Goal: Task Accomplishment & Management: Use online tool/utility

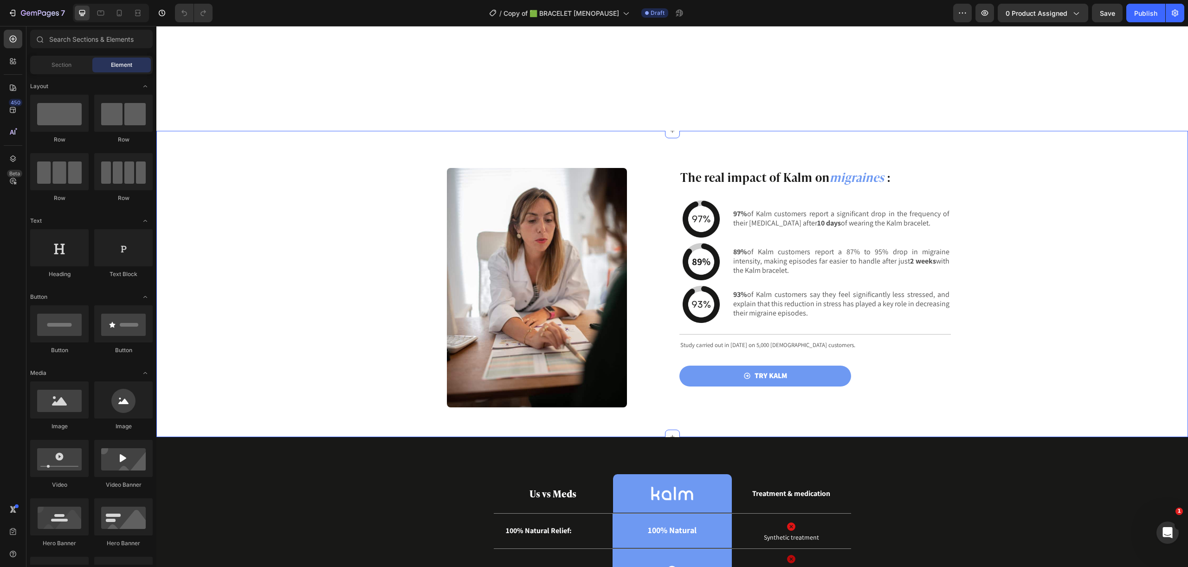
scroll to position [1540, 0]
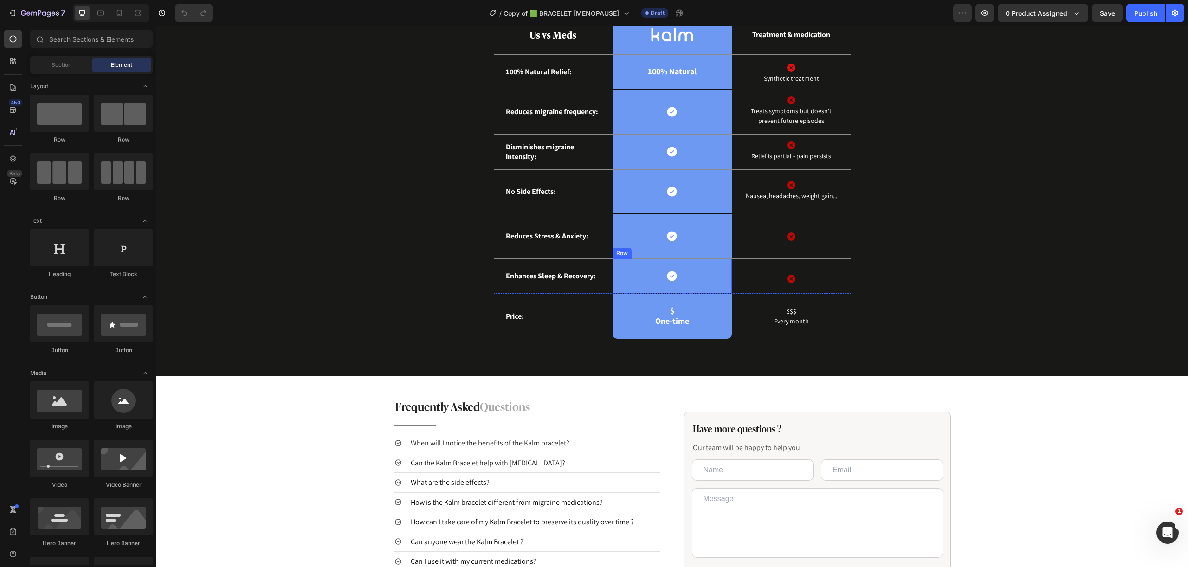
click at [693, 276] on div "Icon Row" at bounding box center [672, 276] width 119 height 35
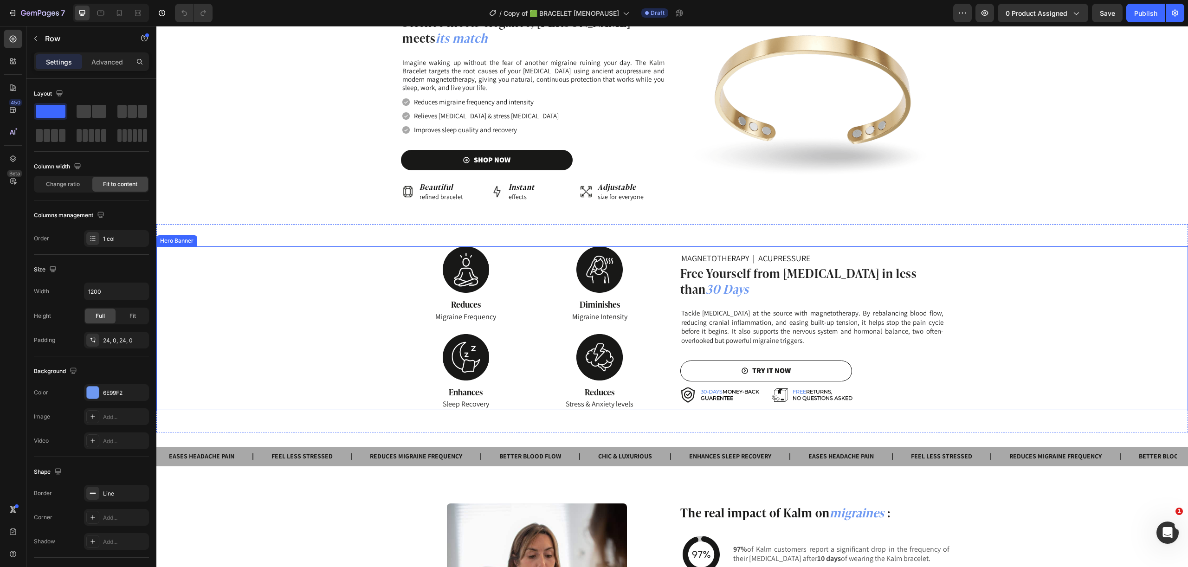
scroll to position [626, 0]
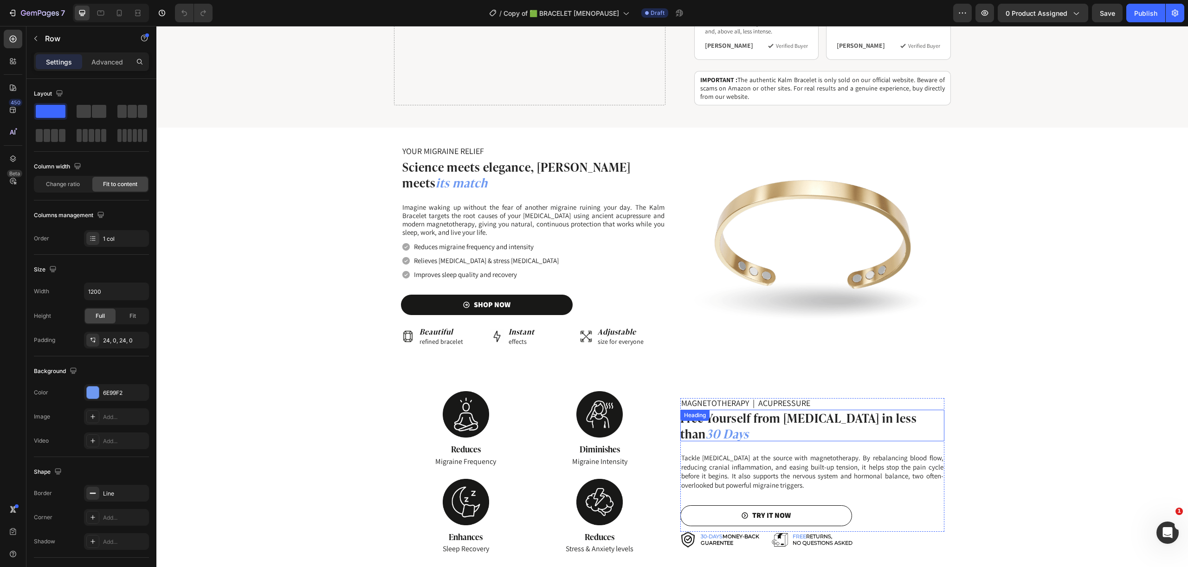
click at [749, 424] on strong "30 Days" at bounding box center [727, 433] width 43 height 18
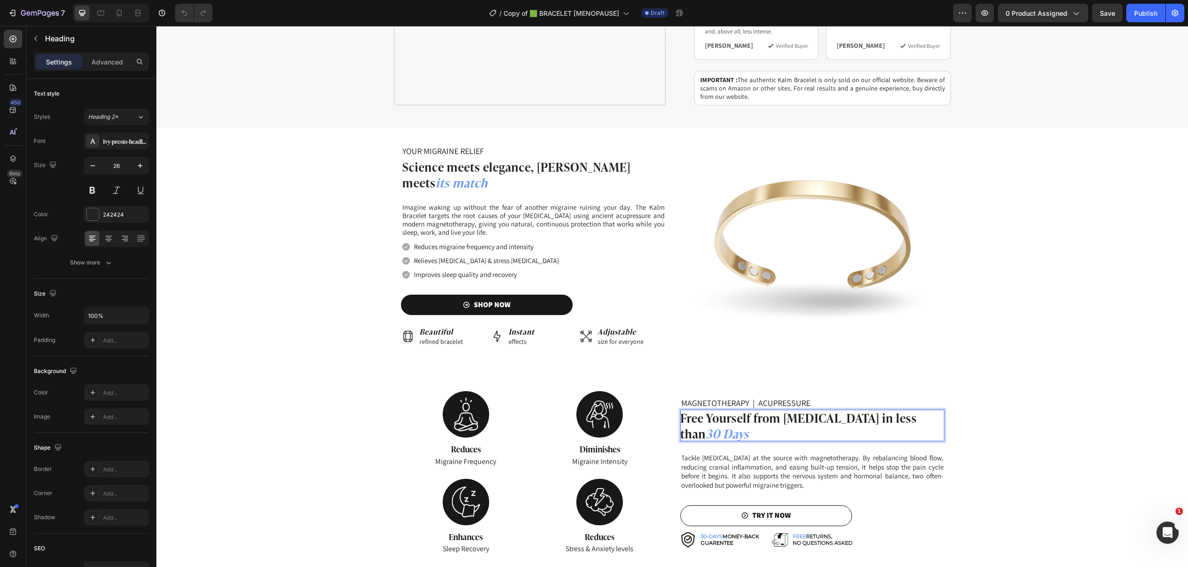
click at [749, 424] on strong "30 Days" at bounding box center [727, 433] width 43 height 18
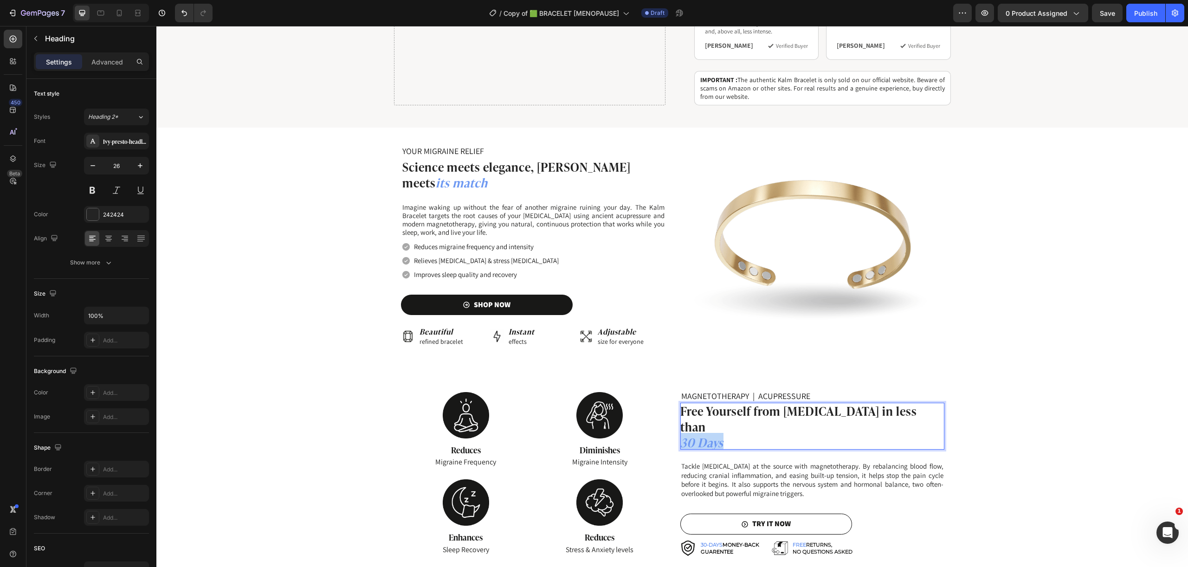
drag, startPoint x: 723, startPoint y: 411, endPoint x: 678, endPoint y: 409, distance: 44.6
click at [680, 409] on p "Free Yourself from Migraines in less than 30 Days" at bounding box center [812, 426] width 264 height 47
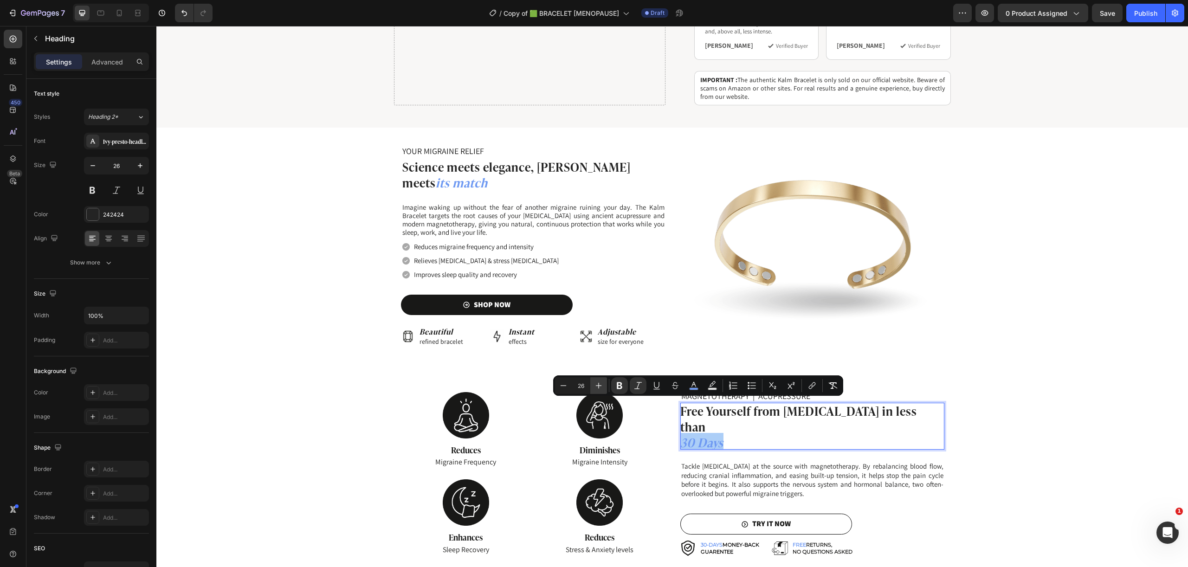
click at [594, 386] on icon "Editor contextual toolbar" at bounding box center [598, 385] width 9 height 9
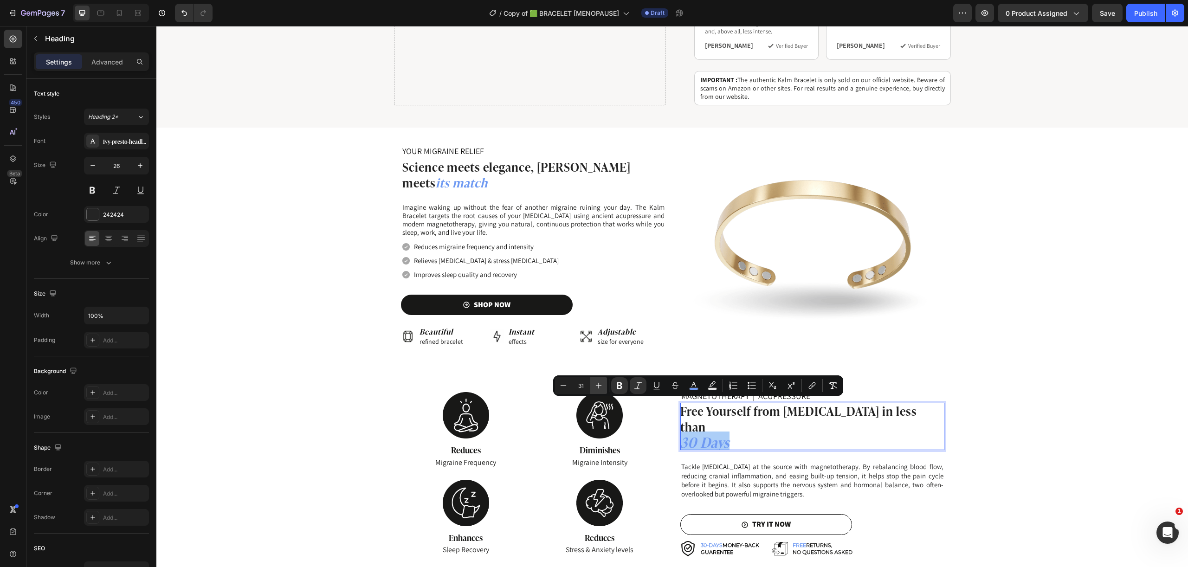
click at [594, 386] on icon "Editor contextual toolbar" at bounding box center [598, 385] width 9 height 9
type input "35"
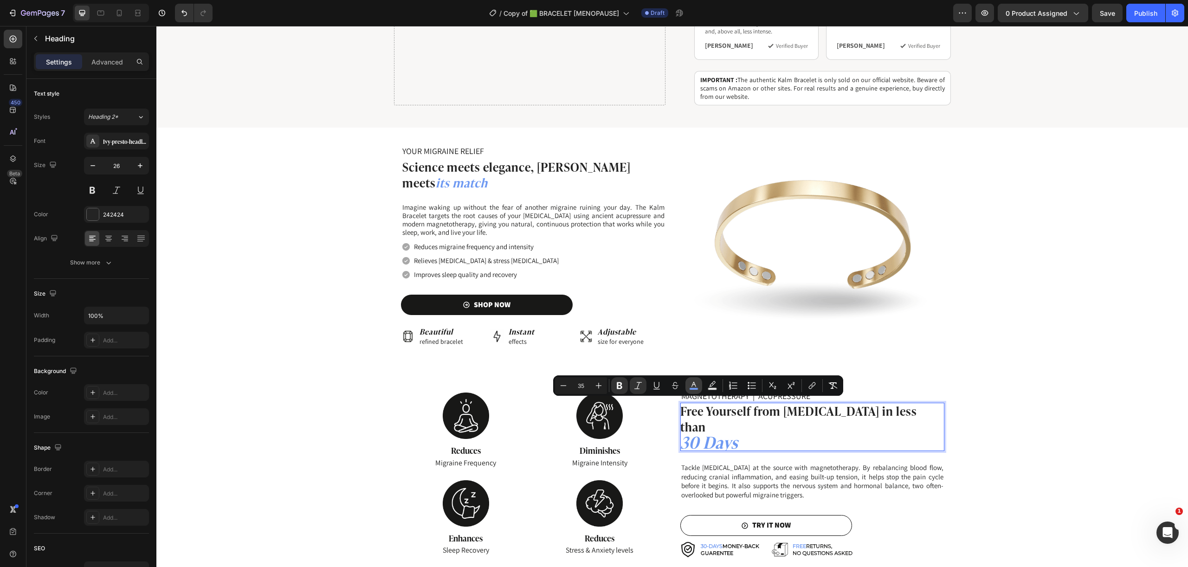
click at [693, 388] on rect "Editor contextual toolbar" at bounding box center [694, 389] width 9 height 2
type input "6E99F2"
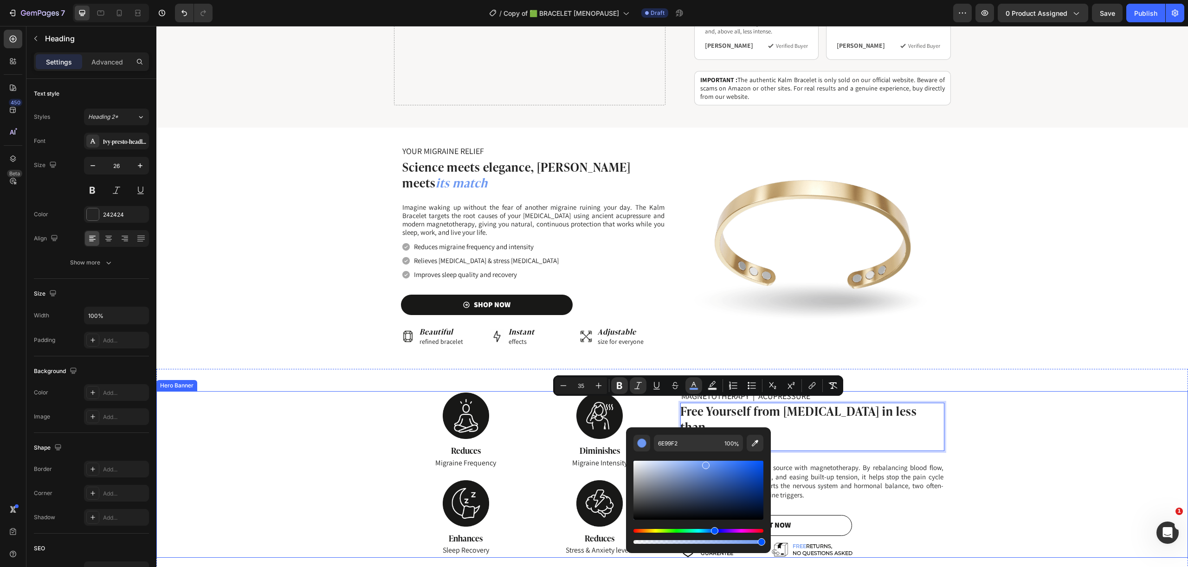
click at [374, 391] on div "Background Image" at bounding box center [672, 474] width 1032 height 167
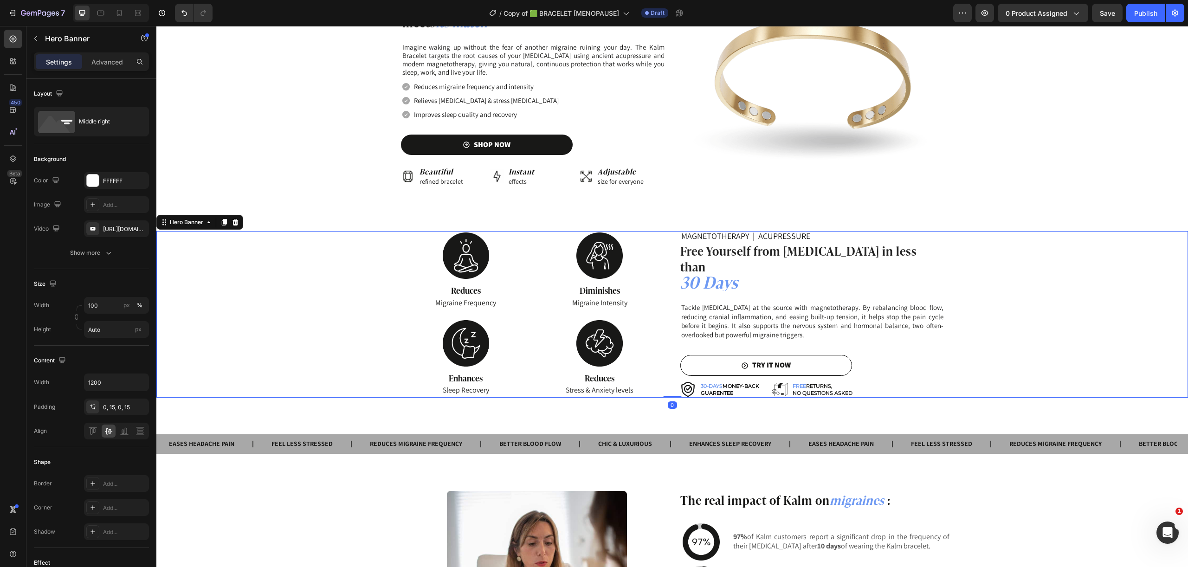
scroll to position [779, 0]
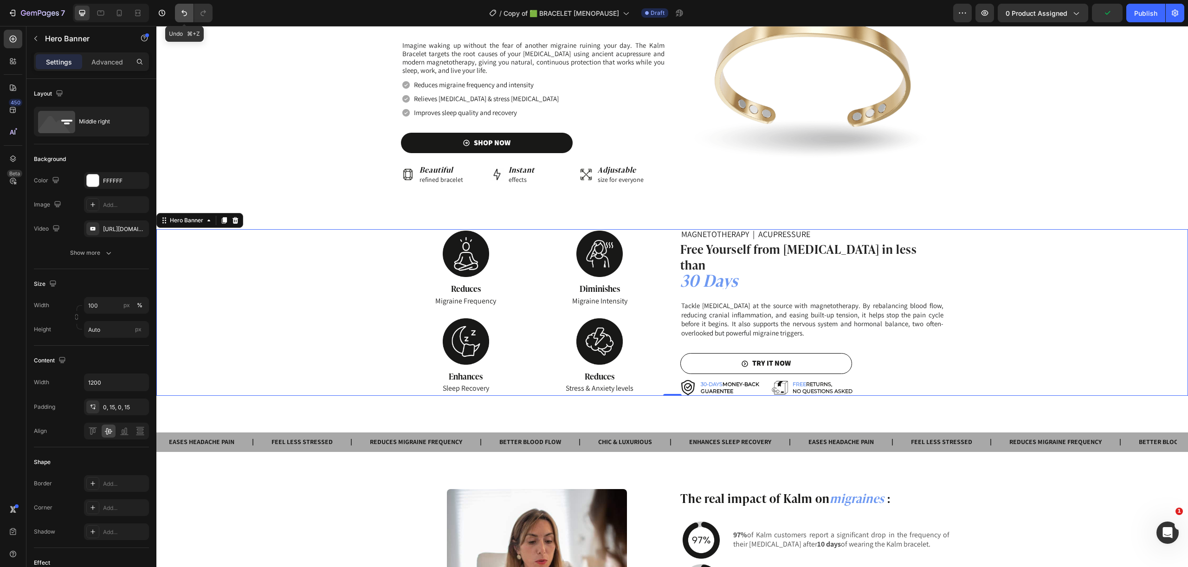
click at [186, 16] on icon "Undo/Redo" at bounding box center [184, 12] width 9 height 9
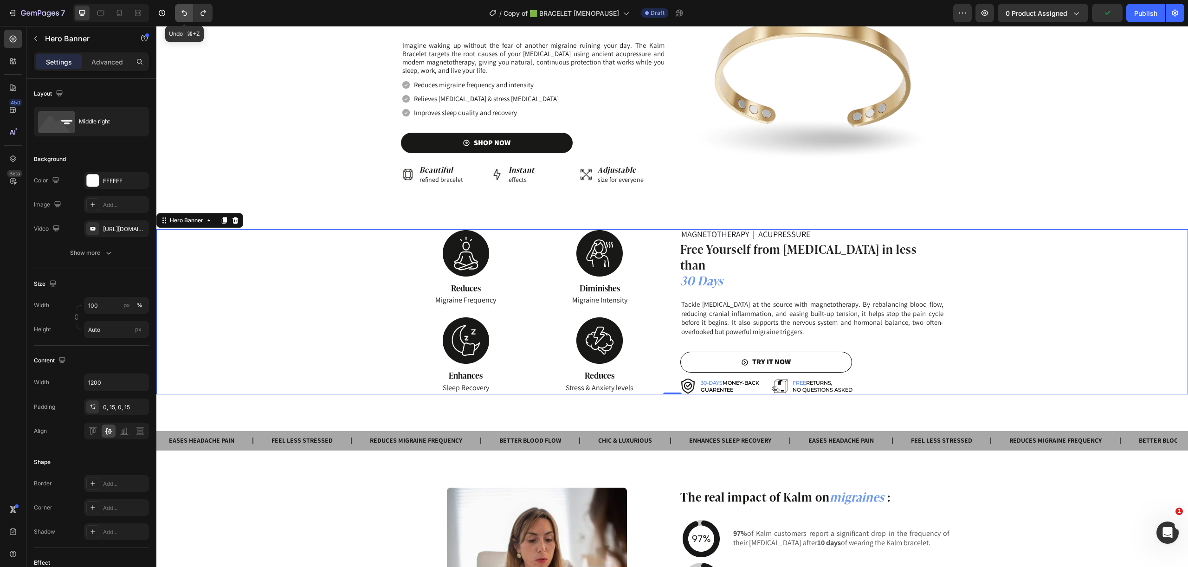
click at [186, 16] on icon "Undo/Redo" at bounding box center [184, 12] width 9 height 9
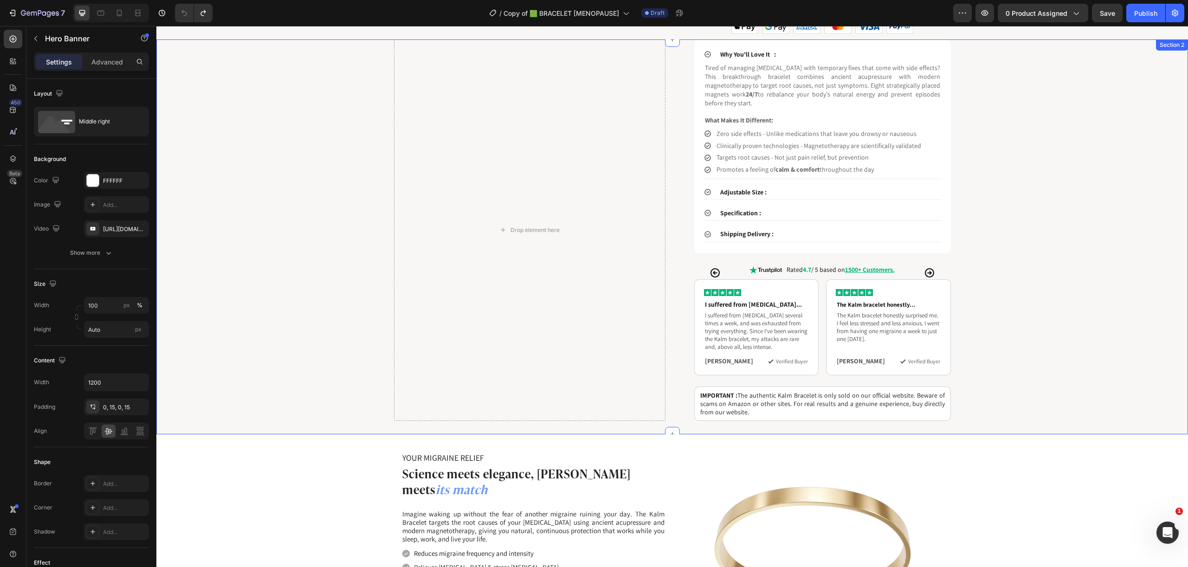
scroll to position [0, 0]
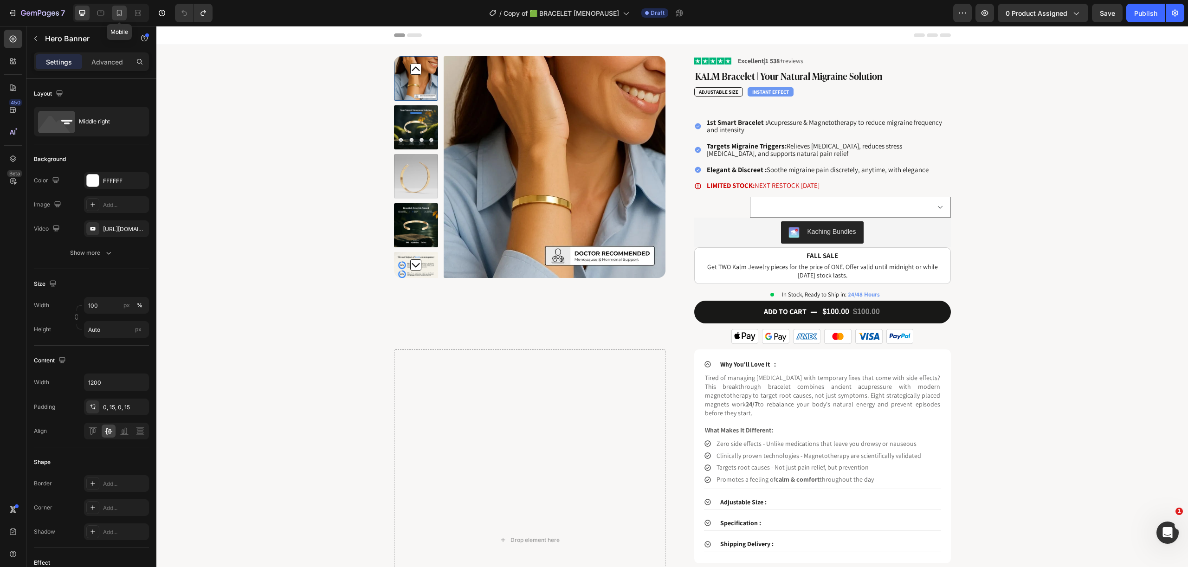
click at [115, 13] on icon at bounding box center [119, 12] width 9 height 9
type input "100%"
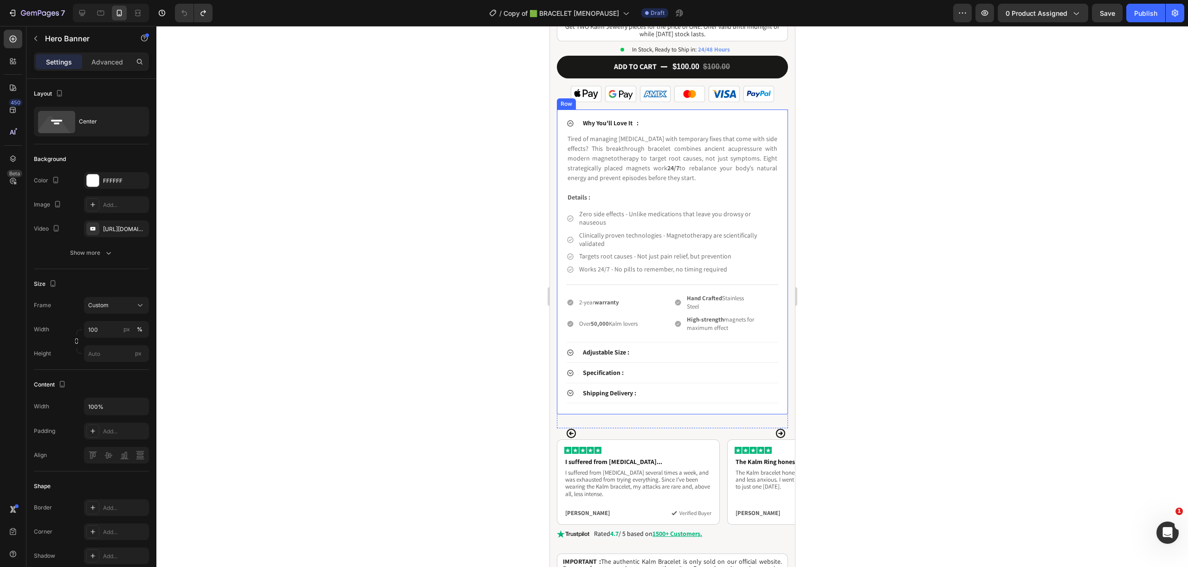
scroll to position [647, 0]
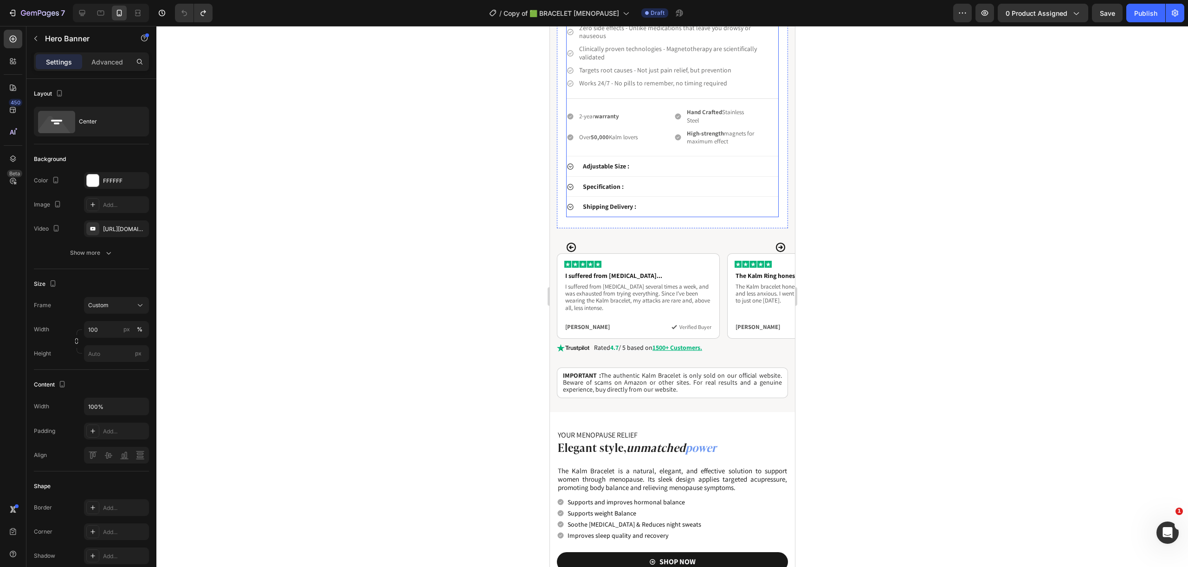
click at [569, 165] on icon at bounding box center [569, 166] width 7 height 7
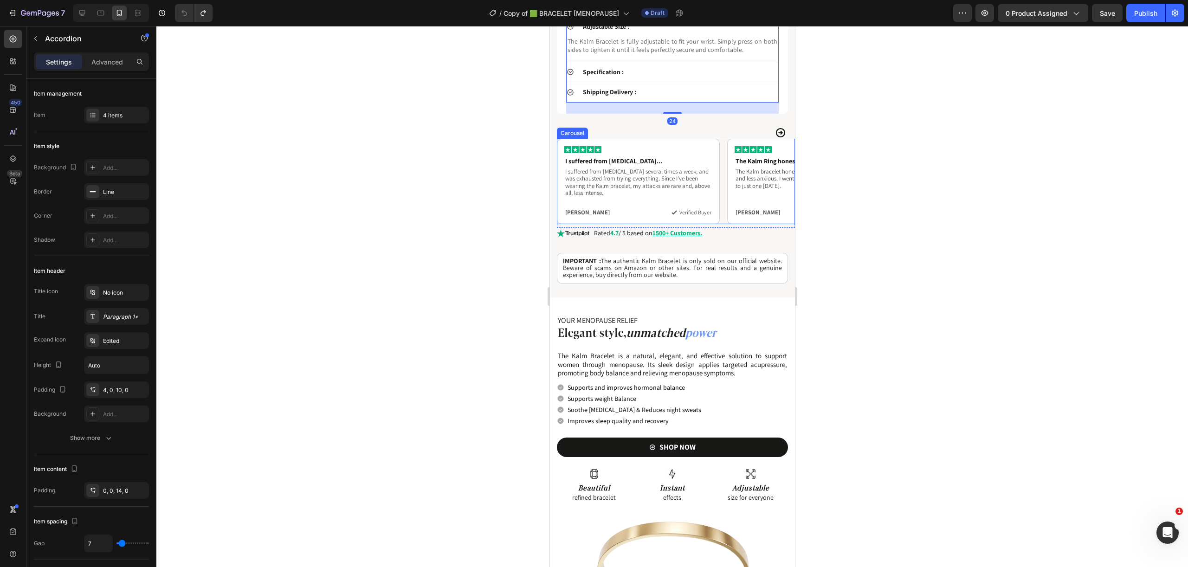
scroll to position [451, 0]
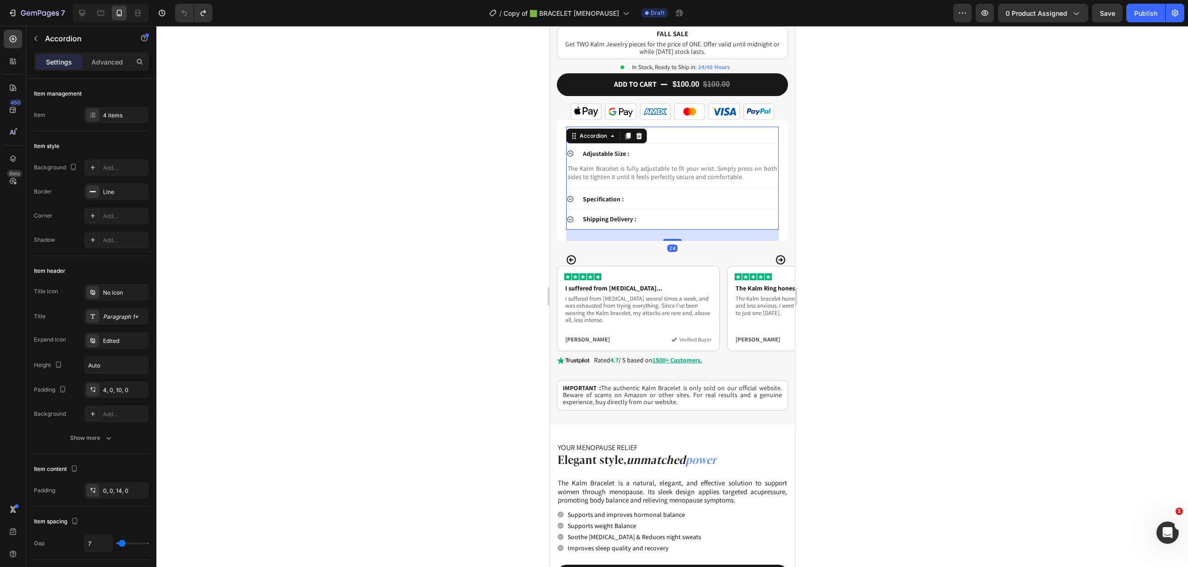
click at [572, 196] on icon at bounding box center [569, 198] width 7 height 7
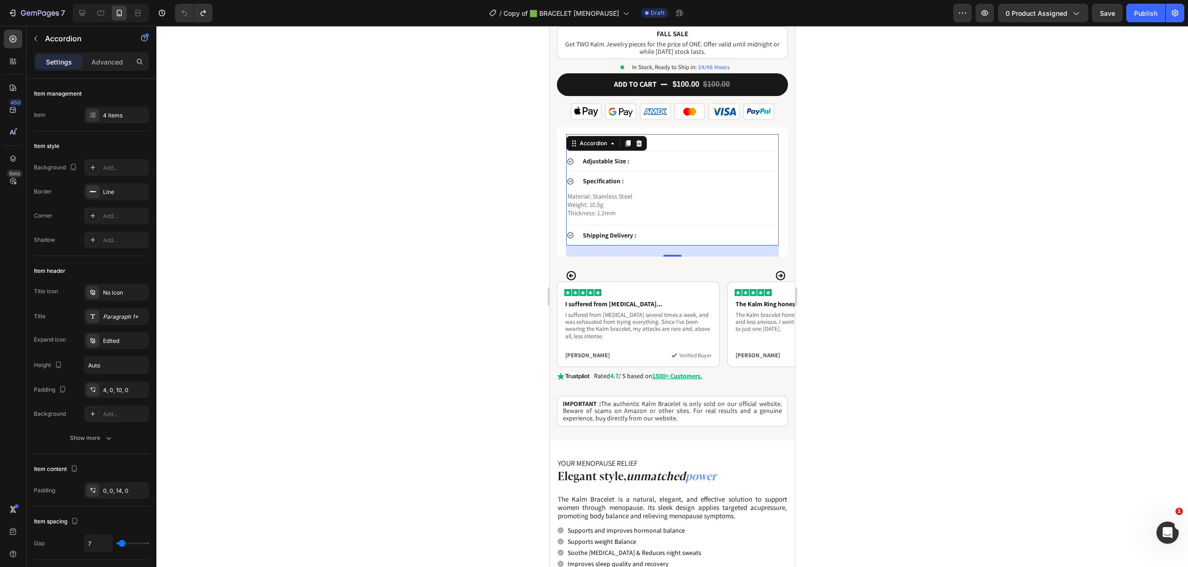
click at [569, 232] on icon at bounding box center [569, 235] width 7 height 7
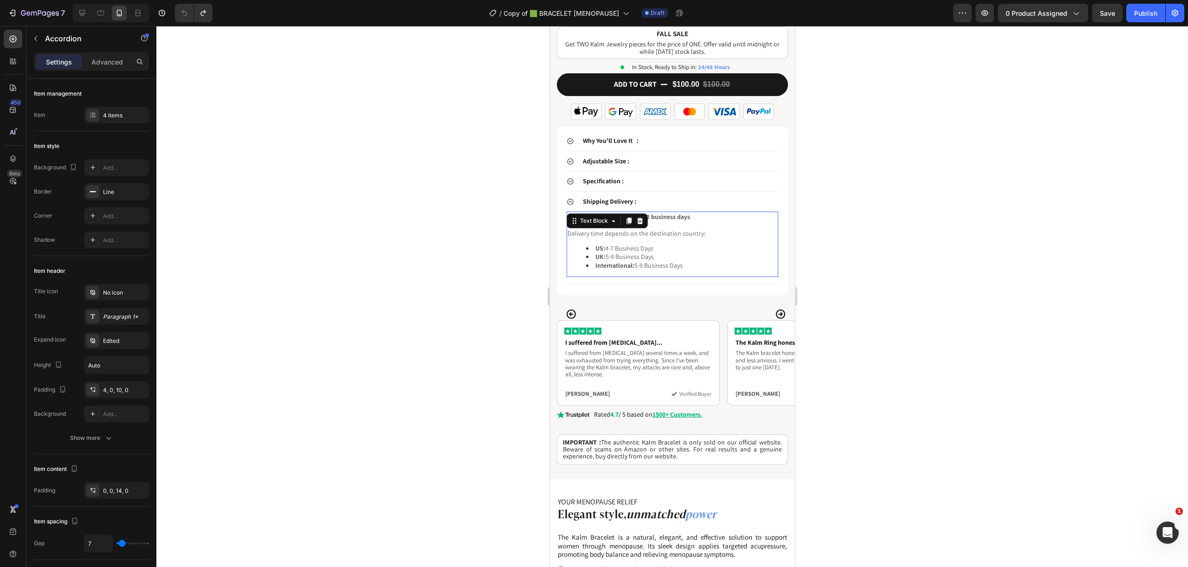
click at [606, 244] on span "US: 4-7 Business Days" at bounding box center [624, 248] width 58 height 8
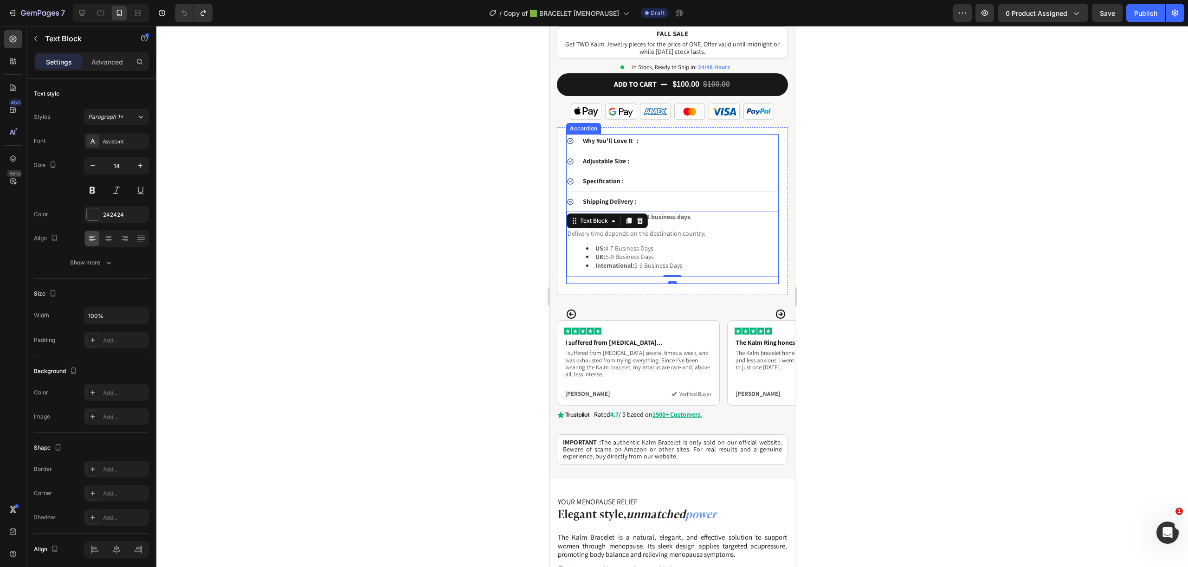
click at [569, 158] on icon at bounding box center [569, 161] width 7 height 7
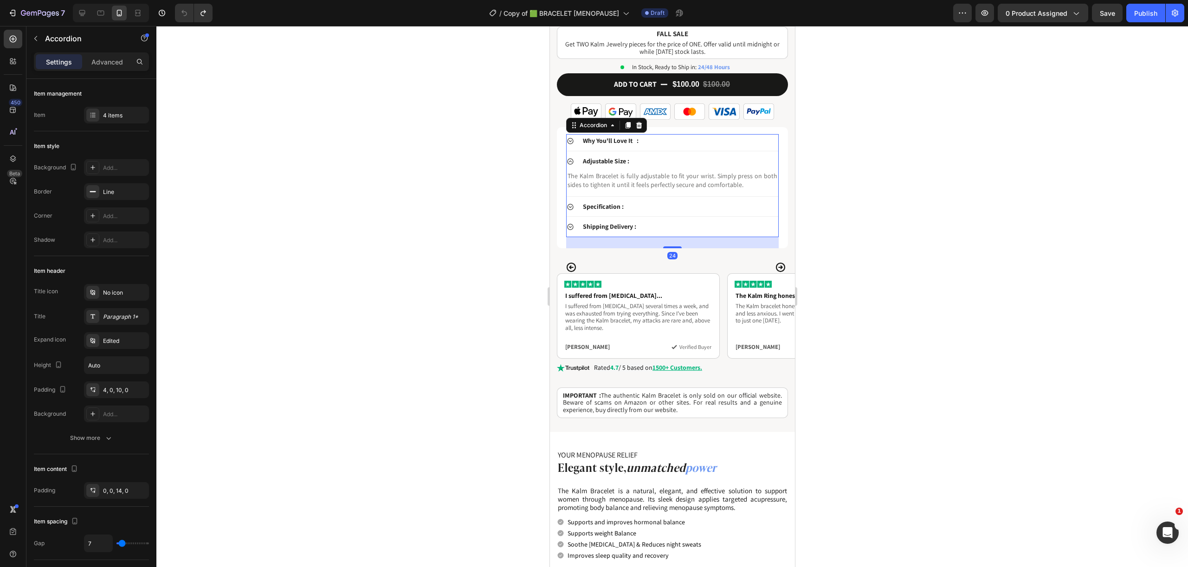
click at [579, 139] on div "Why You'll Love It :" at bounding box center [672, 142] width 212 height 17
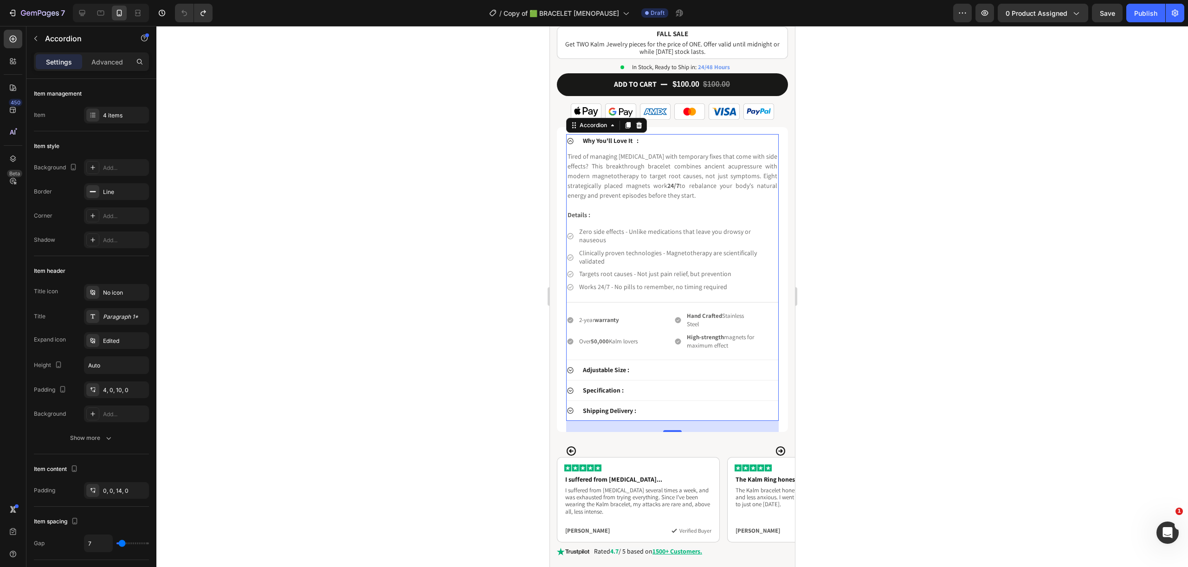
click at [962, 268] on div at bounding box center [672, 296] width 1032 height 541
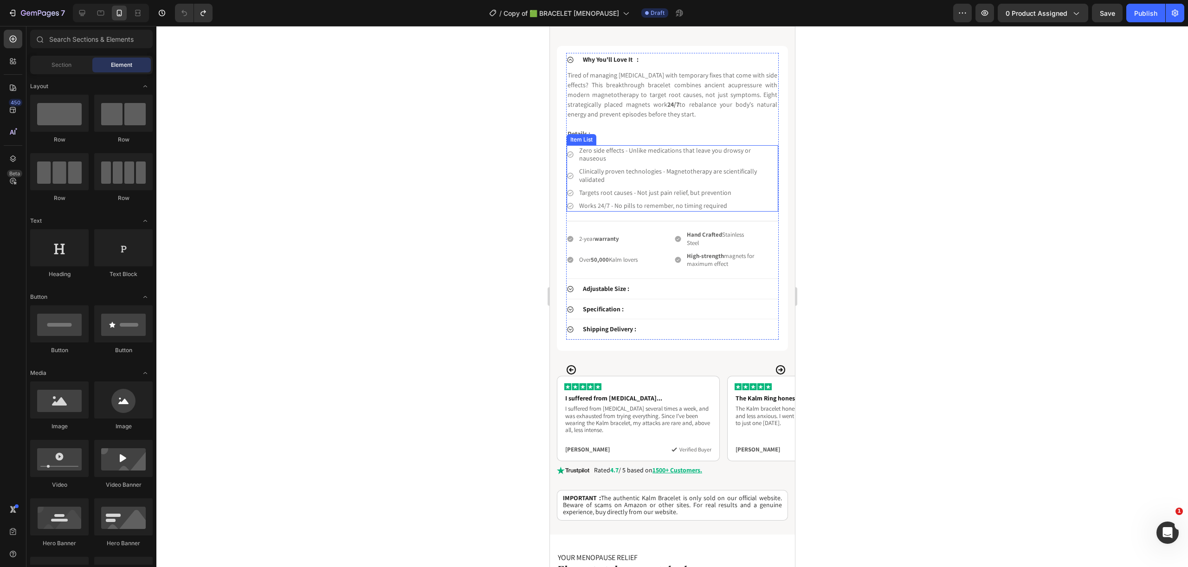
scroll to position [644, 0]
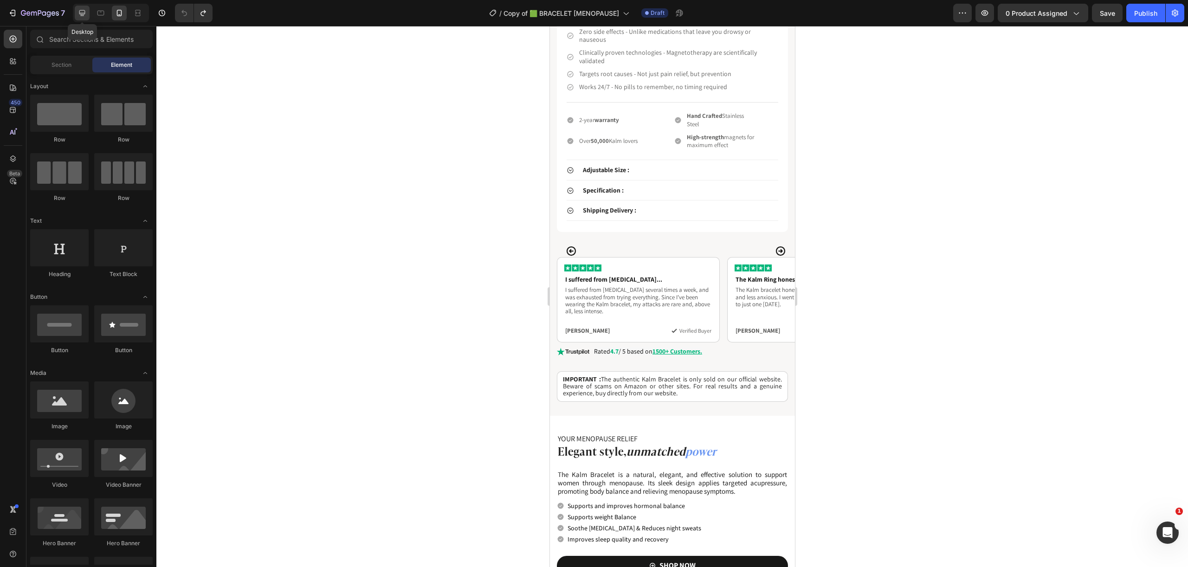
click at [79, 15] on icon at bounding box center [82, 12] width 9 height 9
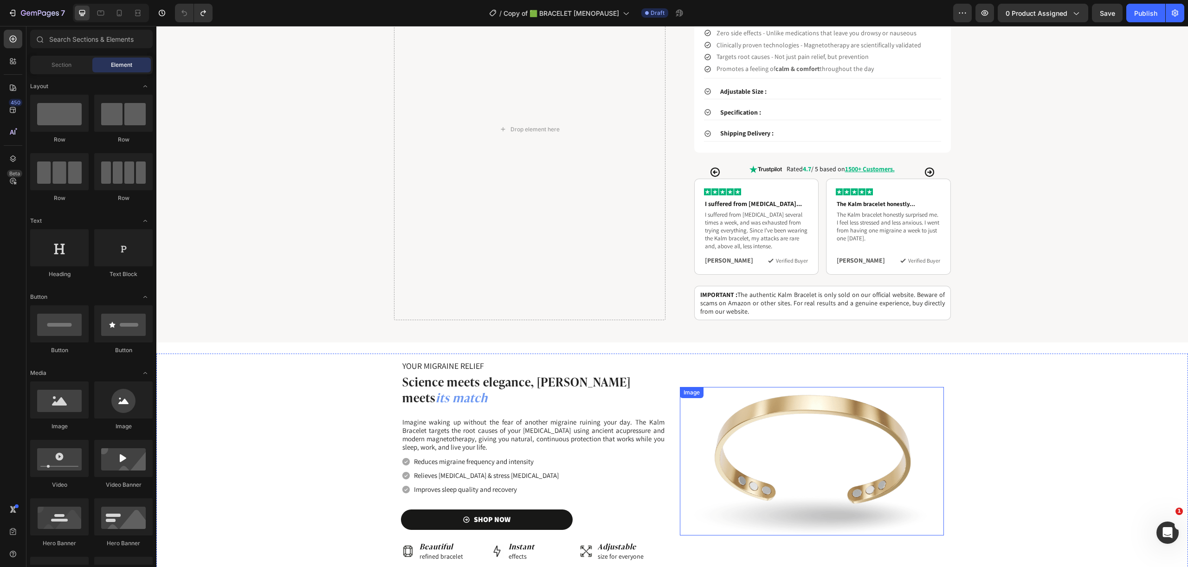
scroll to position [409, 0]
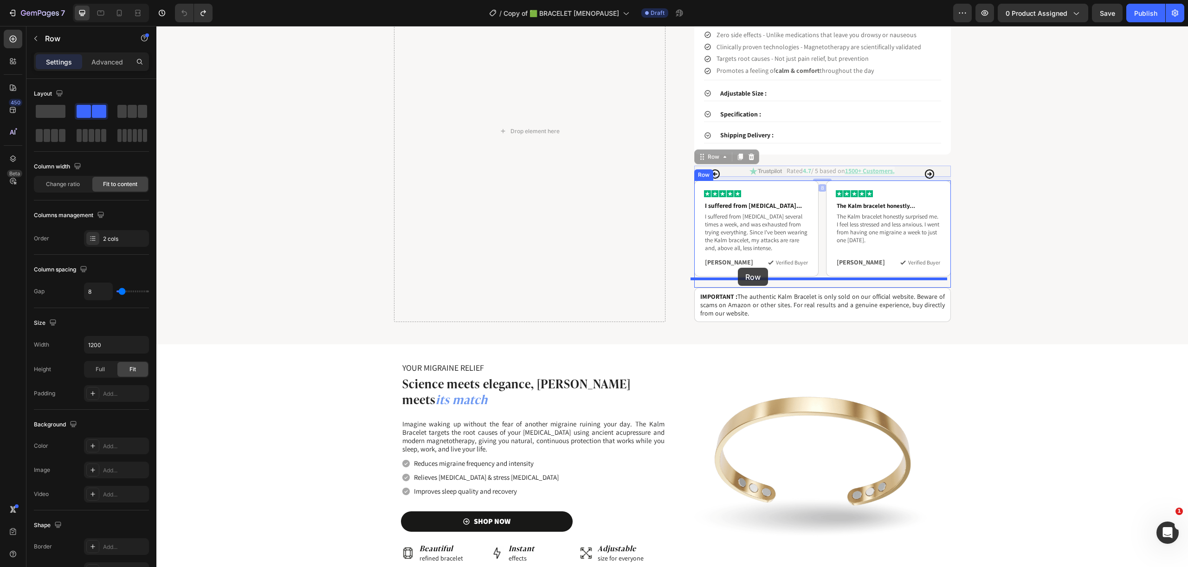
drag, startPoint x: 734, startPoint y: 164, endPoint x: 738, endPoint y: 268, distance: 104.0
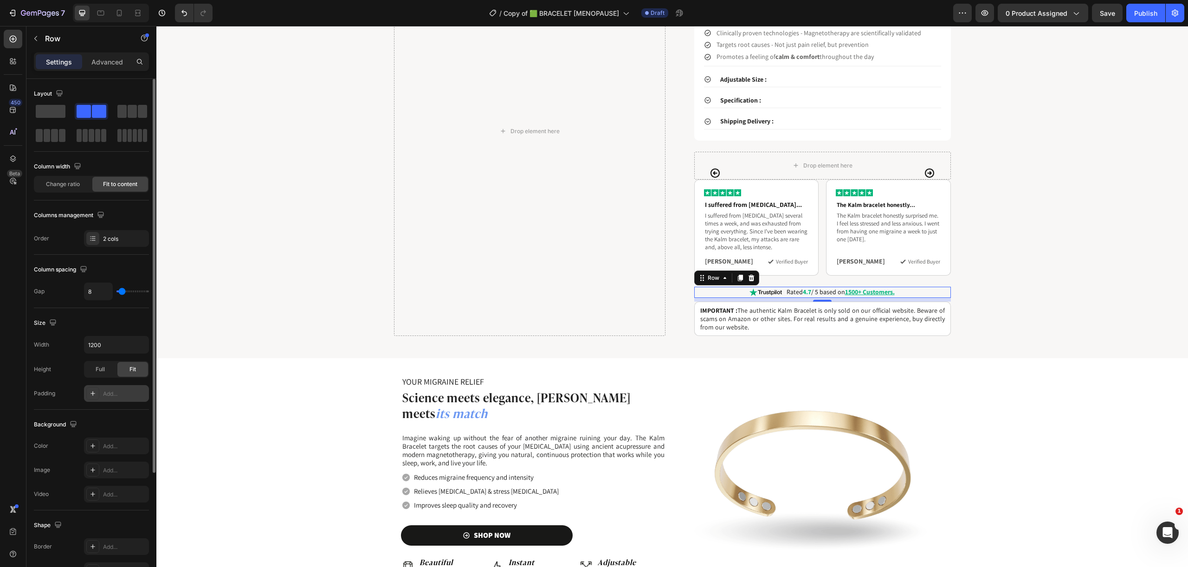
scroll to position [157, 0]
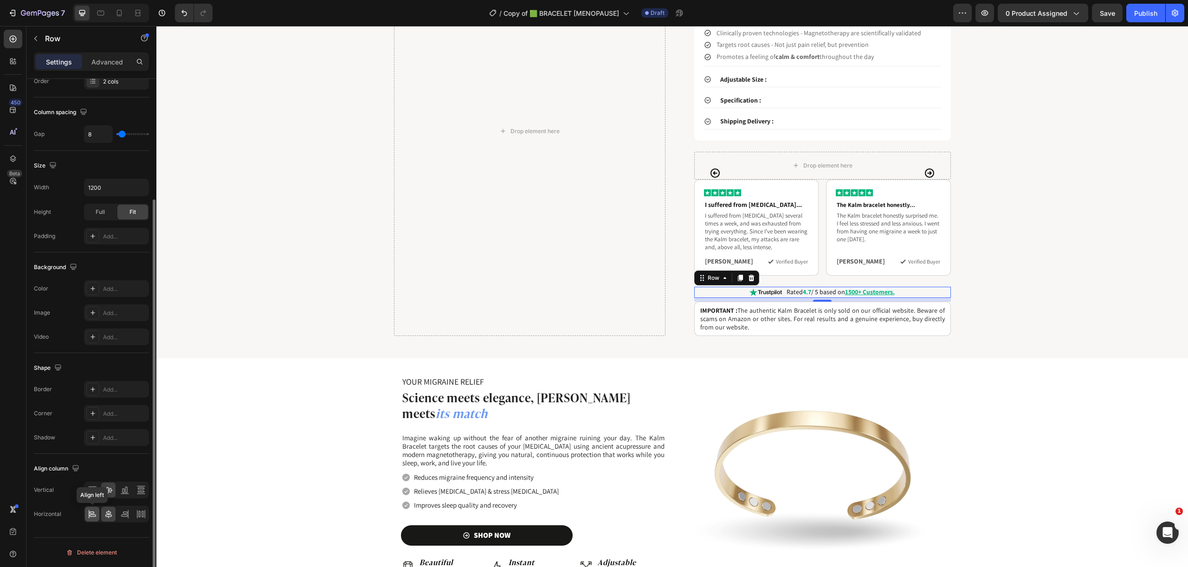
click at [91, 515] on icon at bounding box center [93, 516] width 6 height 2
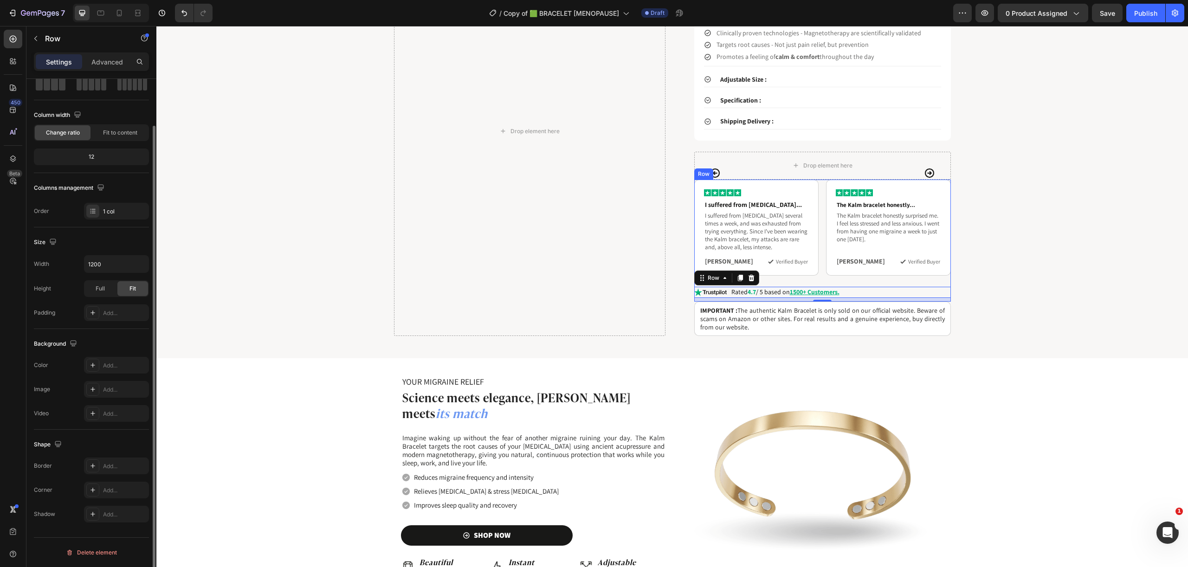
click at [835, 271] on div "Image I suffered from migraines... Heading I suffered from migraines several ti…" at bounding box center [822, 233] width 257 height 107
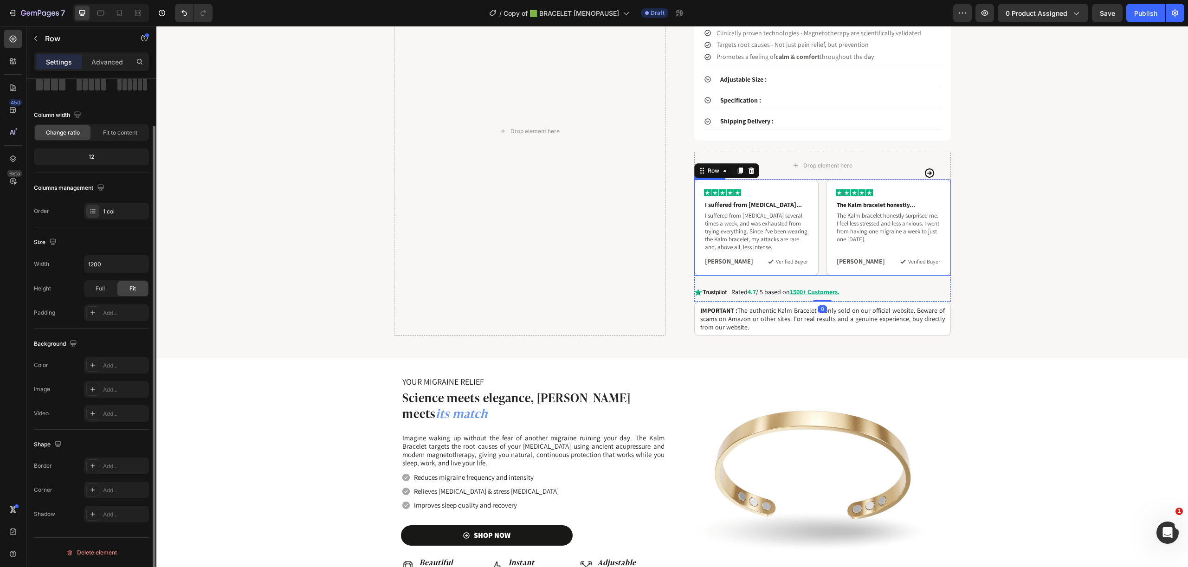
click at [818, 262] on div "Image I suffered from migraines... Heading I suffered from migraines several ti…" at bounding box center [822, 228] width 257 height 96
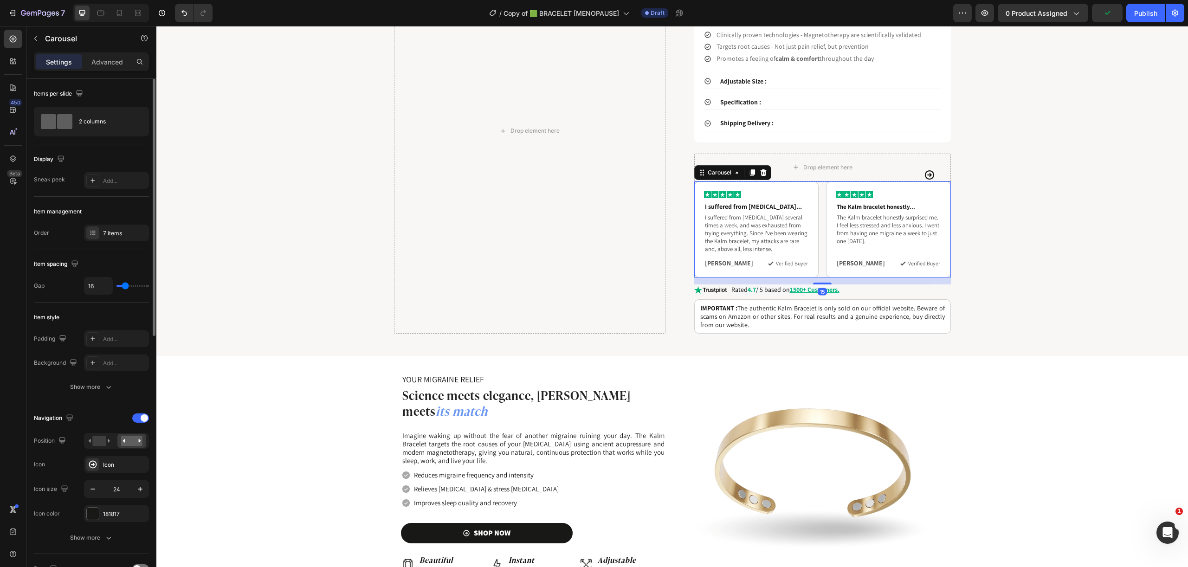
scroll to position [420, 0]
drag, startPoint x: 822, startPoint y: 276, endPoint x: 825, endPoint y: 272, distance: 5.4
click at [825, 278] on div "14" at bounding box center [822, 278] width 257 height 0
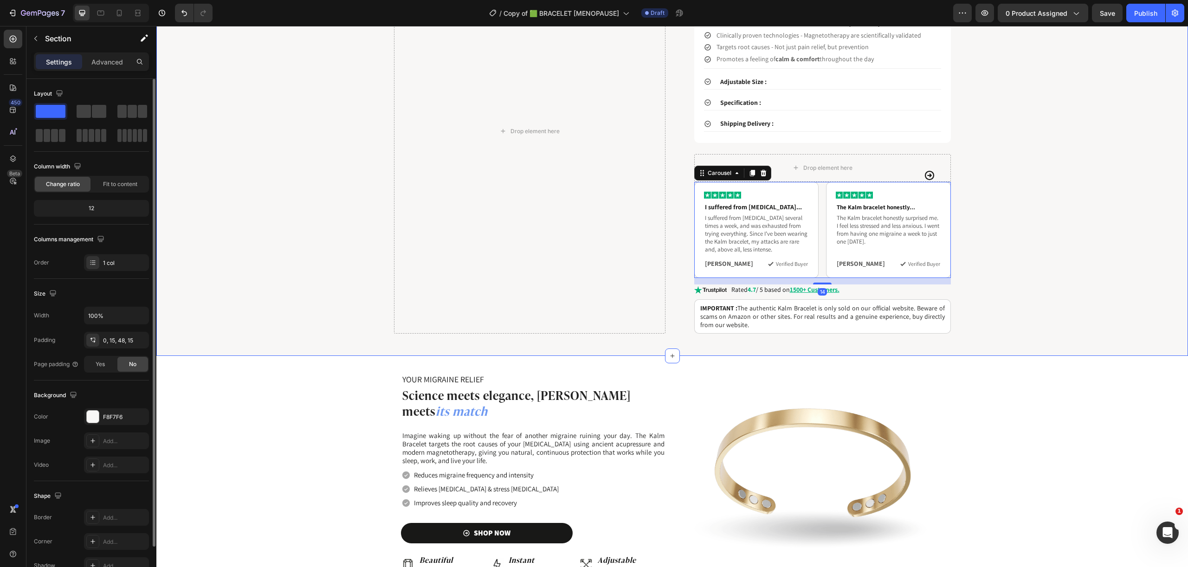
click at [1026, 282] on div "Drop element here Why You'll Love It : Tired of managing migraines with tempora…" at bounding box center [672, 131] width 1018 height 405
click at [821, 264] on div "Image I suffered from migraines... Heading I suffered from migraines several ti…" at bounding box center [822, 230] width 257 height 96
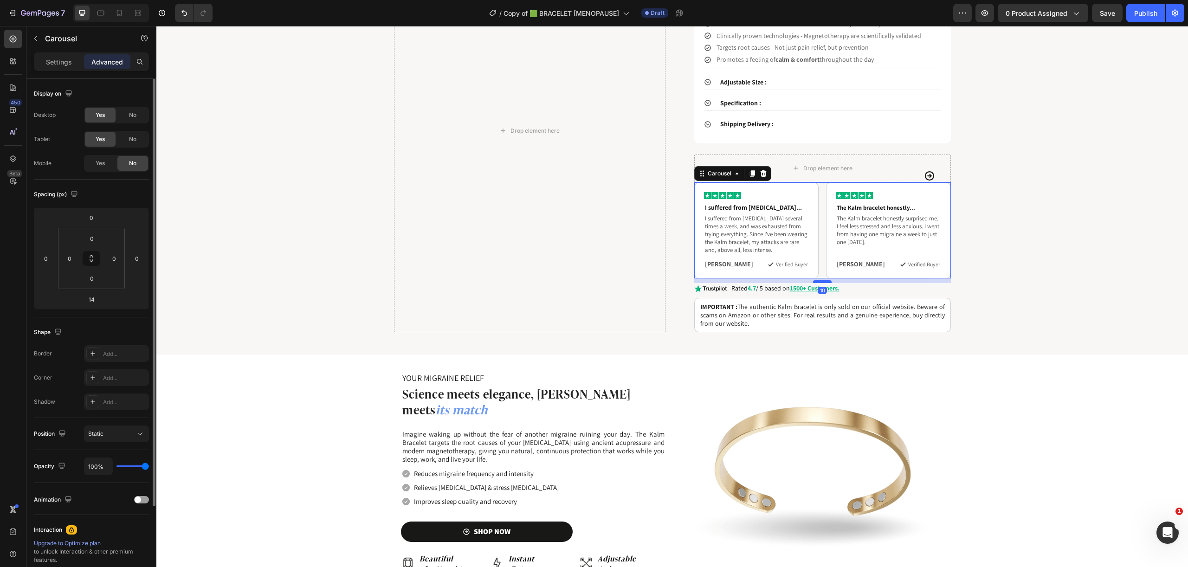
scroll to position [420, 0]
click at [826, 281] on div at bounding box center [822, 282] width 19 height 3
type input "10"
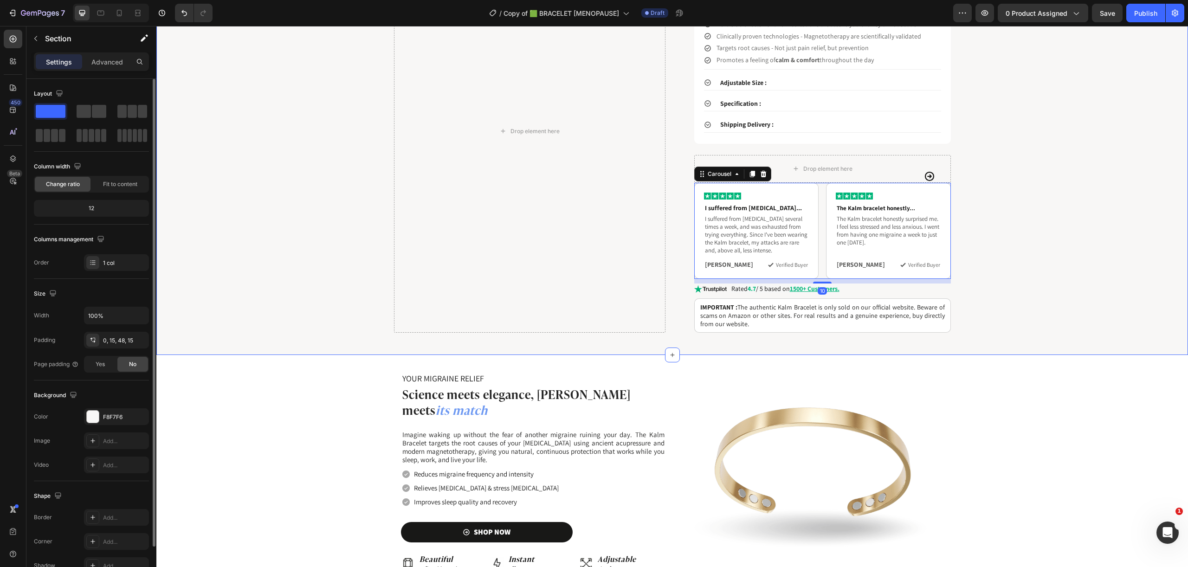
click at [1110, 280] on div "Drop element here Why You'll Love It : Tired of managing migraines with tempora…" at bounding box center [672, 131] width 1018 height 403
click at [865, 284] on div "Image Rated 4.7 / 5 based on 1500+ Customers. Text Block Row" at bounding box center [822, 289] width 257 height 11
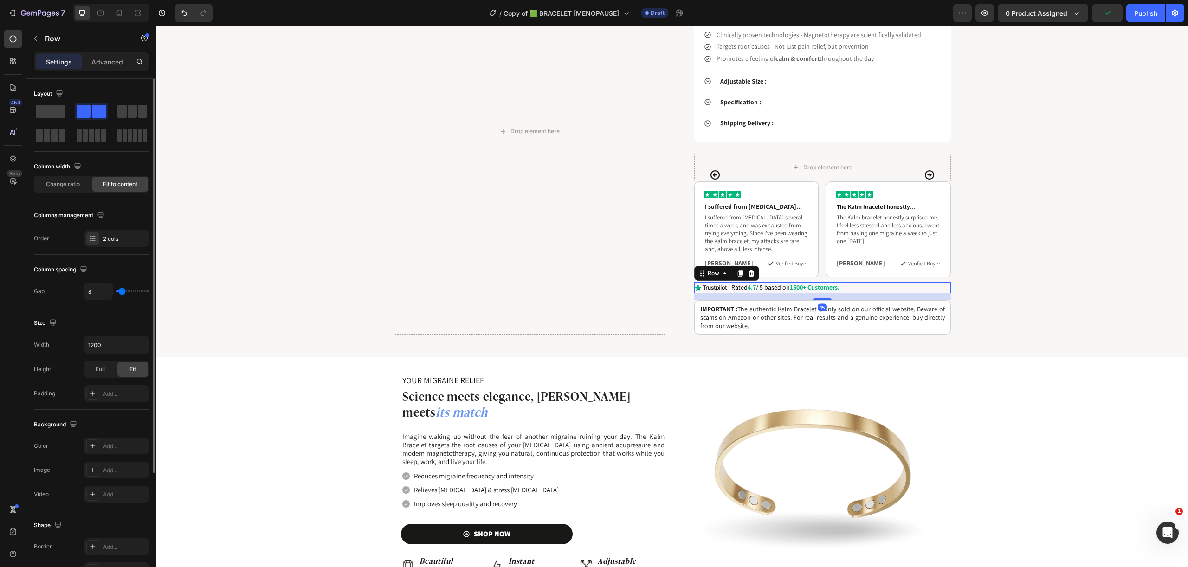
scroll to position [421, 0]
click at [819, 292] on div "Why You'll Love It : Tired of managing migraines with temporary fixes that come…" at bounding box center [822, 131] width 257 height 407
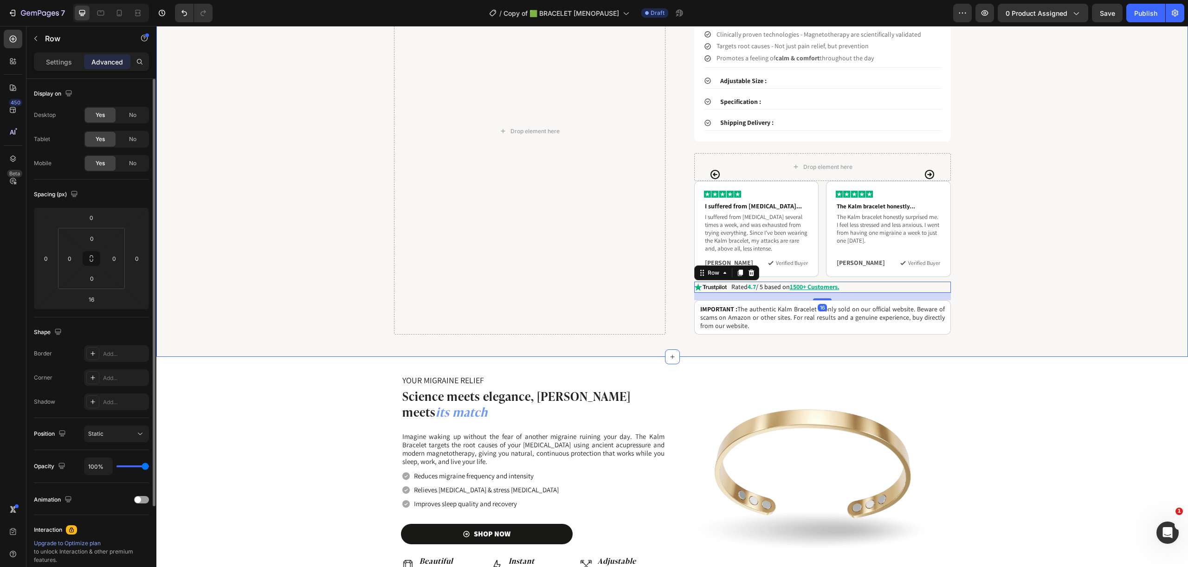
click at [1100, 290] on div "Drop element here Why You'll Love It : Tired of managing migraines with tempora…" at bounding box center [672, 131] width 1018 height 407
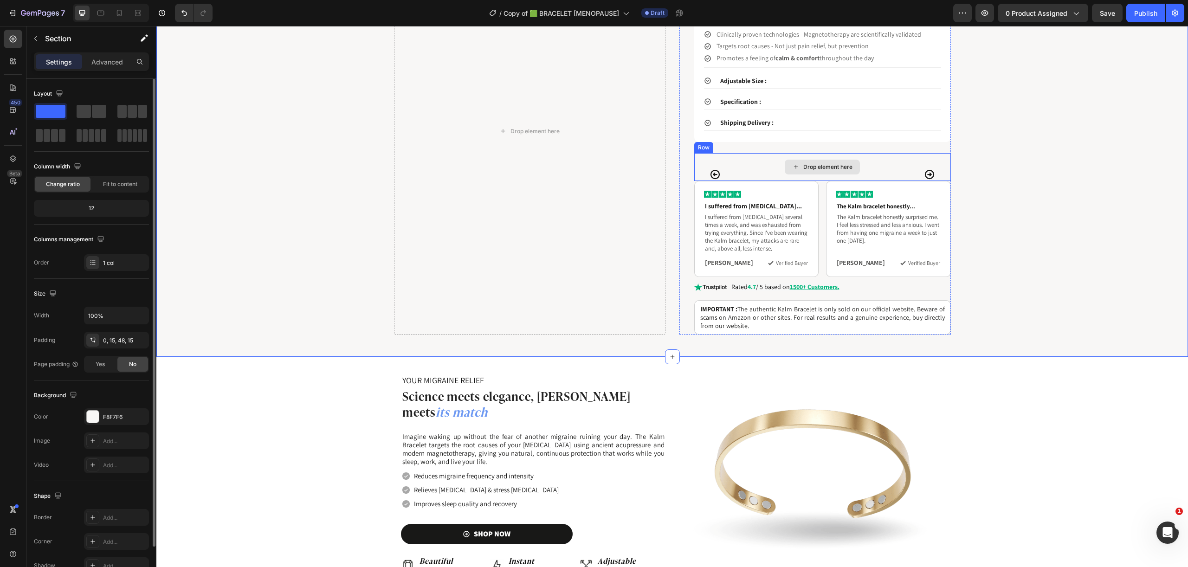
click at [866, 153] on div "Drop element here" at bounding box center [822, 167] width 257 height 28
click at [750, 141] on icon at bounding box center [751, 144] width 7 height 7
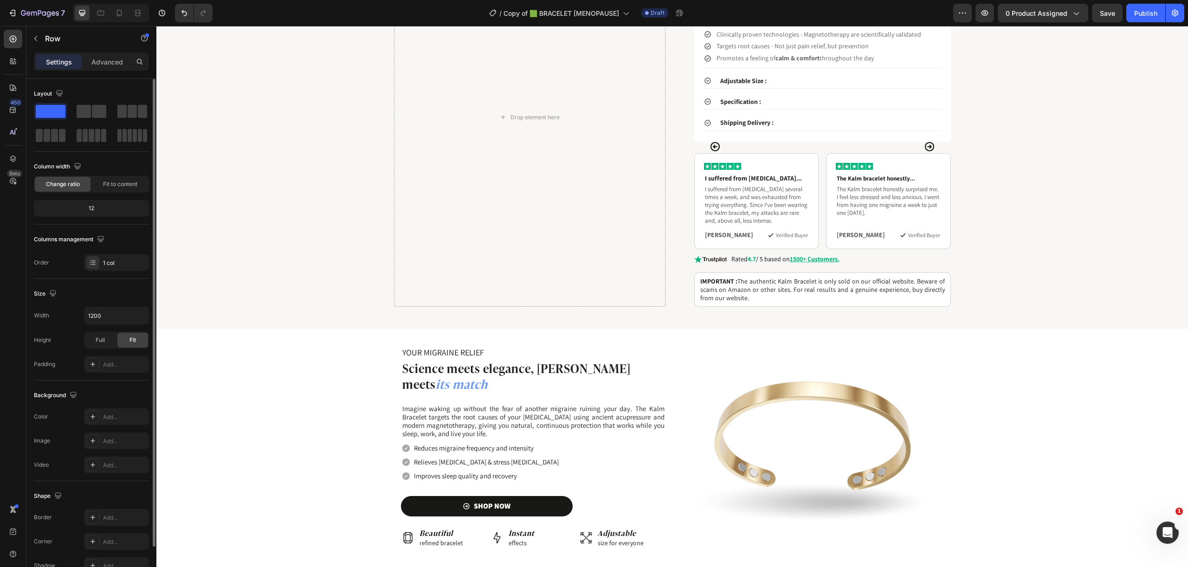
scroll to position [407, 0]
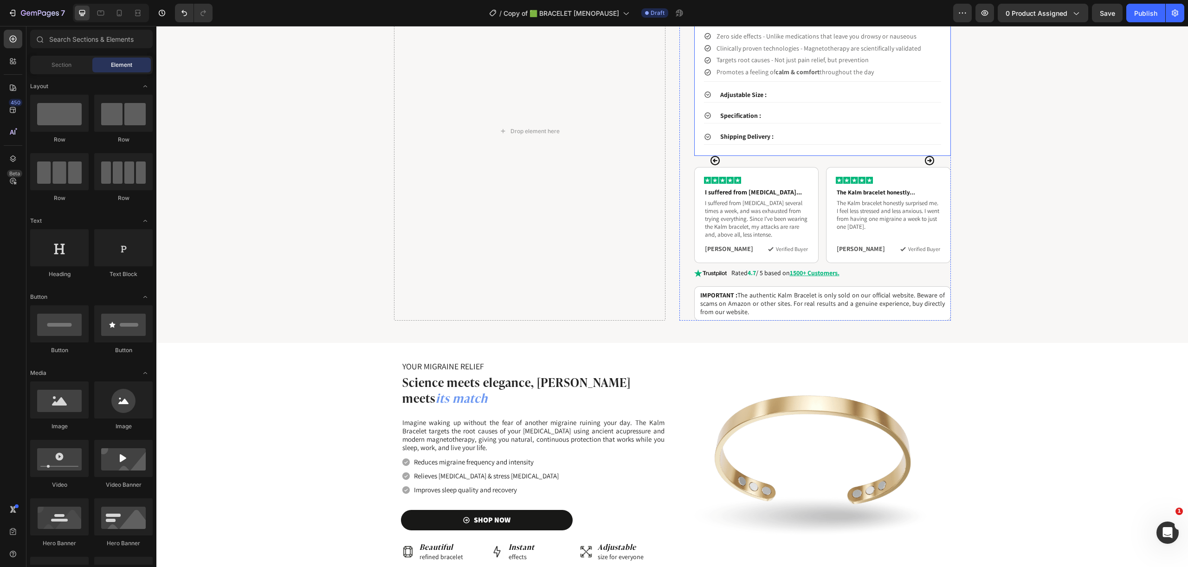
click at [833, 149] on div "Why You'll Love It : Tired of managing migraines with temporary fixes that come…" at bounding box center [822, 131] width 257 height 379
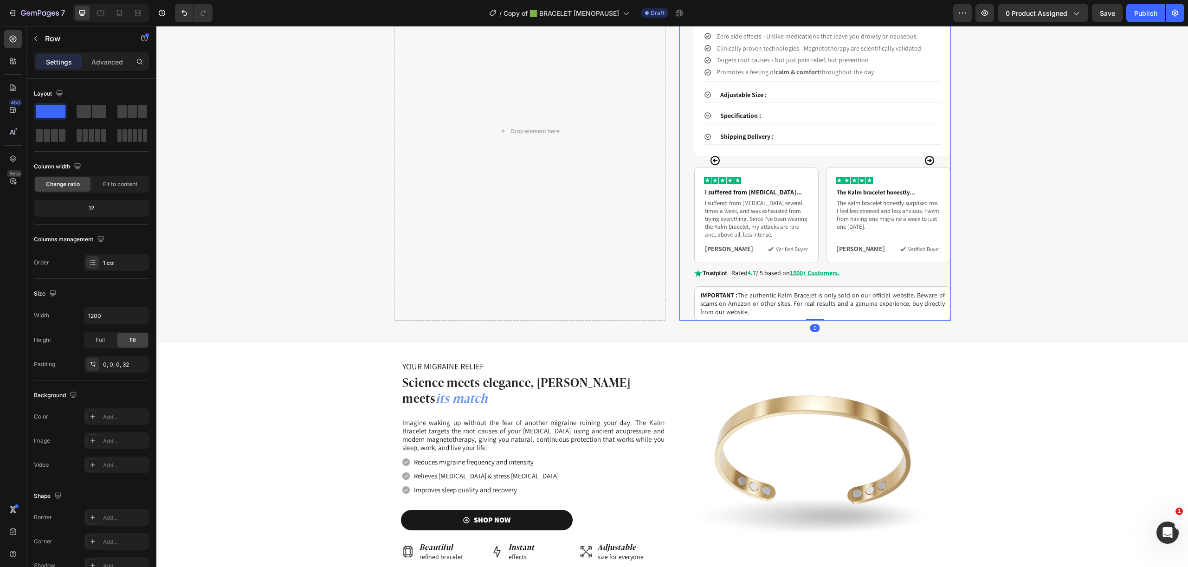
click at [841, 146] on div "Why You'll Love It : Tired of managing migraines with temporary fixes that come…" at bounding box center [823, 53] width 238 height 205
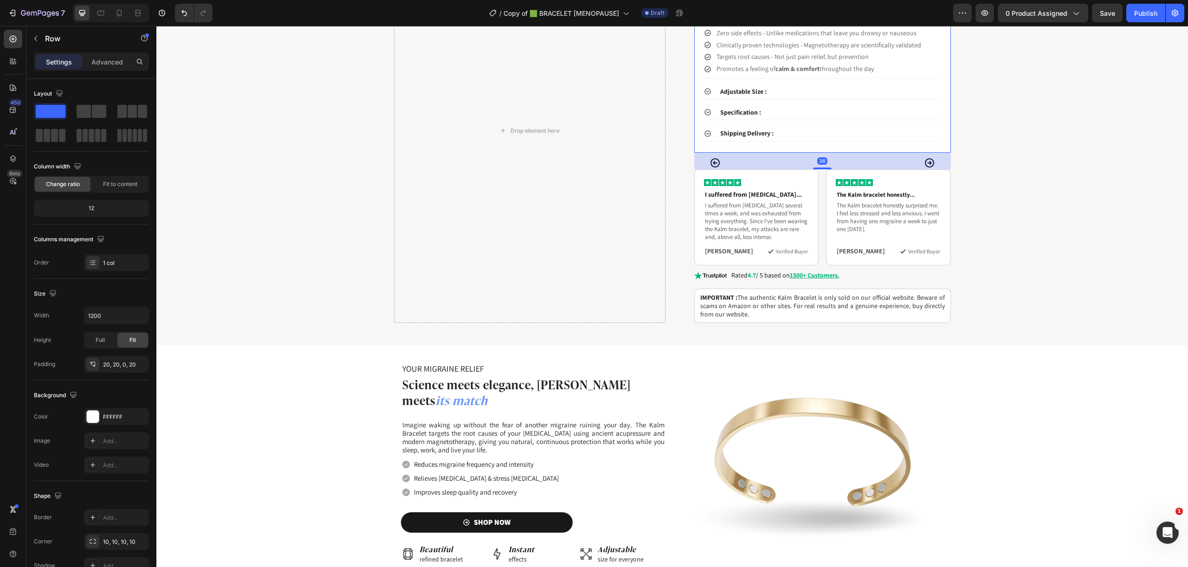
scroll to position [410, 0]
drag, startPoint x: 822, startPoint y: 156, endPoint x: 824, endPoint y: 162, distance: 6.0
click at [824, 162] on div "Why You'll Love It : Tired of managing migraines with temporary fixes that come…" at bounding box center [822, 131] width 257 height 385
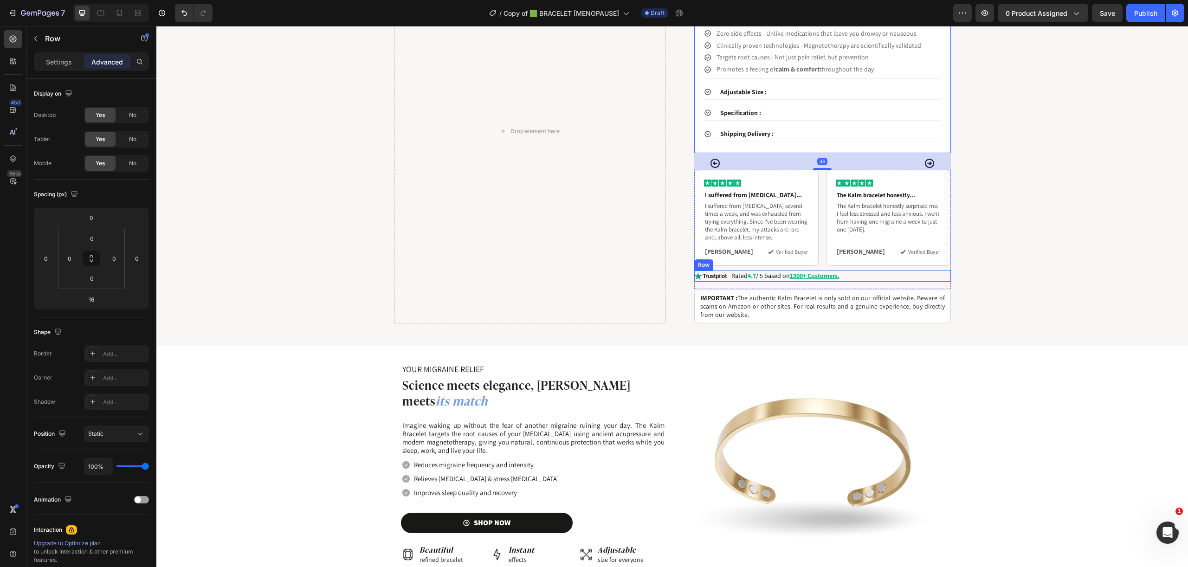
click at [862, 271] on div "Image Rated 4.7 / 5 based on 1500+ Customers. Text Block Row" at bounding box center [822, 276] width 257 height 11
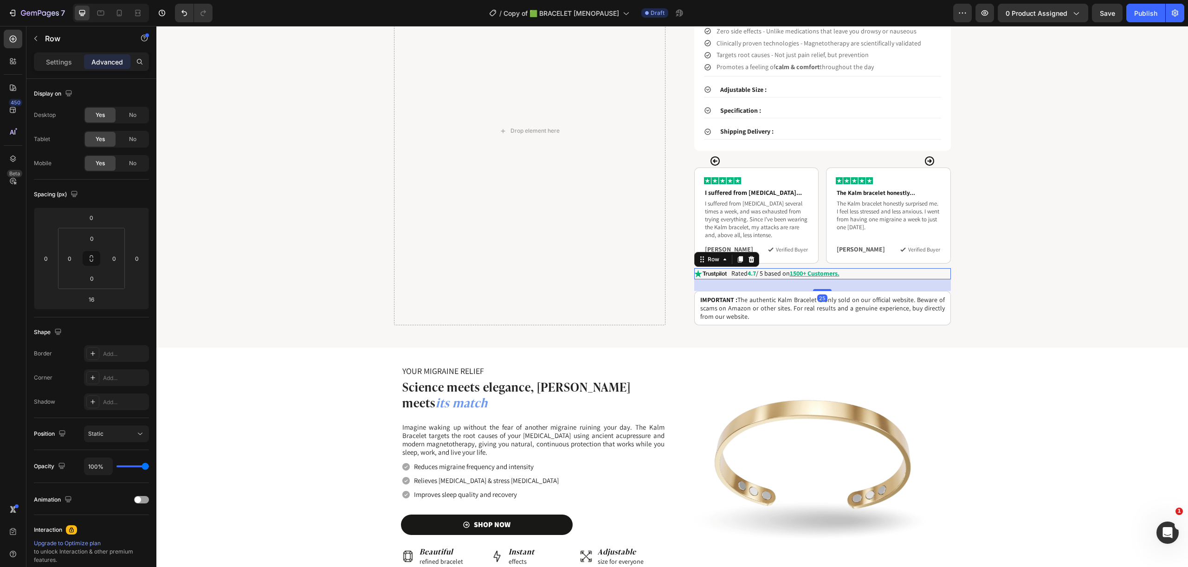
scroll to position [412, 0]
drag, startPoint x: 816, startPoint y: 280, endPoint x: 830, endPoint y: 284, distance: 14.4
click at [830, 284] on div "Why You'll Love It : Tired of managing migraines with temporary fixes that come…" at bounding box center [822, 131] width 257 height 388
type input "24"
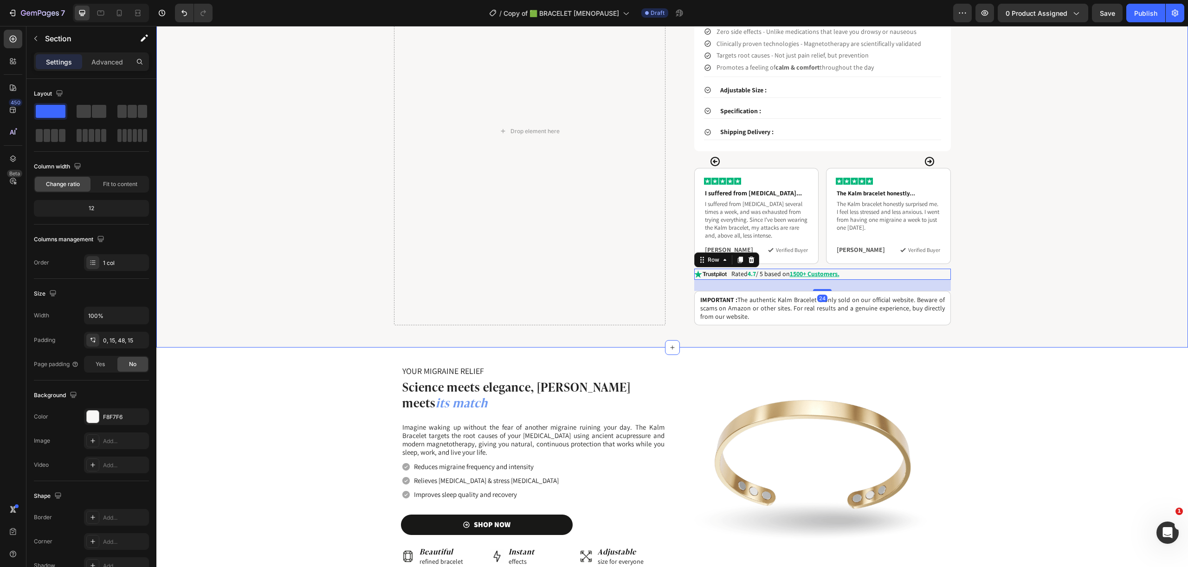
click at [1079, 287] on div "Drop element here Why You'll Love It : Tired of managing migraines with tempora…" at bounding box center [672, 131] width 1018 height 388
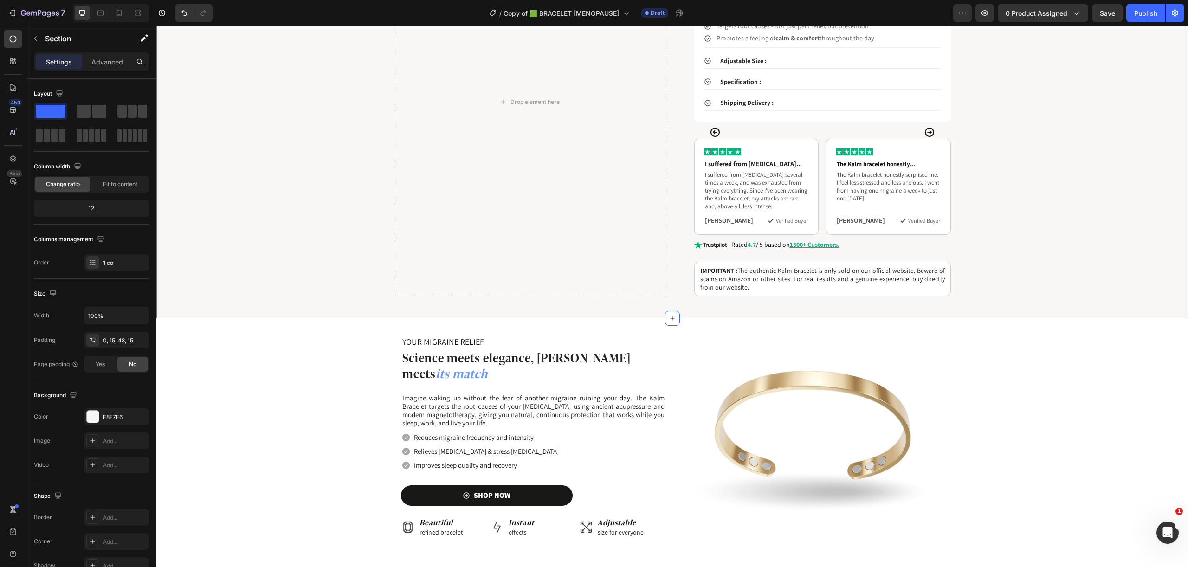
scroll to position [432, 0]
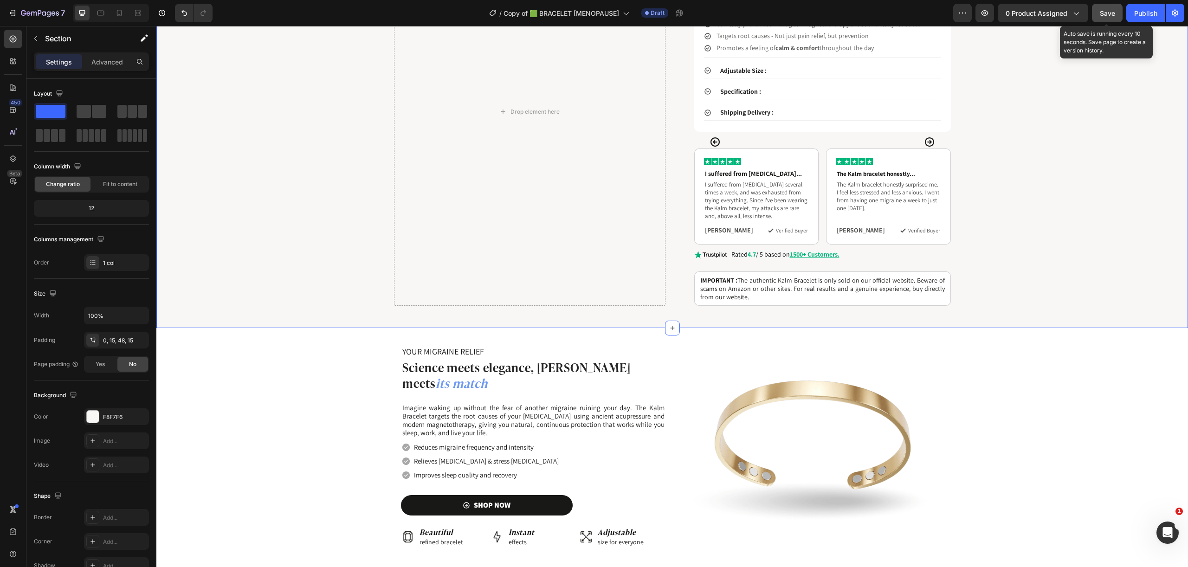
click at [1100, 14] on span "Save" at bounding box center [1107, 13] width 15 height 8
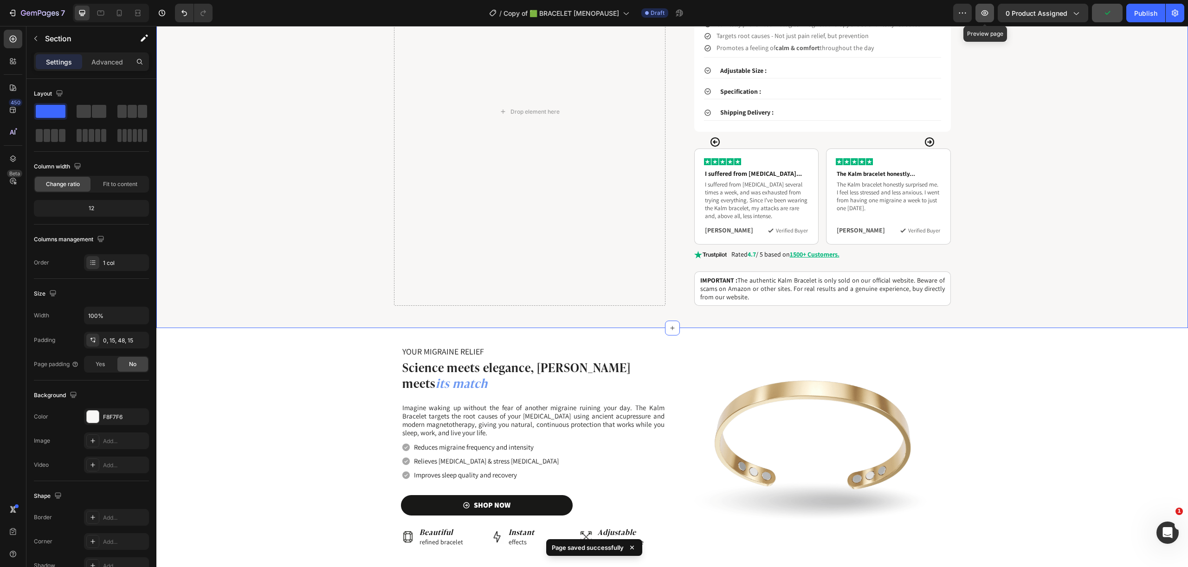
click at [987, 16] on icon "button" at bounding box center [984, 12] width 9 height 9
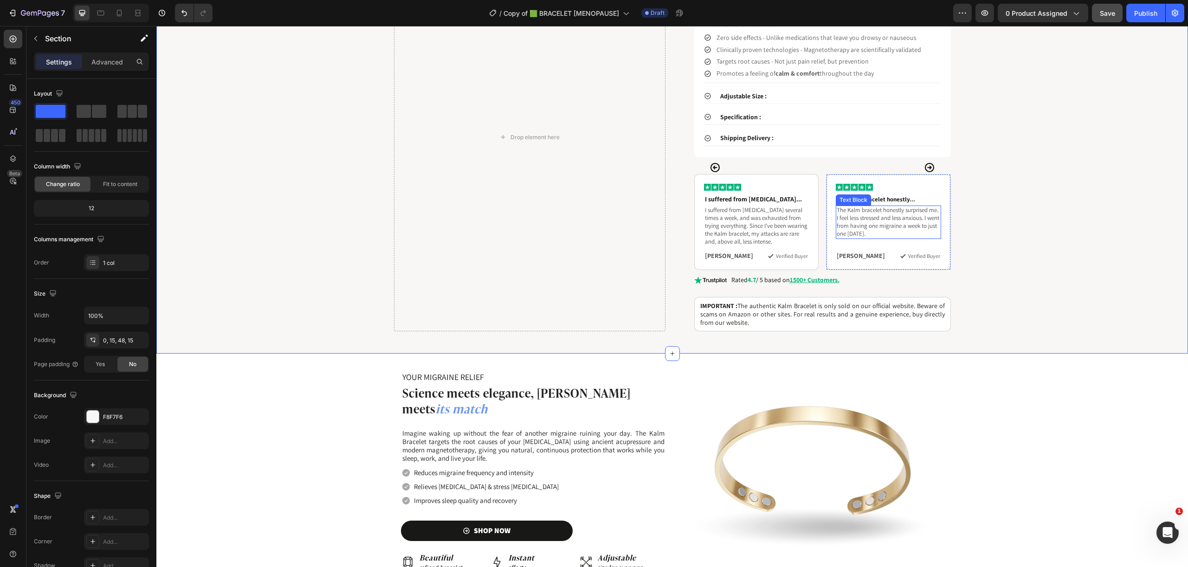
scroll to position [262, 0]
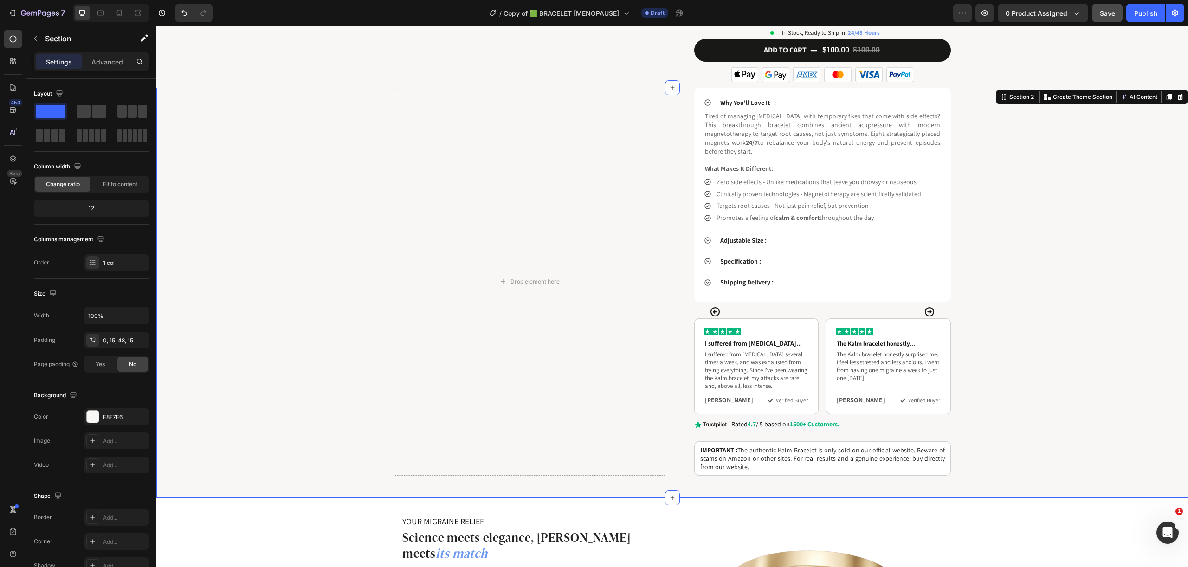
click at [947, 289] on div "Why You'll Love It : Tired of managing migraines with temporary fixes that come…" at bounding box center [822, 282] width 257 height 388
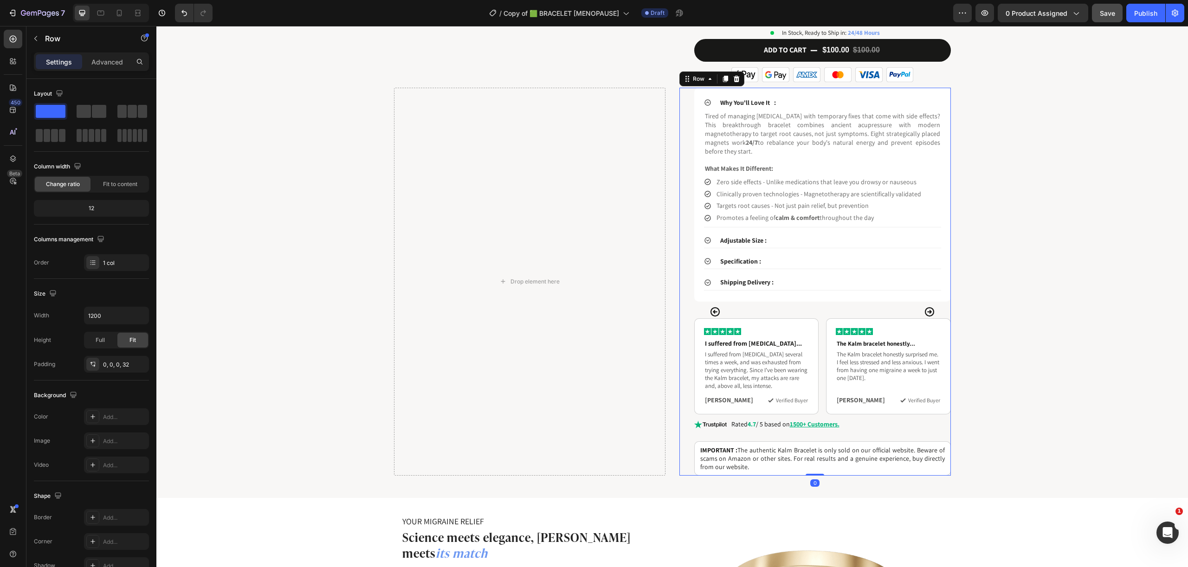
click at [944, 303] on div "Why You'll Love It : Tired of managing migraines with temporary fixes that come…" at bounding box center [822, 282] width 257 height 388
click at [116, 63] on p "Advanced" at bounding box center [107, 62] width 32 height 10
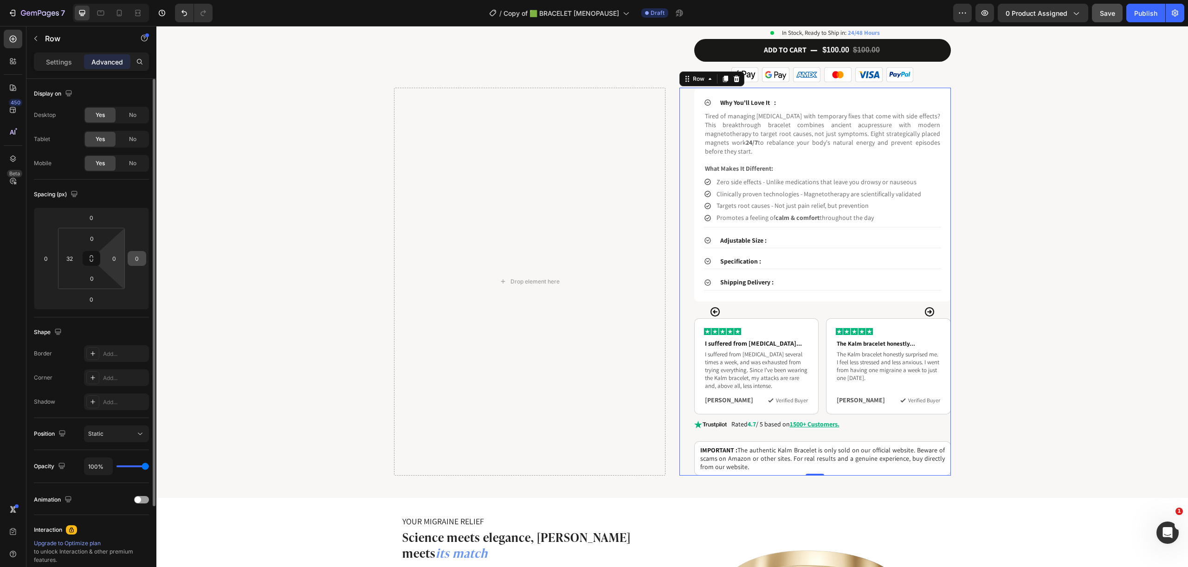
click at [115, 253] on input "0" at bounding box center [114, 259] width 14 height 14
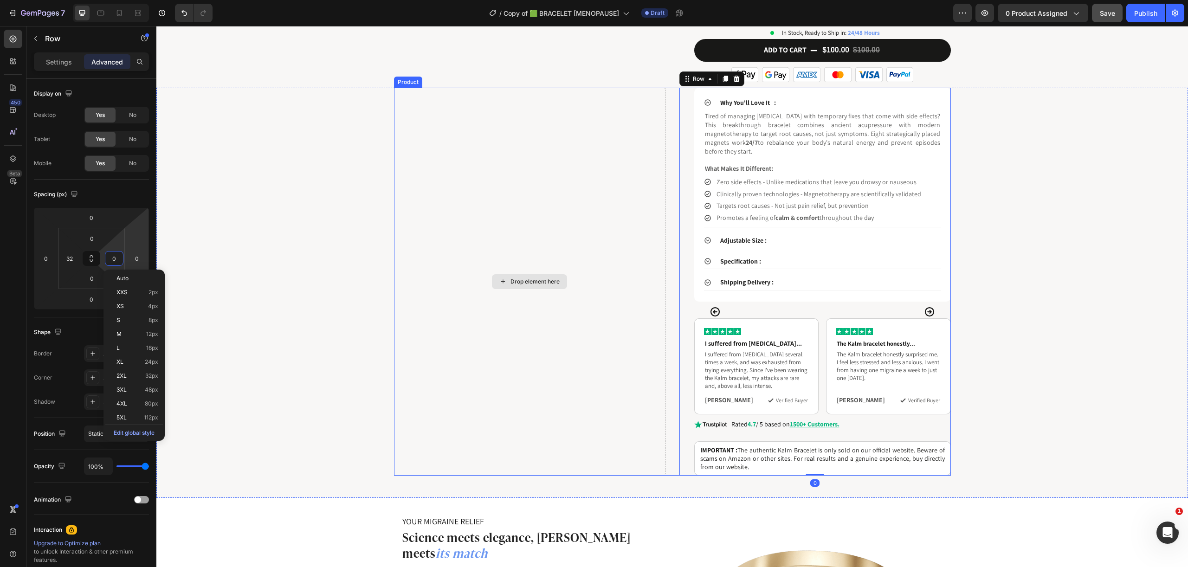
type input "2"
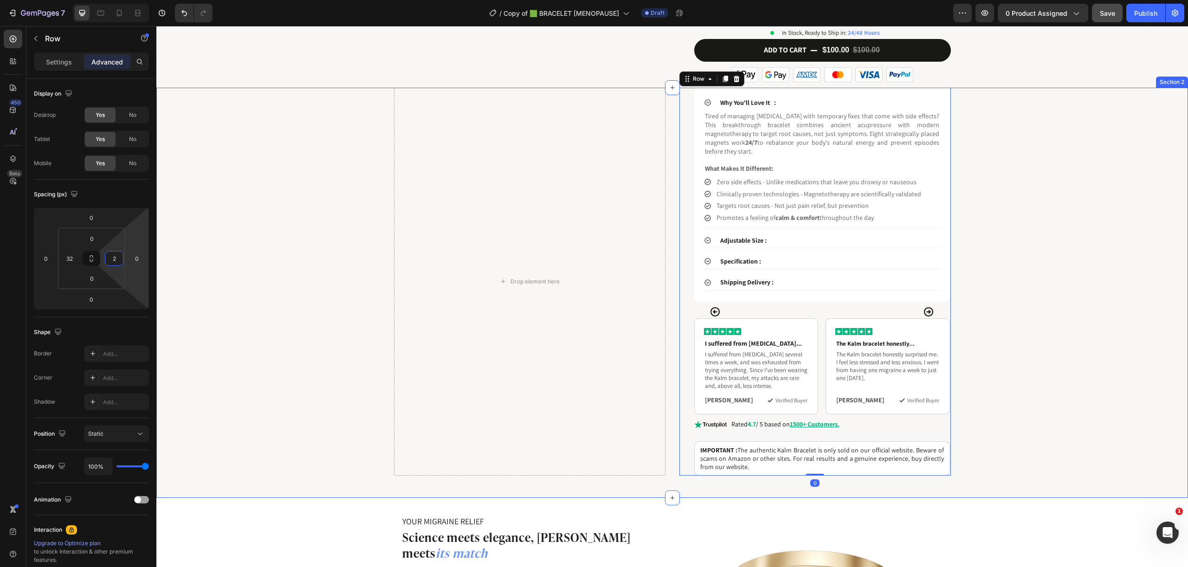
click at [1119, 110] on div "Drop element here Why You'll Love It : Tired of managing migraines with tempora…" at bounding box center [672, 282] width 1018 height 388
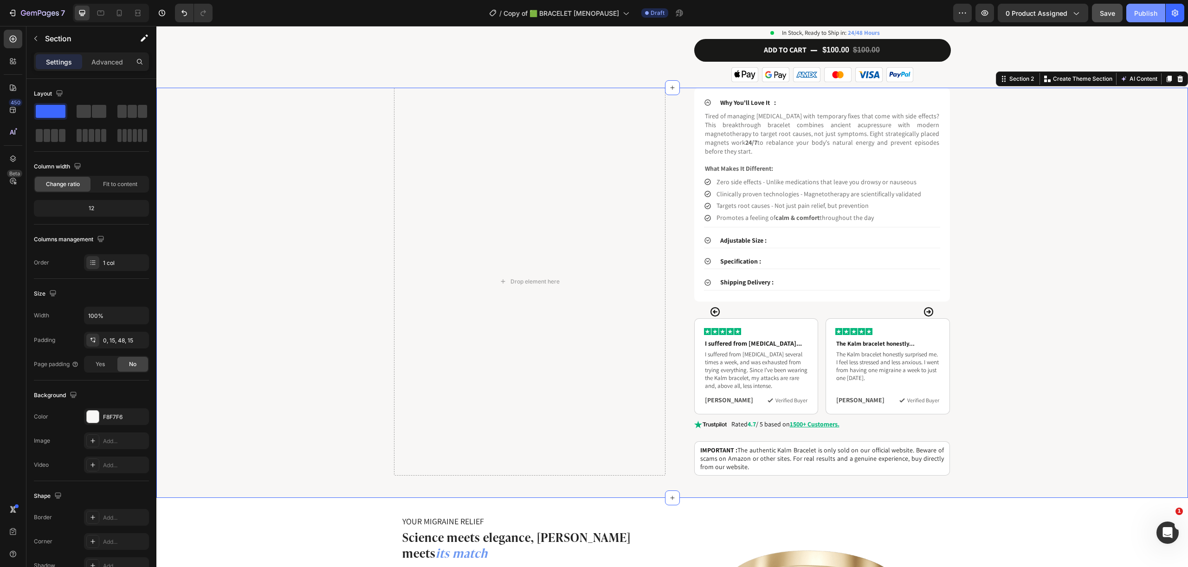
click at [1136, 15] on div "Publish" at bounding box center [1145, 13] width 23 height 10
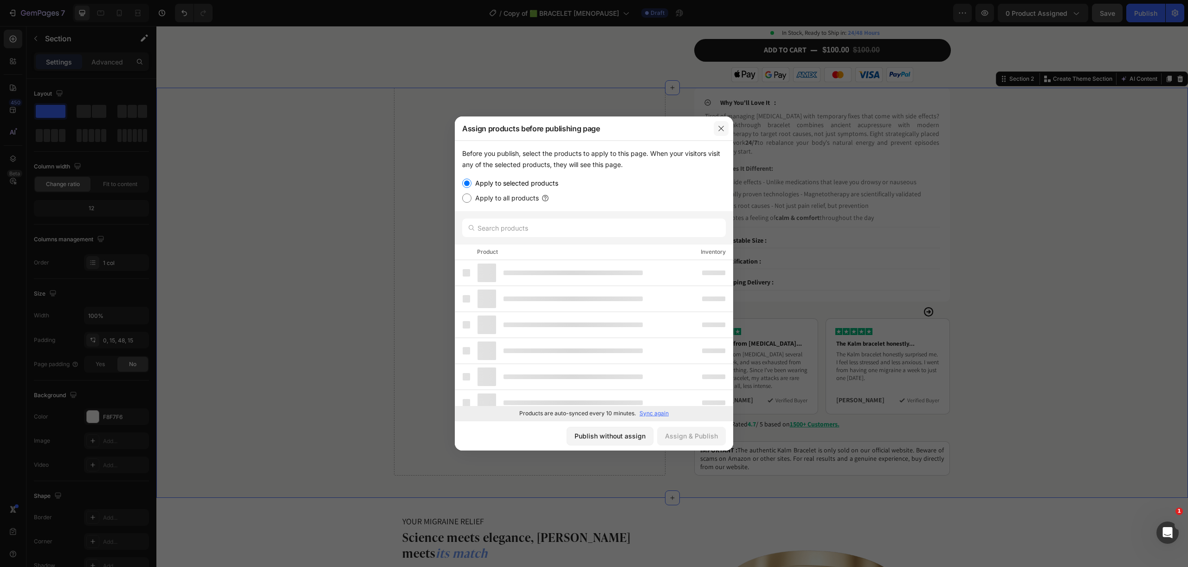
click at [723, 129] on icon "button" at bounding box center [721, 128] width 7 height 7
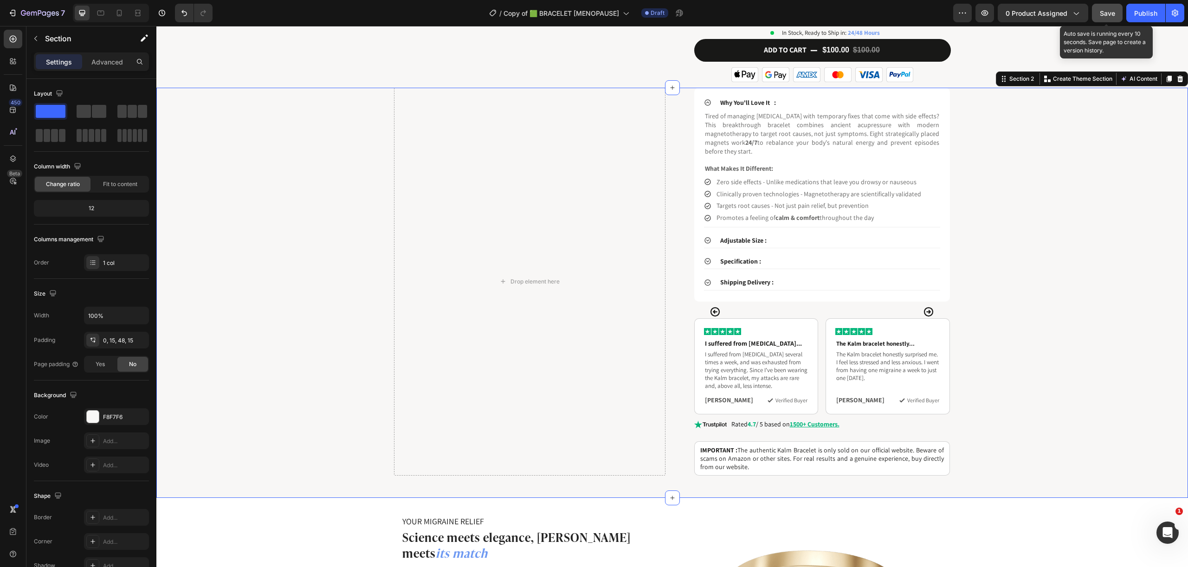
click at [1113, 13] on span "Save" at bounding box center [1107, 13] width 15 height 8
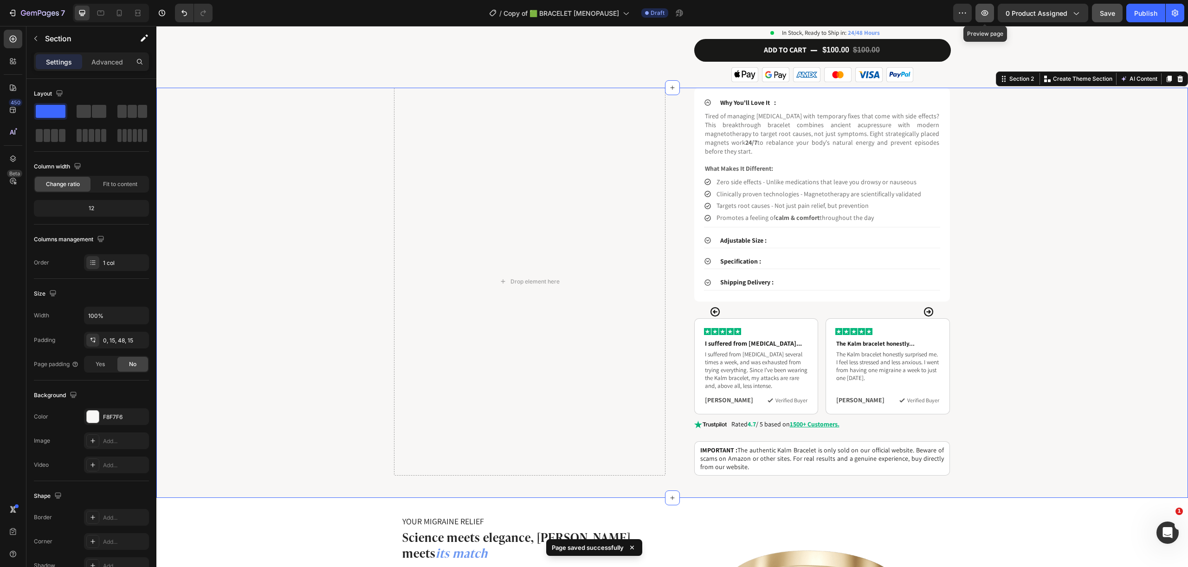
click at [985, 12] on icon "button" at bounding box center [984, 13] width 3 height 3
click at [938, 304] on button "Carousel Next Arrow" at bounding box center [928, 365] width 27 height 123
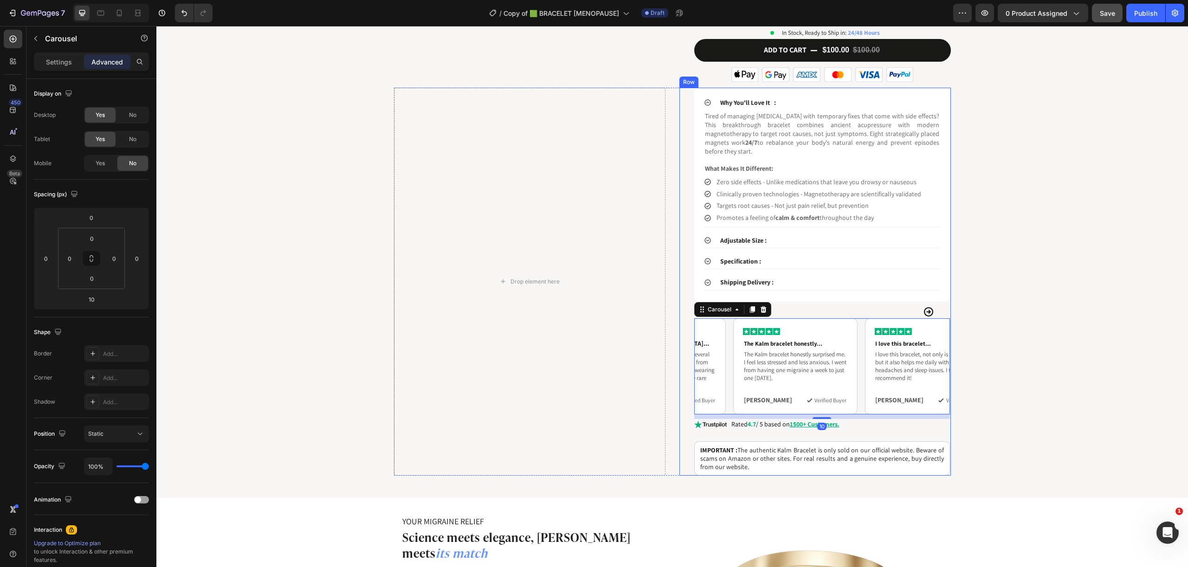
click at [944, 301] on div "Why You'll Love It : Tired of managing migraines with temporary fixes that come…" at bounding box center [822, 282] width 256 height 388
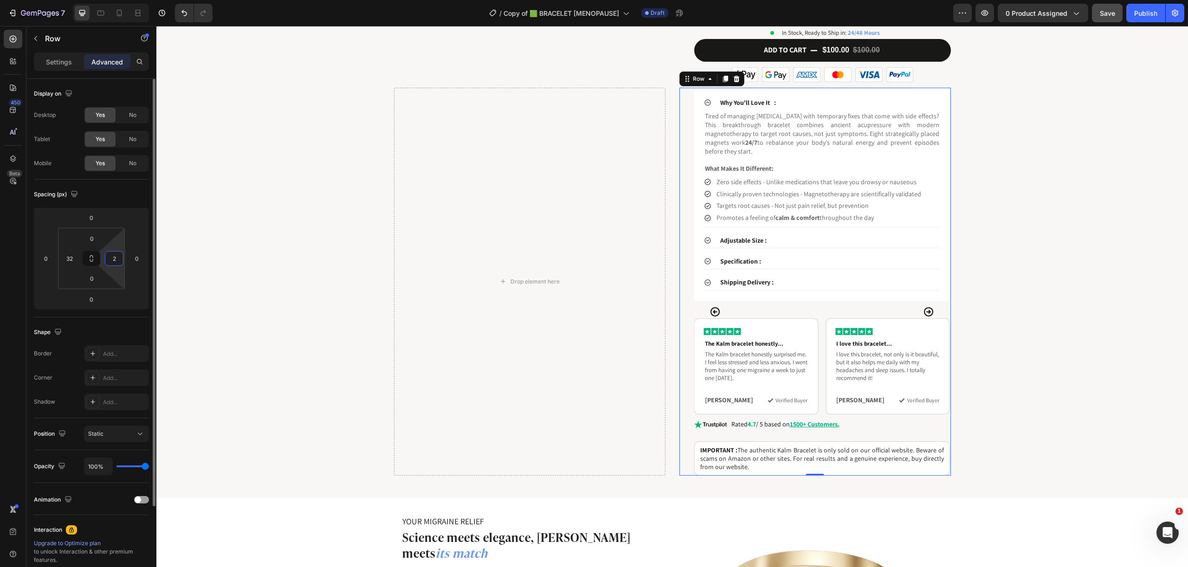
click at [117, 257] on input "2" at bounding box center [114, 259] width 14 height 14
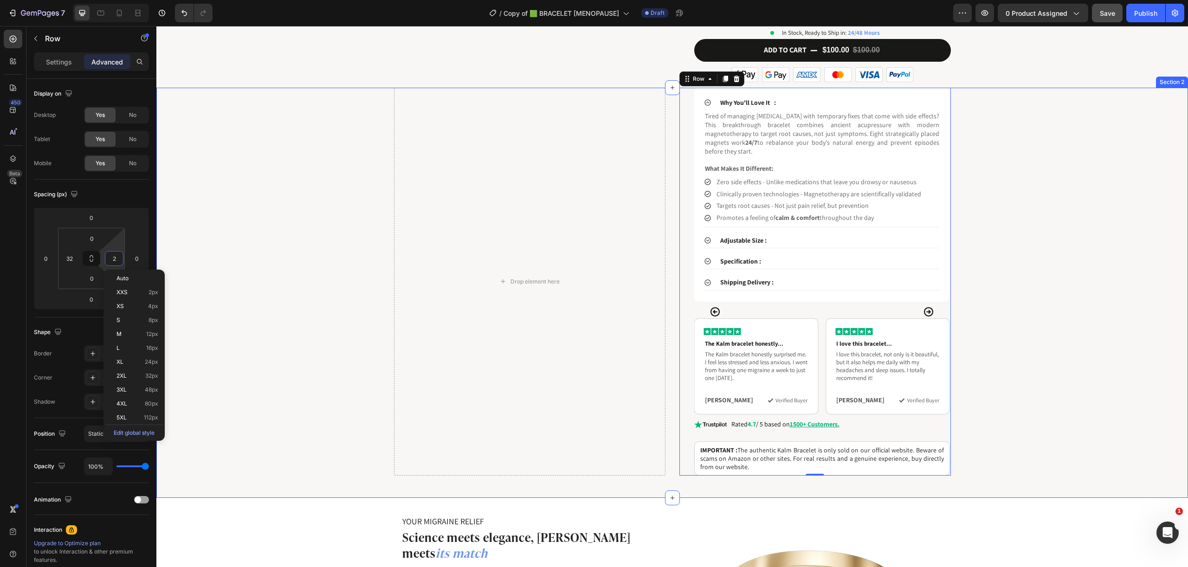
type input "5"
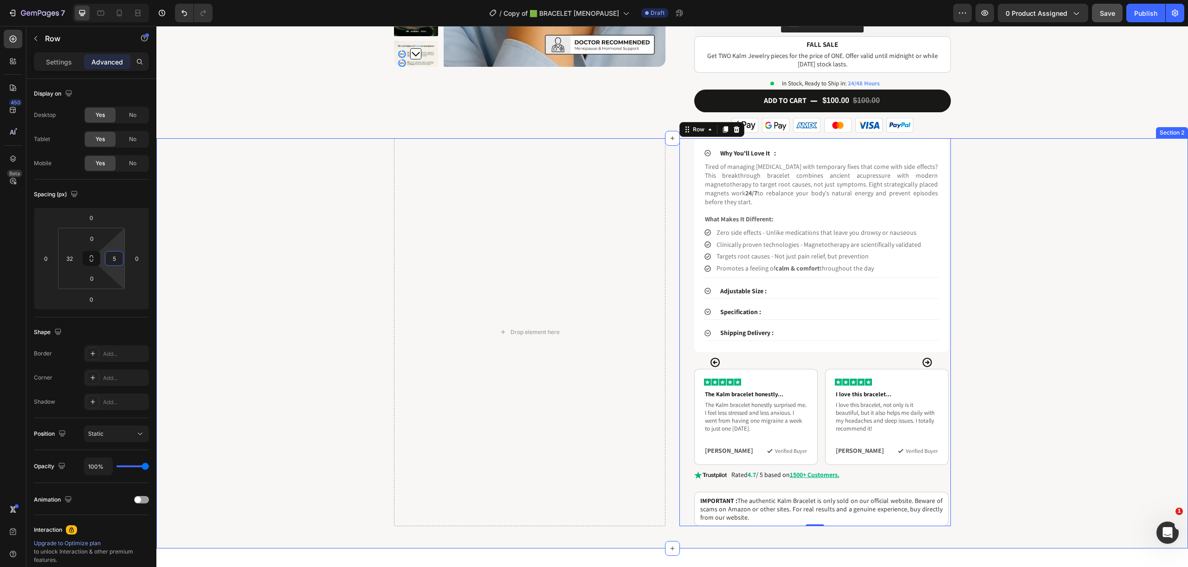
scroll to position [196, 0]
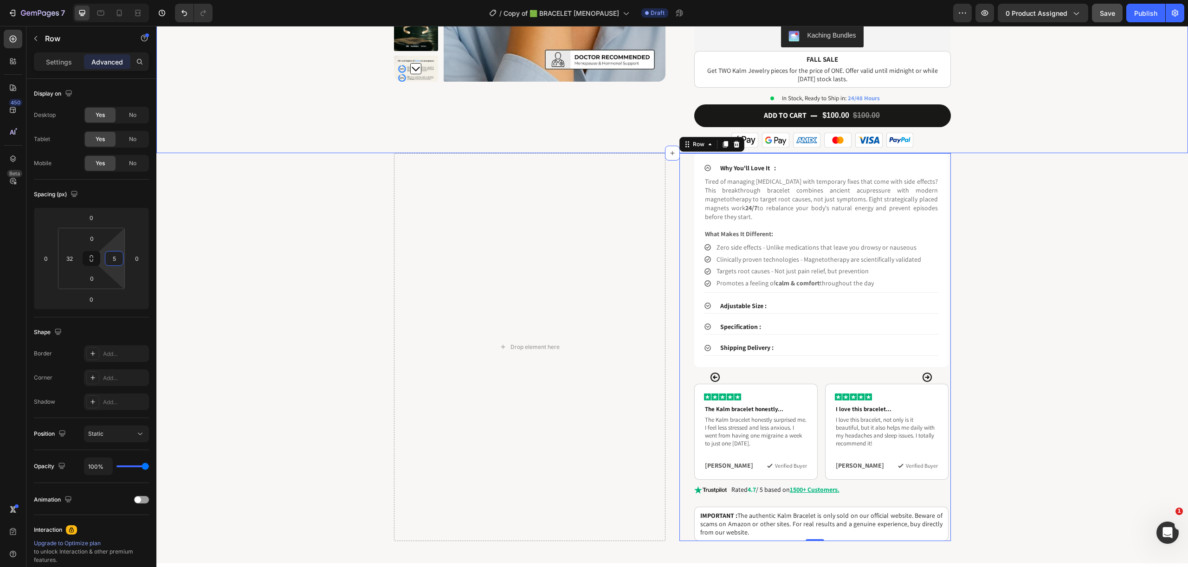
click at [980, 151] on div "Product Images Image Excellent | 1 538+ reviews Text Block Row KALM Bracelet | …" at bounding box center [672, 6] width 1018 height 293
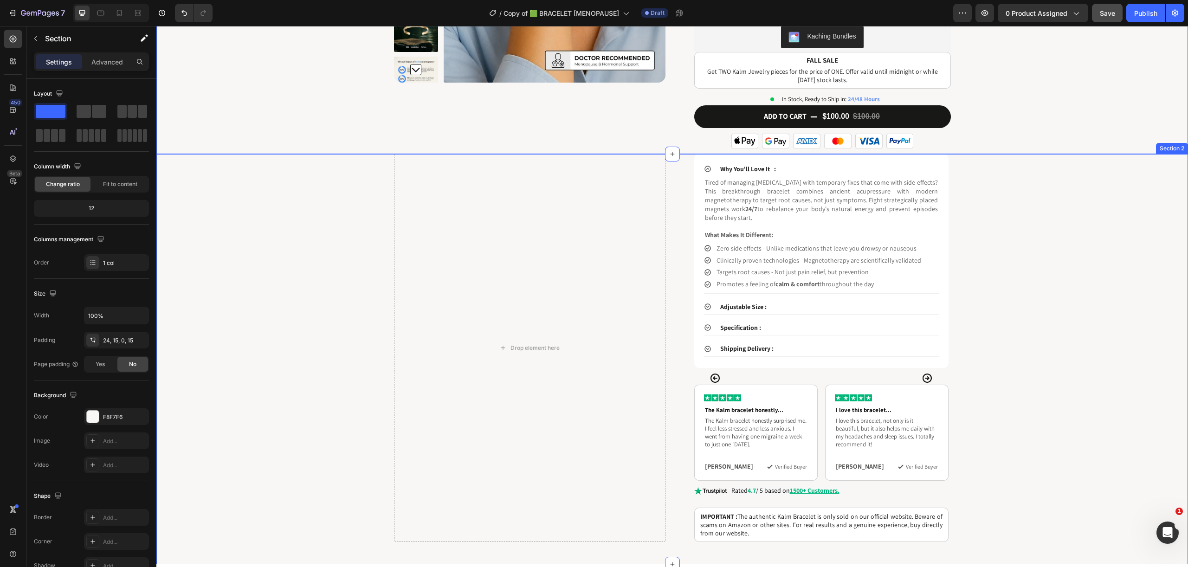
scroll to position [194, 0]
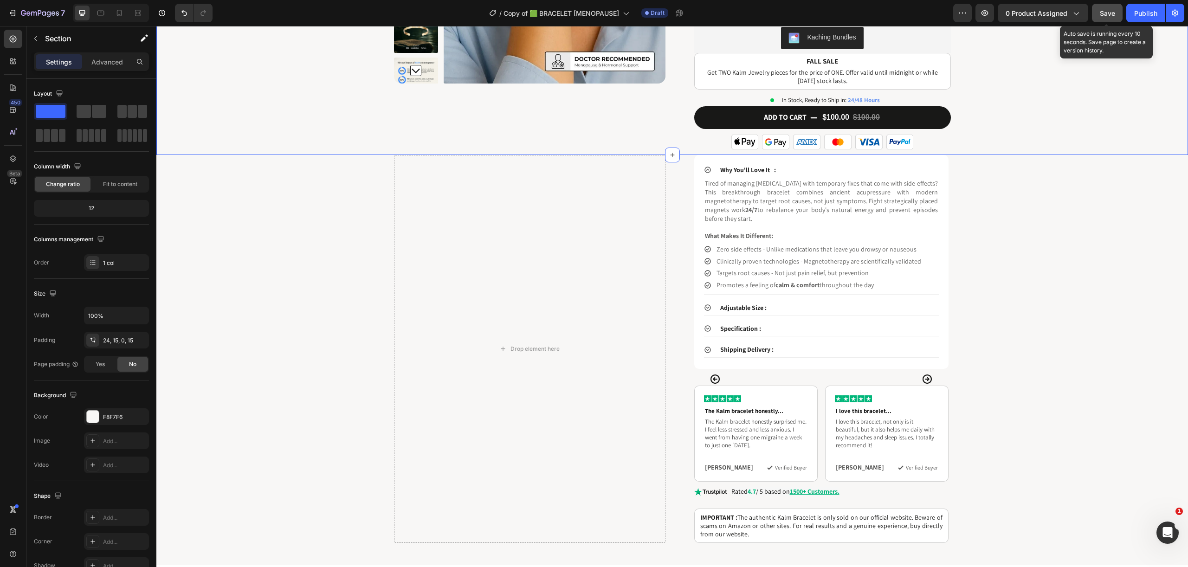
click at [1110, 11] on span "Save" at bounding box center [1107, 13] width 15 height 8
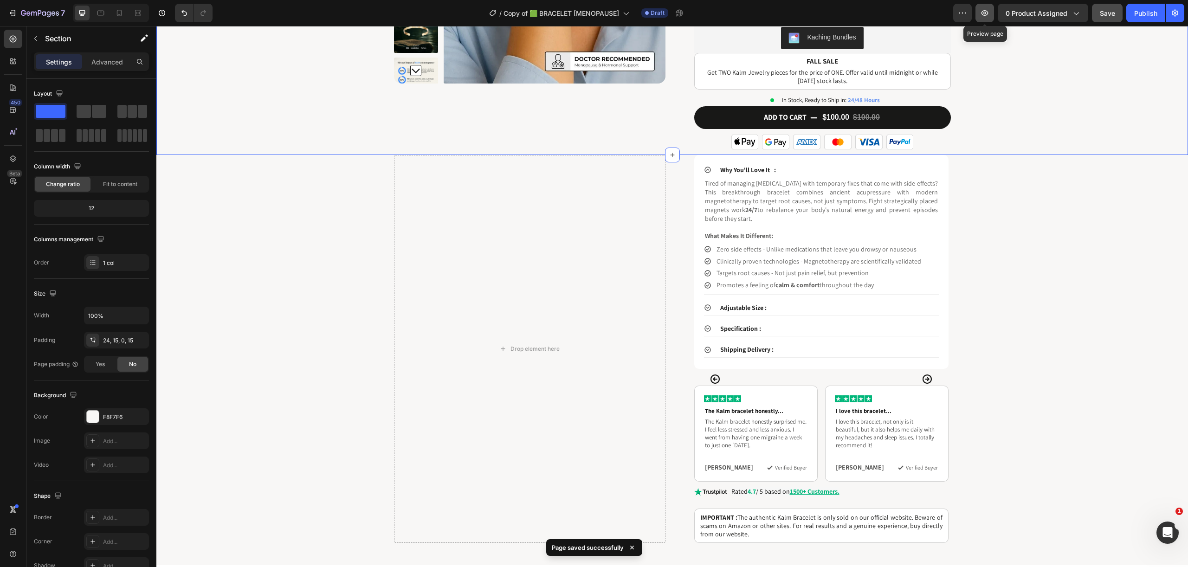
click at [992, 16] on button "button" at bounding box center [985, 13] width 19 height 19
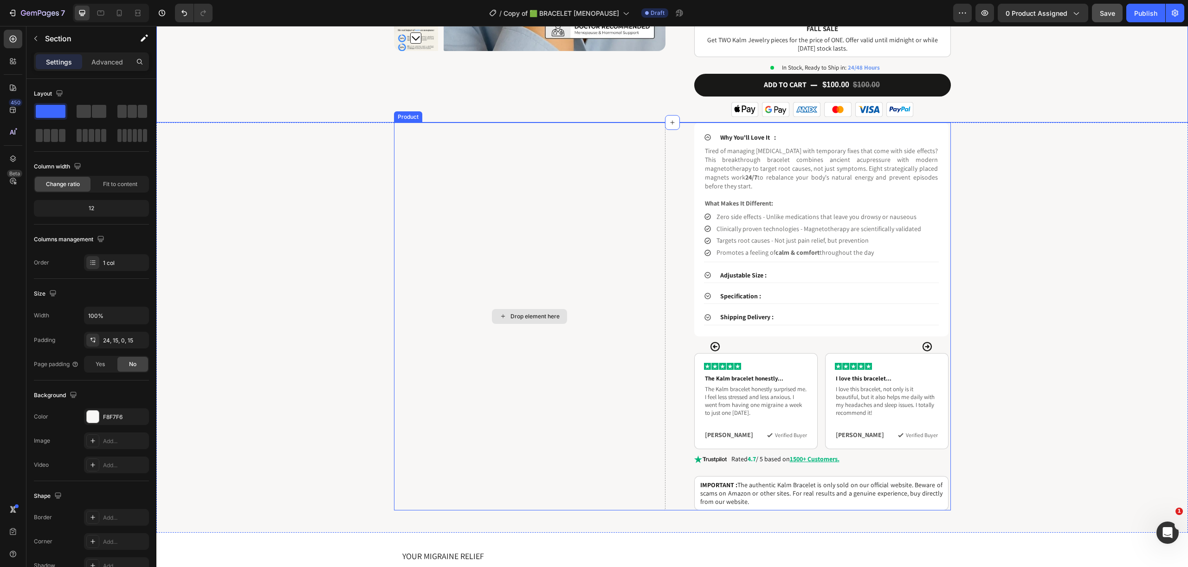
scroll to position [279, 0]
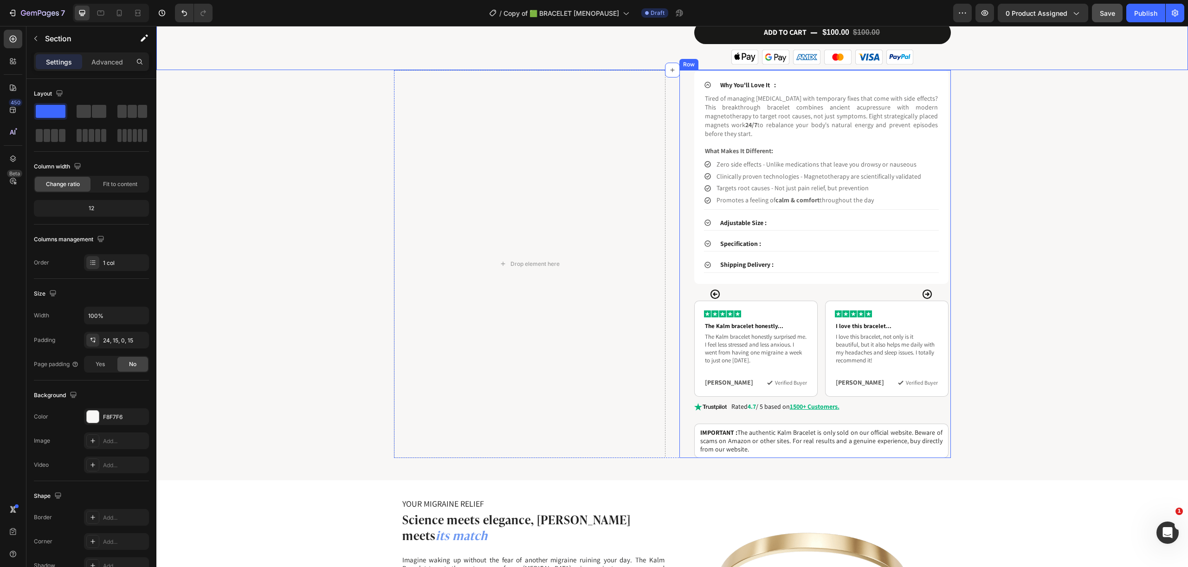
click at [820, 275] on div "Why You'll Love It : Tired of managing migraines with temporary fixes that come…" at bounding box center [821, 264] width 254 height 388
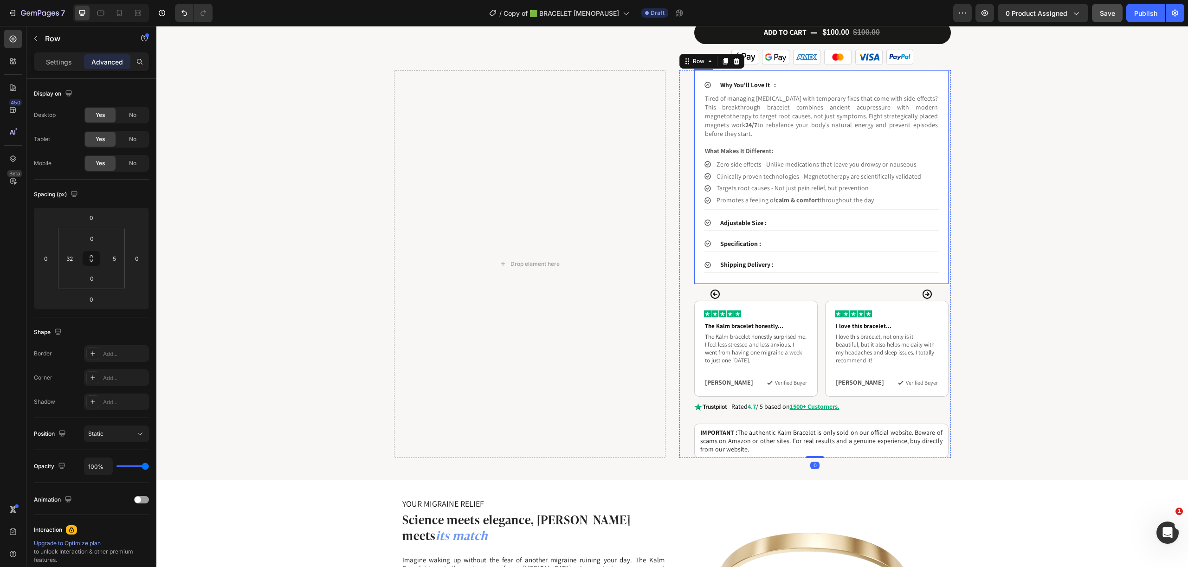
click at [823, 273] on div "Why You'll Love It : Tired of managing migraines with temporary fixes that come…" at bounding box center [822, 181] width 236 height 205
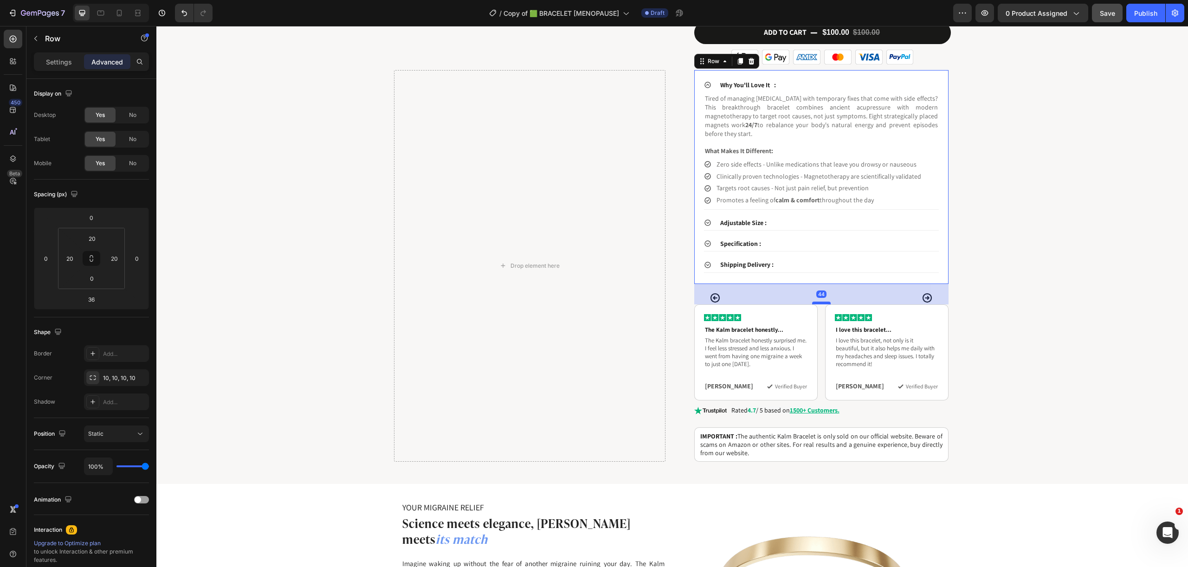
click at [819, 302] on div at bounding box center [821, 303] width 19 height 3
type input "44"
click at [819, 315] on div "Image I suffered from migraines... Heading I suffered from migraines several ti…" at bounding box center [821, 352] width 254 height 96
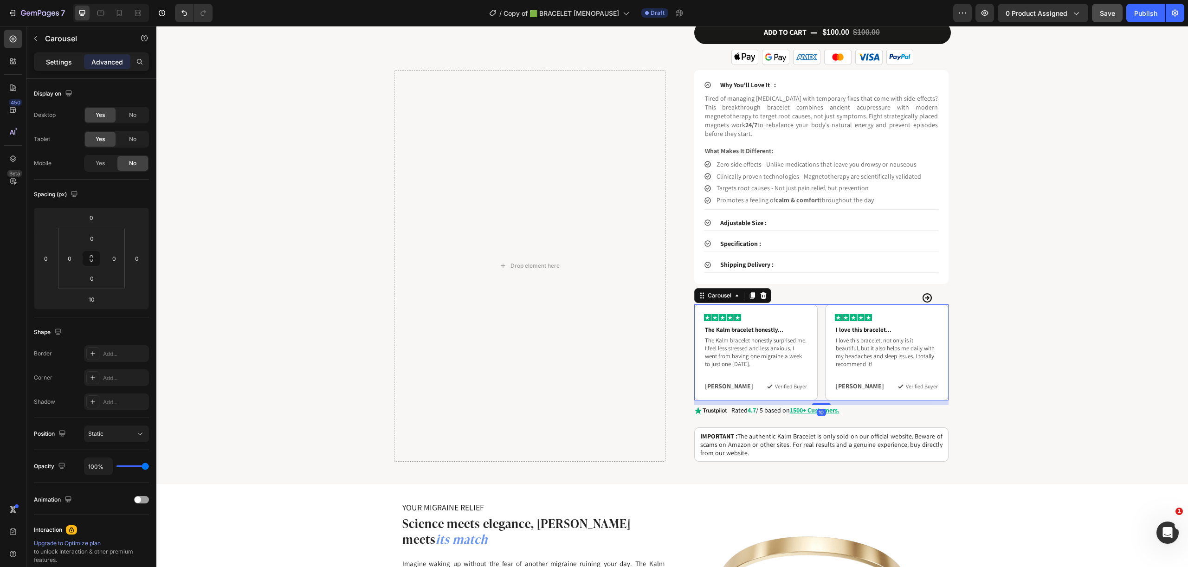
click at [67, 54] on div "Settings" at bounding box center [59, 61] width 46 height 15
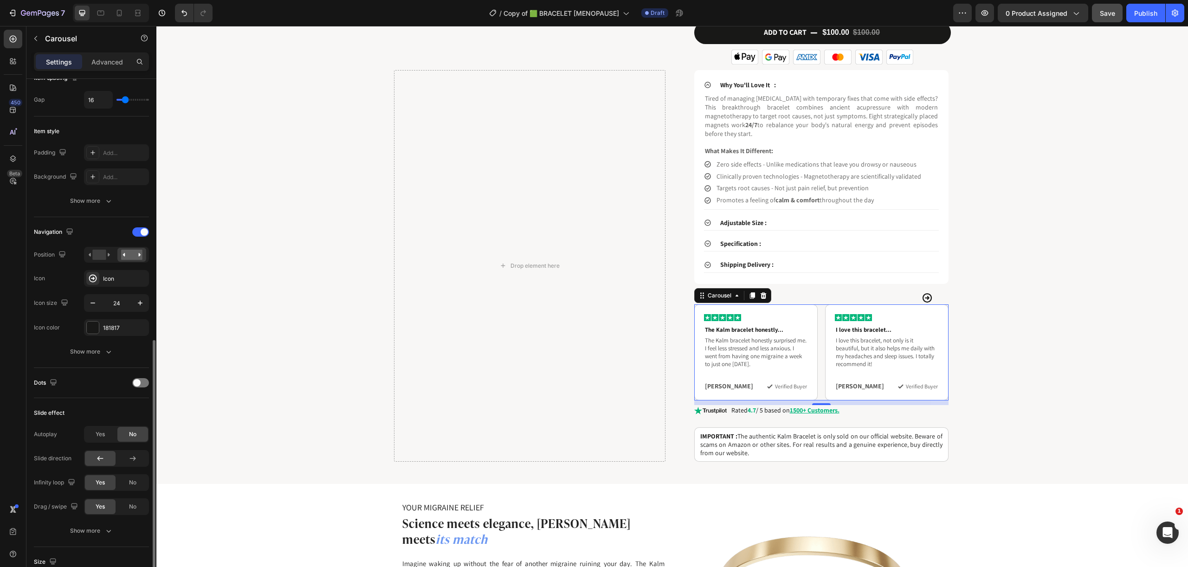
scroll to position [298, 0]
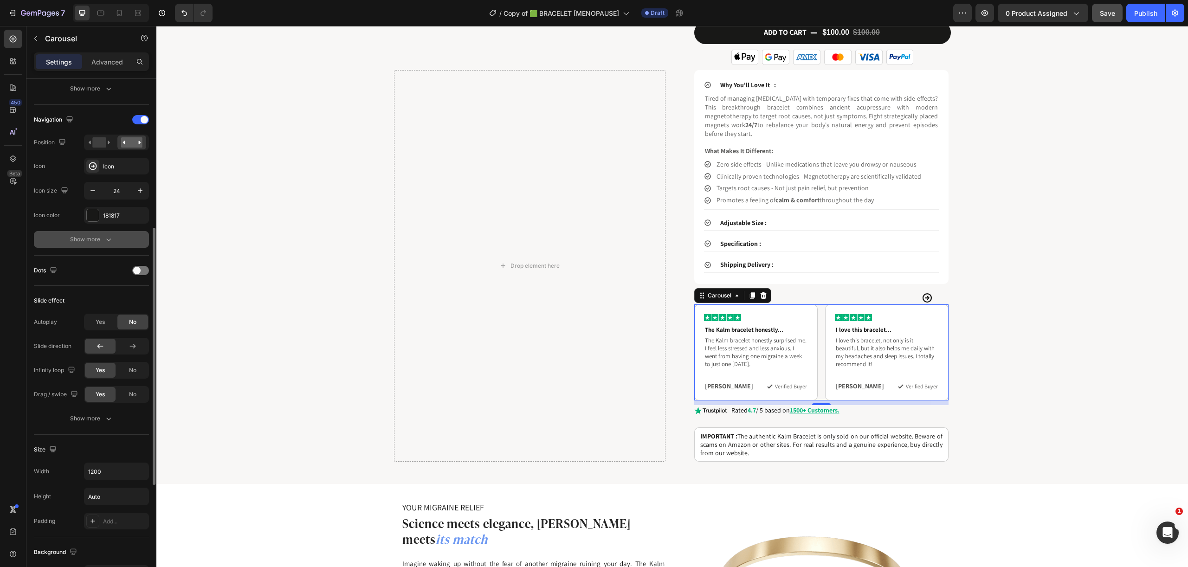
click at [109, 243] on icon "button" at bounding box center [108, 239] width 9 height 9
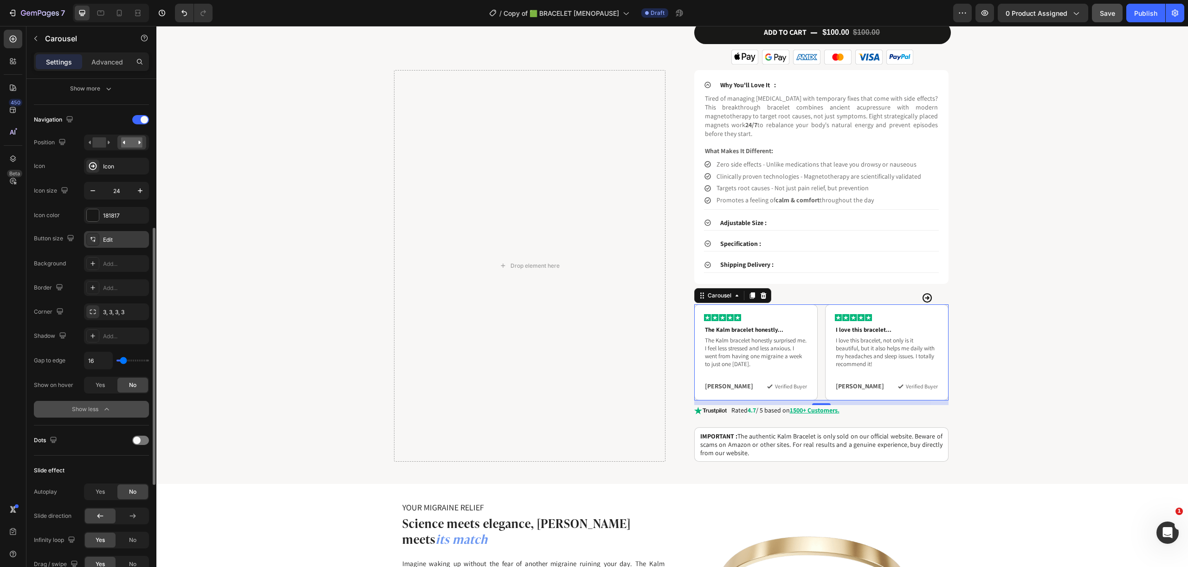
click at [115, 239] on div "Edit" at bounding box center [125, 240] width 44 height 8
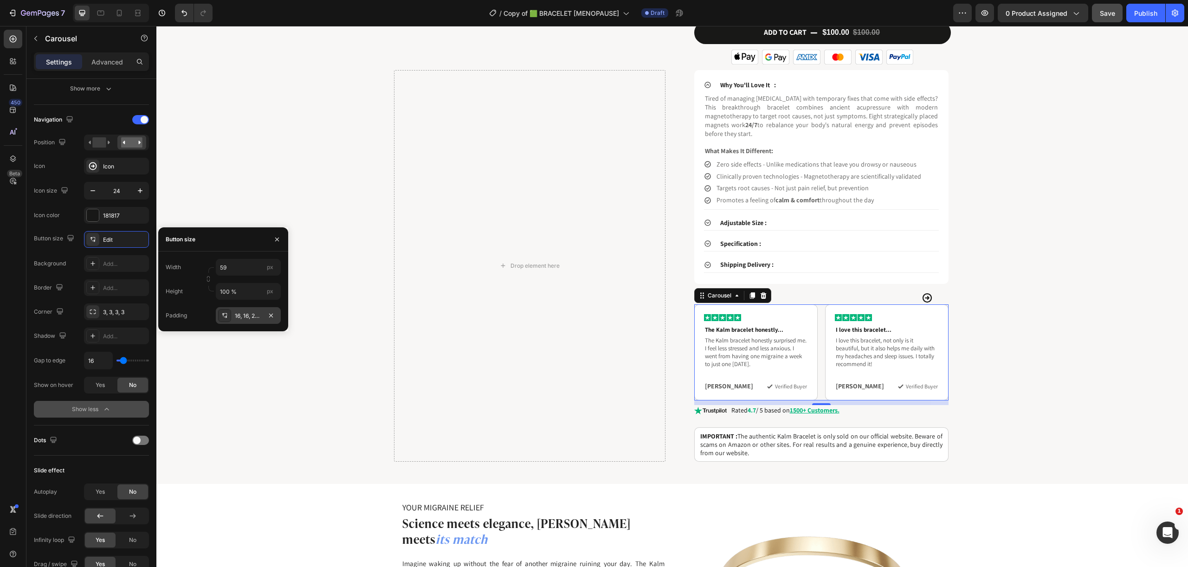
click at [243, 319] on div "16, 16, 250, 16" at bounding box center [248, 316] width 27 height 8
click at [220, 312] on input "250" at bounding box center [223, 310] width 38 height 17
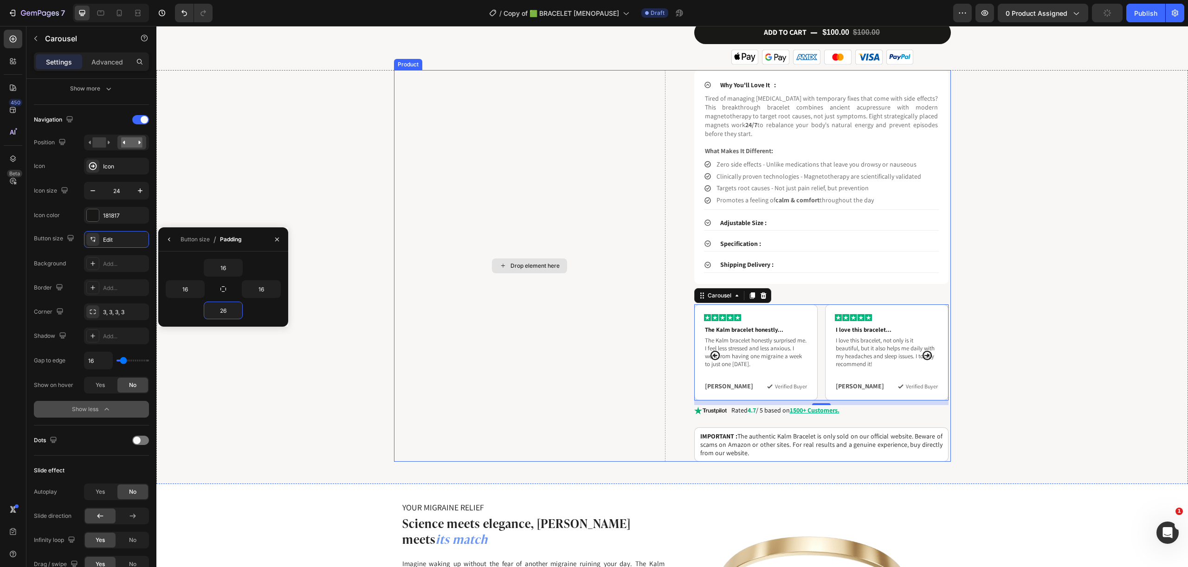
type input "260"
click at [1116, 10] on button "button" at bounding box center [1107, 13] width 31 height 19
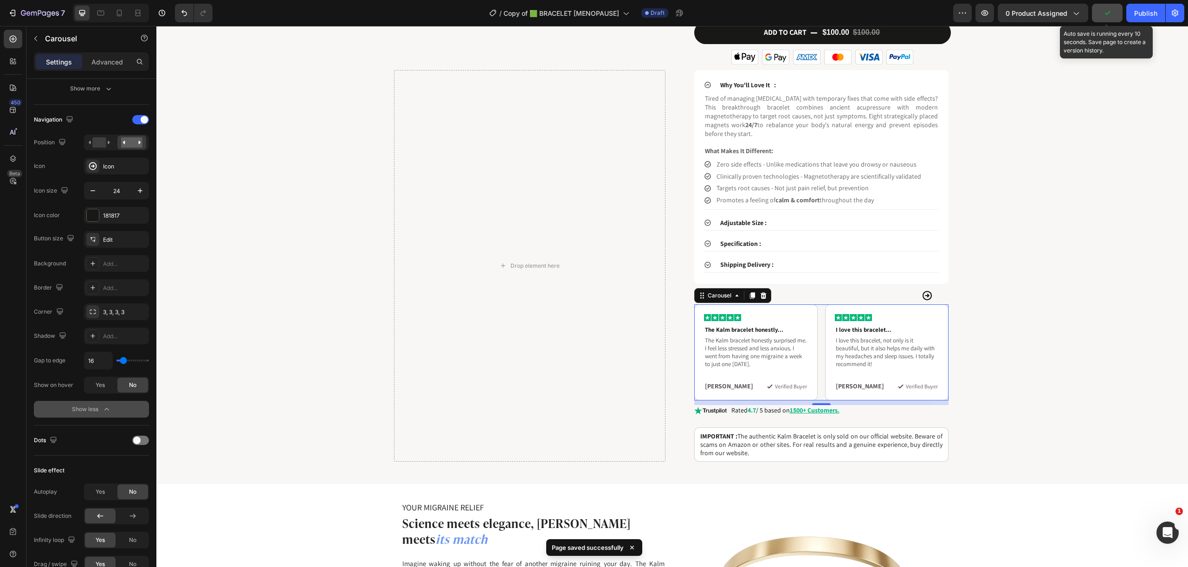
click at [1100, 14] on button "button" at bounding box center [1107, 13] width 31 height 19
click at [982, 9] on icon "button" at bounding box center [984, 12] width 9 height 9
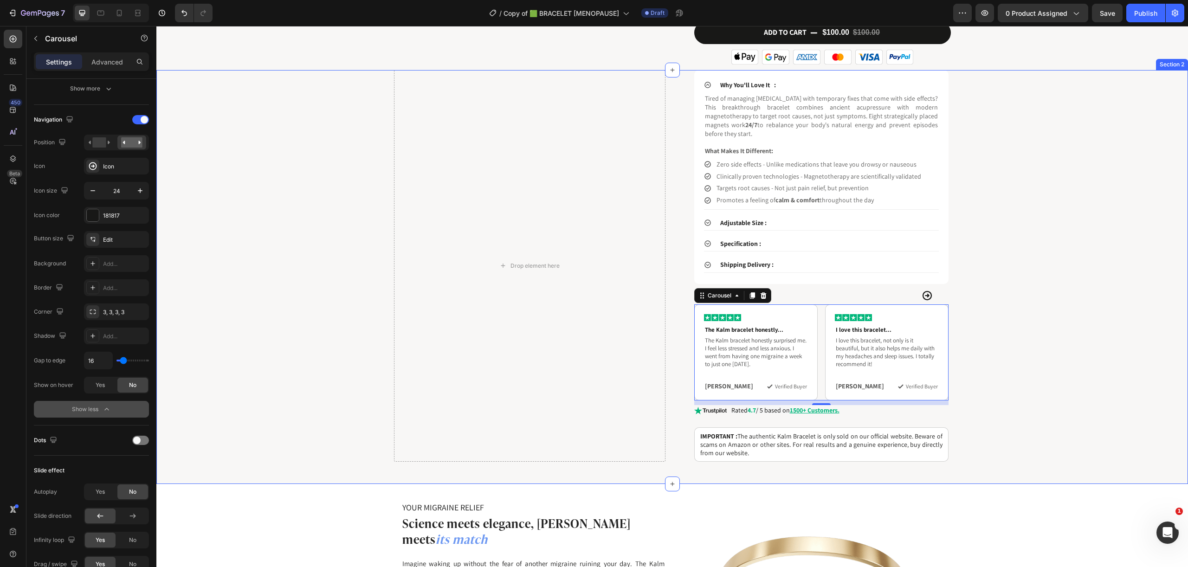
click at [985, 294] on div "Drop element here Why You'll Love It : Tired of managing migraines with tempora…" at bounding box center [672, 266] width 1018 height 392
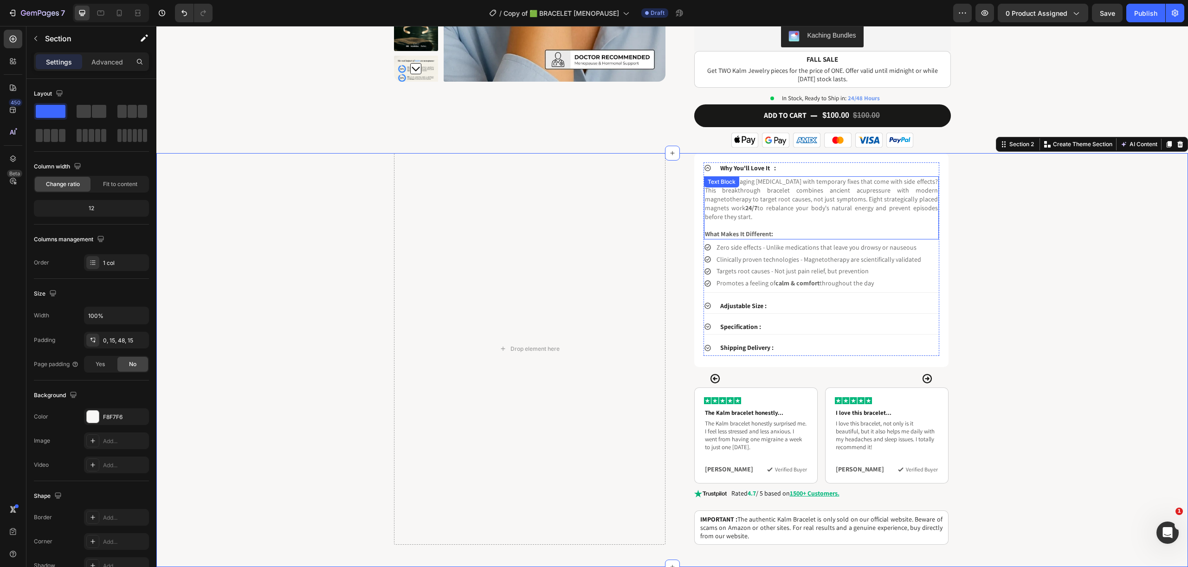
scroll to position [440, 0]
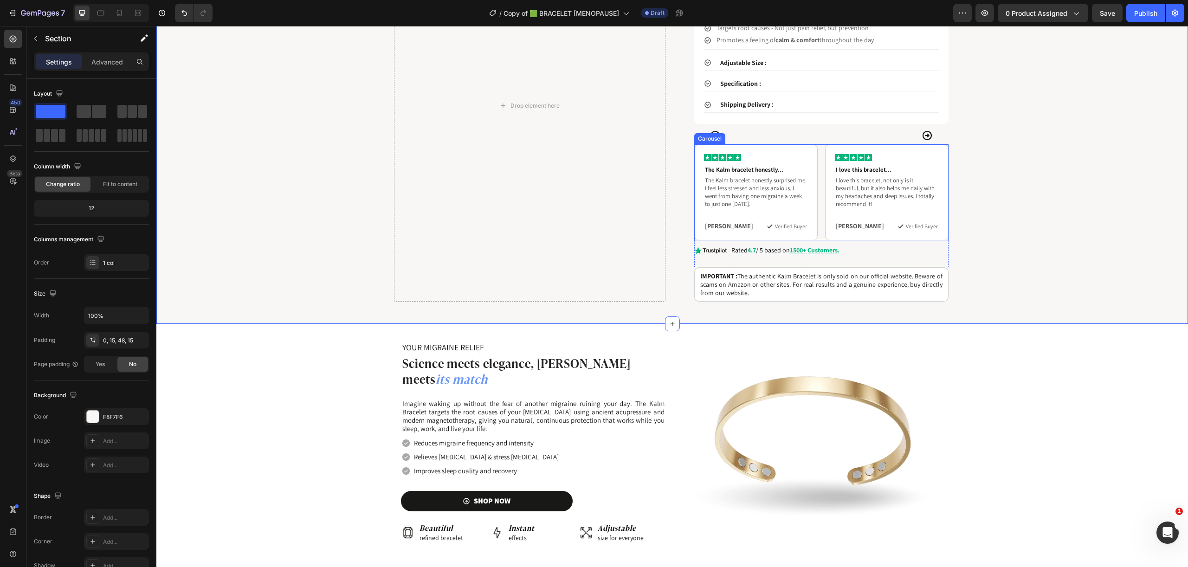
click at [815, 155] on div "Image I suffered from migraines... Heading I suffered from migraines several ti…" at bounding box center [821, 192] width 254 height 96
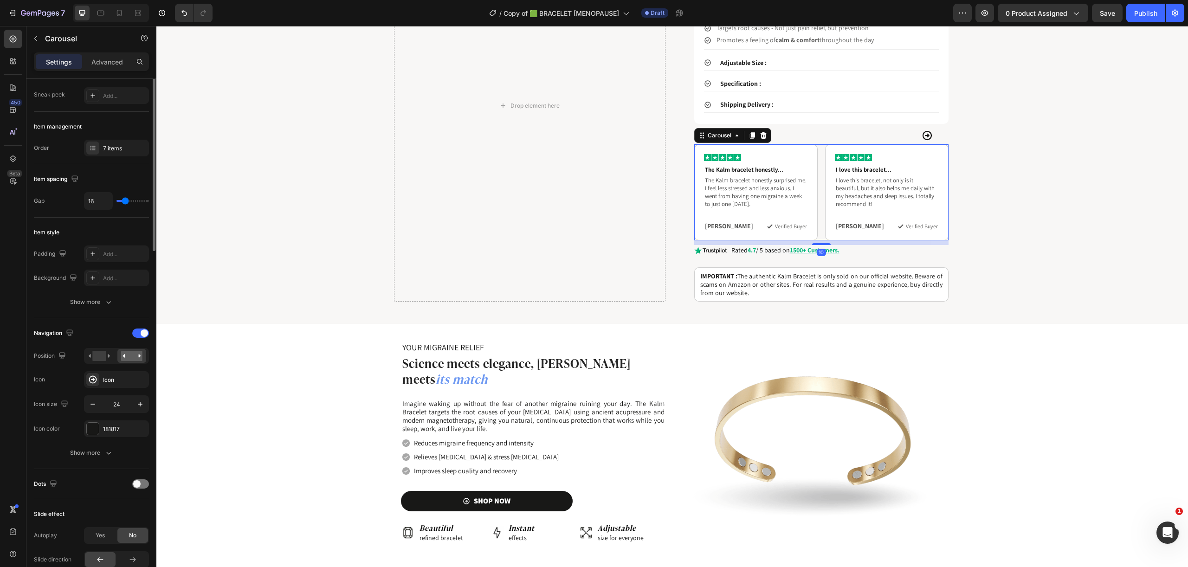
scroll to position [174, 0]
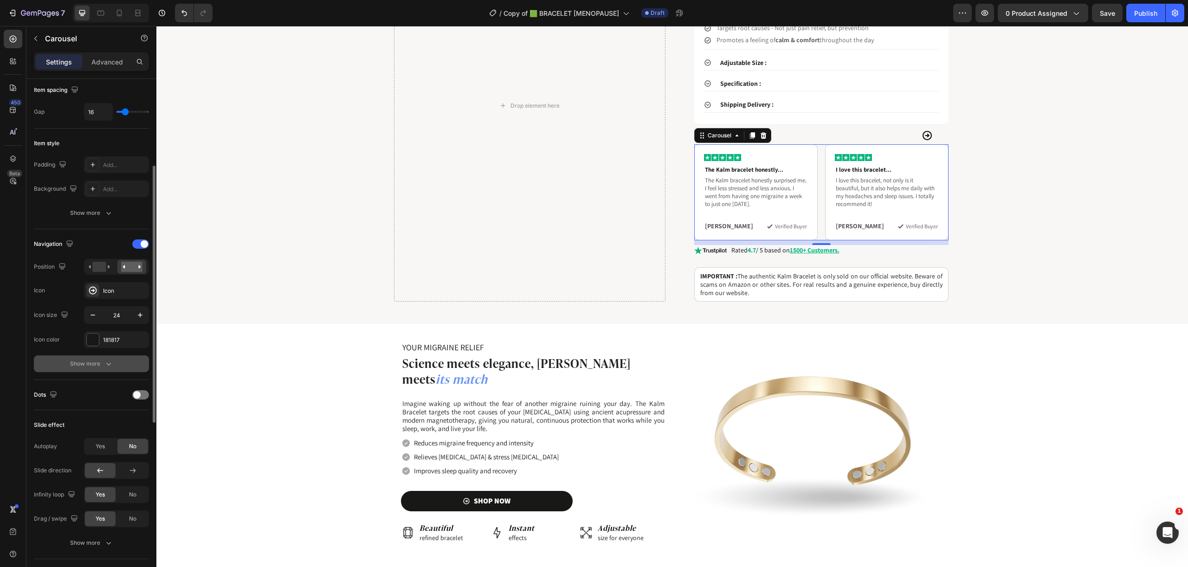
click at [112, 364] on icon "button" at bounding box center [108, 363] width 9 height 9
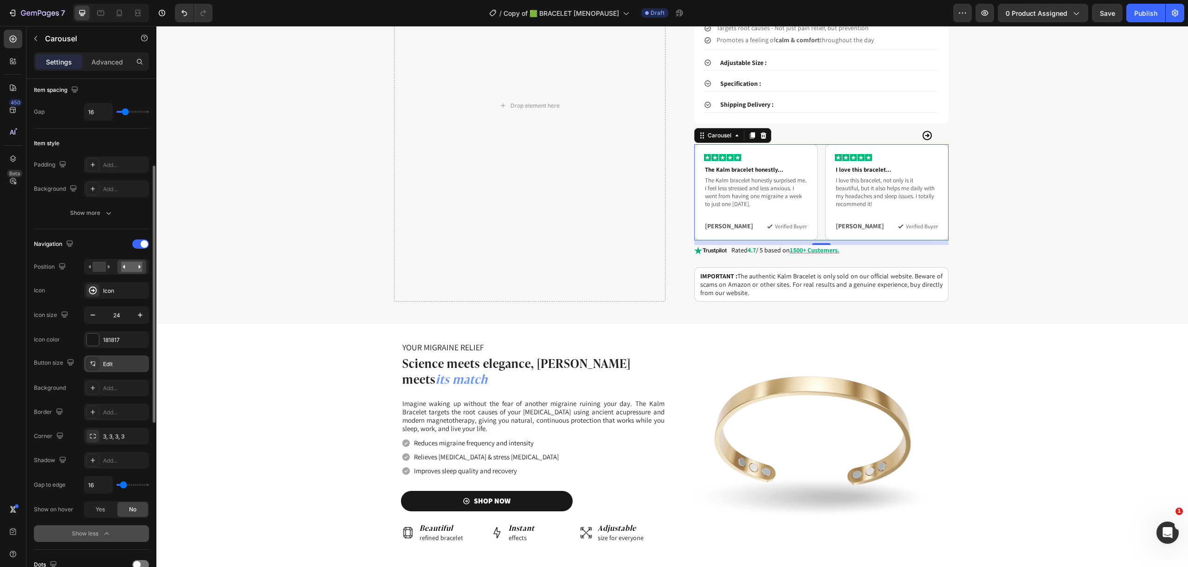
click at [107, 363] on div "Edit" at bounding box center [125, 364] width 44 height 8
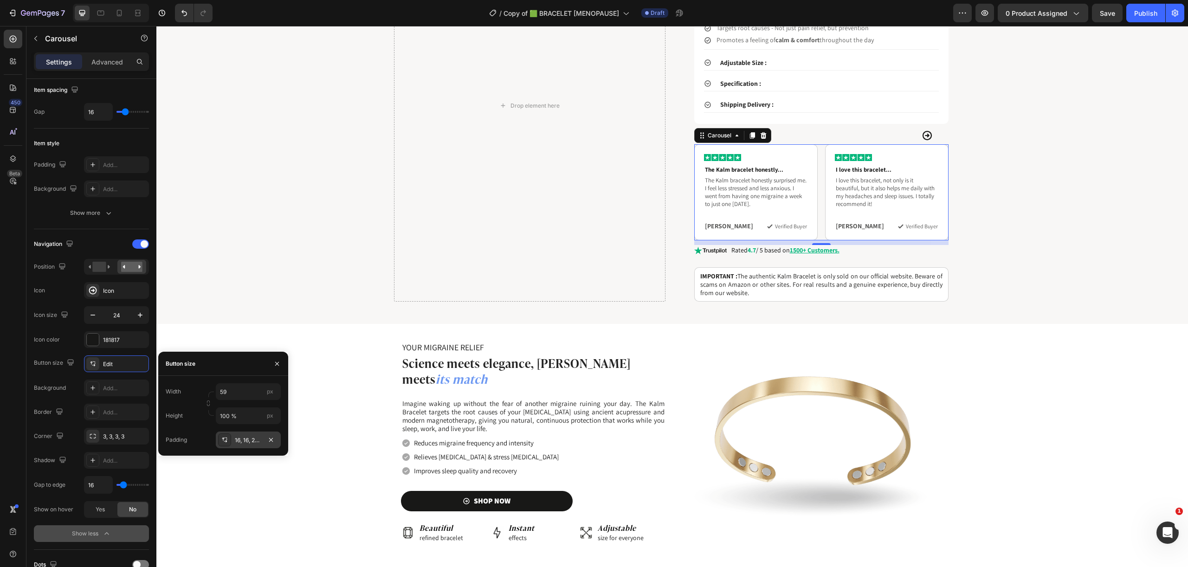
click at [249, 442] on div "16, 16, 260, 16" at bounding box center [248, 440] width 27 height 8
click at [220, 436] on input "260" at bounding box center [223, 435] width 38 height 17
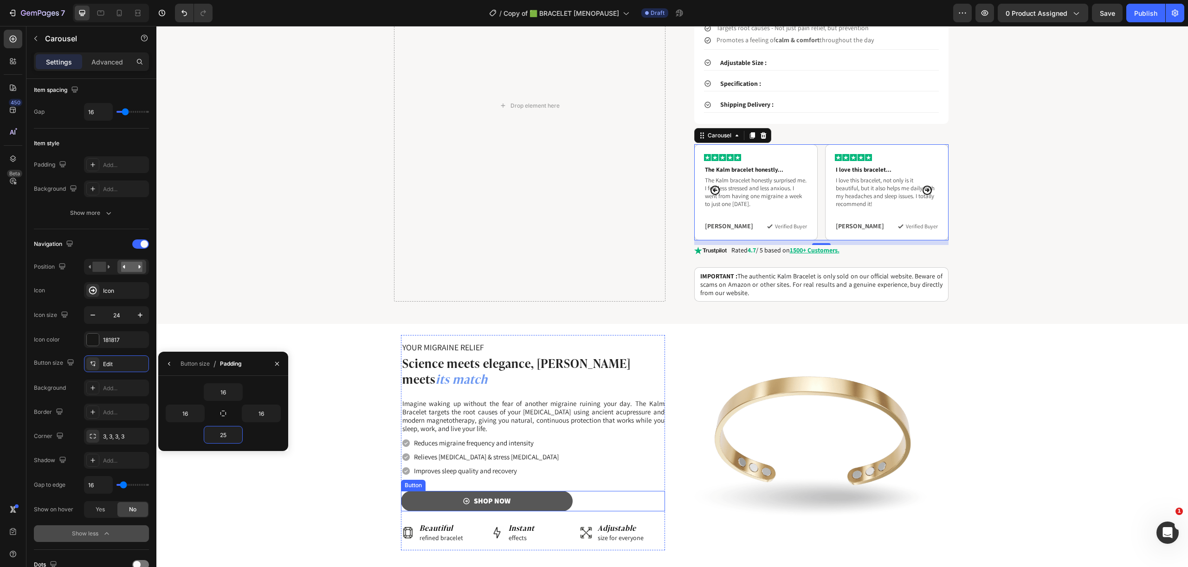
type input "255"
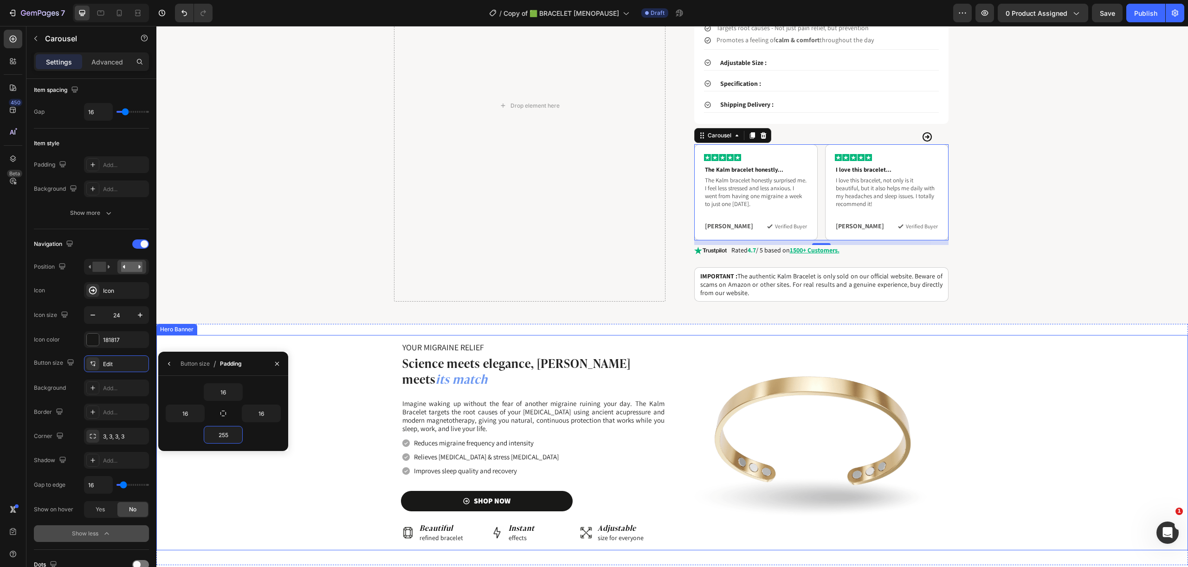
click at [315, 338] on div "Background Image" at bounding box center [672, 442] width 1032 height 215
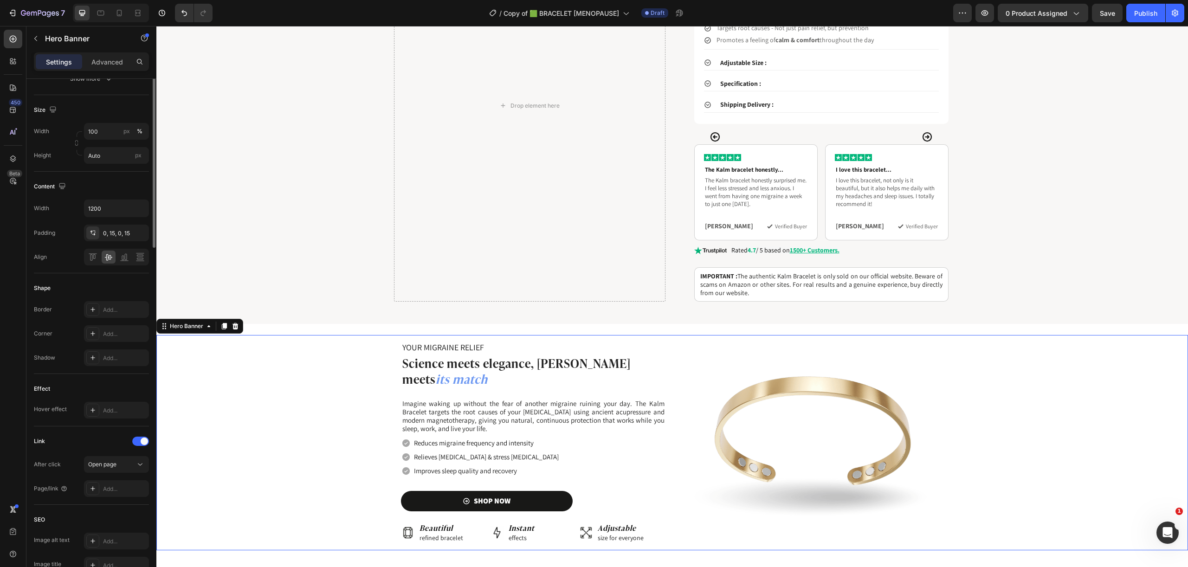
scroll to position [0, 0]
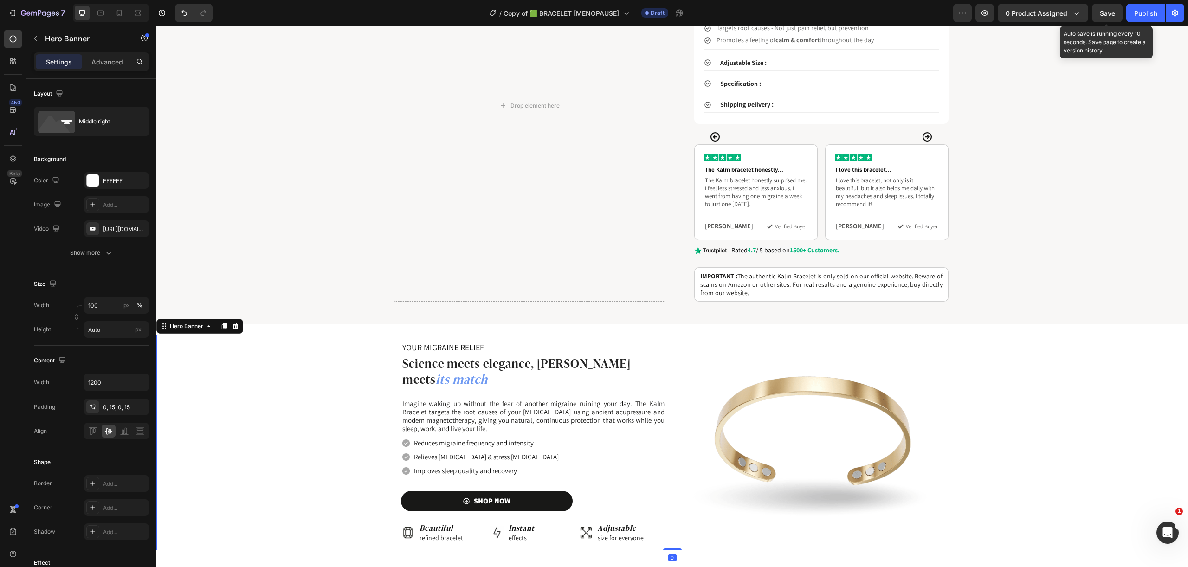
click at [1107, 13] on span "Save" at bounding box center [1107, 13] width 15 height 8
click at [991, 12] on button "button" at bounding box center [985, 13] width 19 height 19
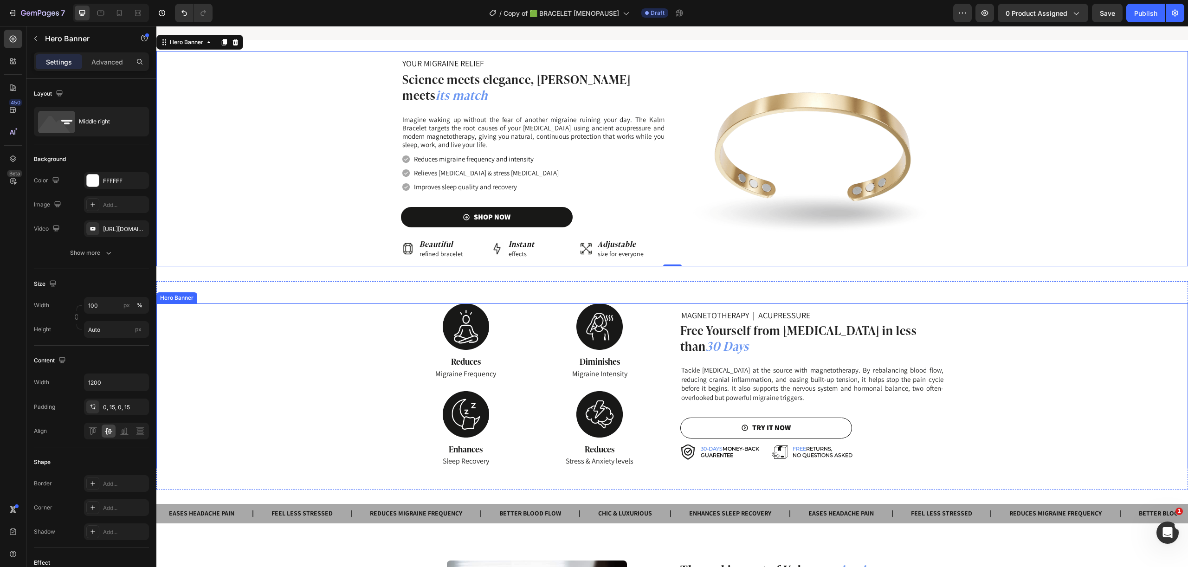
scroll to position [778, 0]
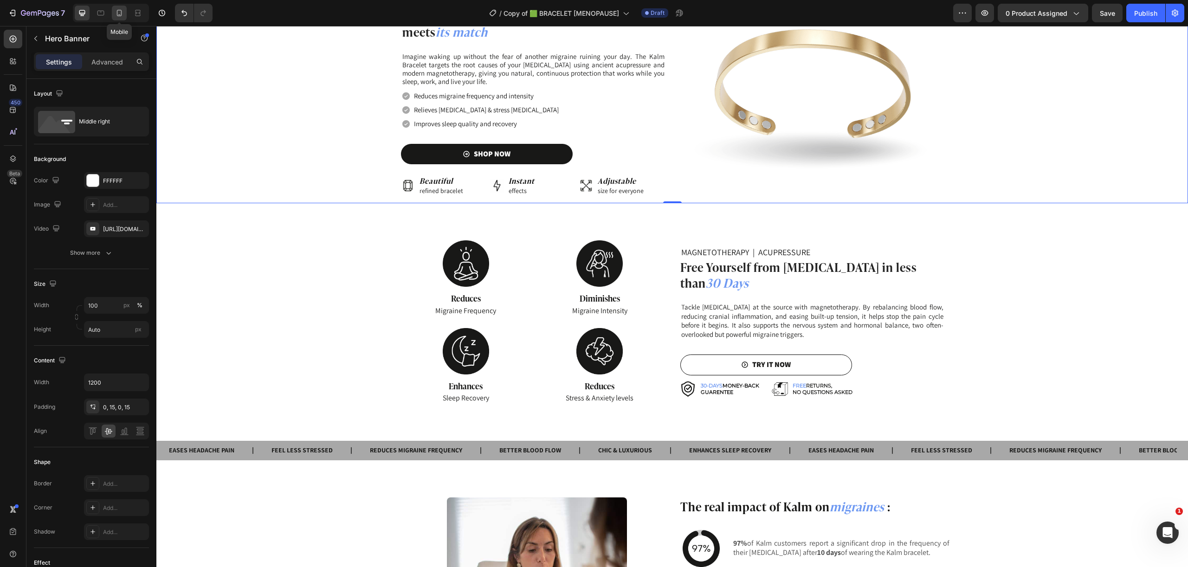
click at [121, 13] on icon at bounding box center [119, 13] width 5 height 6
type input "100%"
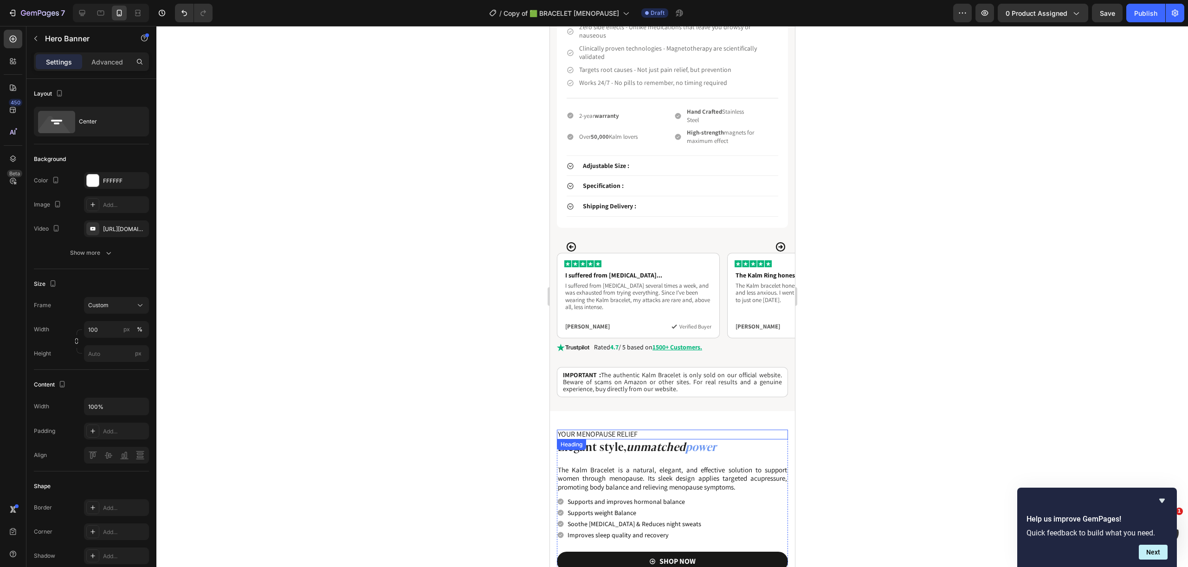
scroll to position [602, 0]
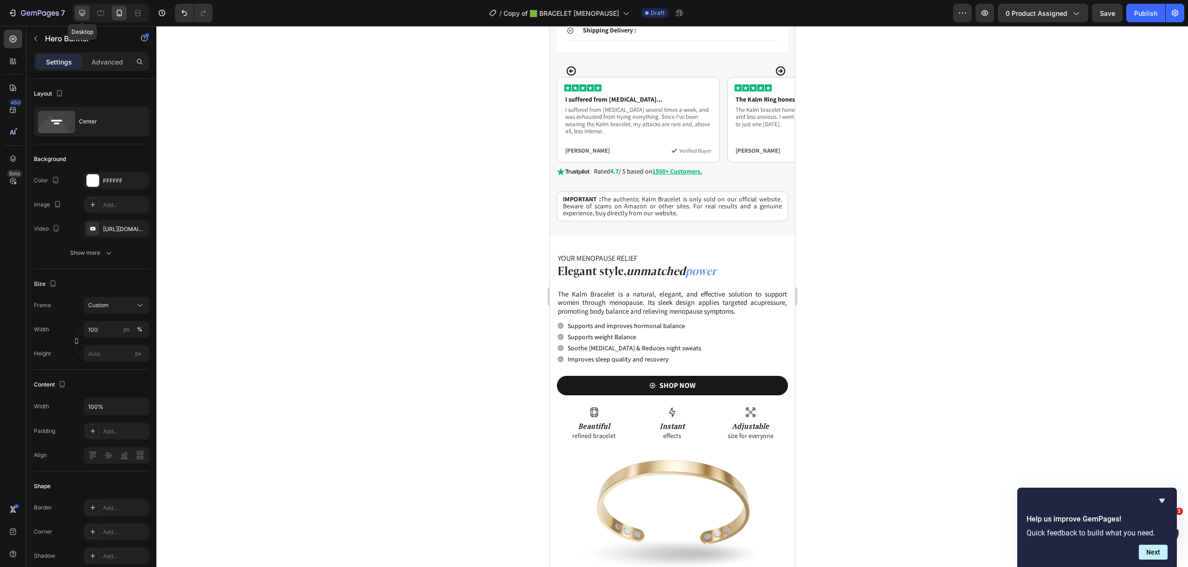
click at [81, 15] on icon at bounding box center [82, 13] width 6 height 6
type input "Auto"
type input "1200"
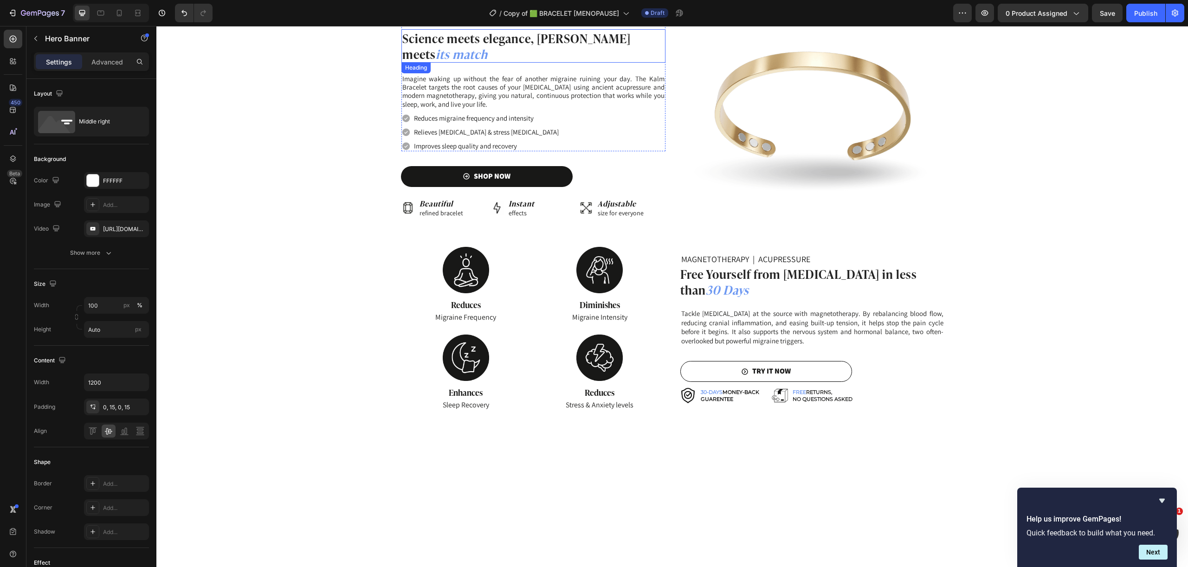
scroll to position [618, 0]
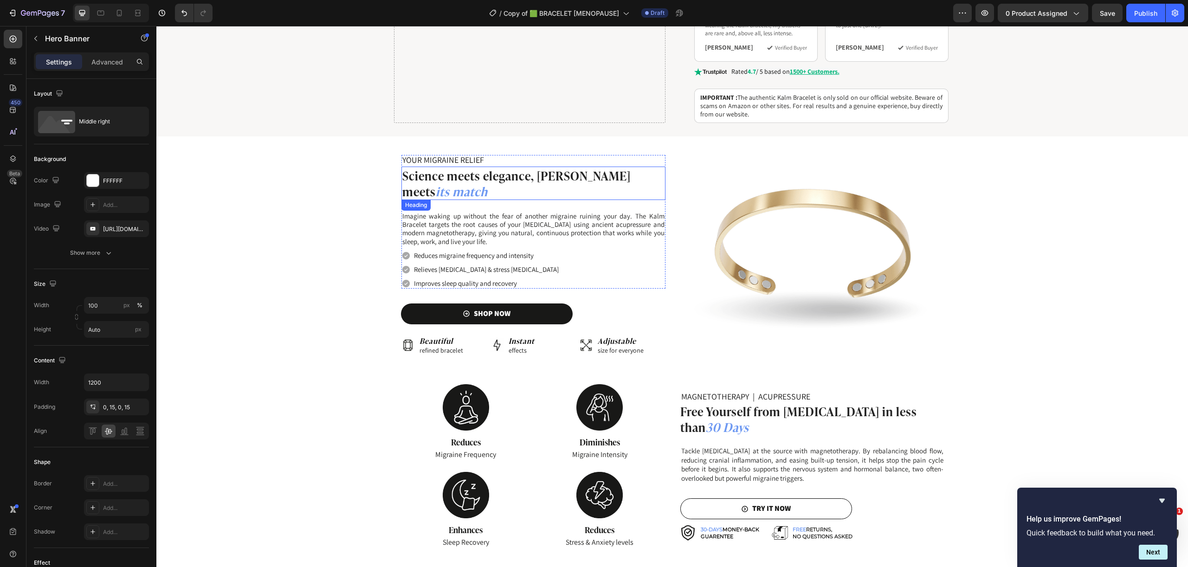
click at [539, 177] on strong "Science meets elegance, pain meets" at bounding box center [516, 183] width 228 height 34
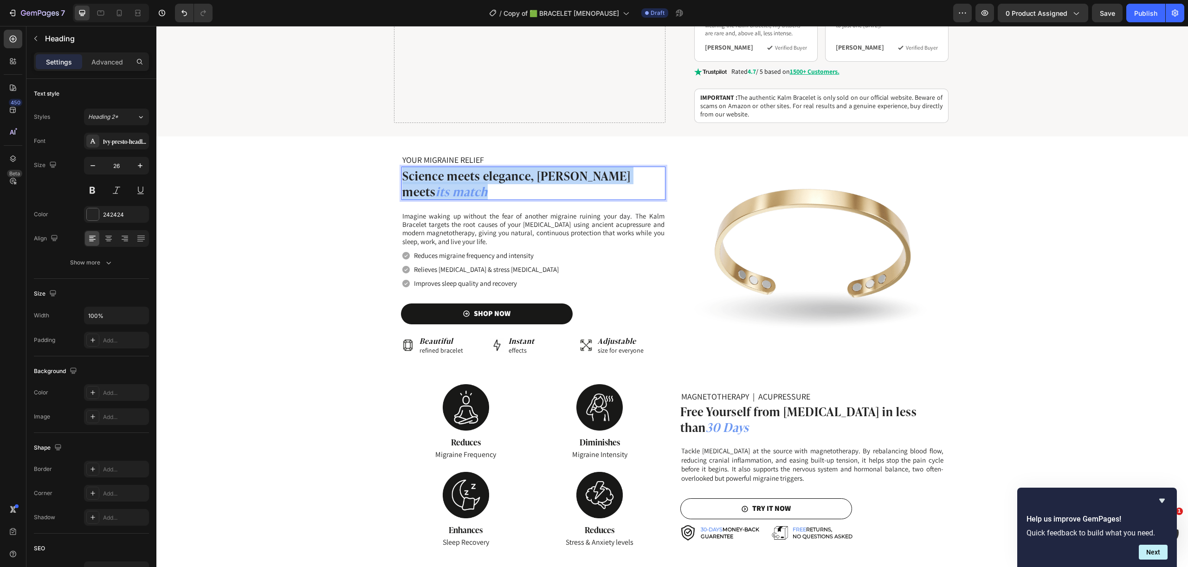
click at [539, 177] on strong "Science meets elegance, pain meets" at bounding box center [516, 183] width 228 height 34
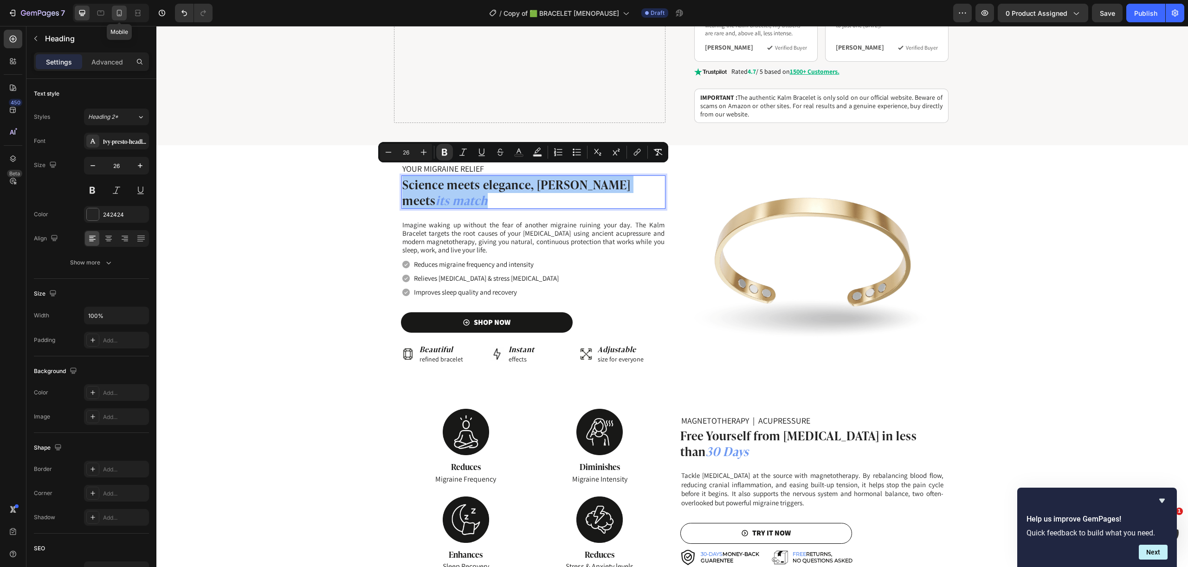
click at [115, 13] on icon at bounding box center [119, 12] width 9 height 9
type input "27"
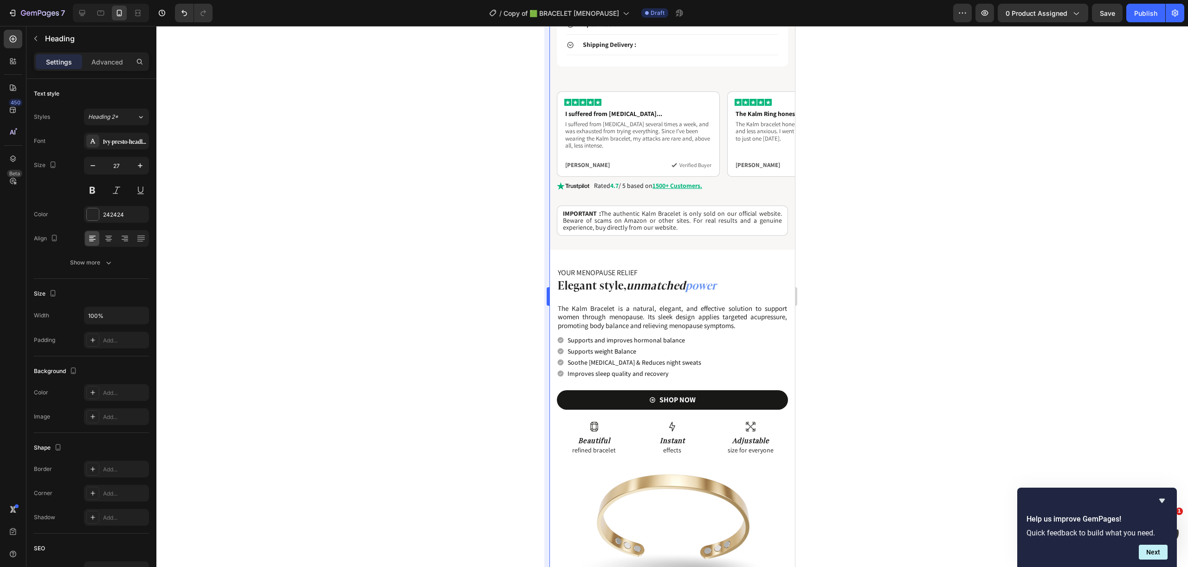
scroll to position [586, 0]
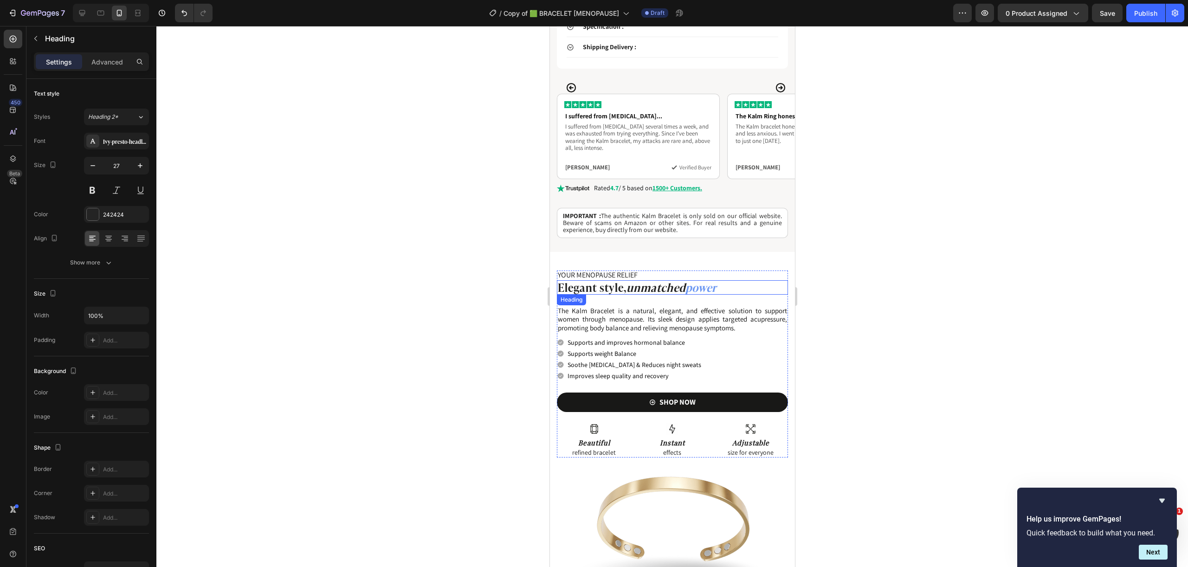
click at [655, 279] on strong "unmatched" at bounding box center [655, 287] width 59 height 16
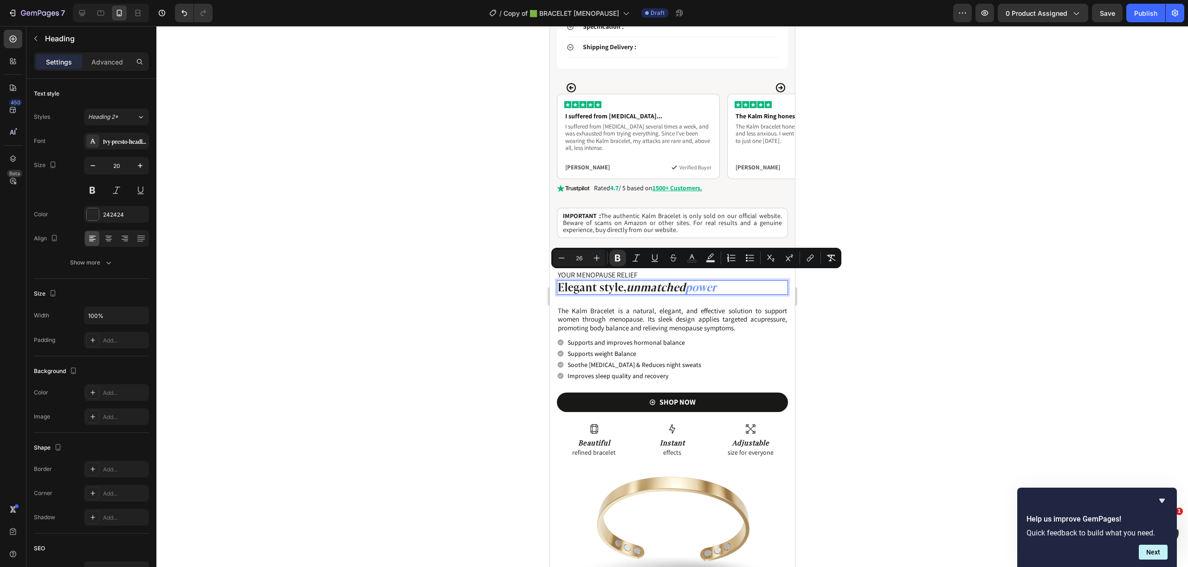
scroll to position [1, 0]
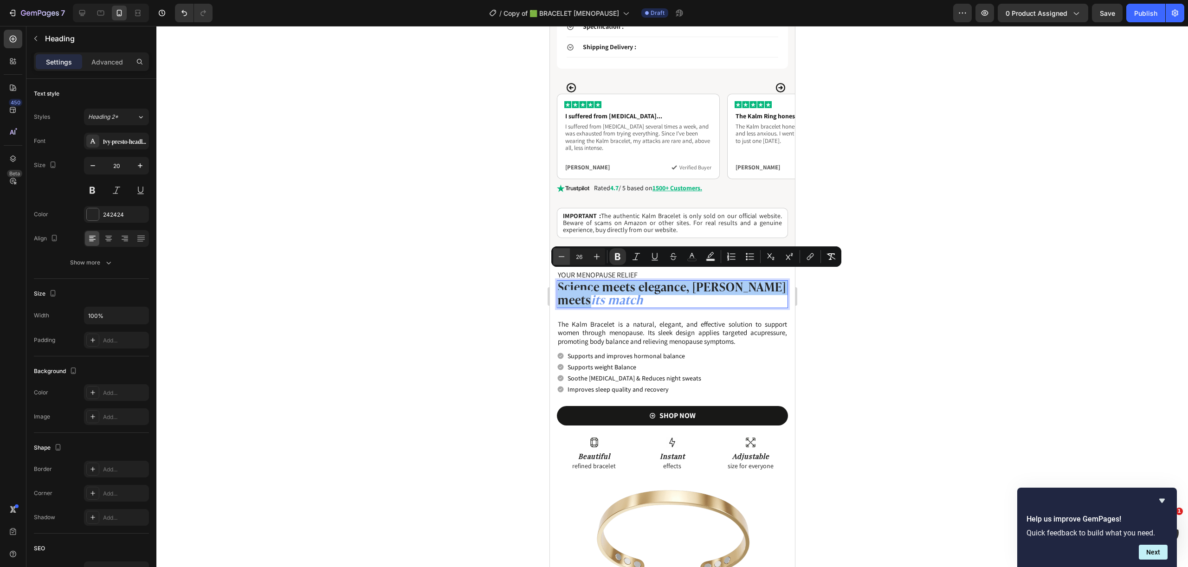
click at [565, 256] on icon "Editor contextual toolbar" at bounding box center [561, 256] width 9 height 9
type input "24"
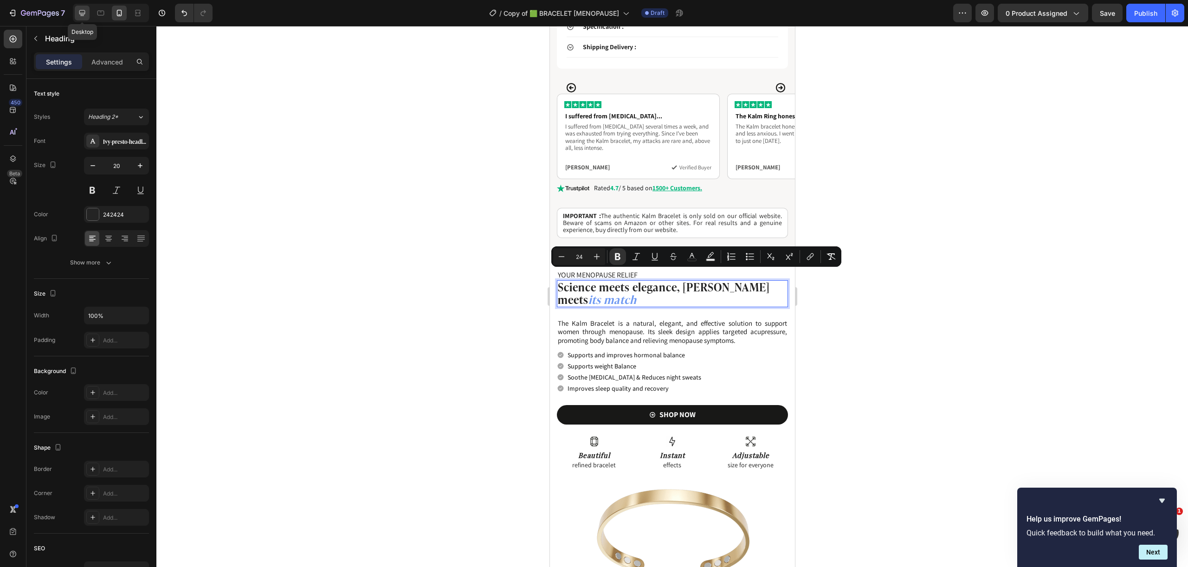
click at [84, 16] on icon at bounding box center [82, 12] width 9 height 9
type input "25"
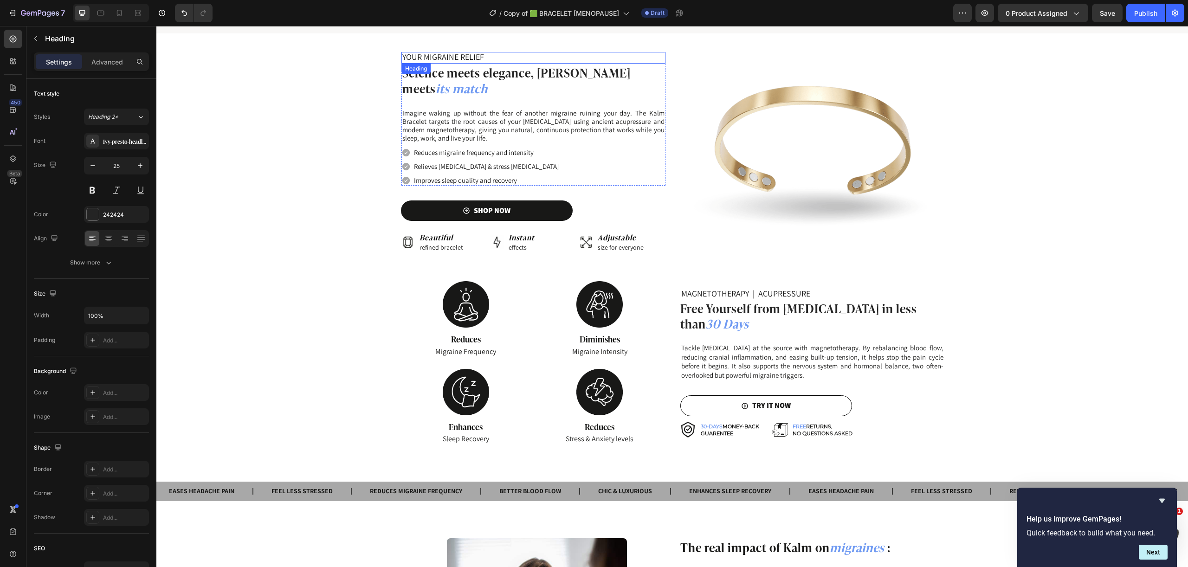
scroll to position [666, 0]
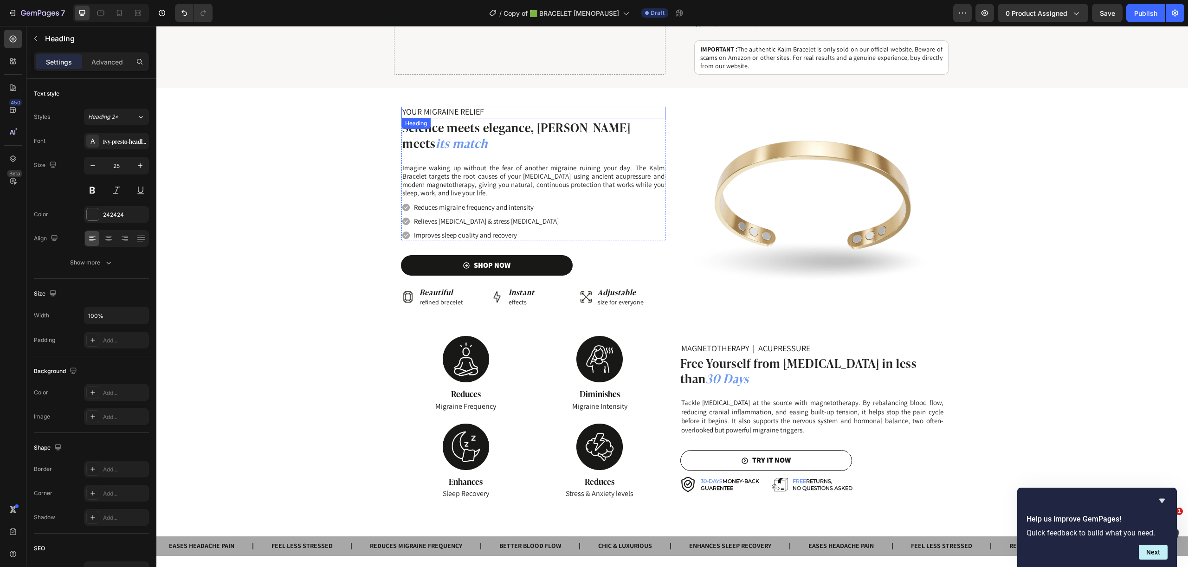
click at [458, 110] on span "YOUR MIGRAINE RELIEF" at bounding box center [443, 111] width 82 height 11
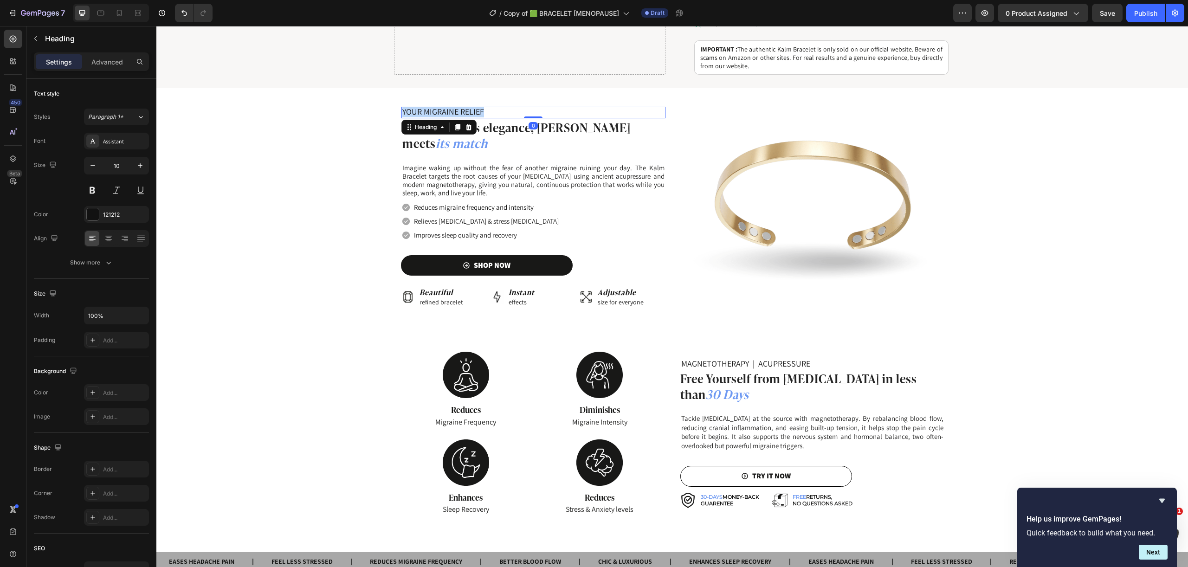
click at [458, 110] on span "YOUR MIGRAINE RELIEF" at bounding box center [443, 111] width 82 height 11
copy span "YOUR MIGRAINE RELIEF"
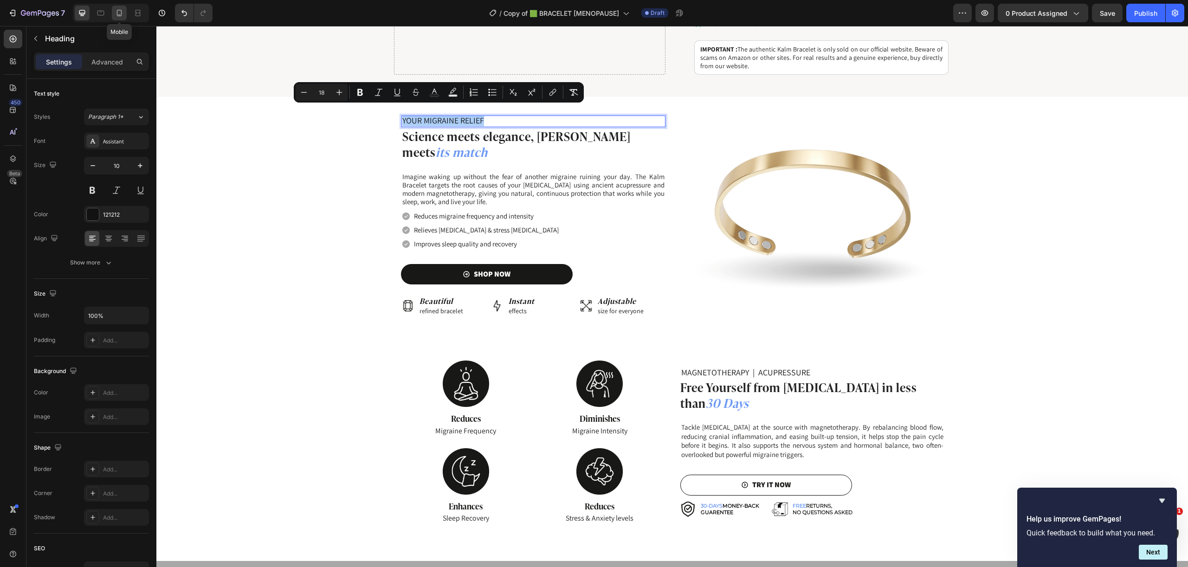
click at [119, 13] on icon at bounding box center [119, 12] width 9 height 9
type input "14"
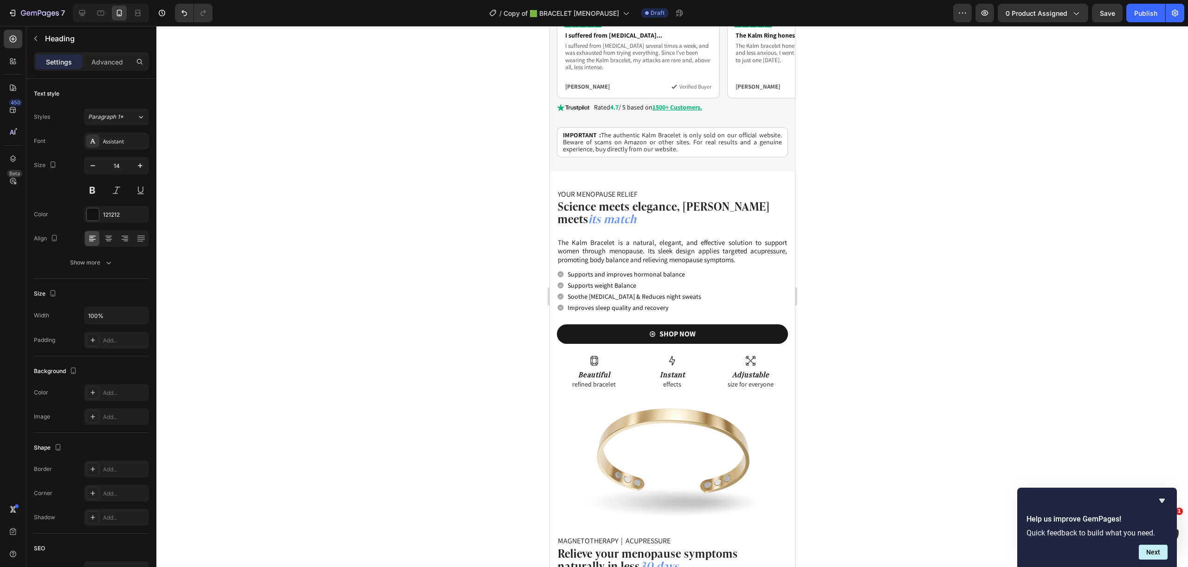
scroll to position [634, 0]
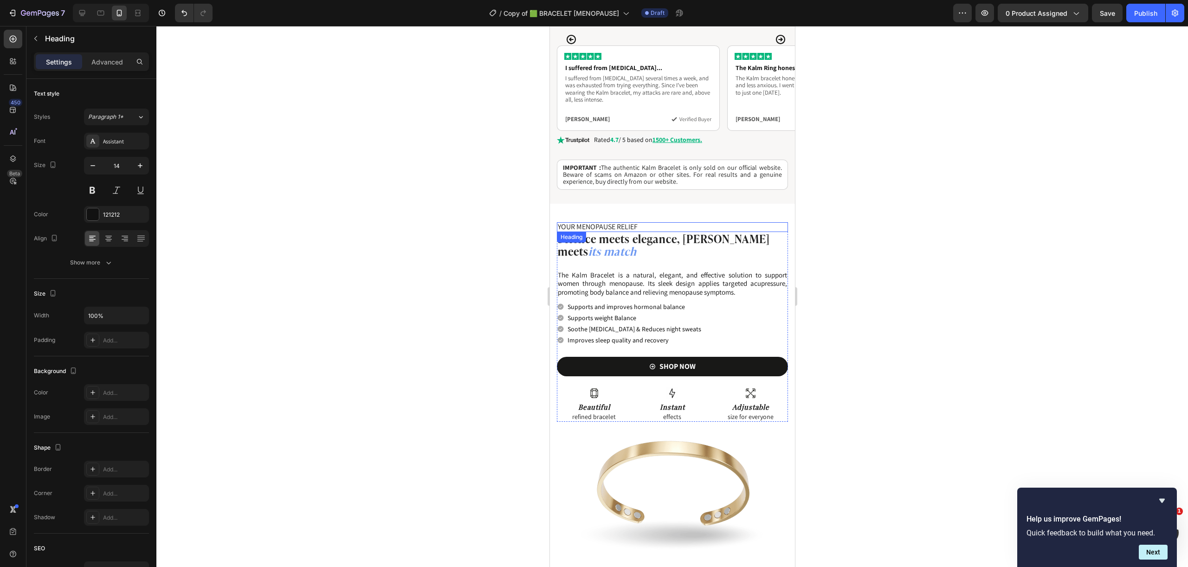
click at [633, 222] on span "YOUR MENOPAUSE RELIEF" at bounding box center [597, 227] width 80 height 10
click at [634, 221] on span "YOUR MIGRAINE RELIEF" at bounding box center [598, 226] width 82 height 11
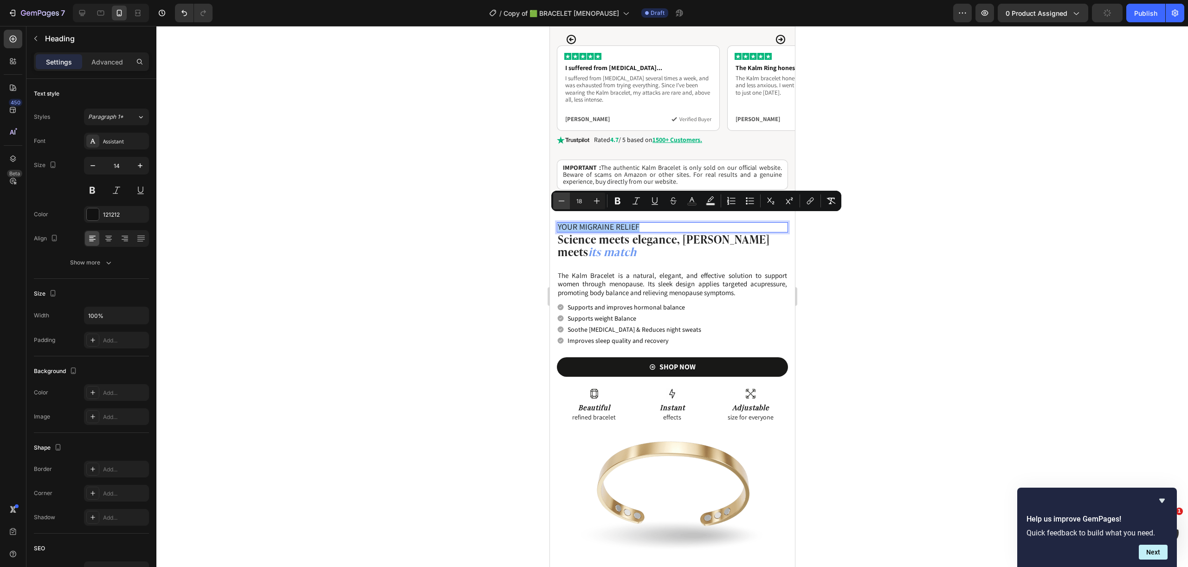
click at [562, 202] on icon "Editor contextual toolbar" at bounding box center [561, 200] width 9 height 9
type input "16"
click at [80, 12] on icon at bounding box center [82, 12] width 9 height 9
type input "10"
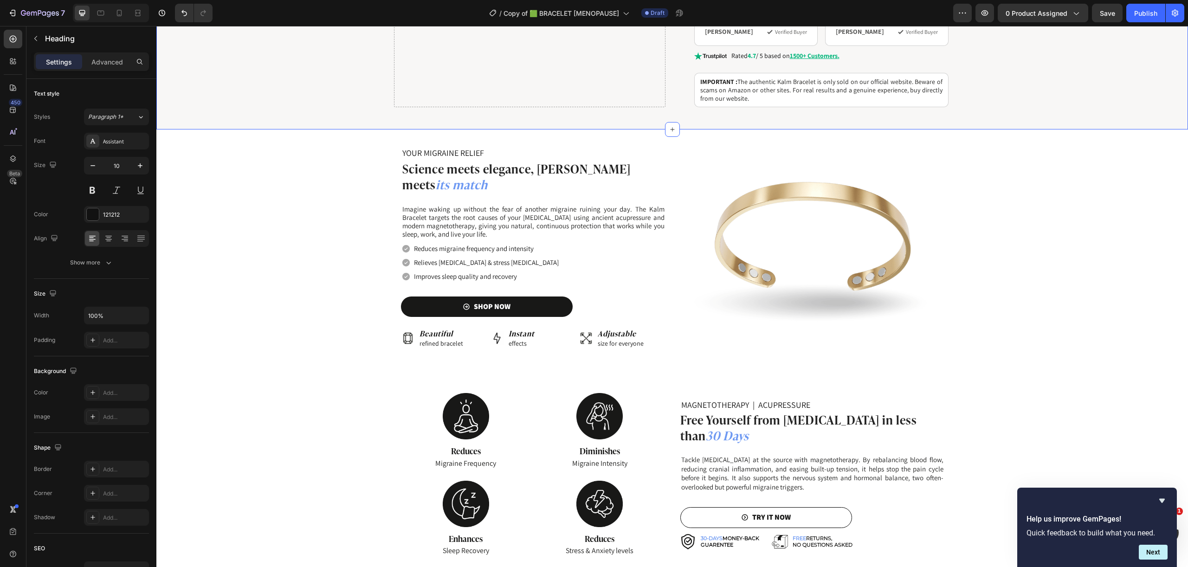
scroll to position [601, 0]
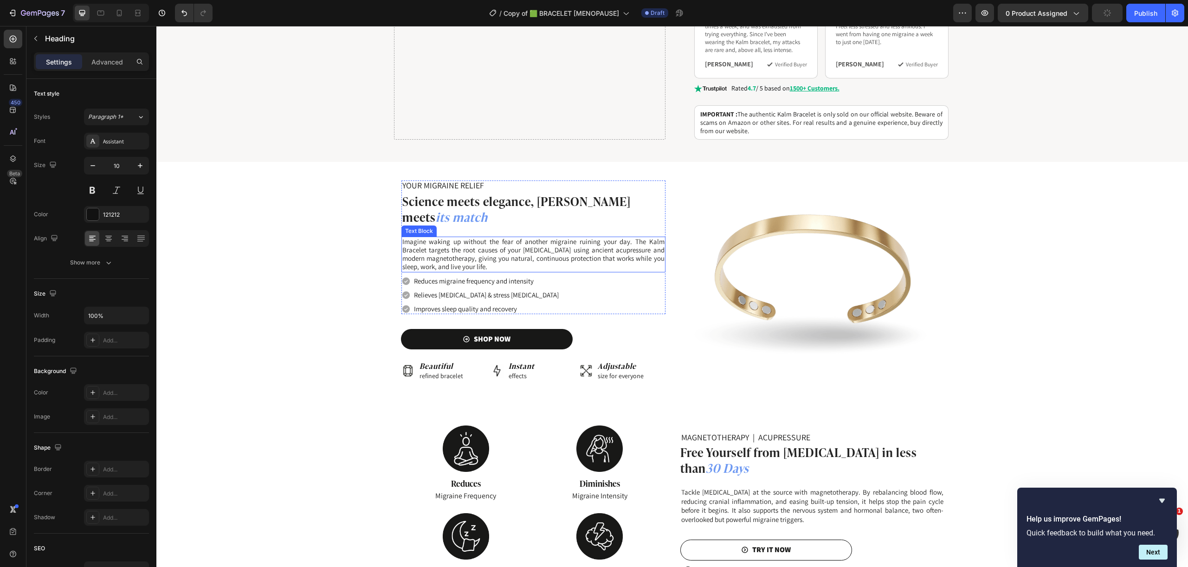
click at [487, 237] on span "Imagine waking up without the fear of another migraine ruining your day. The Ka…" at bounding box center [533, 254] width 262 height 34
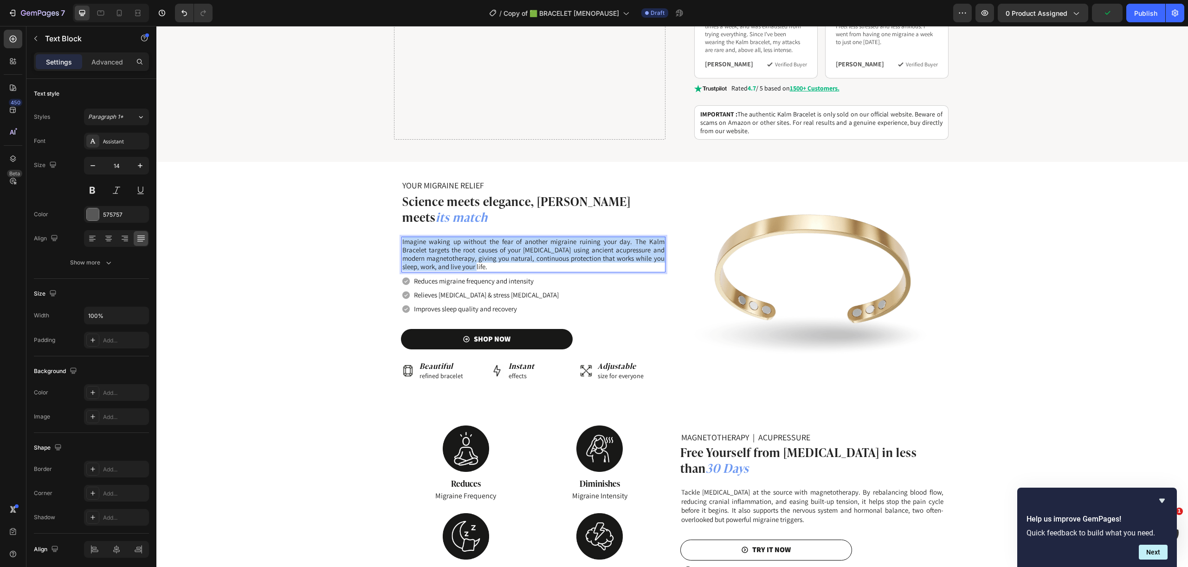
click at [487, 237] on span "Imagine waking up without the fear of another migraine ruining your day. The Ka…" at bounding box center [533, 254] width 262 height 34
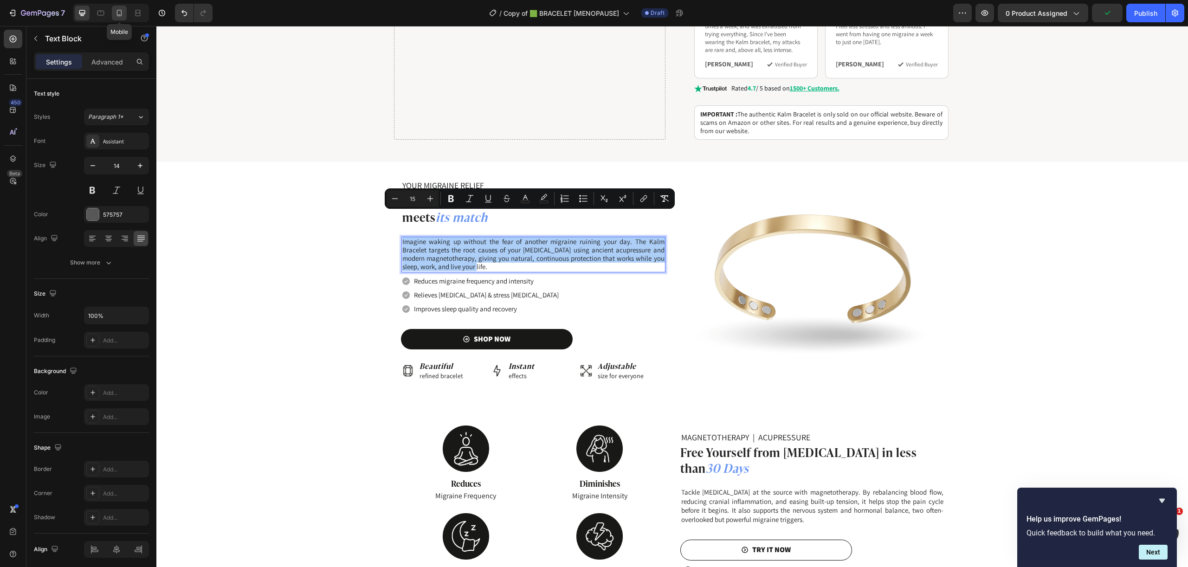
click at [121, 13] on icon at bounding box center [119, 13] width 5 height 6
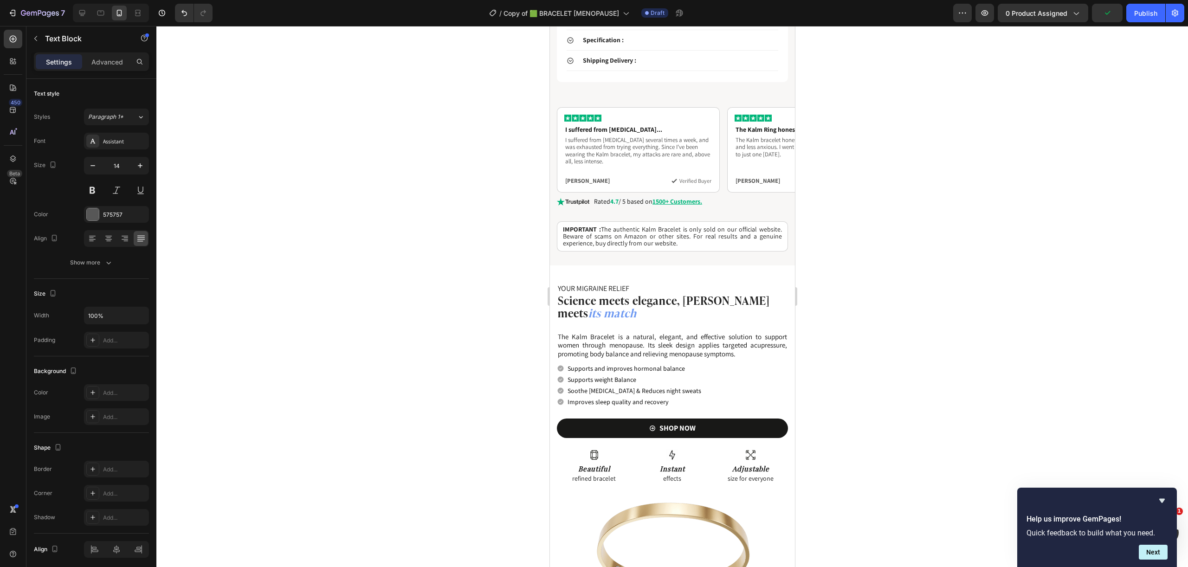
scroll to position [569, 0]
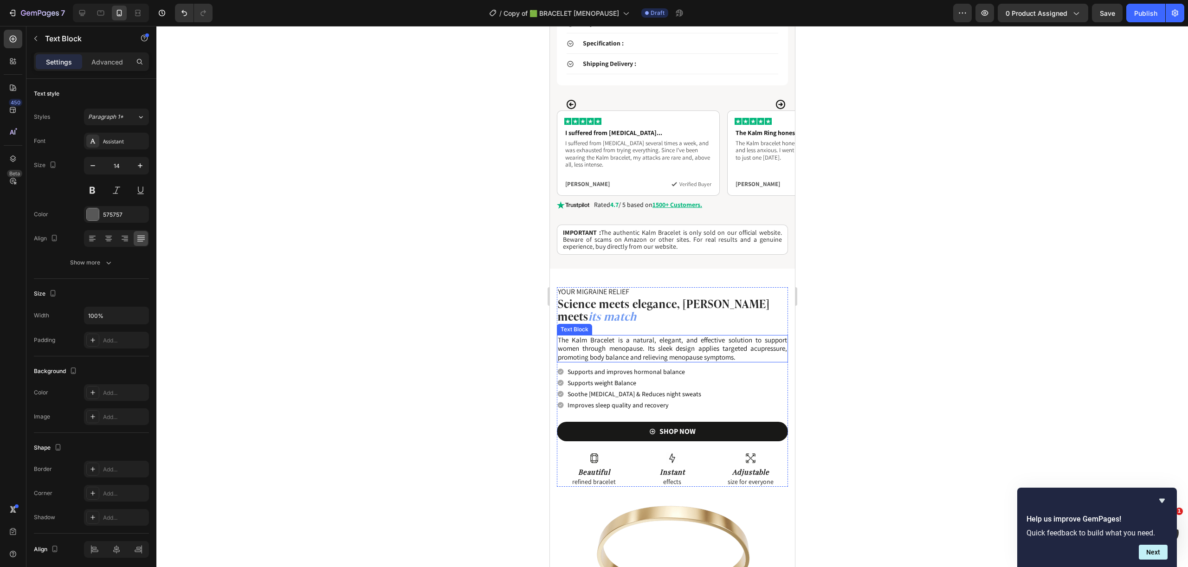
click at [646, 338] on span "The Kalm Bracelet is a natural, elegant, and effective solution to support wome…" at bounding box center [671, 349] width 229 height 26
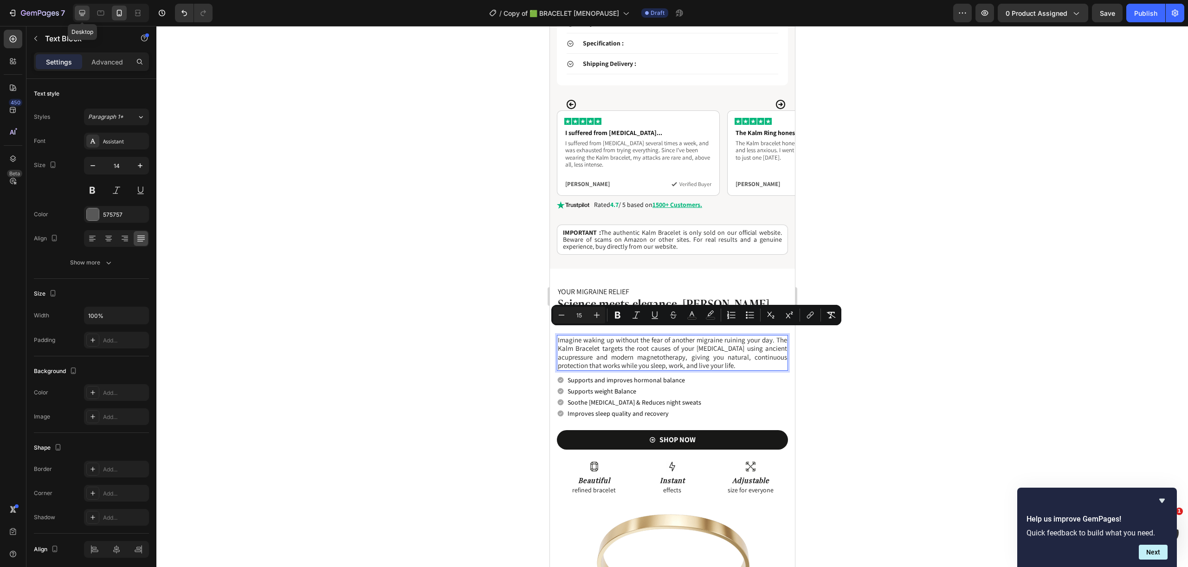
click at [84, 17] on icon at bounding box center [82, 12] width 9 height 9
type input "15"
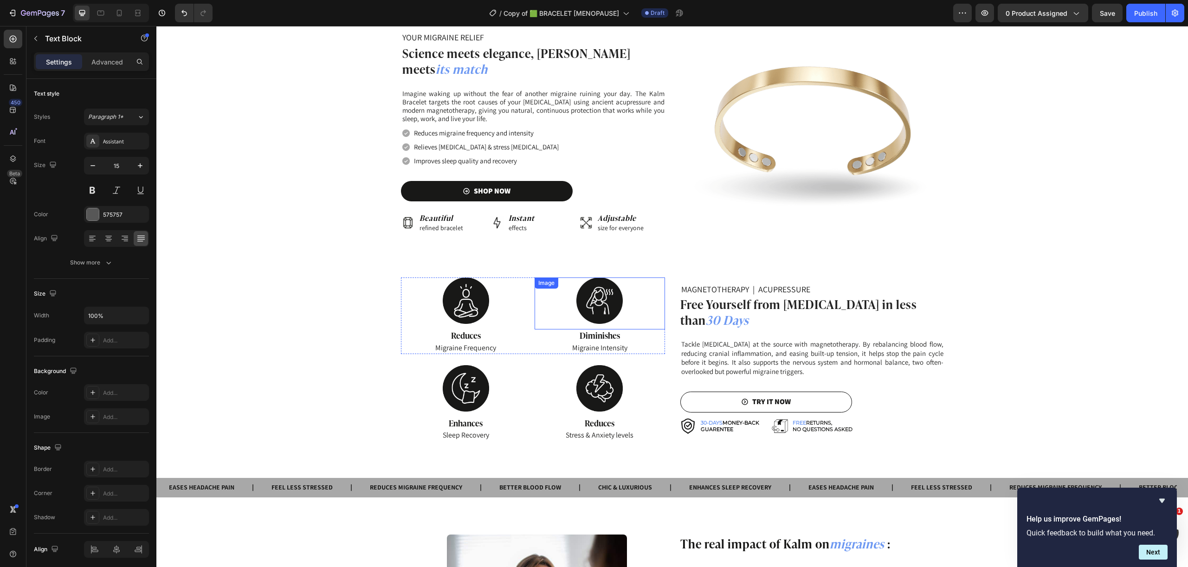
scroll to position [730, 0]
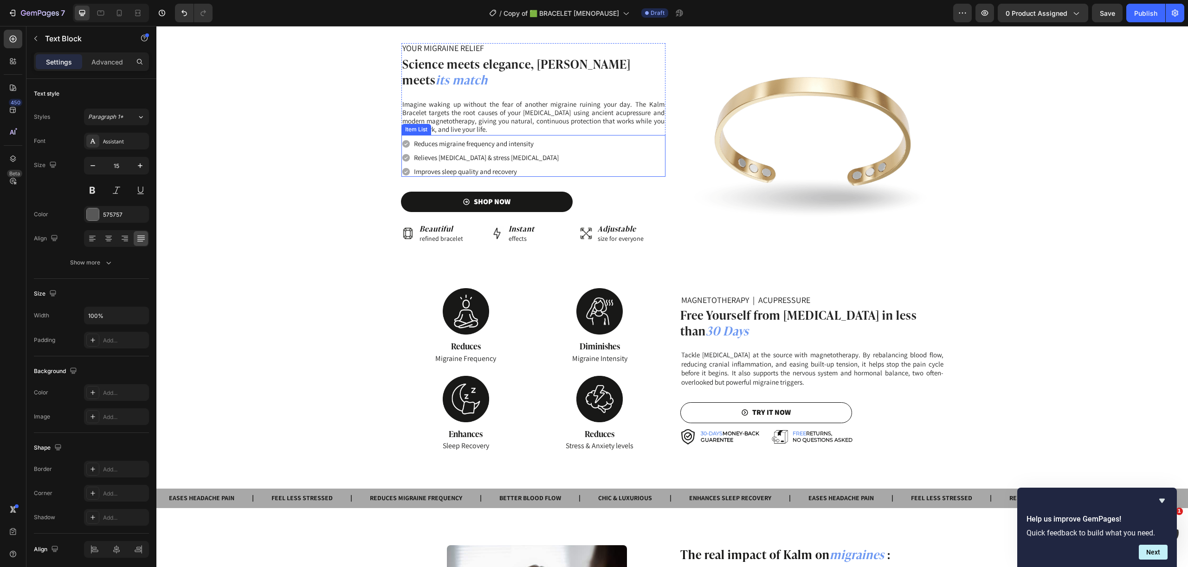
click at [474, 139] on span "Reduces migraine frequency and intensity" at bounding box center [474, 143] width 120 height 9
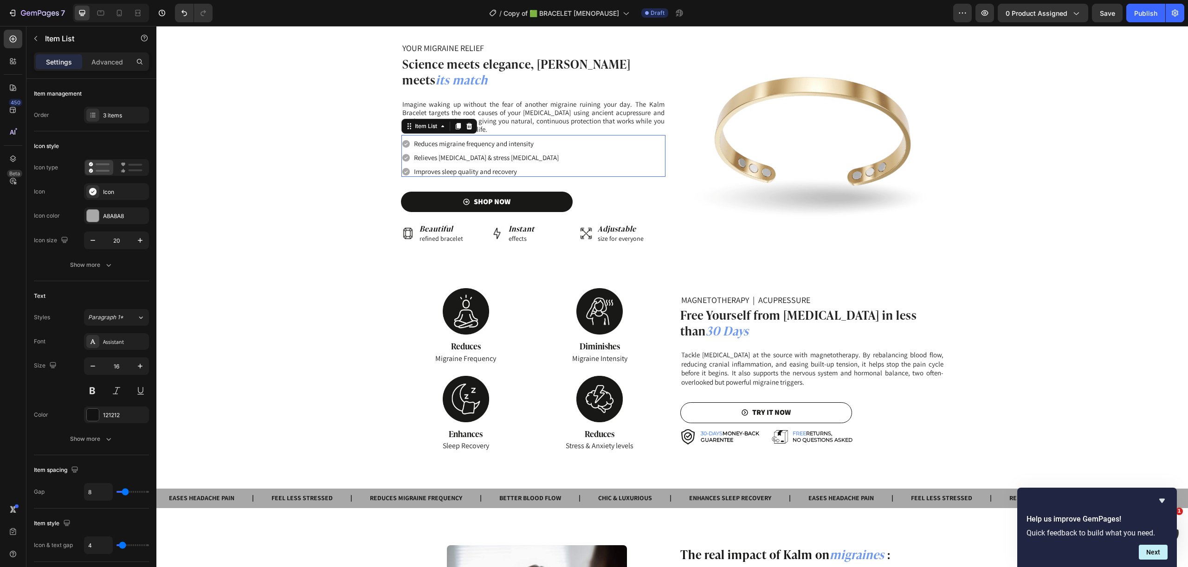
click at [474, 139] on span "Reduces migraine frequency and intensity" at bounding box center [474, 143] width 120 height 9
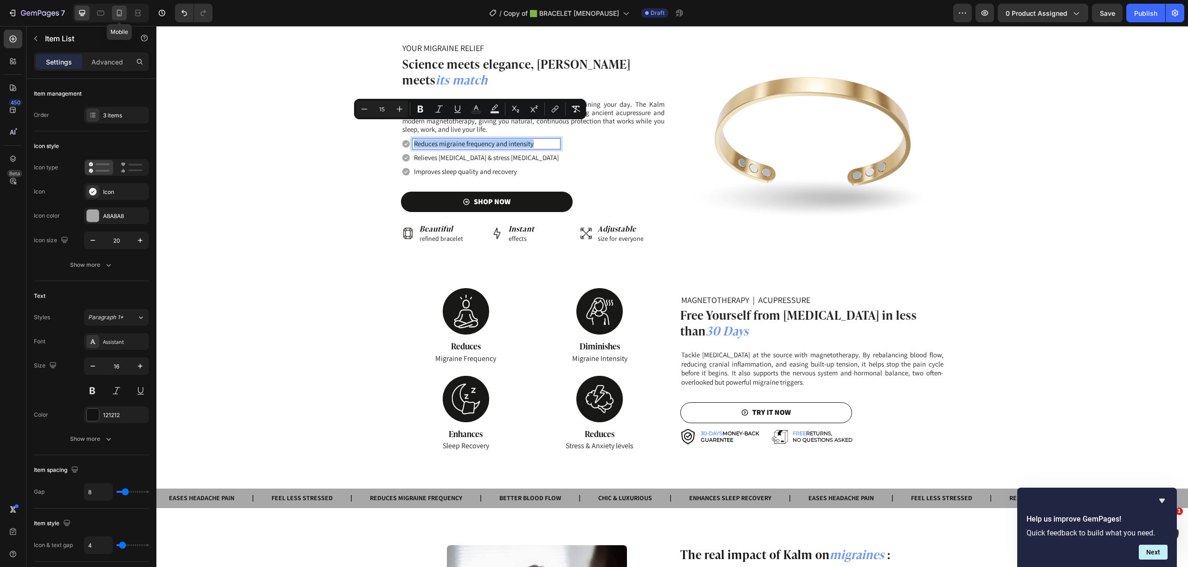
click at [119, 13] on icon at bounding box center [119, 12] width 9 height 9
type input "16"
type input "14"
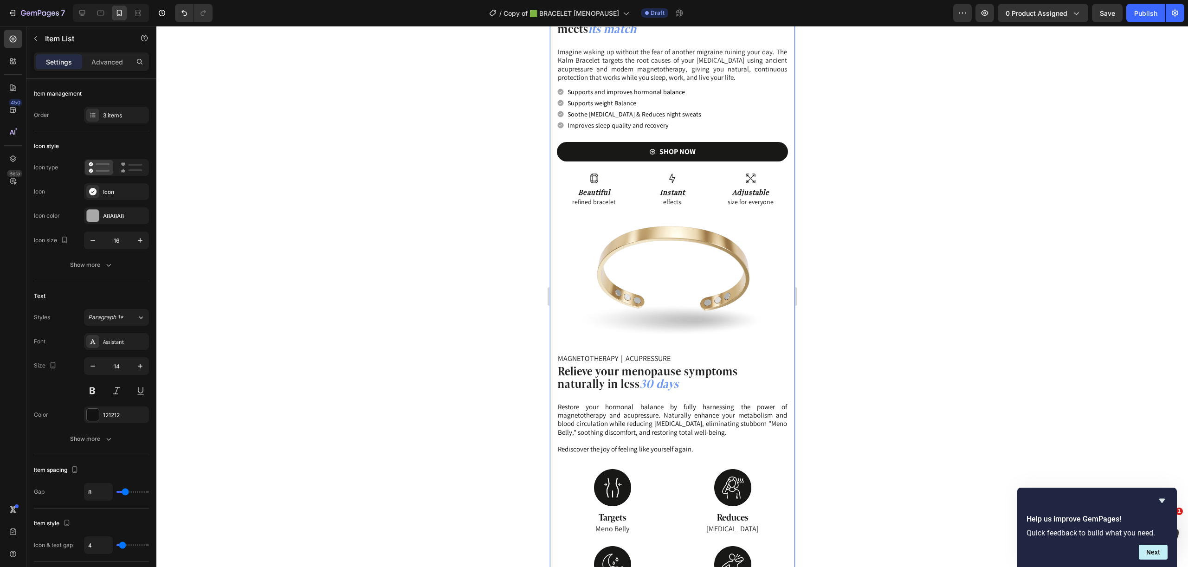
scroll to position [652, 0]
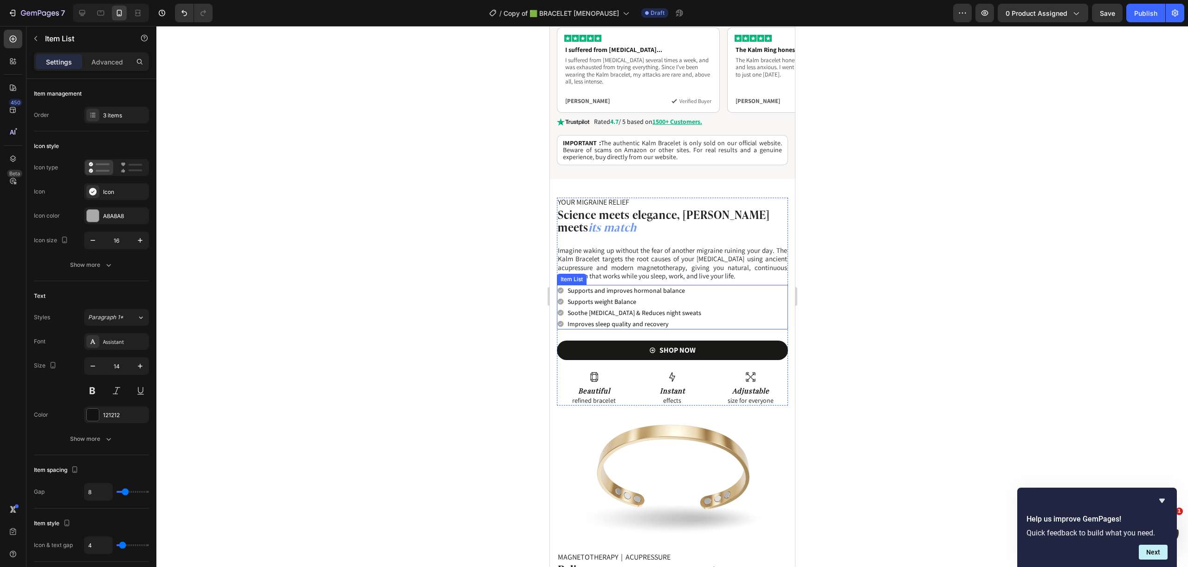
click at [612, 292] on span "Supports and improves hormonal balance" at bounding box center [625, 290] width 117 height 8
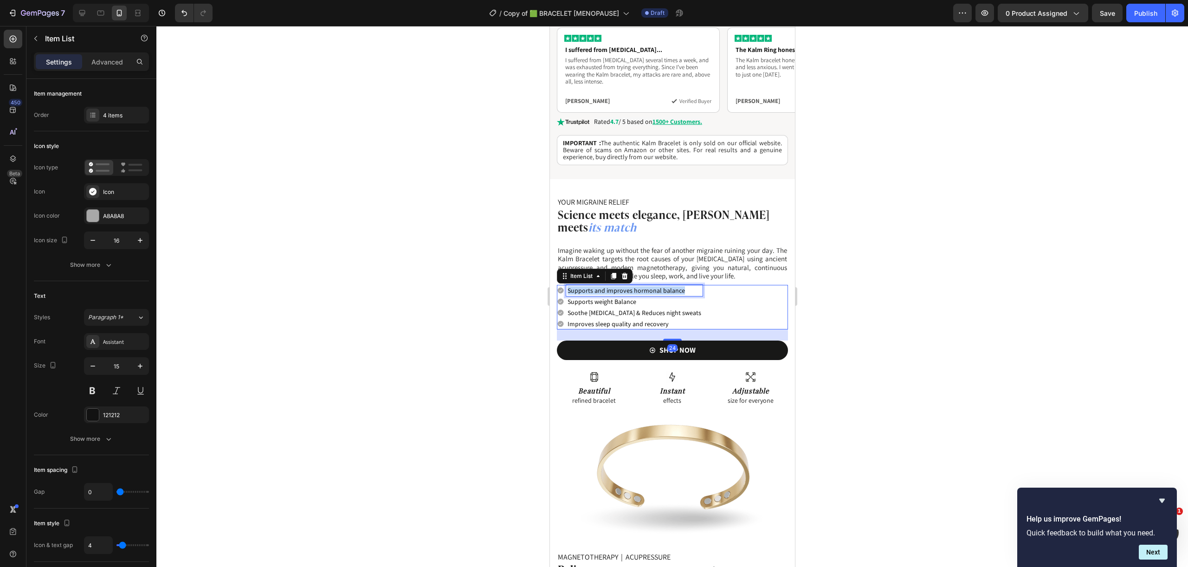
click at [612, 292] on span "Supports and improves hormonal balance" at bounding box center [625, 290] width 117 height 8
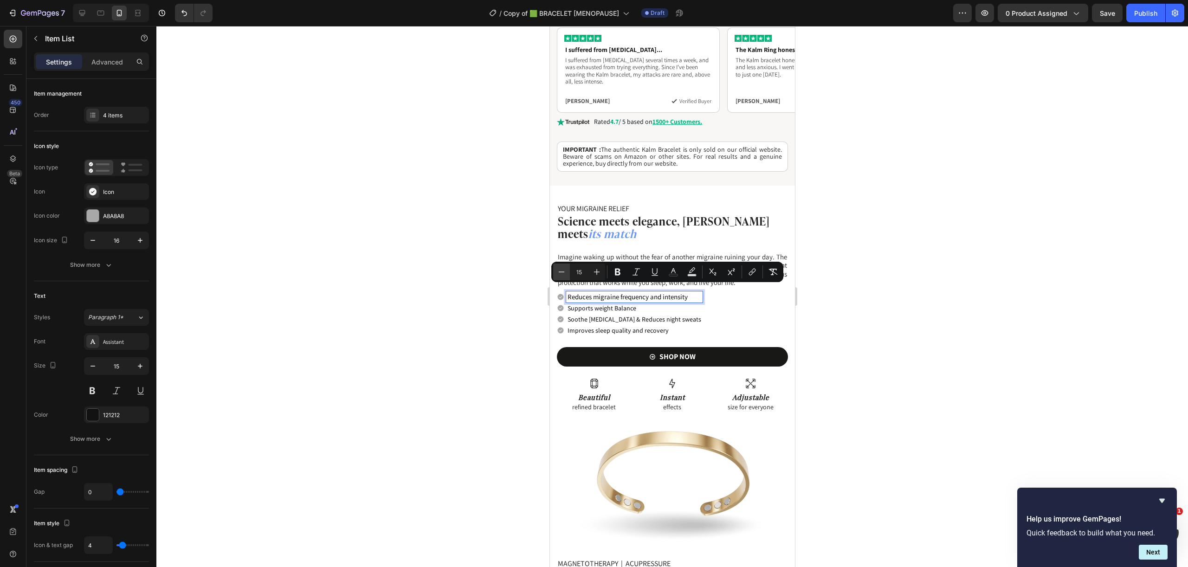
click at [558, 273] on icon "Editor contextual toolbar" at bounding box center [561, 271] width 9 height 9
type input "14"
click at [78, 15] on icon at bounding box center [82, 12] width 9 height 9
type input "16"
type input "20"
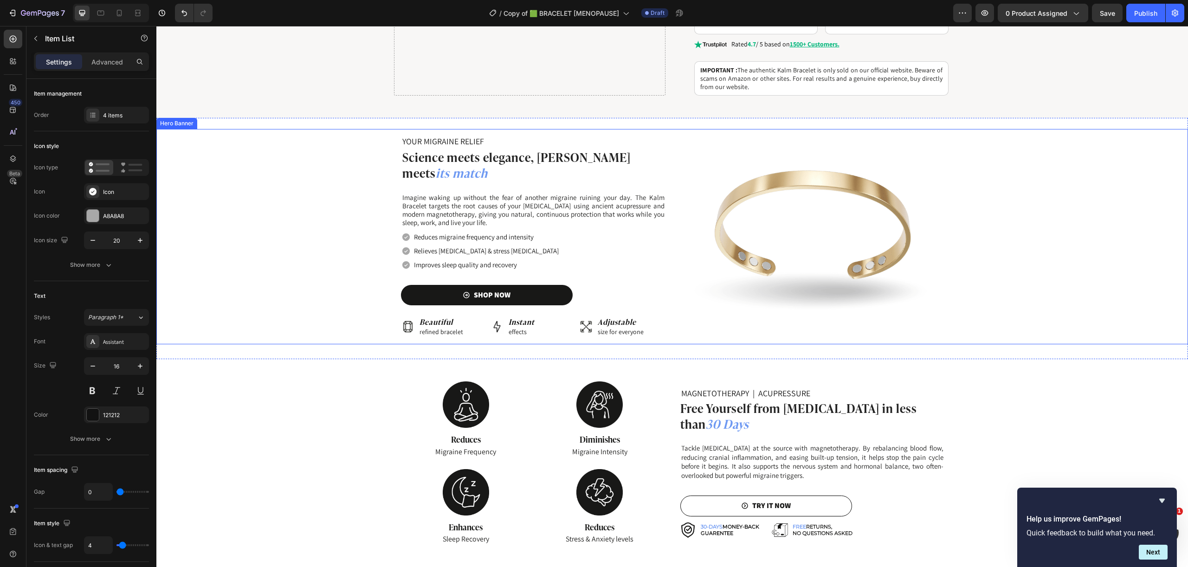
scroll to position [620, 0]
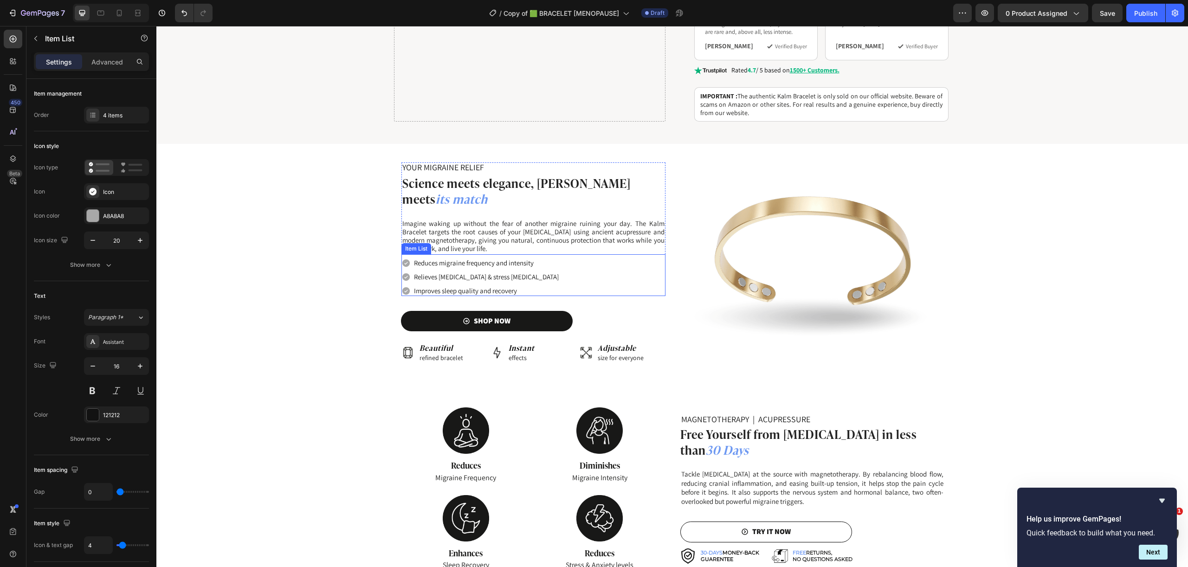
click at [468, 272] on span "Relieves tension headaches & stress migraines" at bounding box center [486, 276] width 145 height 9
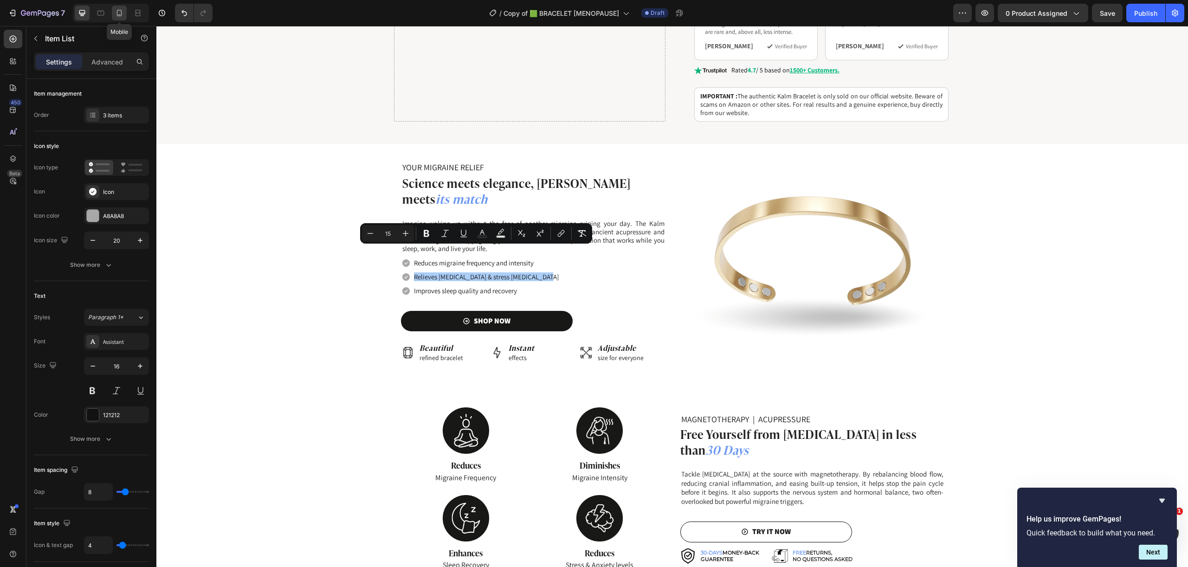
click at [116, 17] on icon at bounding box center [119, 12] width 9 height 9
type input "14"
type input "16"
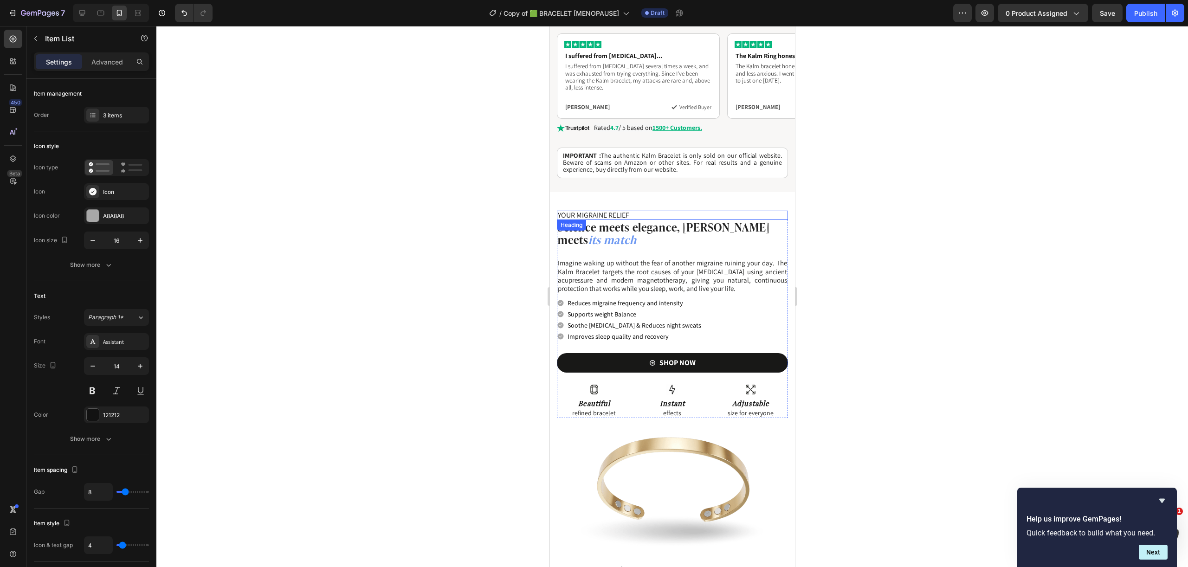
scroll to position [587, 0]
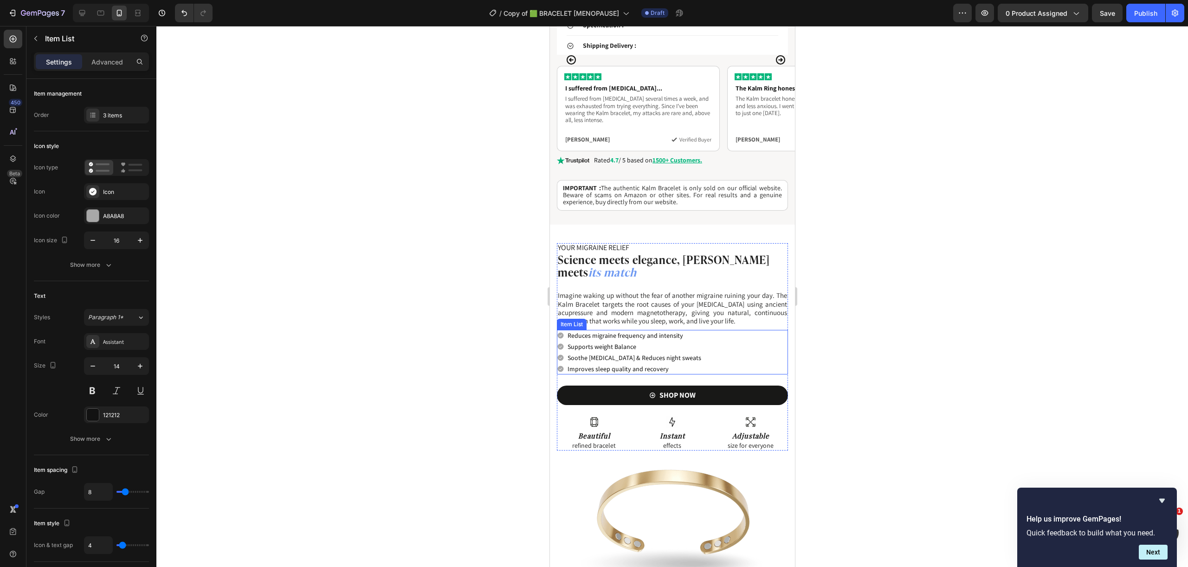
click at [634, 343] on span "Supports weight Balance" at bounding box center [601, 347] width 69 height 8
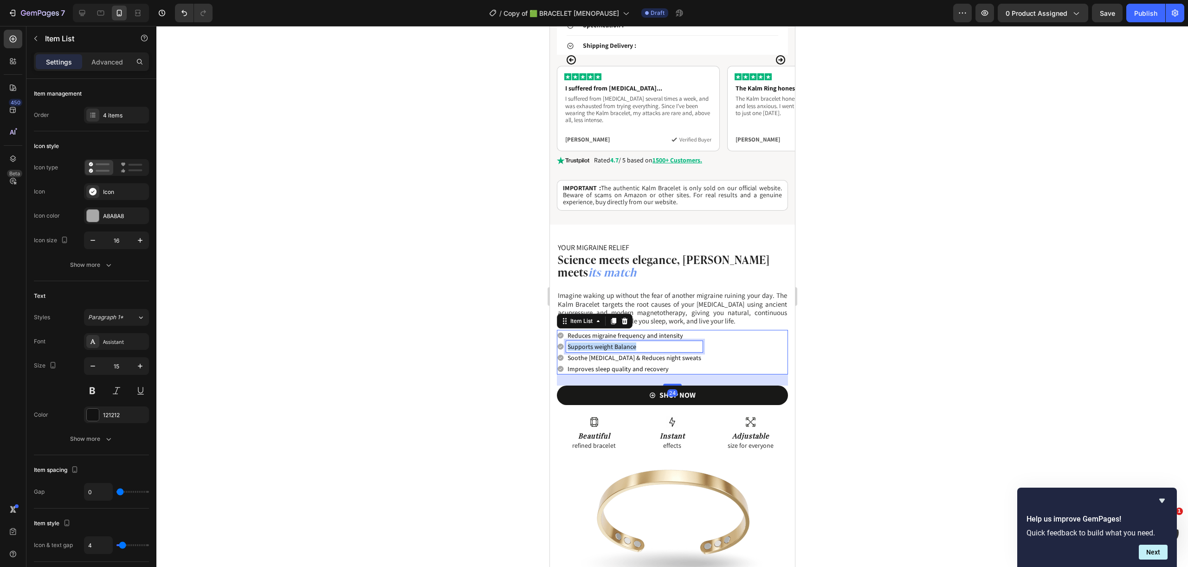
click at [634, 343] on span "Supports weight Balance" at bounding box center [601, 347] width 69 height 8
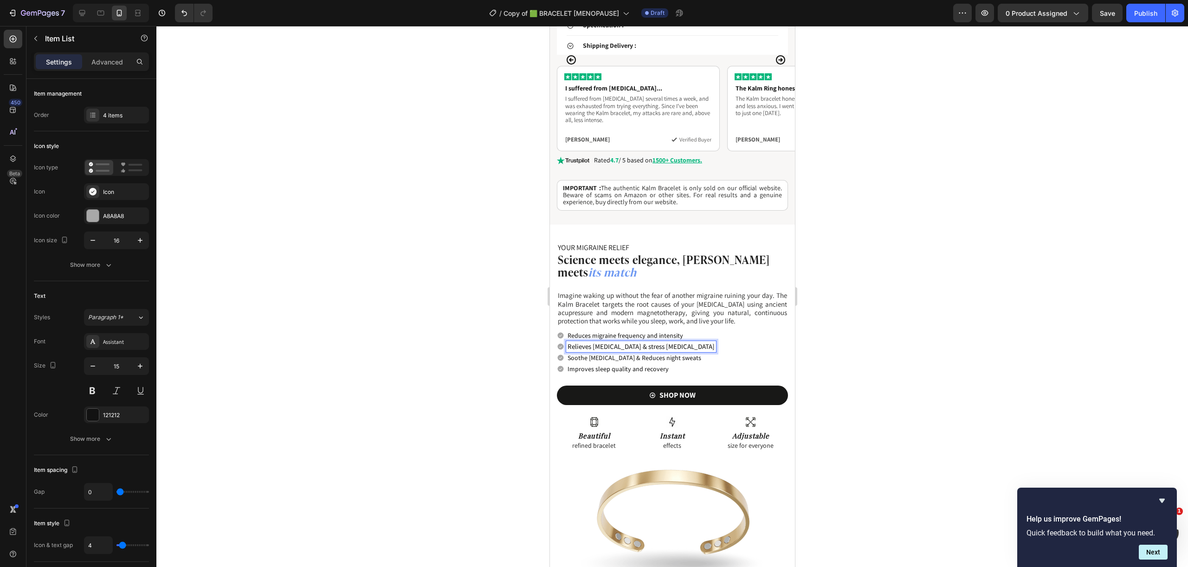
scroll to position [614, 0]
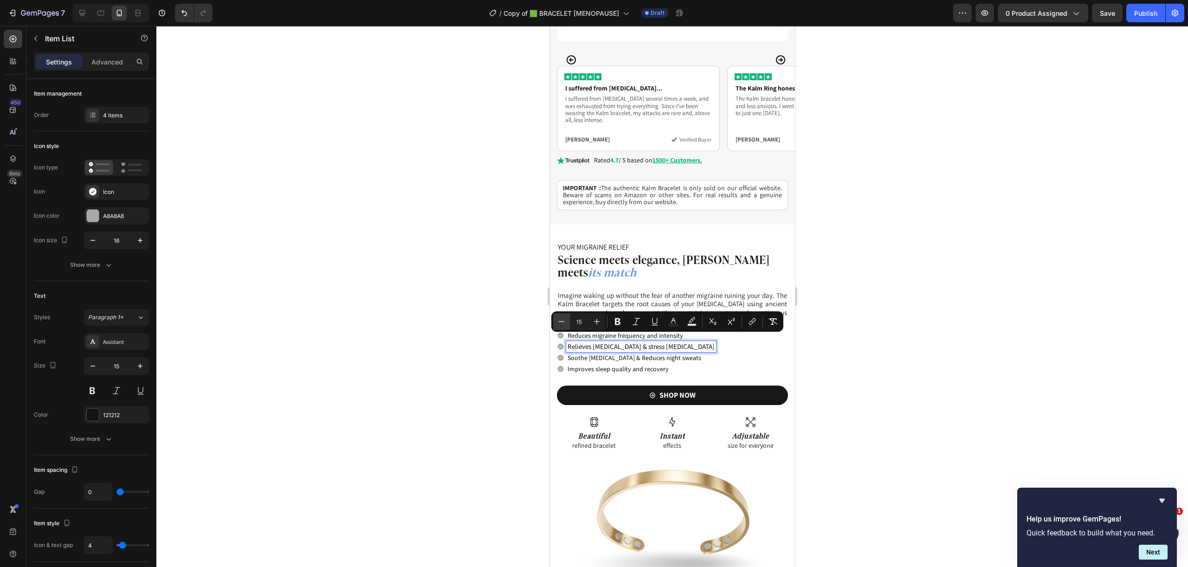
click at [559, 323] on icon "Editor contextual toolbar" at bounding box center [561, 321] width 9 height 9
type input "14"
click at [84, 16] on icon at bounding box center [82, 12] width 9 height 9
type input "16"
type input "20"
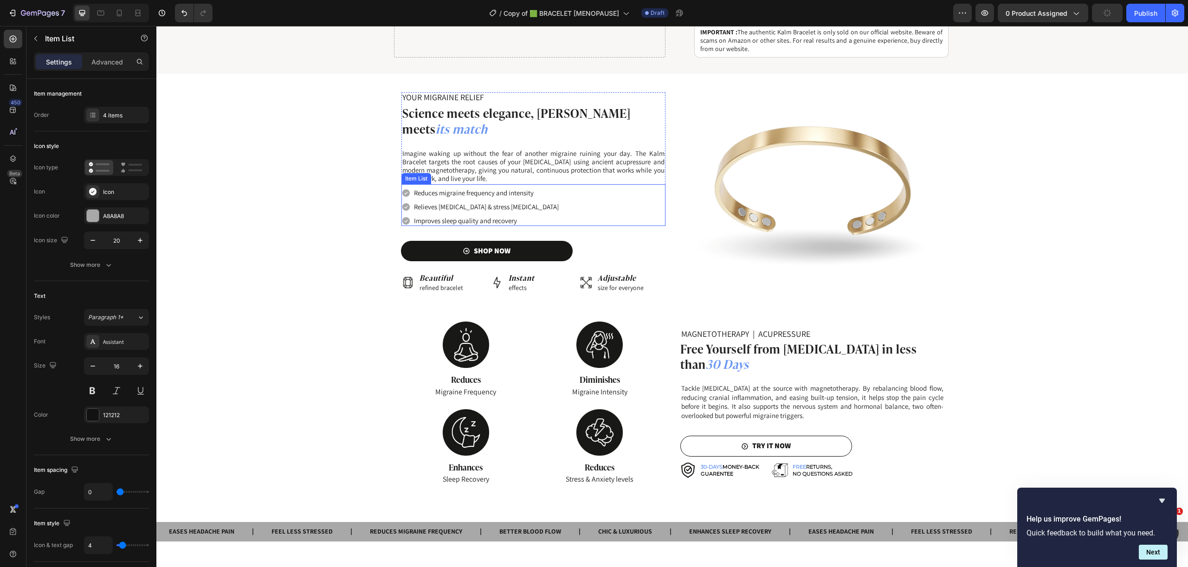
click at [472, 216] on span "Improves sleep quality and recovery" at bounding box center [465, 220] width 103 height 9
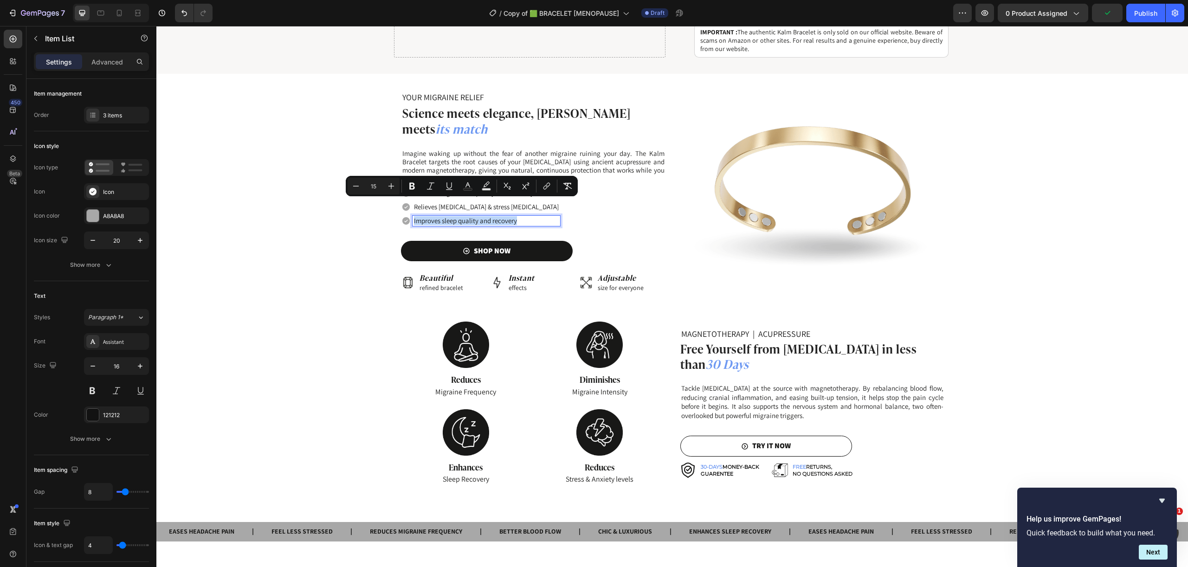
scroll to position [681, 0]
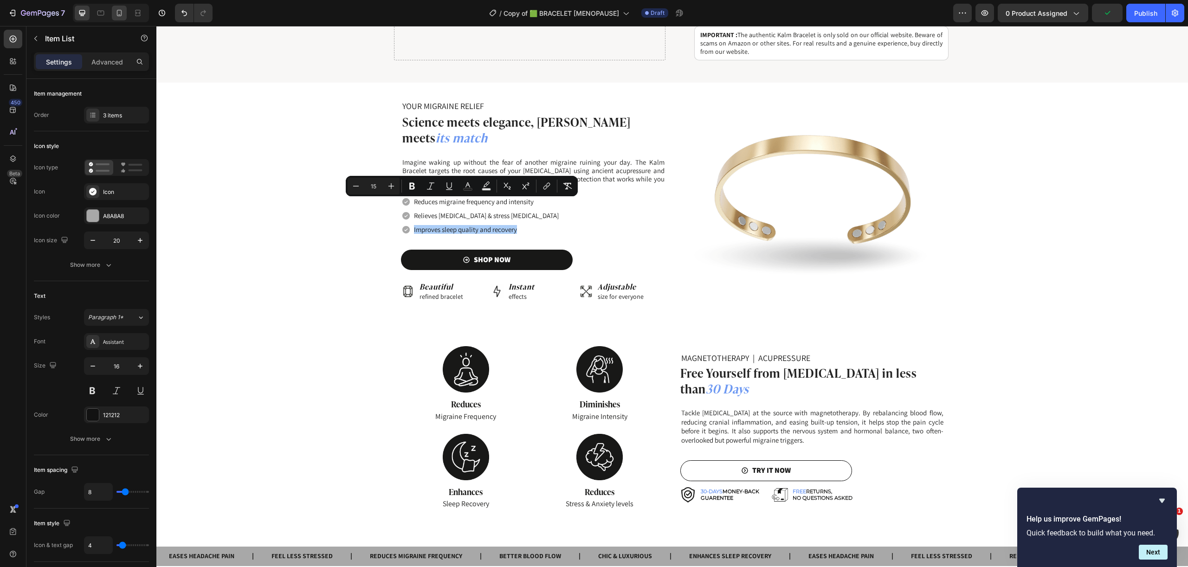
click at [119, 19] on div at bounding box center [119, 13] width 15 height 15
type input "14"
type input "16"
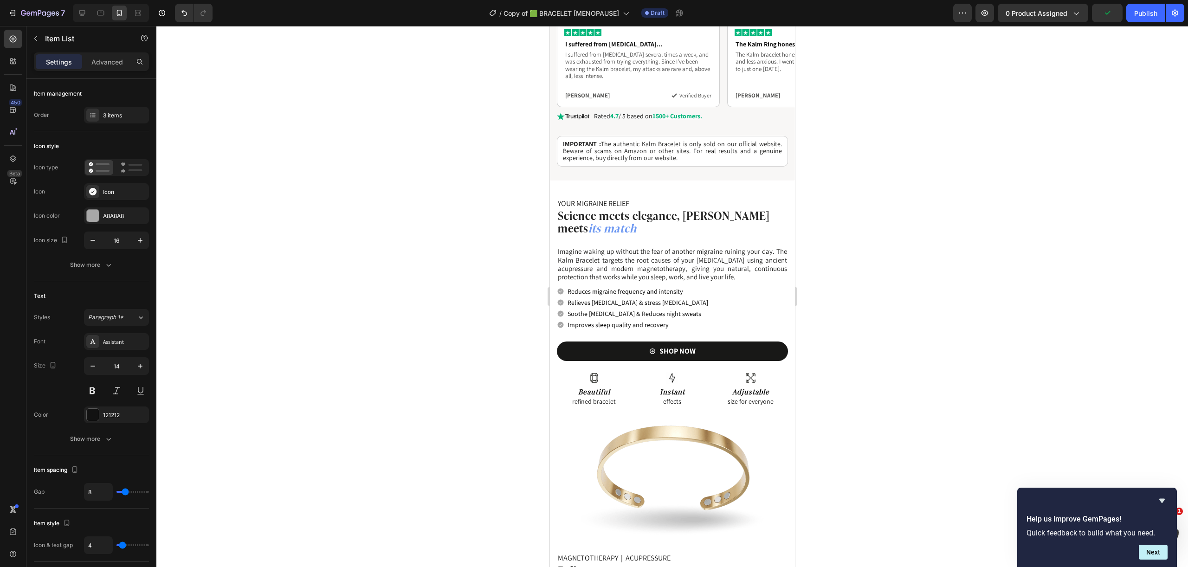
scroll to position [648, 0]
click at [605, 310] on span "Soothe hot flashes & Reduces night sweats" at bounding box center [634, 314] width 134 height 8
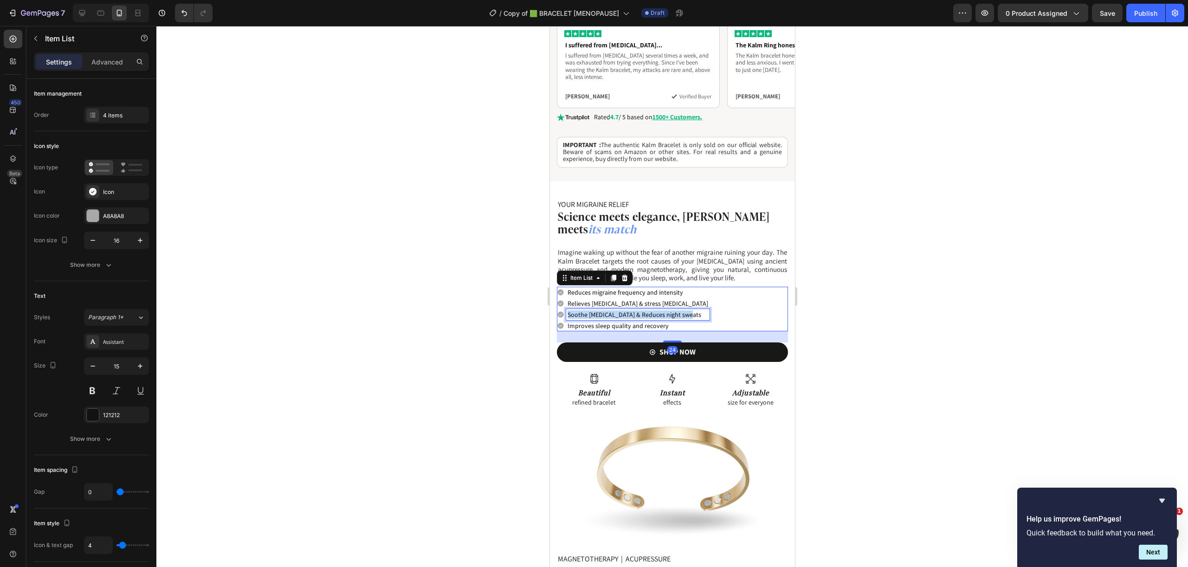
click at [605, 310] on span "Soothe hot flashes & Reduces night sweats" at bounding box center [634, 314] width 134 height 8
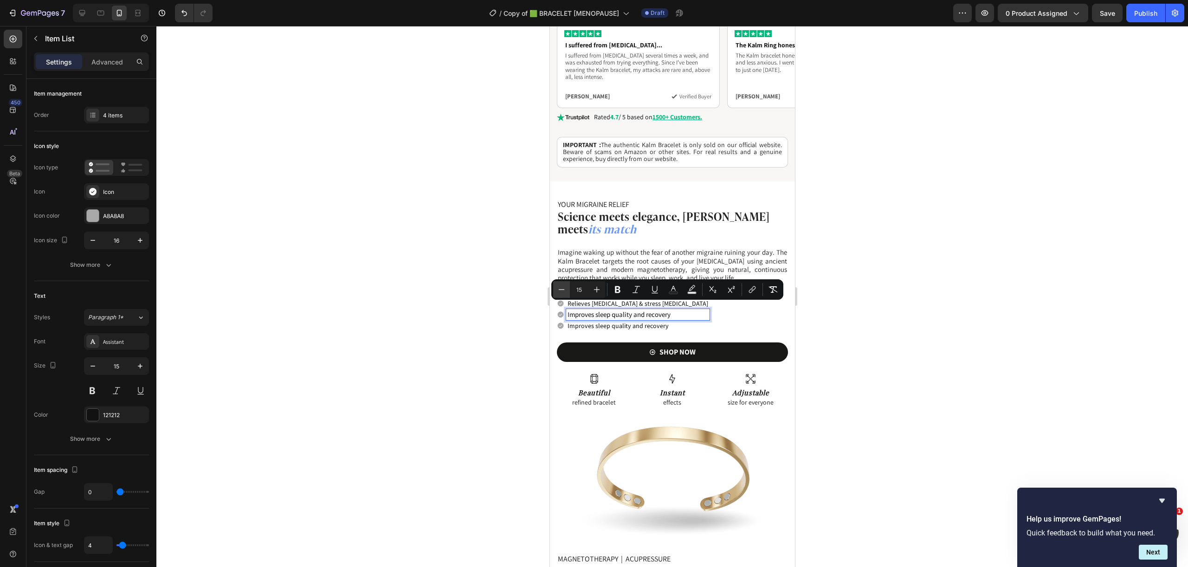
click at [557, 293] on icon "Editor contextual toolbar" at bounding box center [561, 289] width 9 height 9
type input "14"
click at [562, 322] on icon at bounding box center [559, 325] width 7 height 7
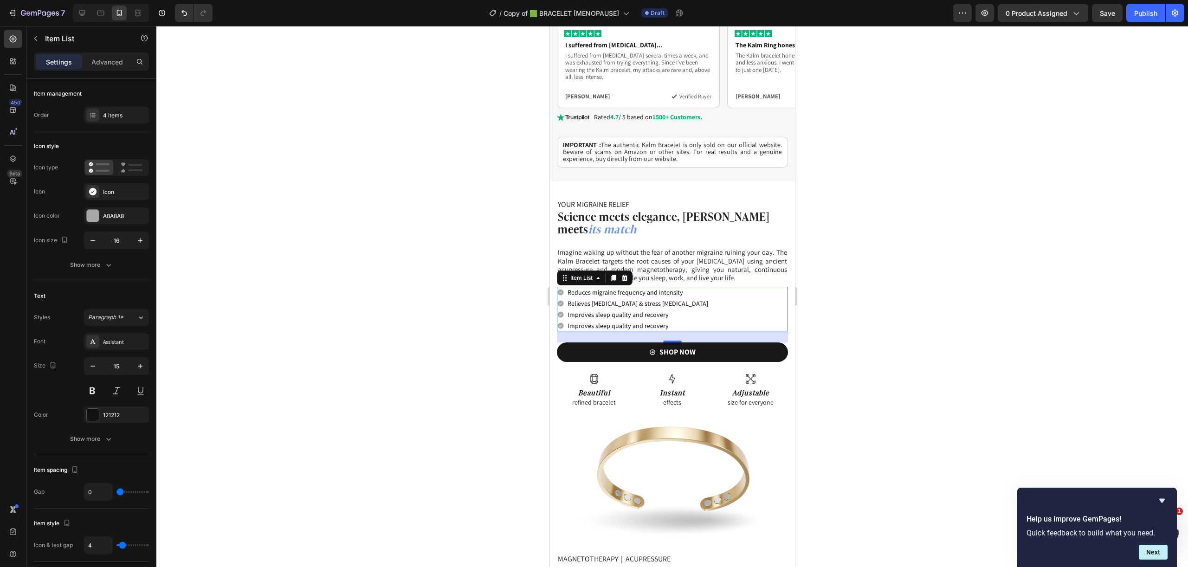
click at [562, 323] on icon at bounding box center [560, 326] width 6 height 6
click at [130, 114] on div "4 items" at bounding box center [125, 115] width 44 height 8
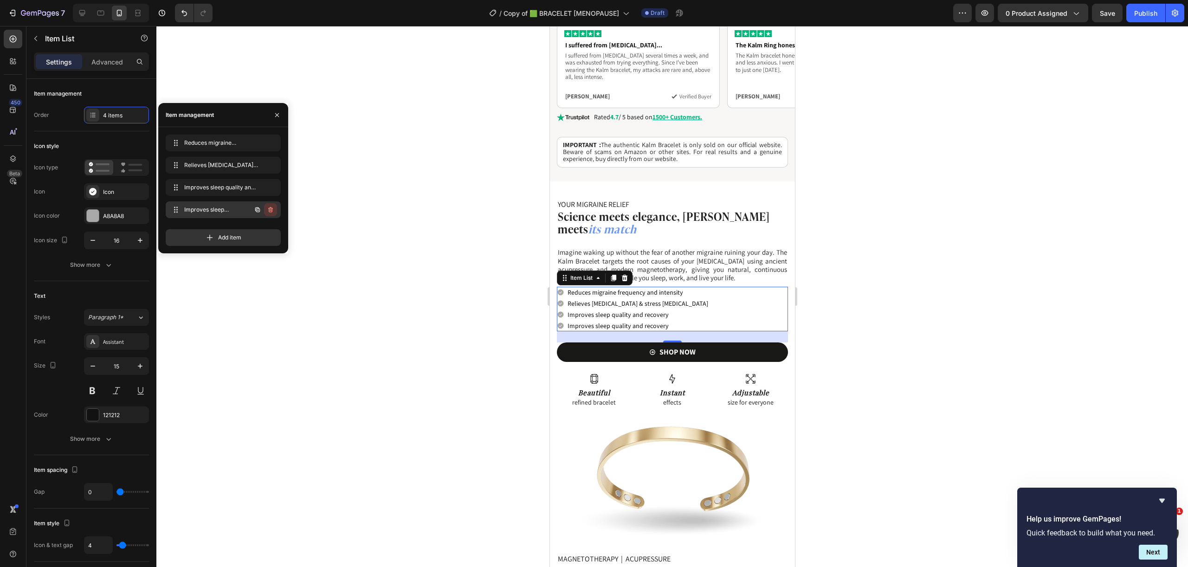
click at [272, 211] on icon "button" at bounding box center [270, 209] width 7 height 7
click at [273, 212] on button "Delete" at bounding box center [265, 209] width 26 height 13
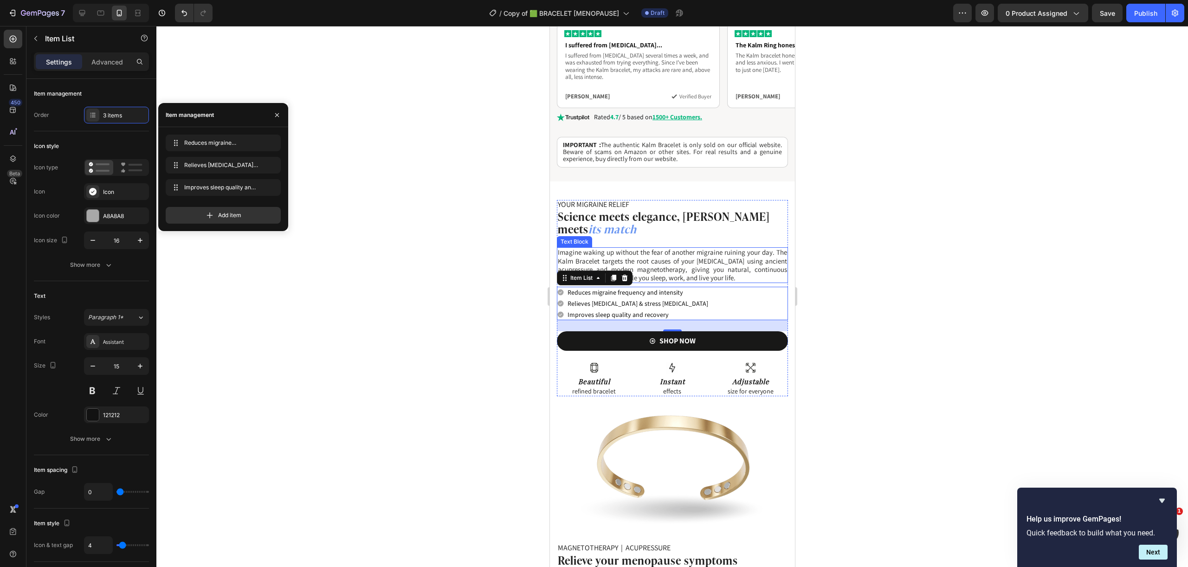
click at [764, 248] on span "Imagine waking up without the fear of another migraine ruining your day. The Ka…" at bounding box center [671, 265] width 229 height 34
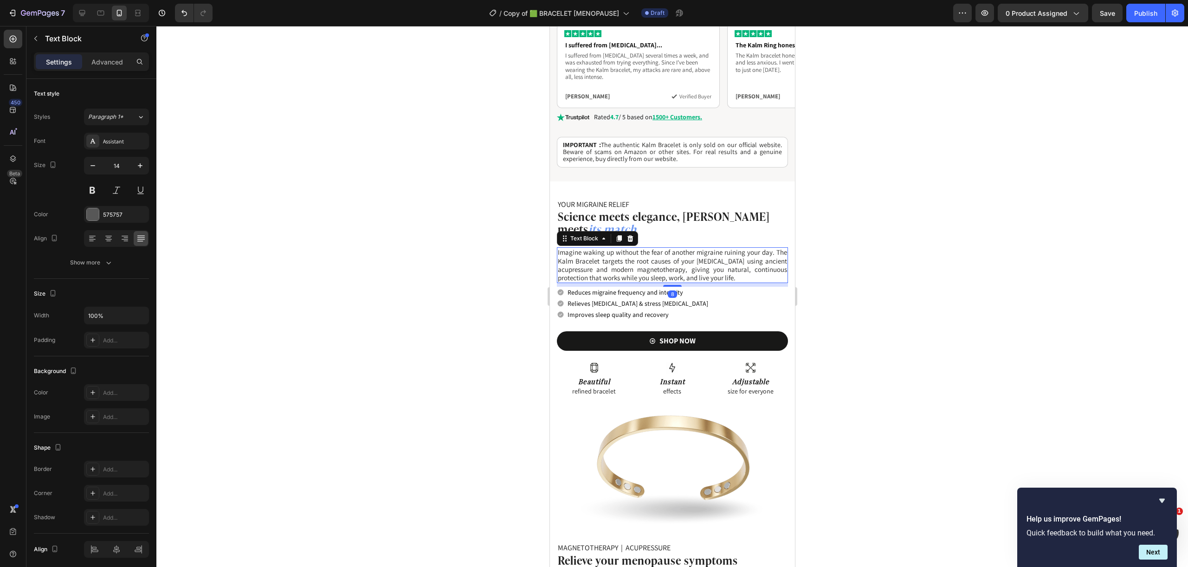
click at [957, 293] on div at bounding box center [672, 296] width 1032 height 541
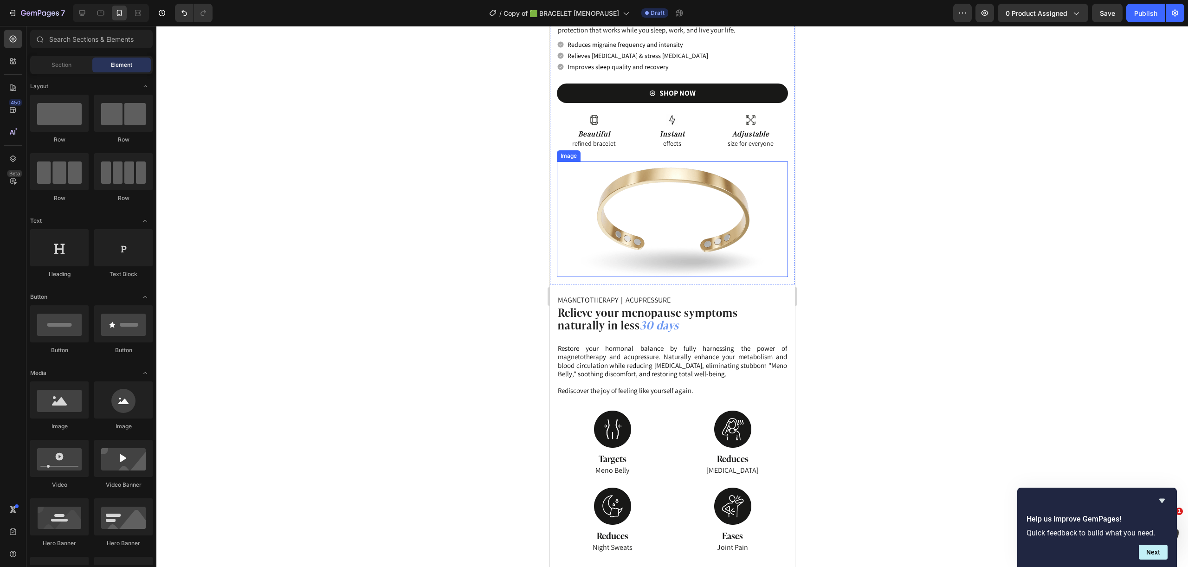
scroll to position [907, 0]
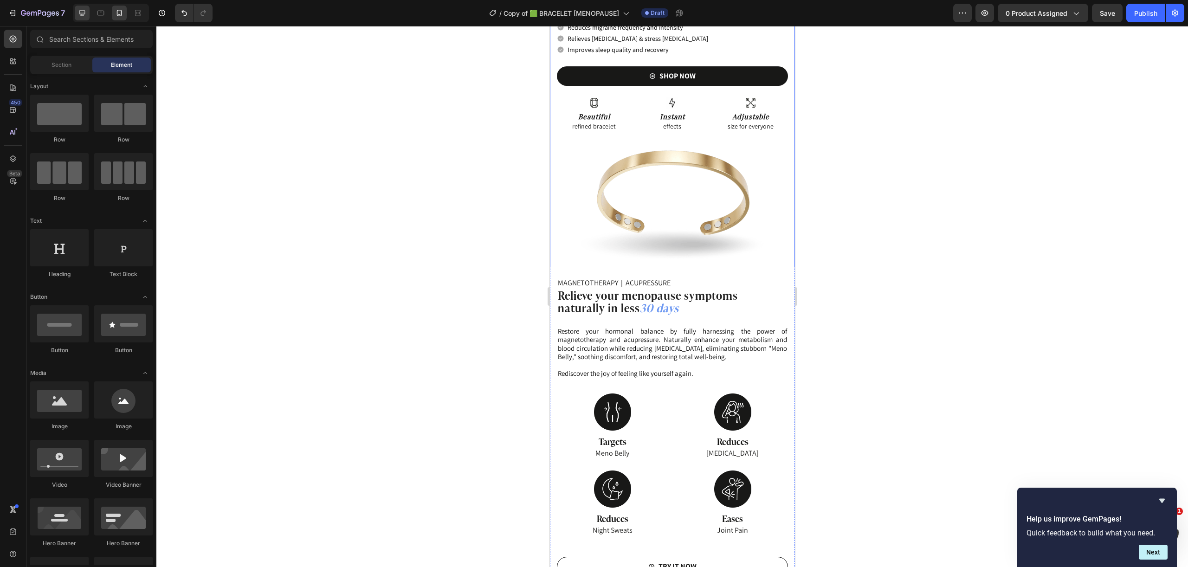
click at [84, 17] on icon at bounding box center [82, 12] width 9 height 9
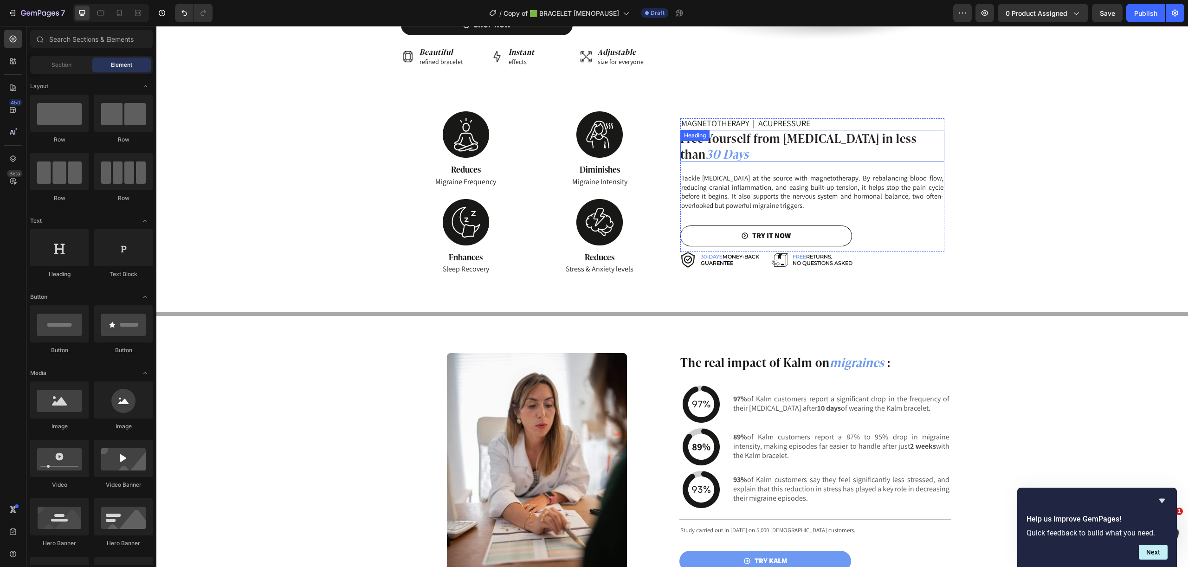
scroll to position [827, 0]
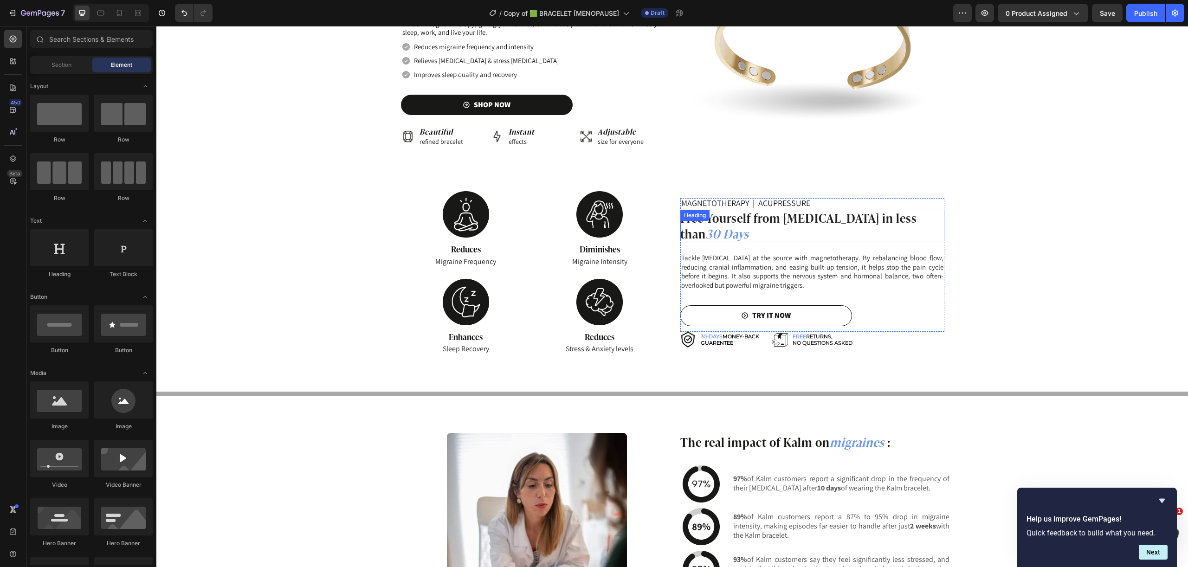
click at [751, 208] on strong "Free Yourself from [MEDICAL_DATA] in less than" at bounding box center [798, 225] width 237 height 34
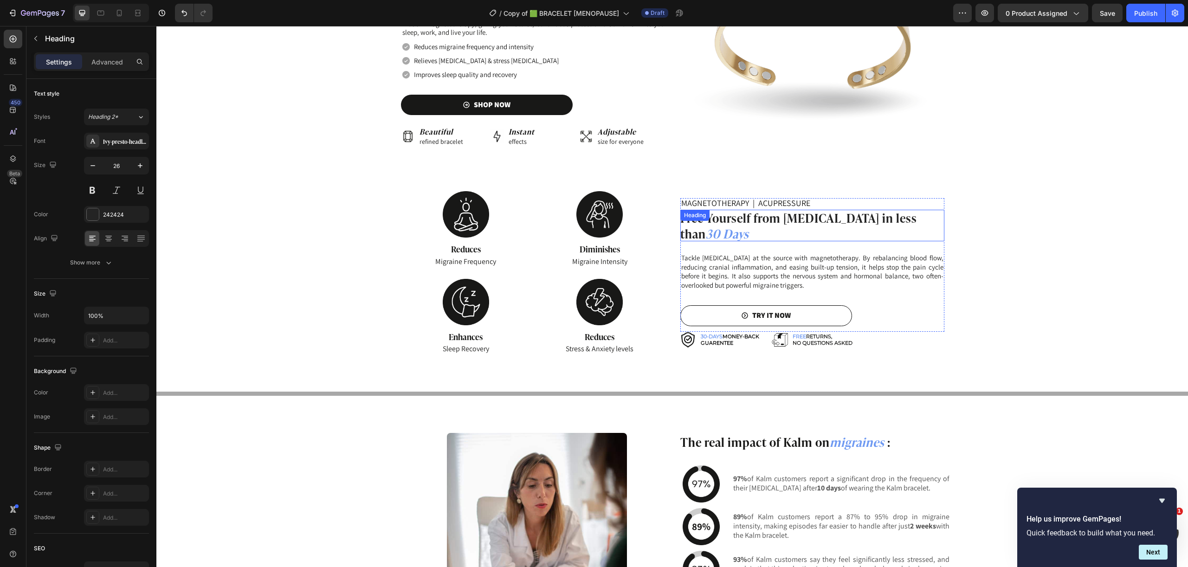
click at [710, 210] on div "Heading" at bounding box center [694, 215] width 29 height 11
click at [751, 212] on div "Heading" at bounding box center [717, 219] width 75 height 15
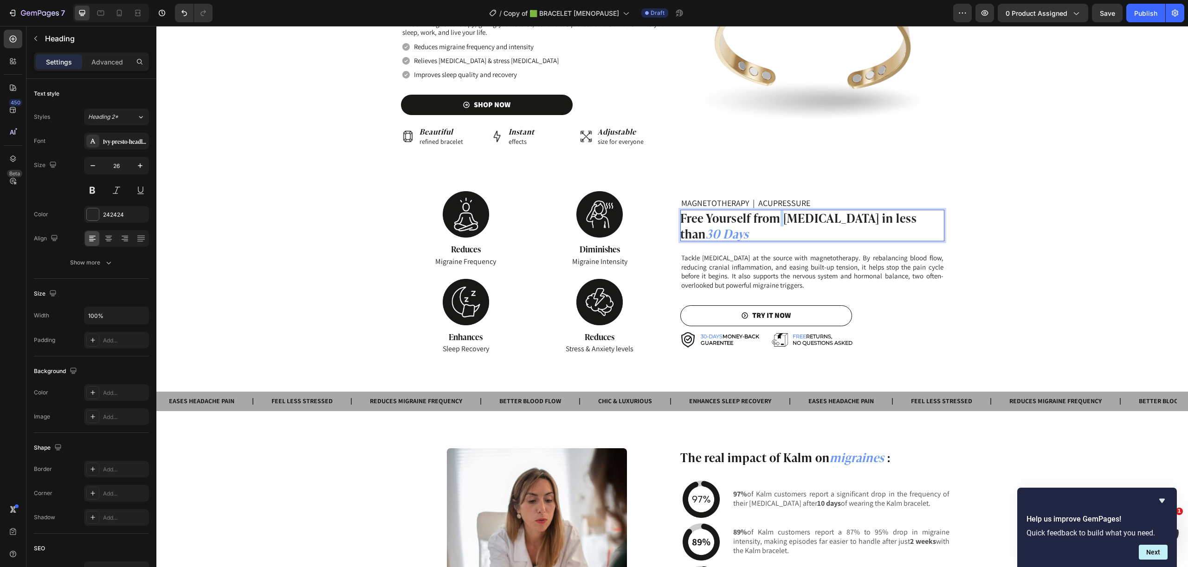
click at [779, 208] on strong "Free Yourself from Migraines in less than" at bounding box center [798, 225] width 237 height 34
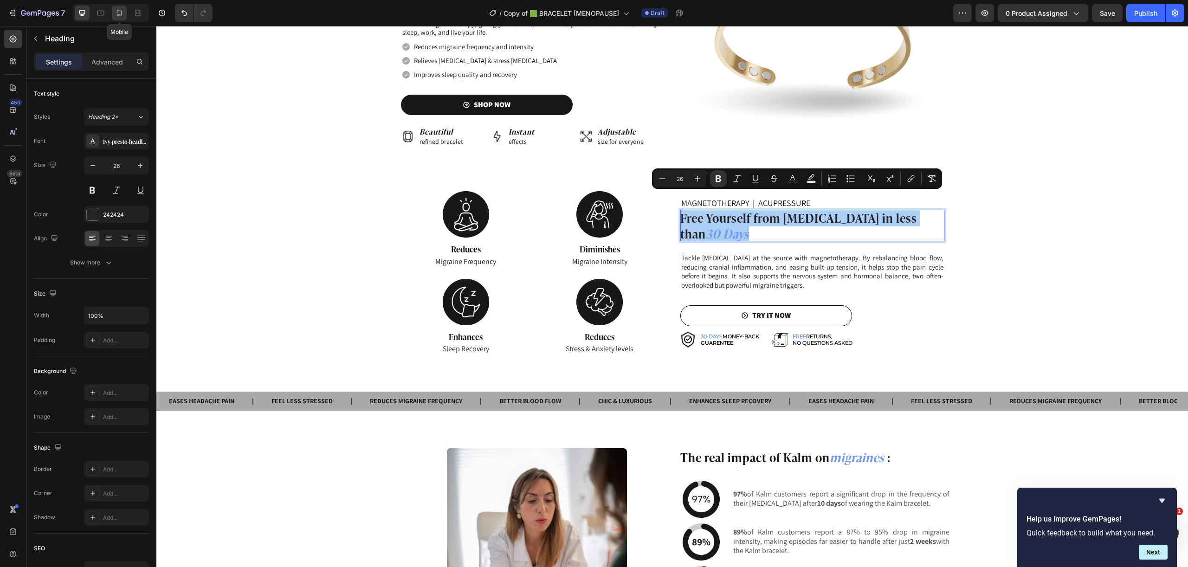
click at [120, 13] on icon at bounding box center [119, 12] width 9 height 9
type input "20"
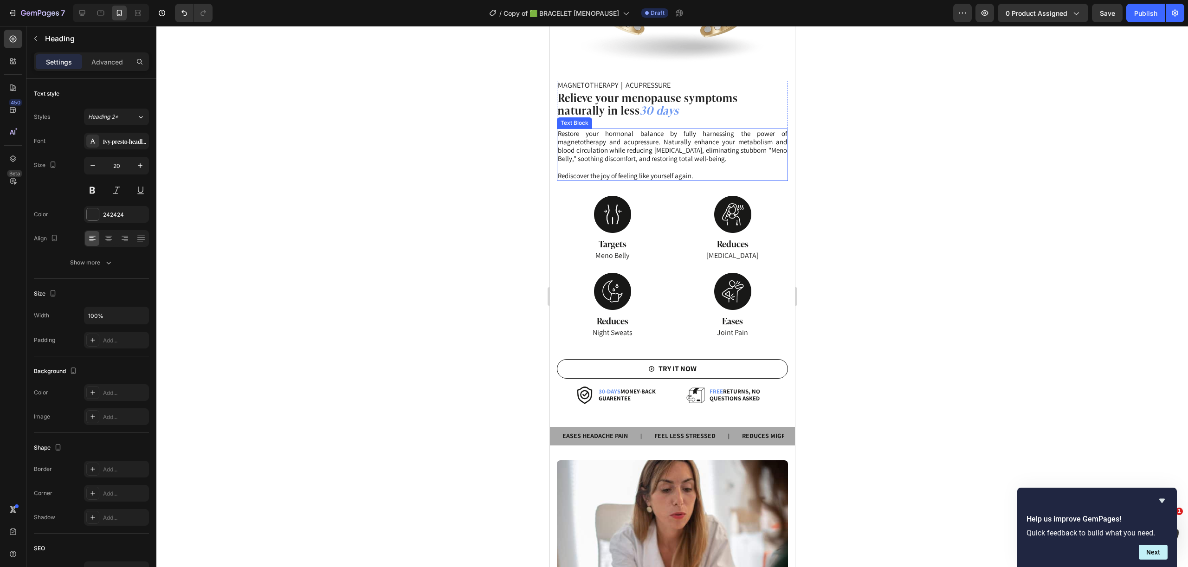
scroll to position [958, 0]
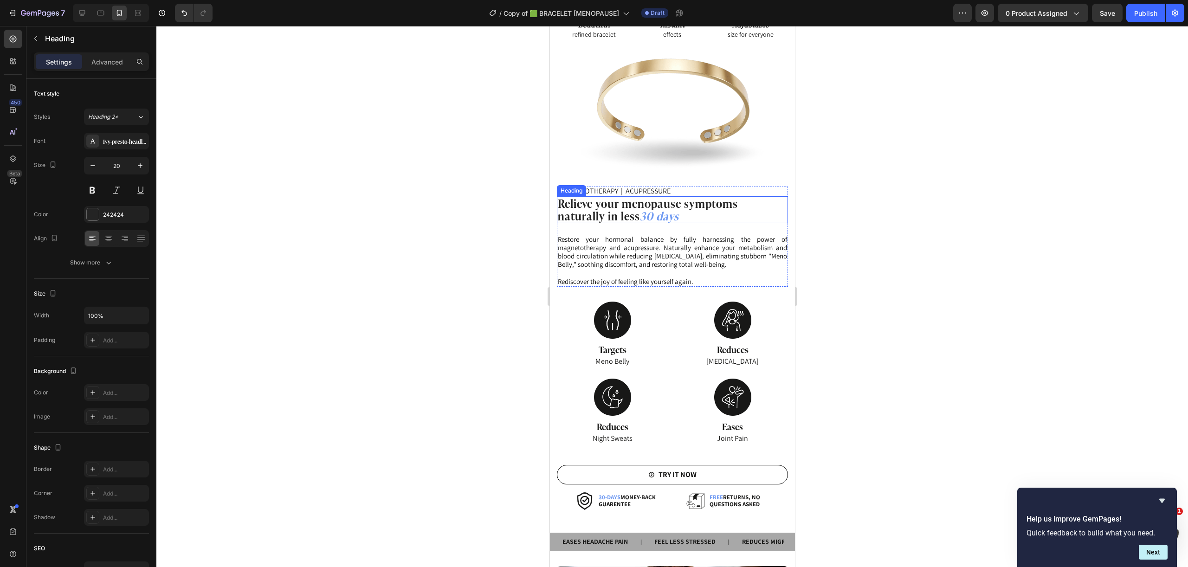
click at [658, 211] on strong "30 days" at bounding box center [659, 215] width 39 height 16
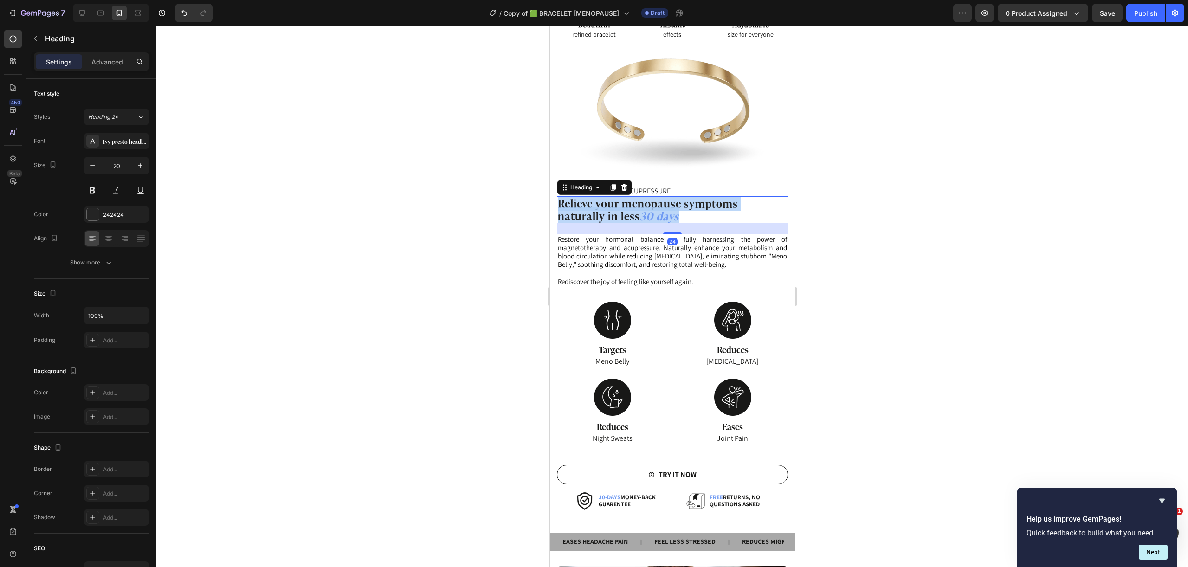
click at [658, 211] on strong "30 days" at bounding box center [659, 215] width 39 height 16
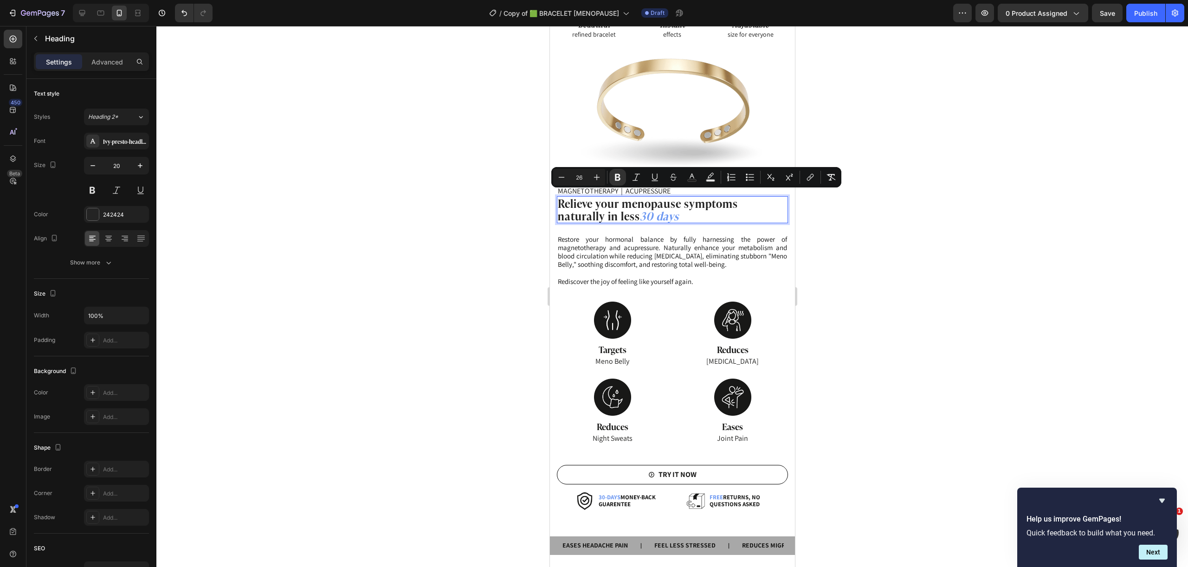
scroll to position [1, 0]
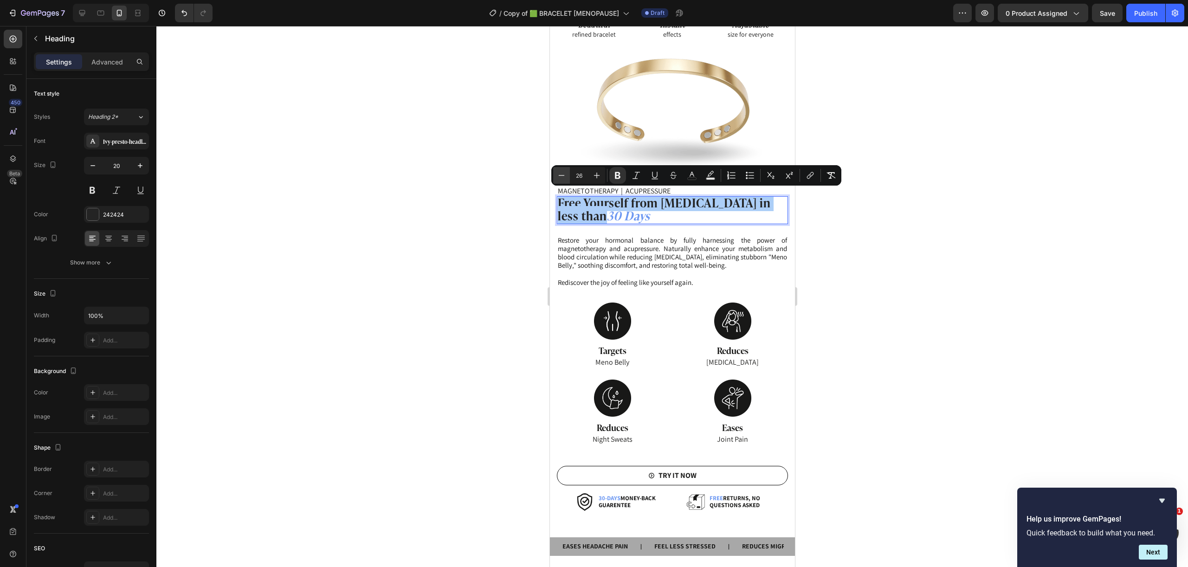
click at [563, 171] on icon "Editor contextual toolbar" at bounding box center [561, 175] width 9 height 9
drag, startPoint x: 563, startPoint y: 170, endPoint x: 38, endPoint y: 167, distance: 525.9
click at [563, 171] on icon "Editor contextual toolbar" at bounding box center [561, 175] width 9 height 9
type input "24"
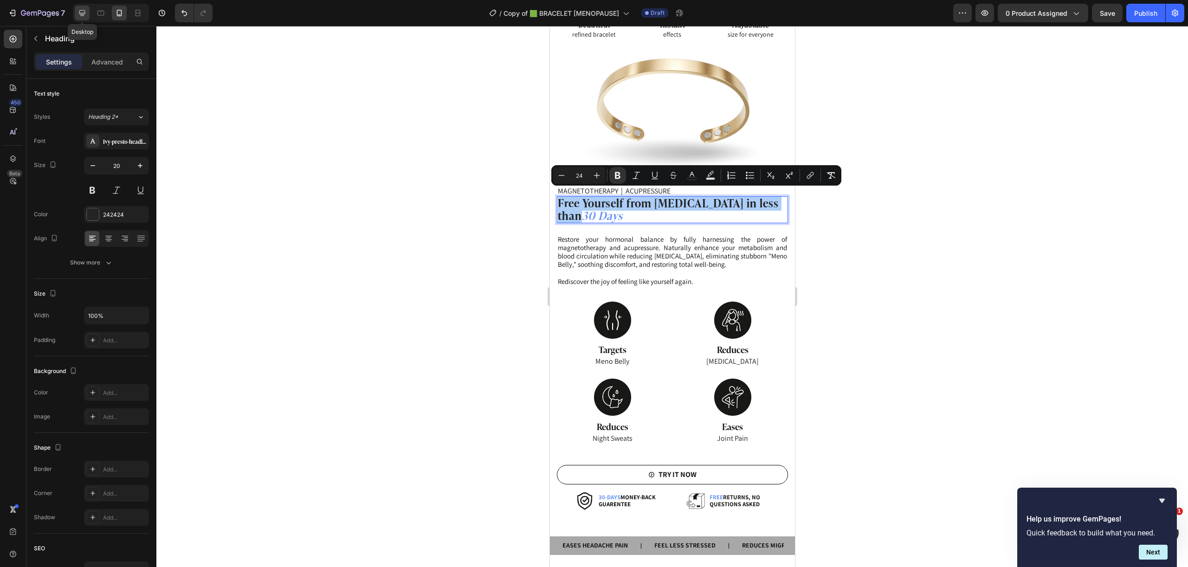
click at [87, 13] on div at bounding box center [82, 13] width 15 height 15
type input "33"
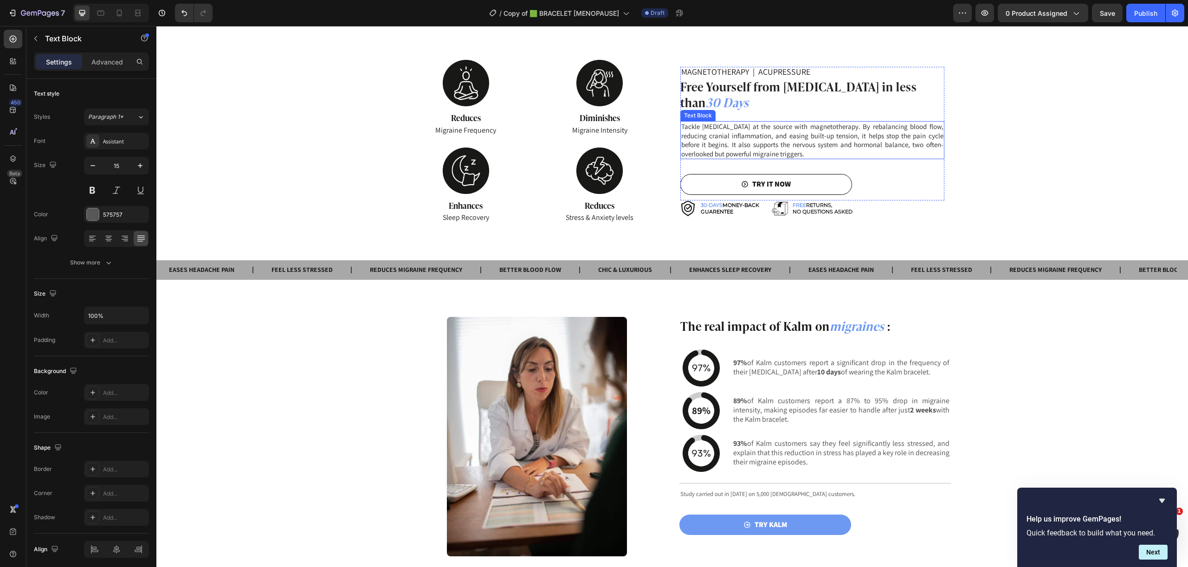
click at [731, 158] on span "Tackle migraines at the source with magnetotherapy. By rebalancing blood flow, …" at bounding box center [812, 140] width 262 height 36
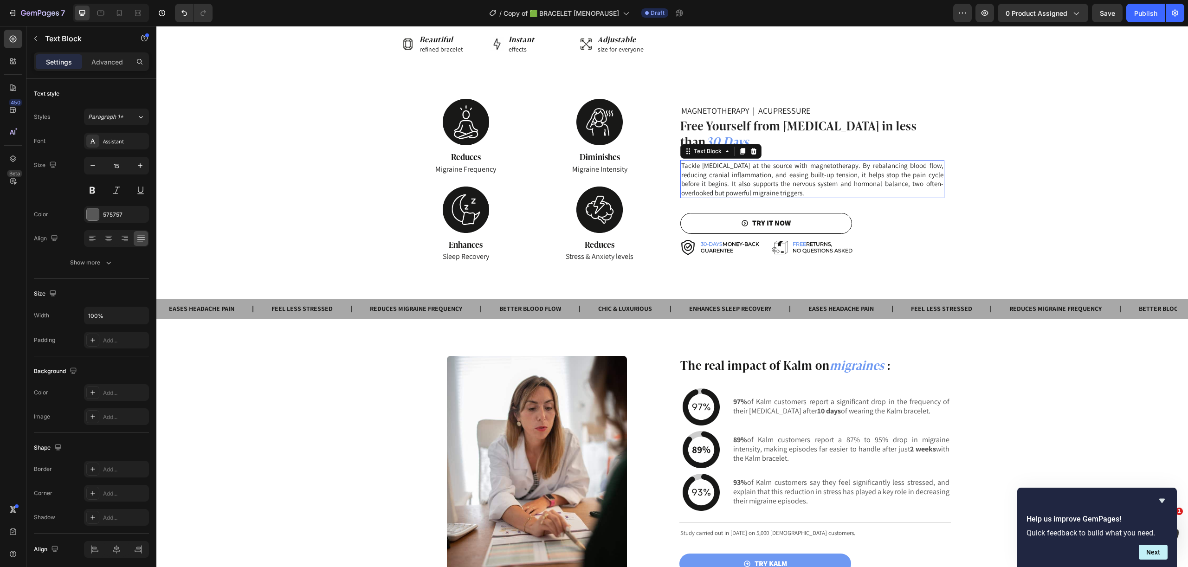
click at [731, 162] on div "MAGNETOTHERAPY | ACUPRESSURE Heading ⁠⁠⁠⁠⁠⁠⁠ Free Yourself from Migraines in le…" at bounding box center [812, 181] width 264 height 164
click at [731, 240] on h2 "30-DAYS MONEY-BACK GUARENTEE" at bounding box center [730, 247] width 60 height 15
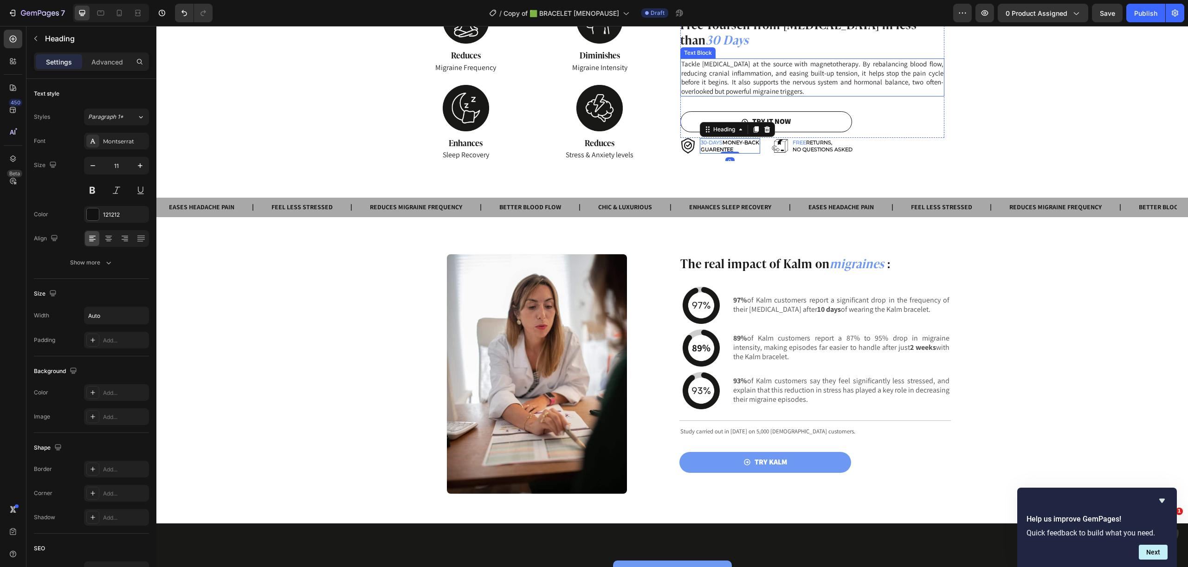
click at [777, 78] on span "Tackle migraines at the source with magnetotherapy. By rebalancing blood flow, …" at bounding box center [812, 77] width 262 height 36
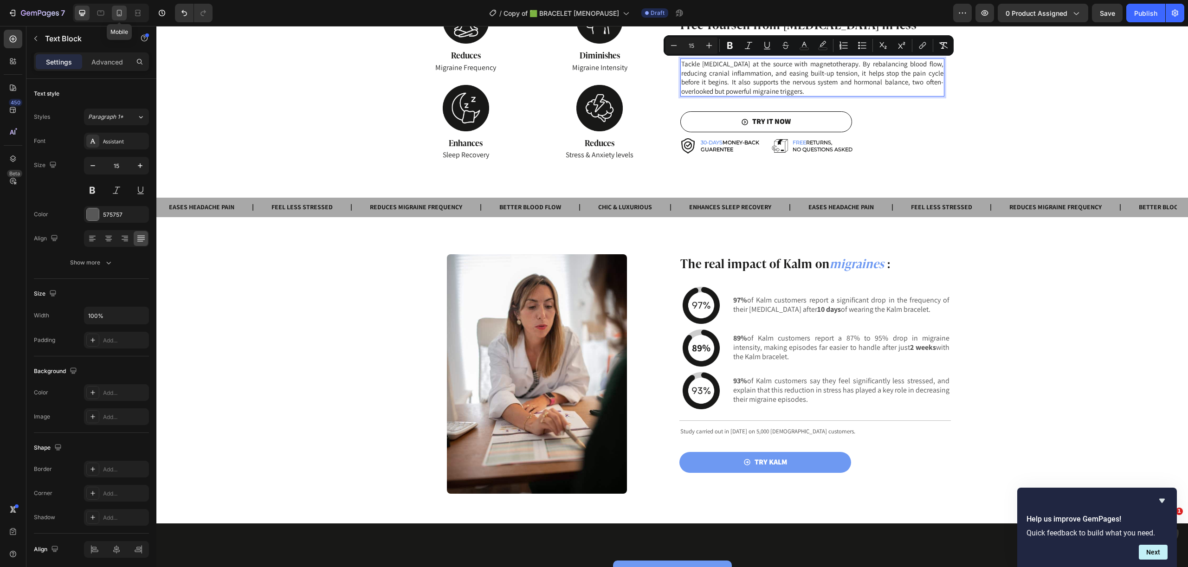
click at [123, 11] on icon at bounding box center [119, 12] width 9 height 9
type input "14"
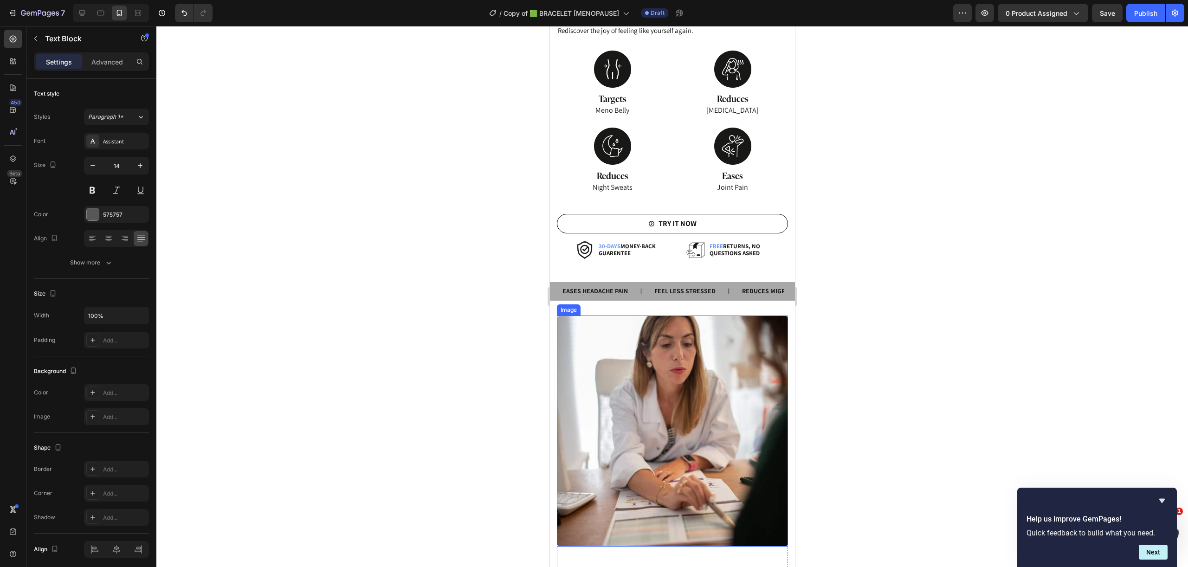
scroll to position [1053, 0]
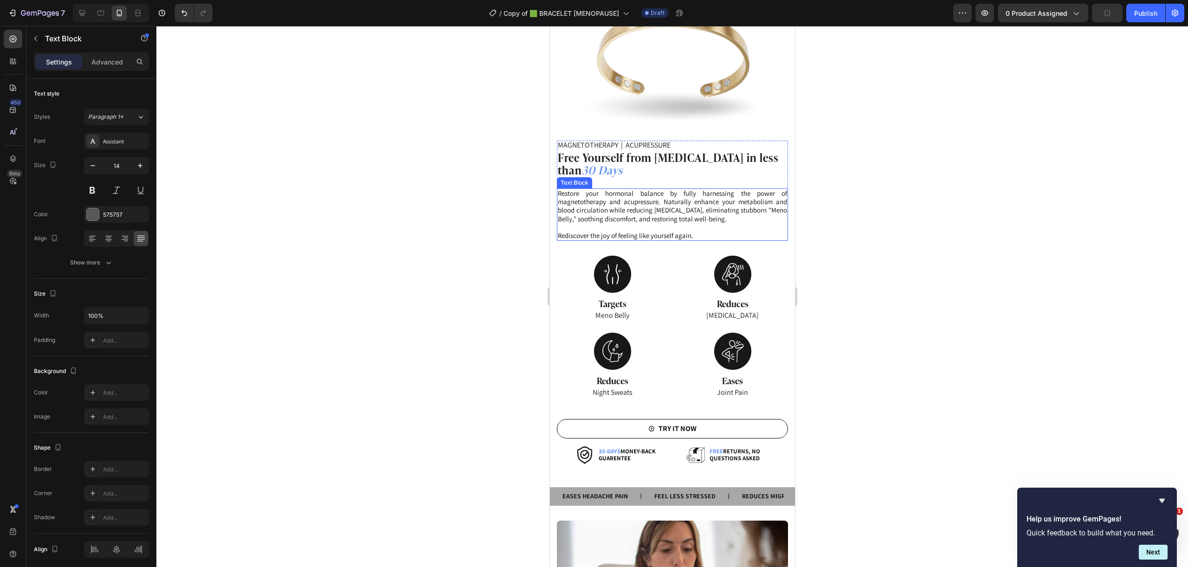
click at [693, 197] on span "Restore your hormonal balance by fully harnessing the power of magnetotherapy a…" at bounding box center [671, 206] width 229 height 34
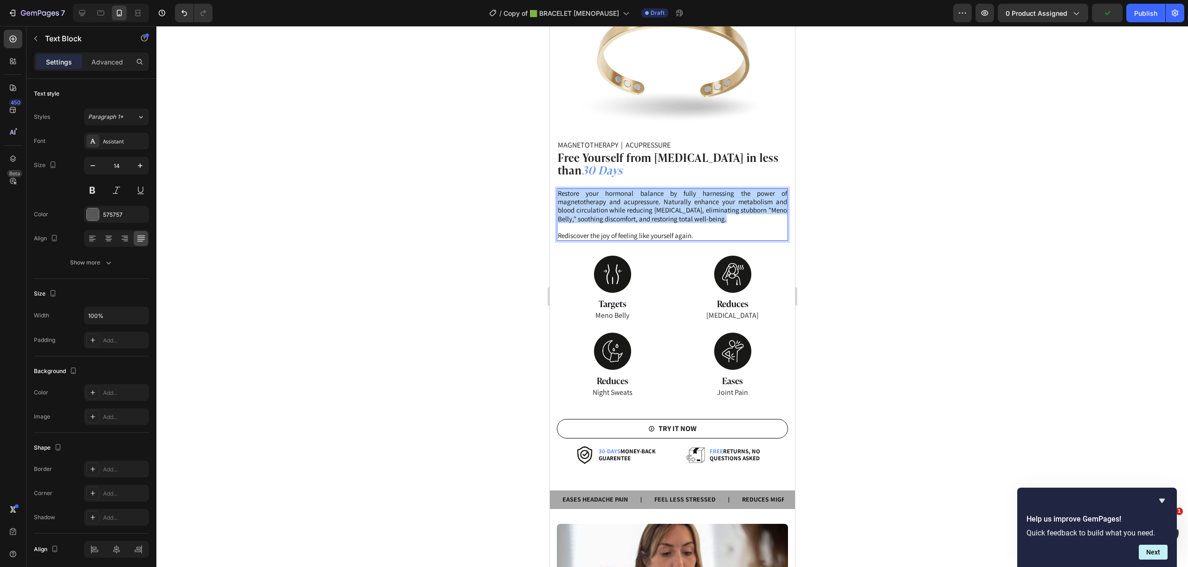
click at [693, 197] on span "Restore your hormonal balance by fully harnessing the power of magnetotherapy a…" at bounding box center [671, 206] width 229 height 34
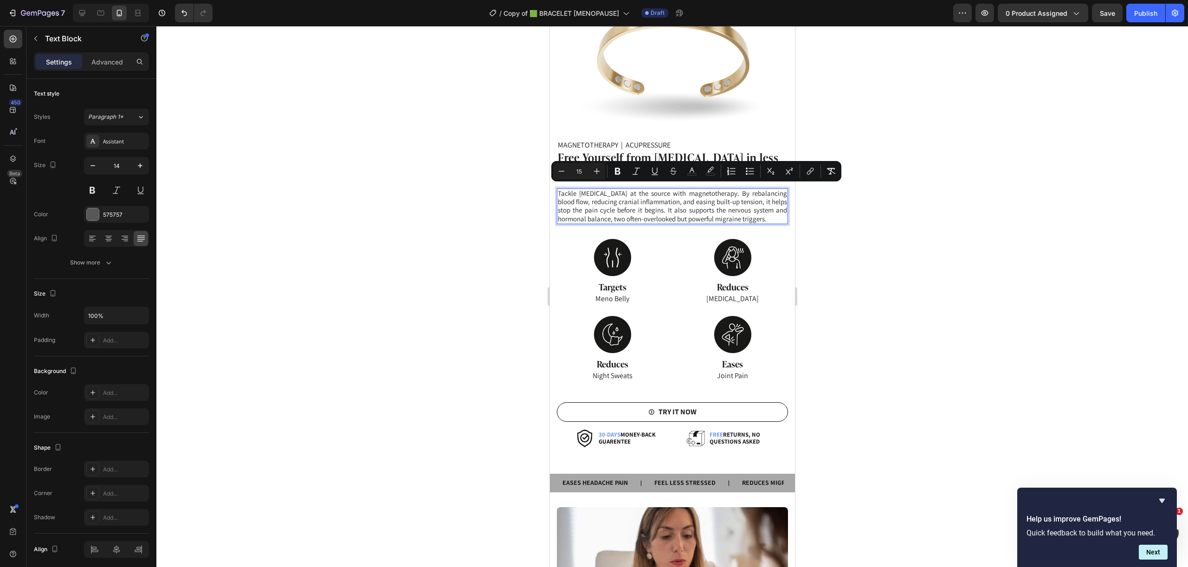
click at [871, 272] on div at bounding box center [672, 296] width 1032 height 541
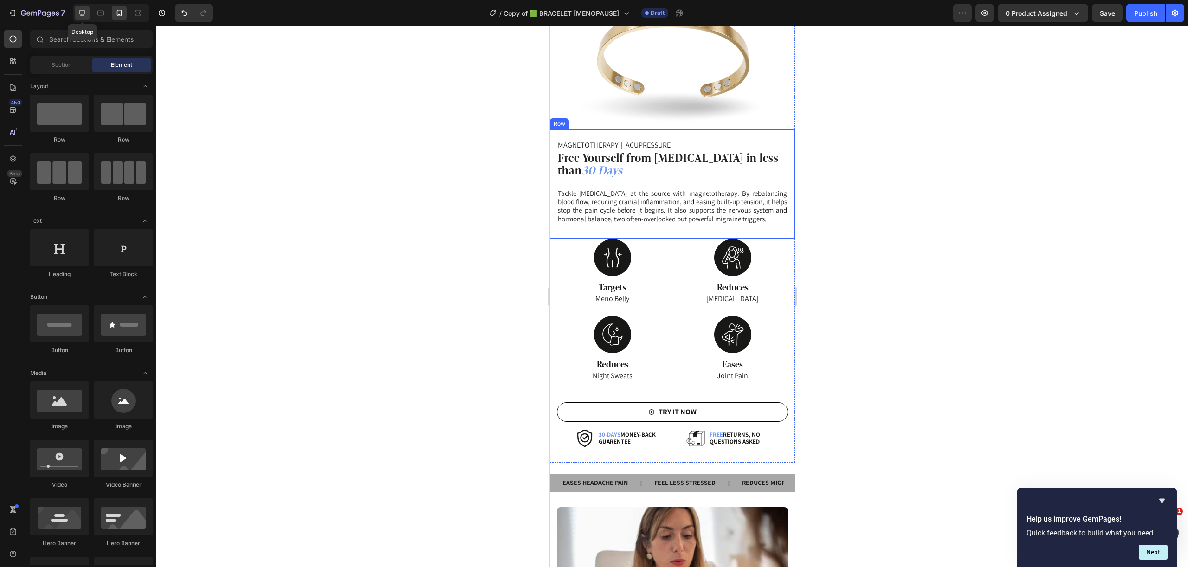
click at [78, 9] on icon at bounding box center [82, 12] width 9 height 9
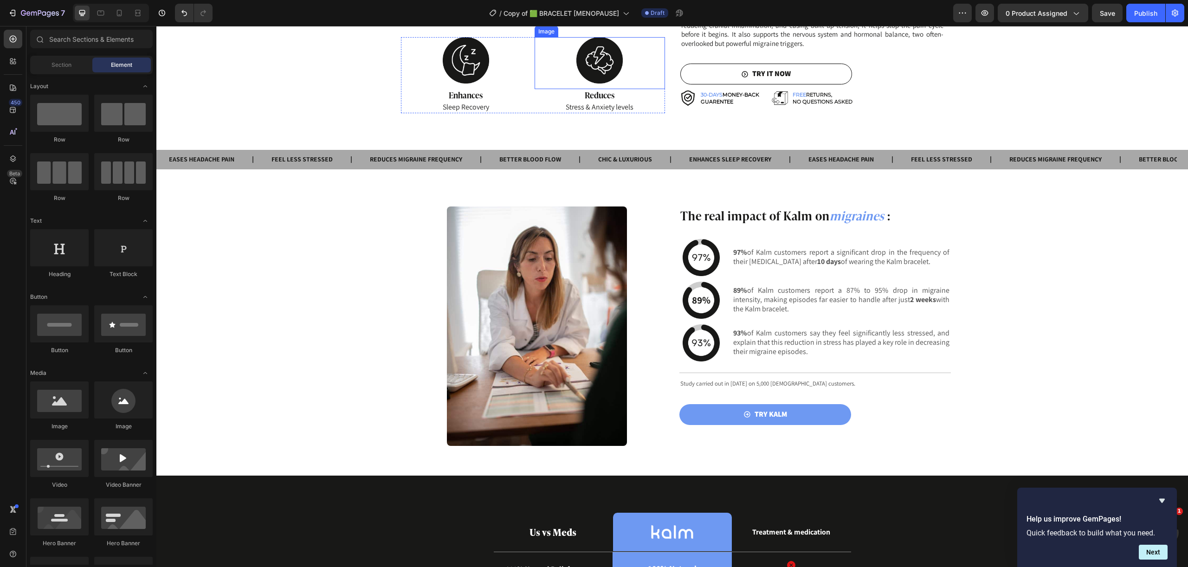
scroll to position [965, 0]
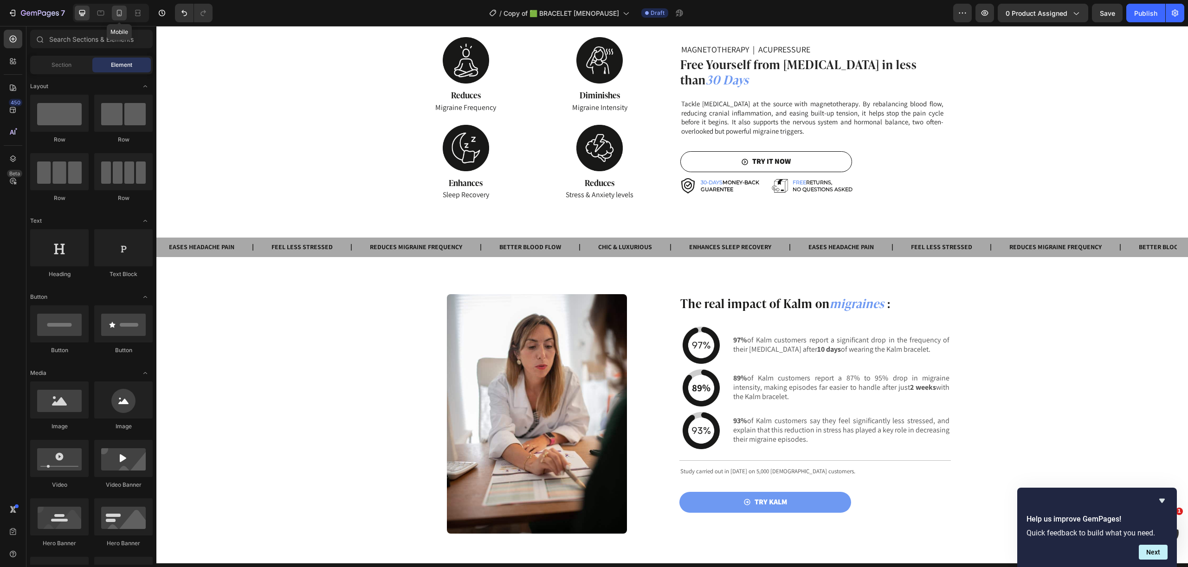
click at [119, 14] on icon at bounding box center [119, 12] width 9 height 9
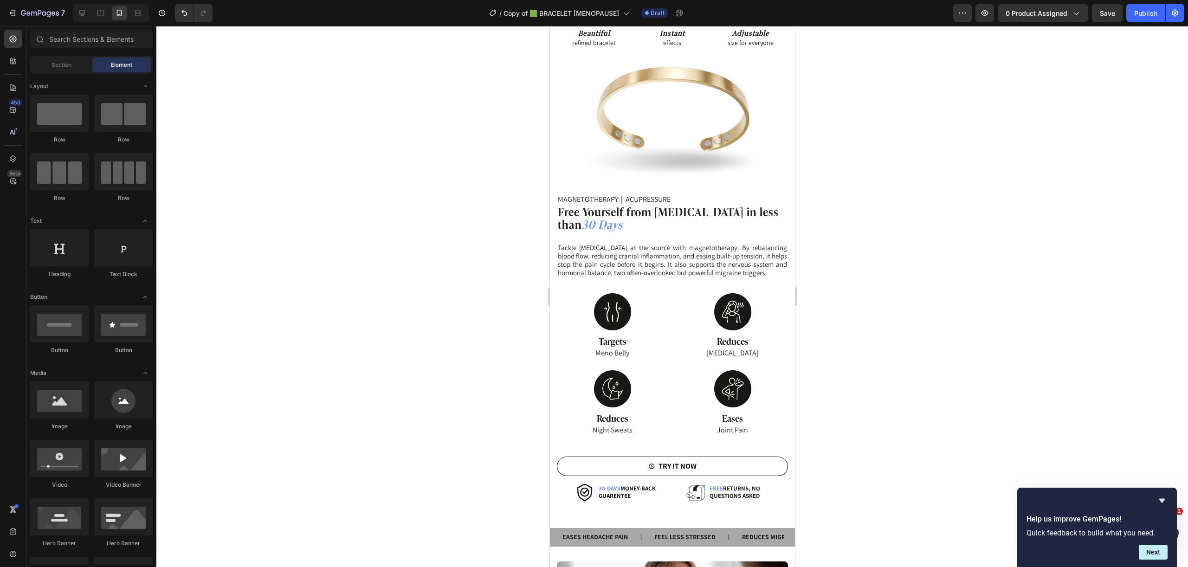
scroll to position [1020, 0]
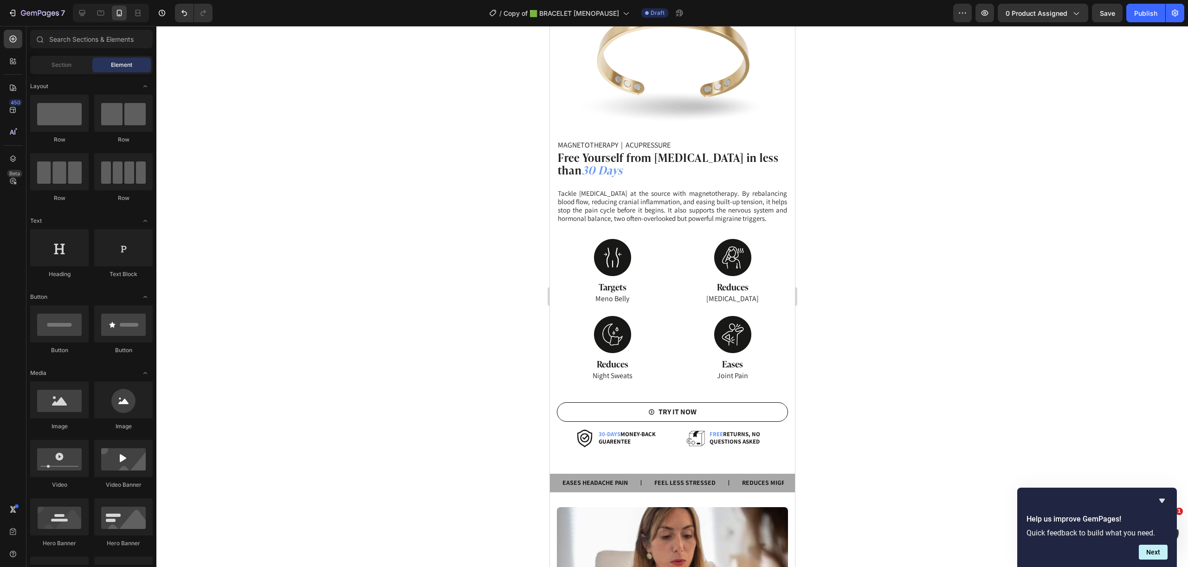
click at [614, 283] on span "Targets" at bounding box center [612, 286] width 28 height 13
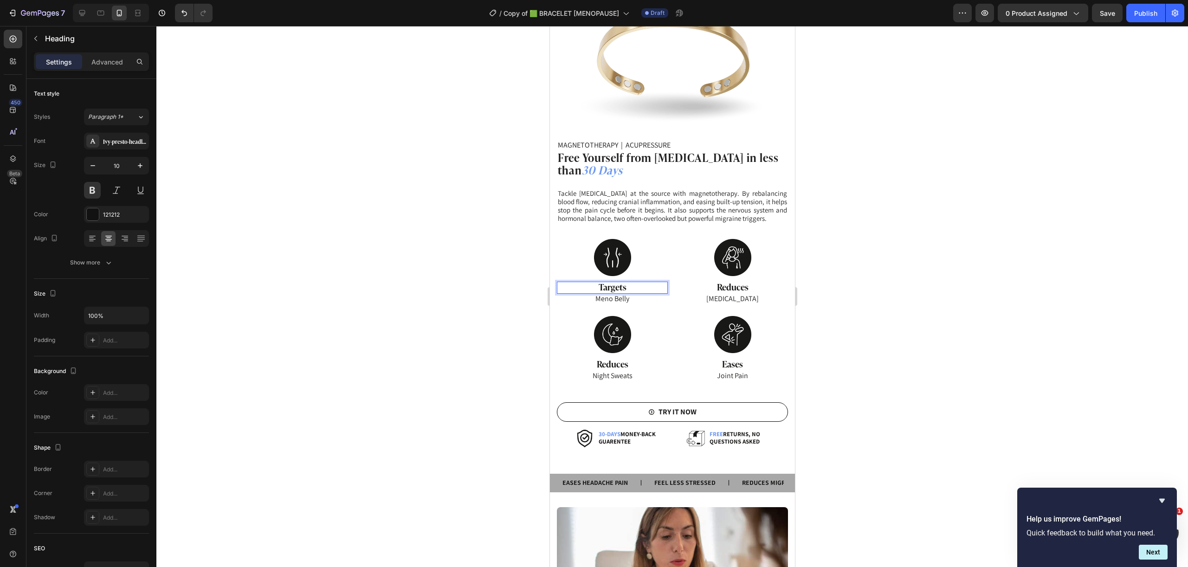
click at [614, 283] on span "Targets" at bounding box center [612, 286] width 28 height 13
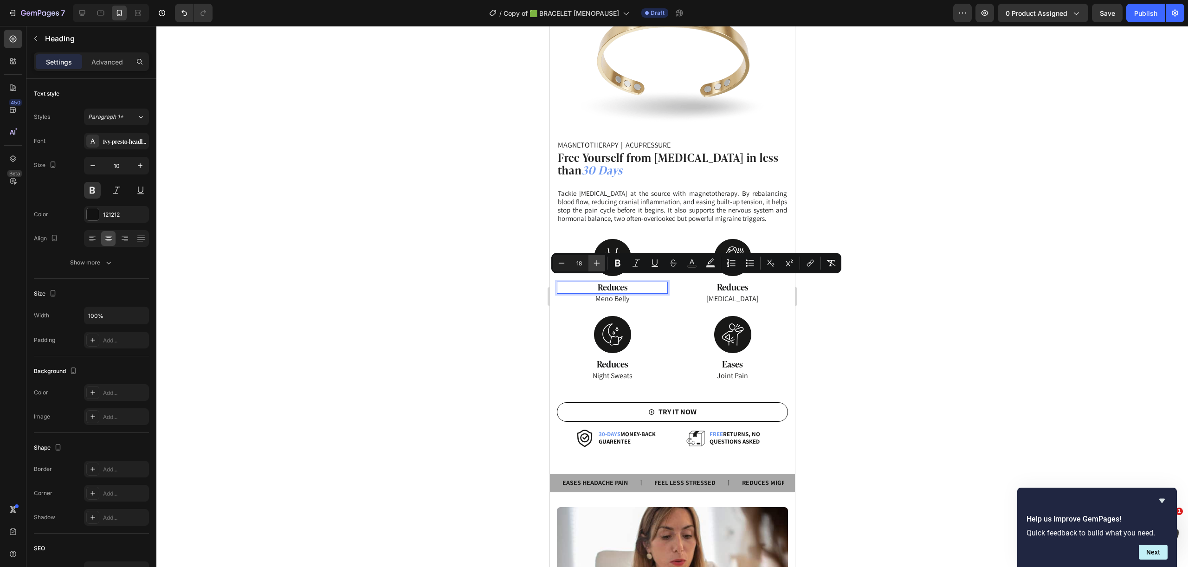
click at [600, 265] on icon "Editor contextual toolbar" at bounding box center [596, 263] width 9 height 9
type input "19"
click at [622, 297] on span "Meno Belly" at bounding box center [612, 299] width 34 height 10
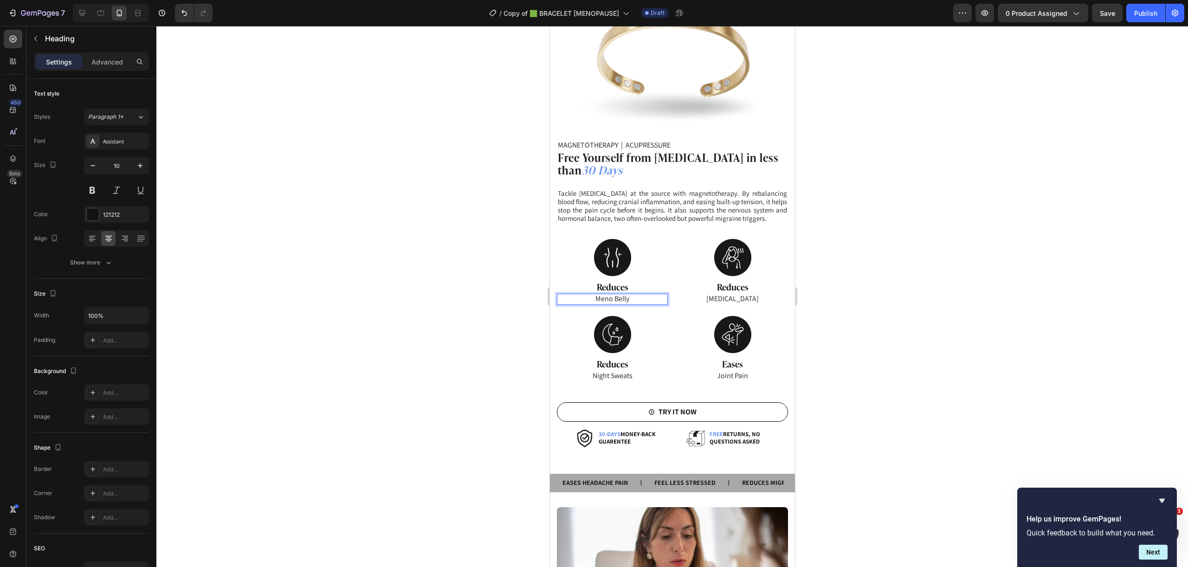
click at [622, 297] on span "Meno Belly" at bounding box center [612, 299] width 34 height 10
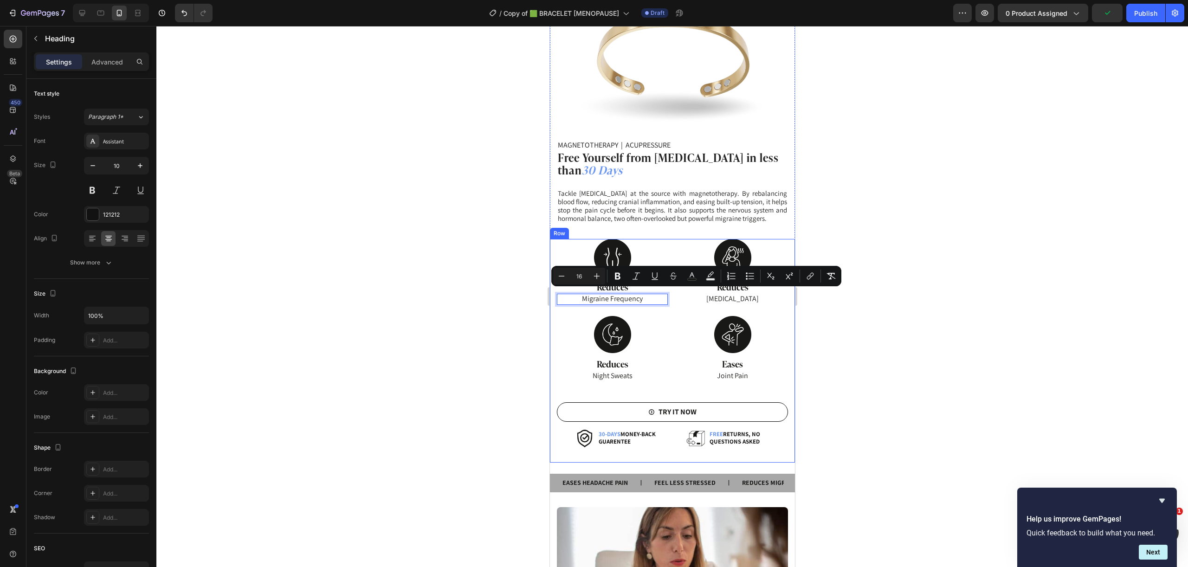
click at [740, 294] on span "Hot Flashes" at bounding box center [732, 299] width 52 height 10
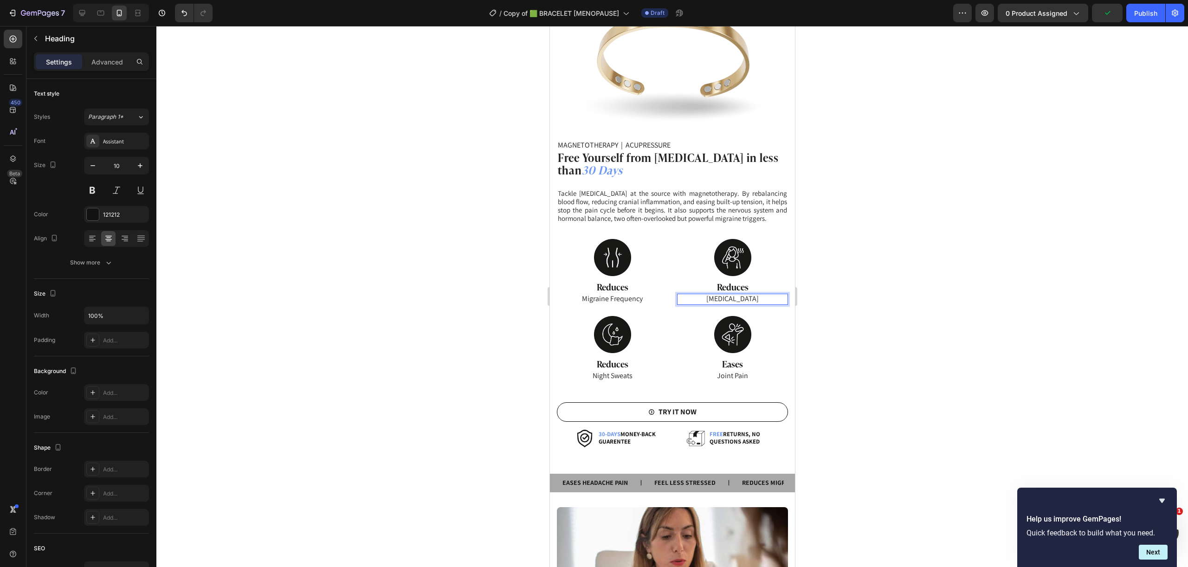
click at [736, 295] on span "Hot Flashes" at bounding box center [732, 299] width 52 height 10
click at [618, 372] on span "Night Sweats" at bounding box center [612, 376] width 40 height 10
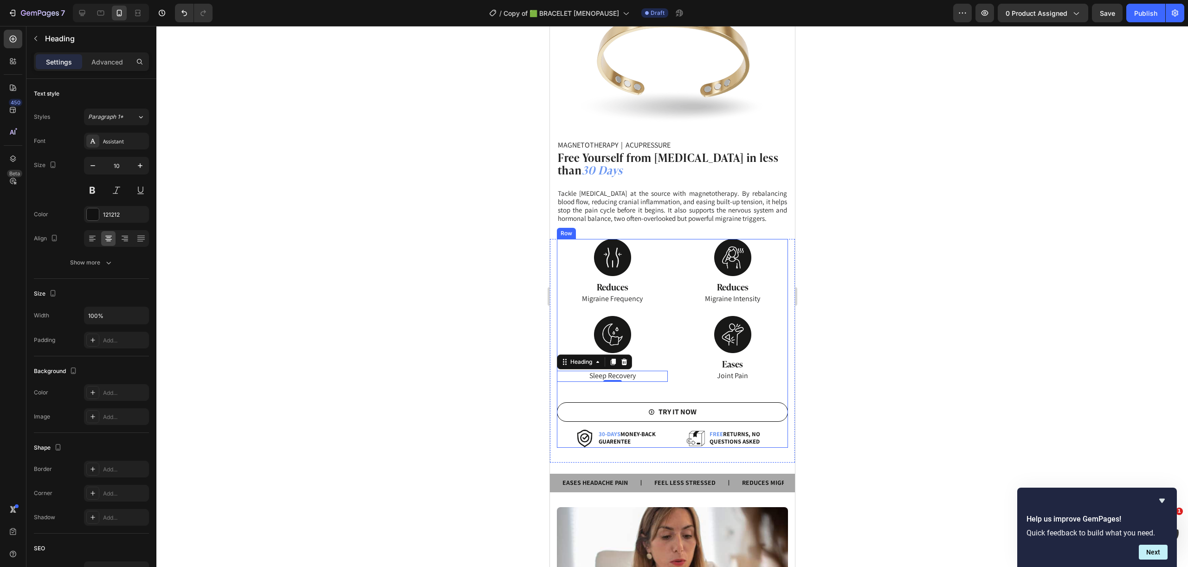
click at [724, 371] on span "Joint Pain" at bounding box center [732, 376] width 31 height 10
click at [628, 365] on h2 "Reduces" at bounding box center [611, 365] width 111 height 12
click at [629, 363] on p "Reduces" at bounding box center [611, 365] width 109 height 10
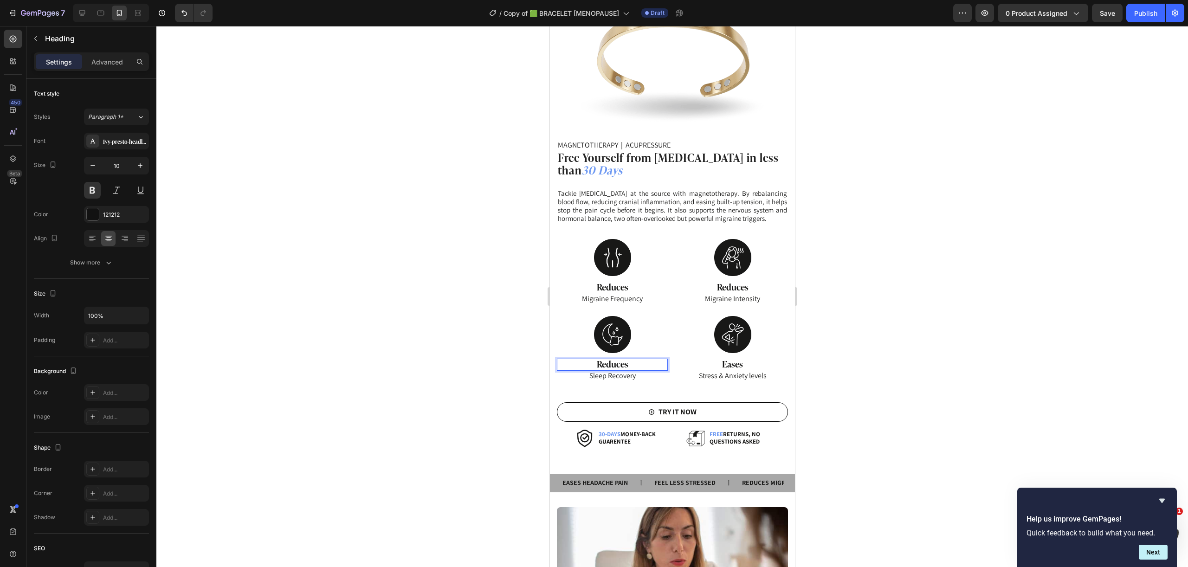
click at [629, 363] on p "Reduces" at bounding box center [611, 365] width 109 height 10
click at [722, 363] on span "Eases" at bounding box center [732, 363] width 21 height 13
click at [731, 284] on span "Reduces" at bounding box center [733, 286] width 32 height 13
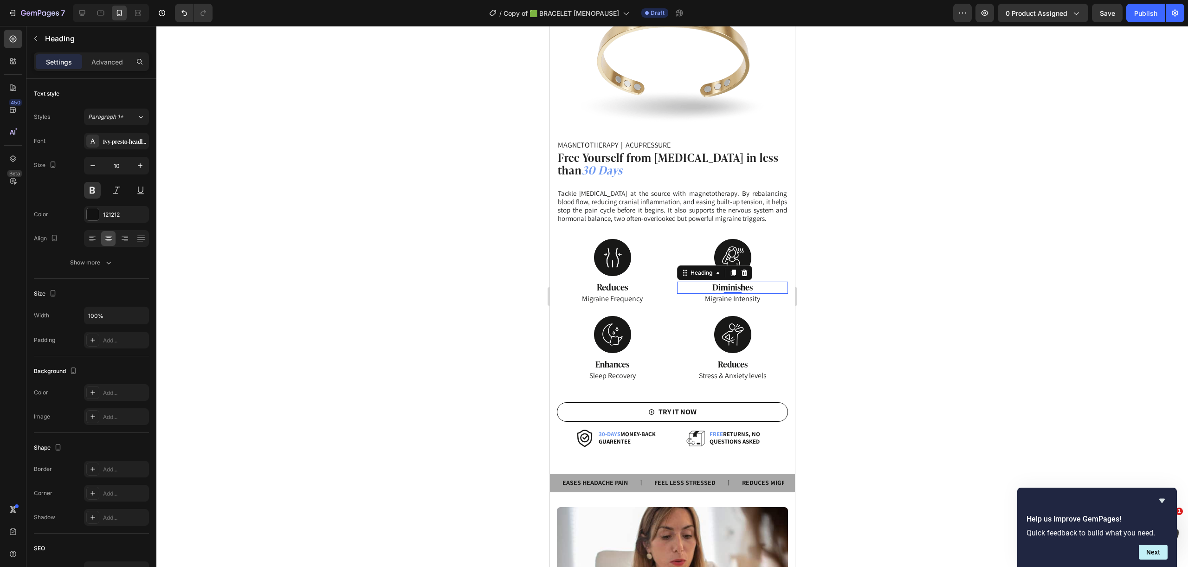
click at [611, 285] on span "Reduces" at bounding box center [612, 286] width 32 height 13
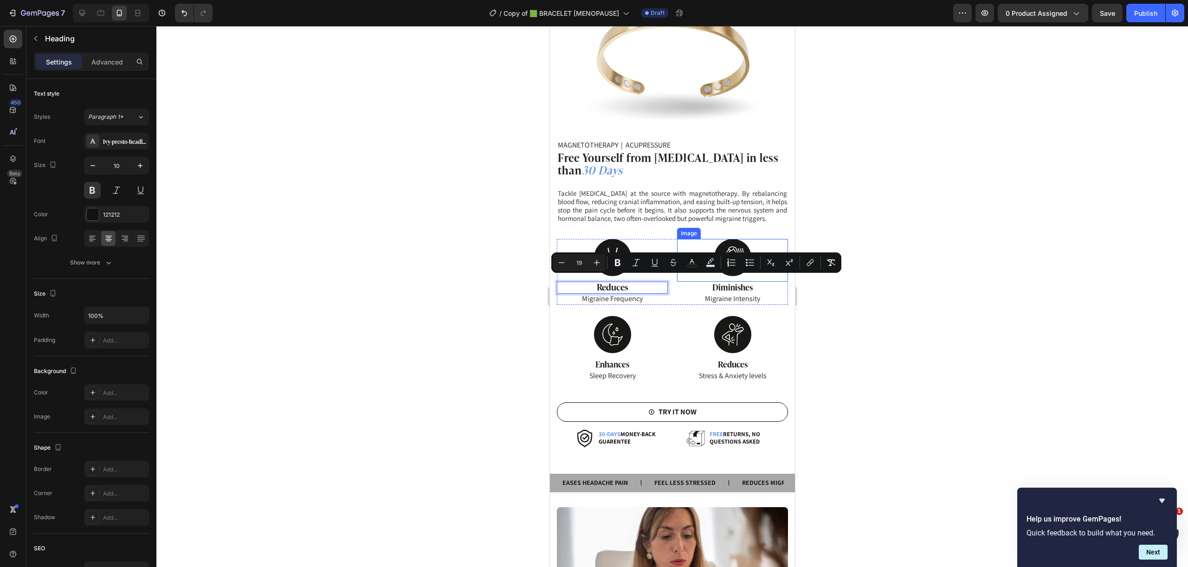
click at [678, 212] on span "Tackle migraines at the source with magnetotherapy. By rebalancing blood flow, …" at bounding box center [671, 206] width 229 height 34
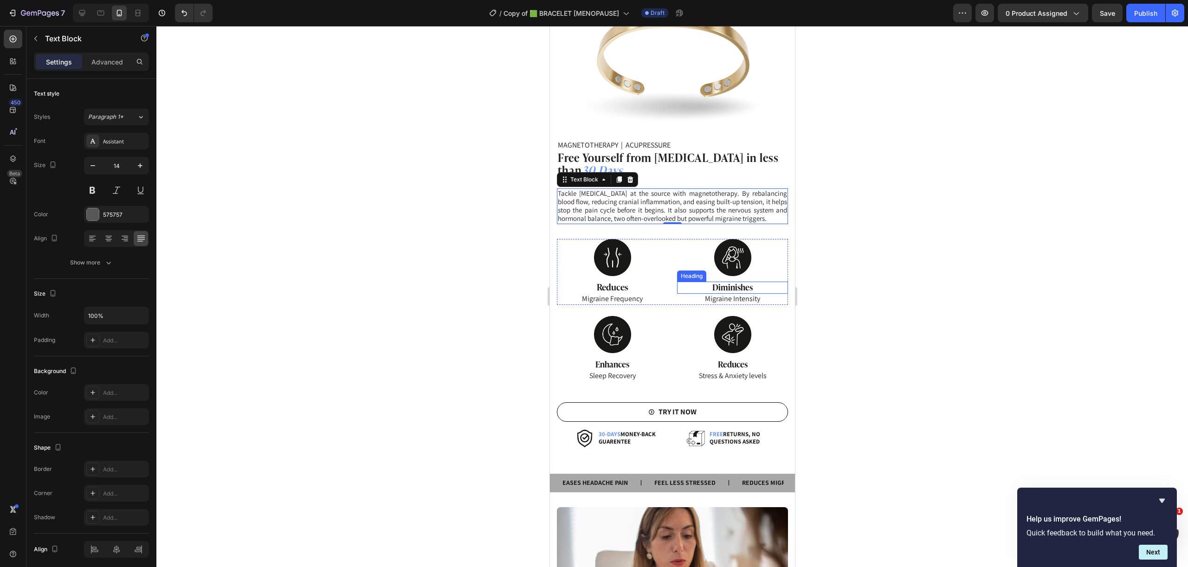
click at [725, 281] on span "Diminishes" at bounding box center [732, 287] width 40 height 12
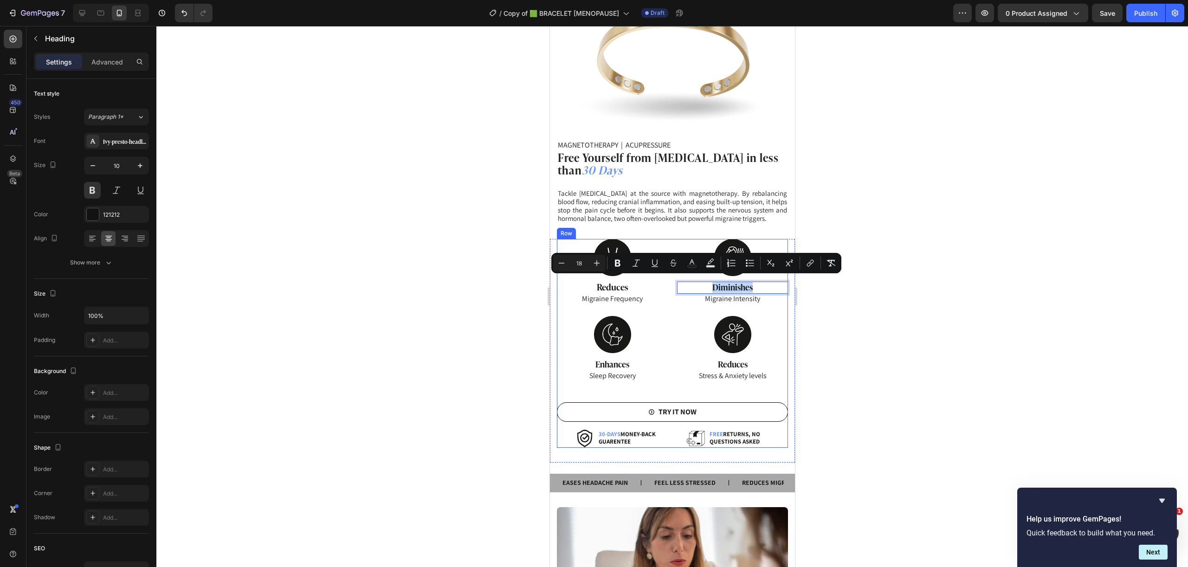
click at [636, 294] on span "Migraine Frequency" at bounding box center [612, 299] width 61 height 10
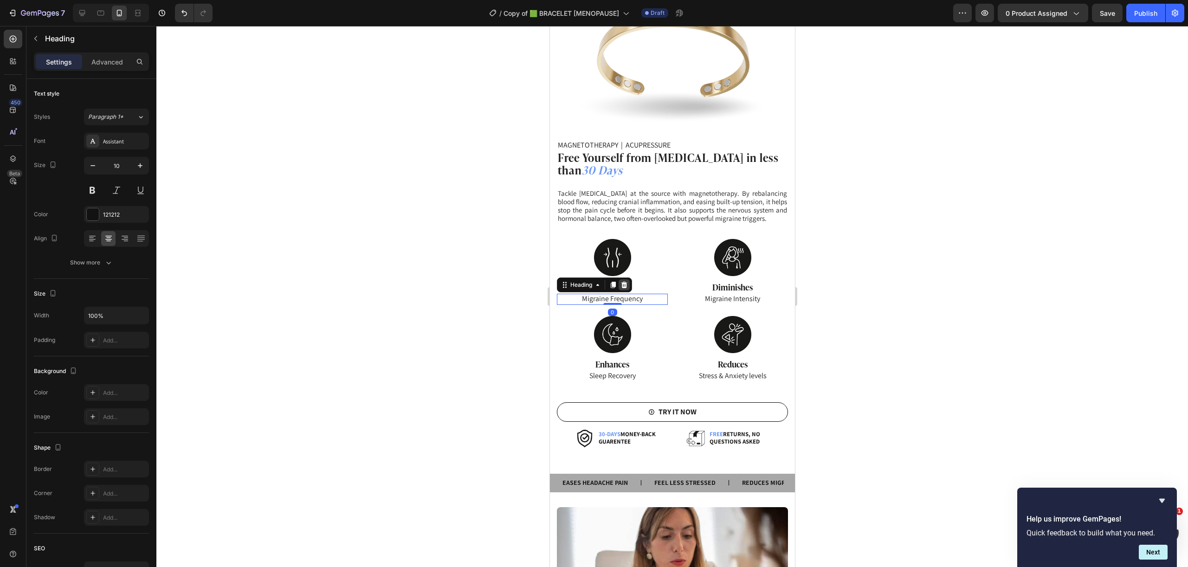
click at [623, 285] on div at bounding box center [623, 284] width 11 height 11
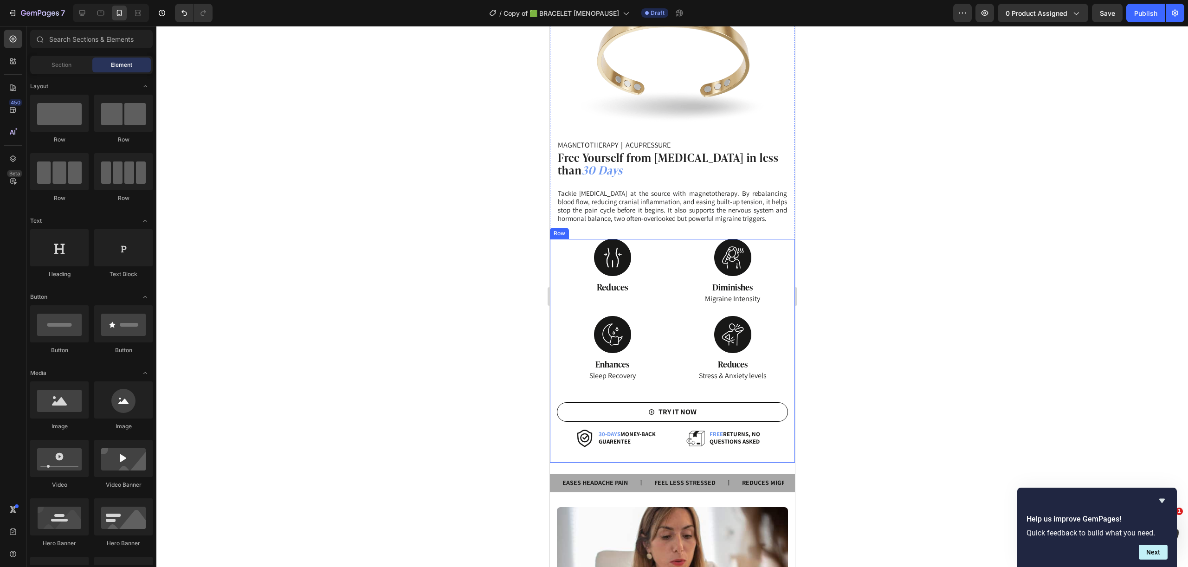
click at [174, 11] on div at bounding box center [191, 13] width 41 height 19
click at [180, 10] on icon "Undo/Redo" at bounding box center [184, 12] width 9 height 9
click at [642, 286] on p "⁠⁠⁠⁠⁠⁠⁠ Reduces" at bounding box center [611, 288] width 109 height 10
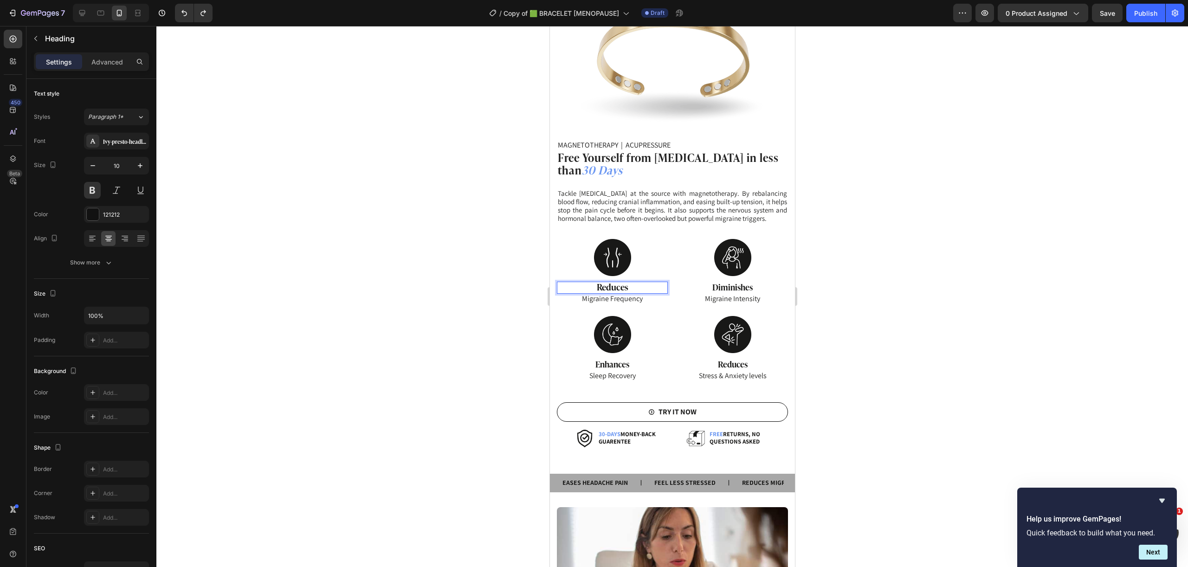
click at [642, 285] on p "Reduces" at bounding box center [611, 288] width 109 height 10
click at [626, 285] on p "Reduces" at bounding box center [611, 288] width 109 height 10
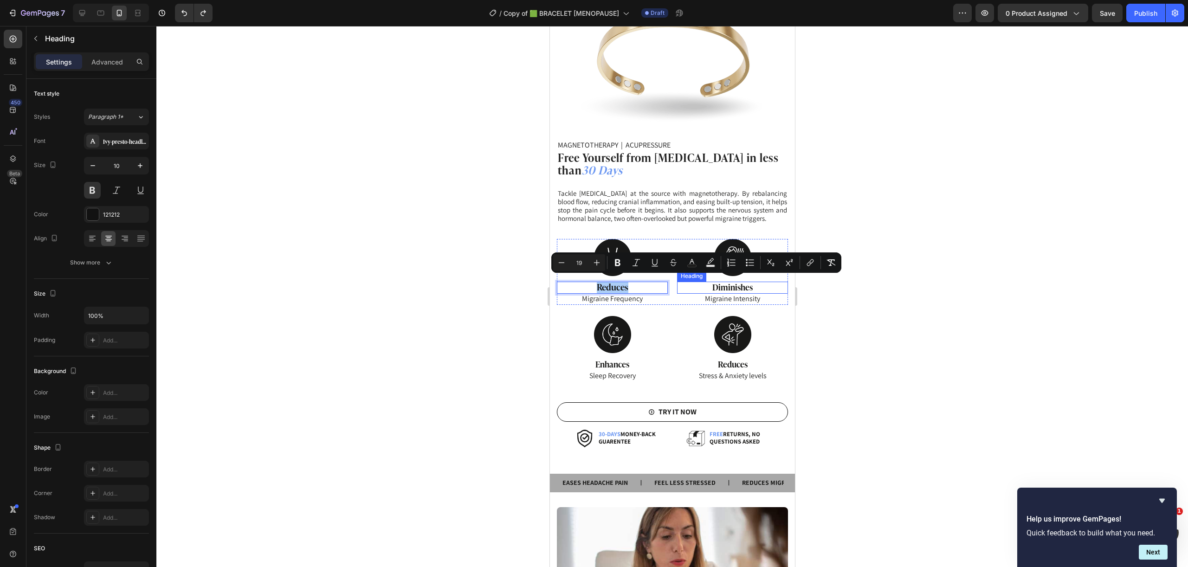
click at [761, 283] on p "⁠⁠⁠⁠⁠⁠⁠ Diminishes" at bounding box center [732, 288] width 109 height 10
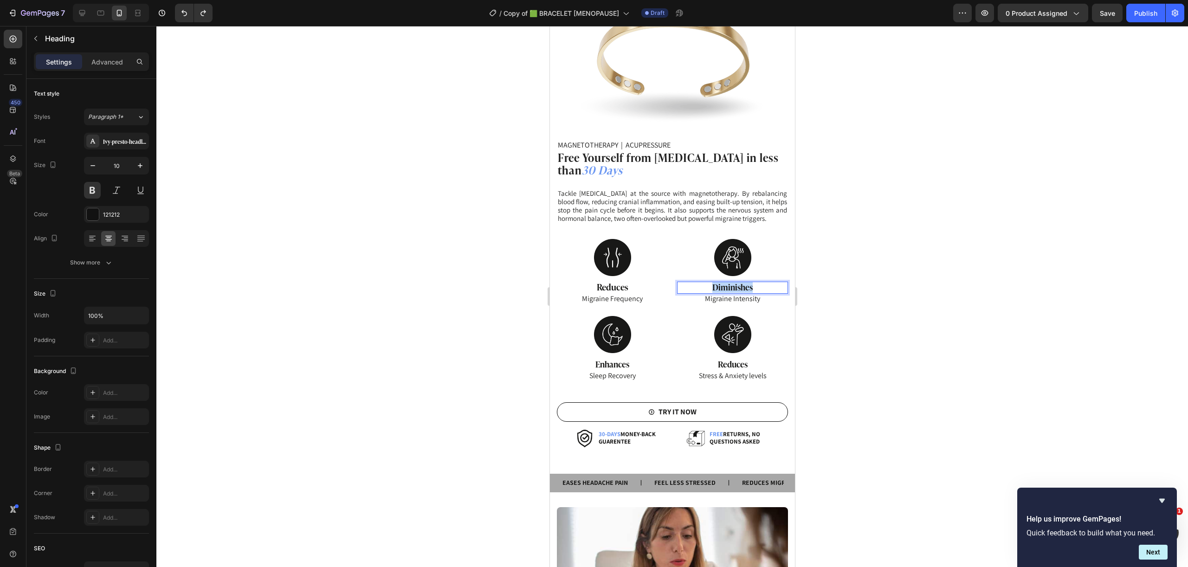
click at [736, 286] on span "Diminishes" at bounding box center [732, 287] width 40 height 12
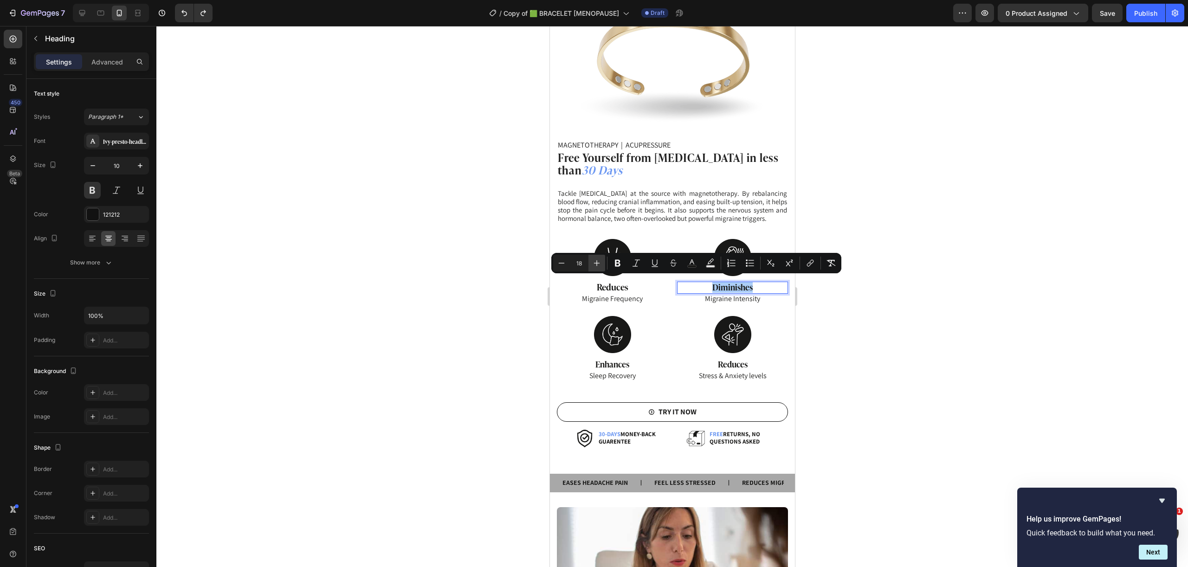
click at [600, 264] on icon "Editor contextual toolbar" at bounding box center [596, 263] width 9 height 9
type input "19"
click at [608, 363] on span "Enhances" at bounding box center [612, 364] width 34 height 12
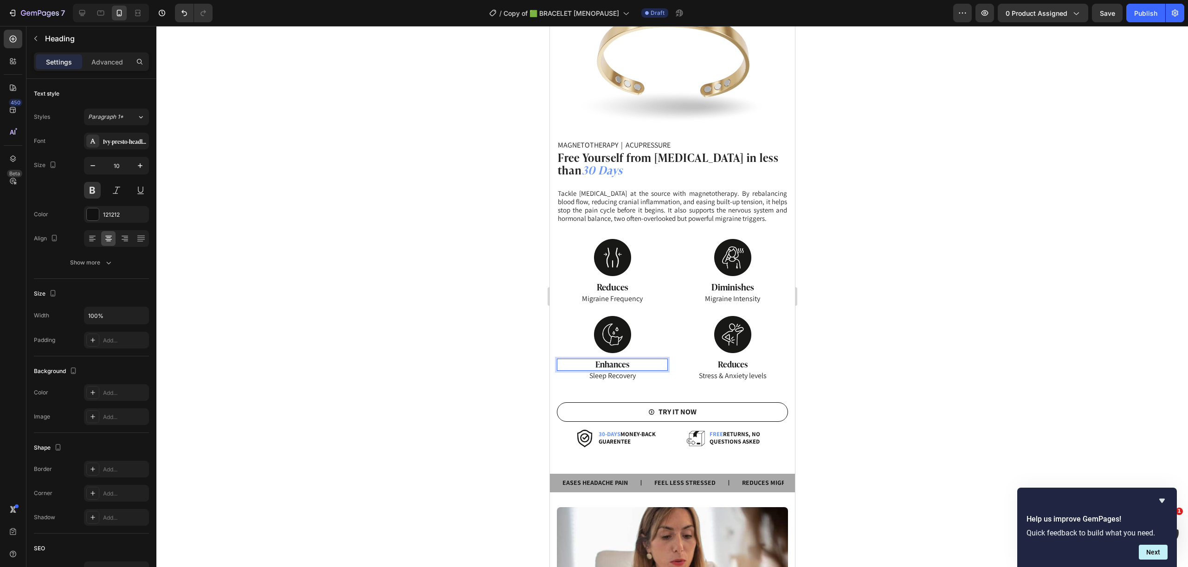
click at [608, 363] on span "Enhances" at bounding box center [612, 364] width 34 height 12
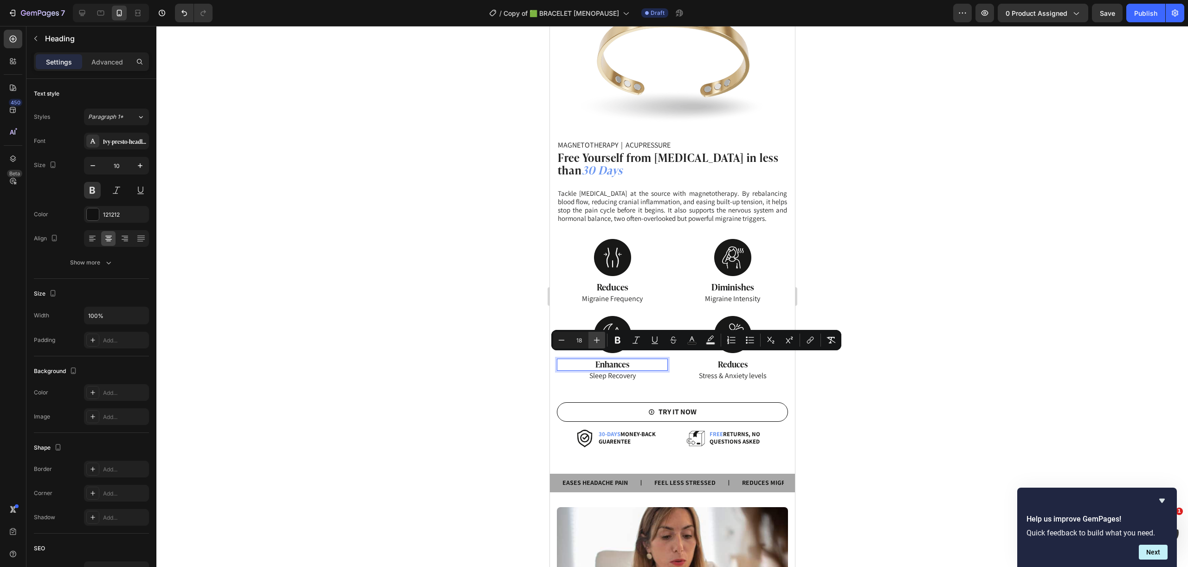
click at [591, 342] on button "Plus" at bounding box center [597, 340] width 17 height 17
type input "19"
click at [739, 361] on span "Reduces" at bounding box center [733, 364] width 30 height 12
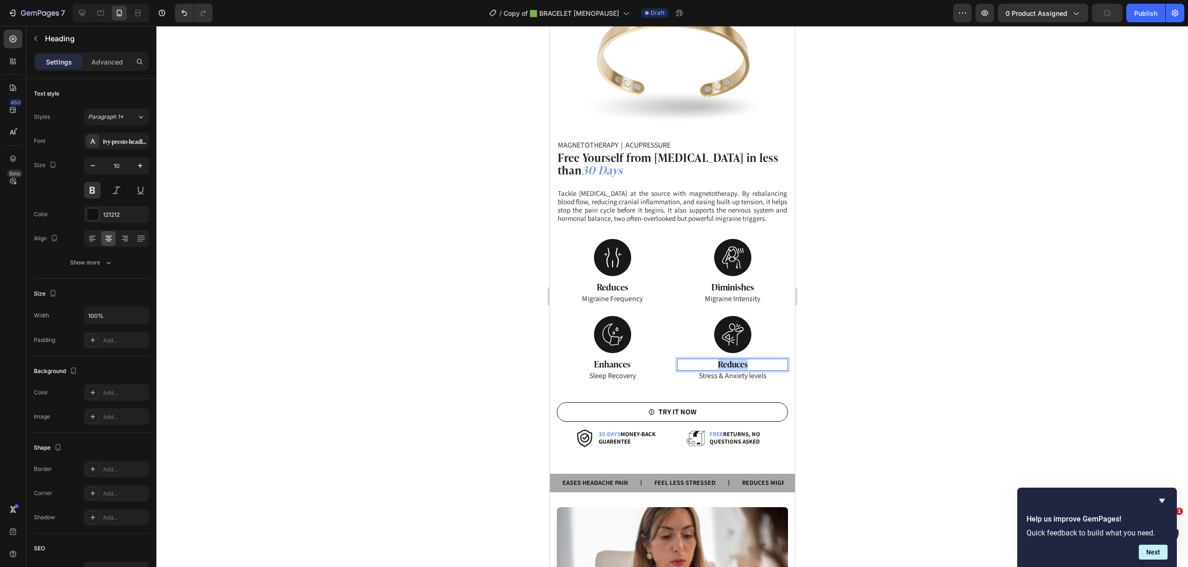
click at [738, 361] on span "Reduces" at bounding box center [733, 364] width 30 height 12
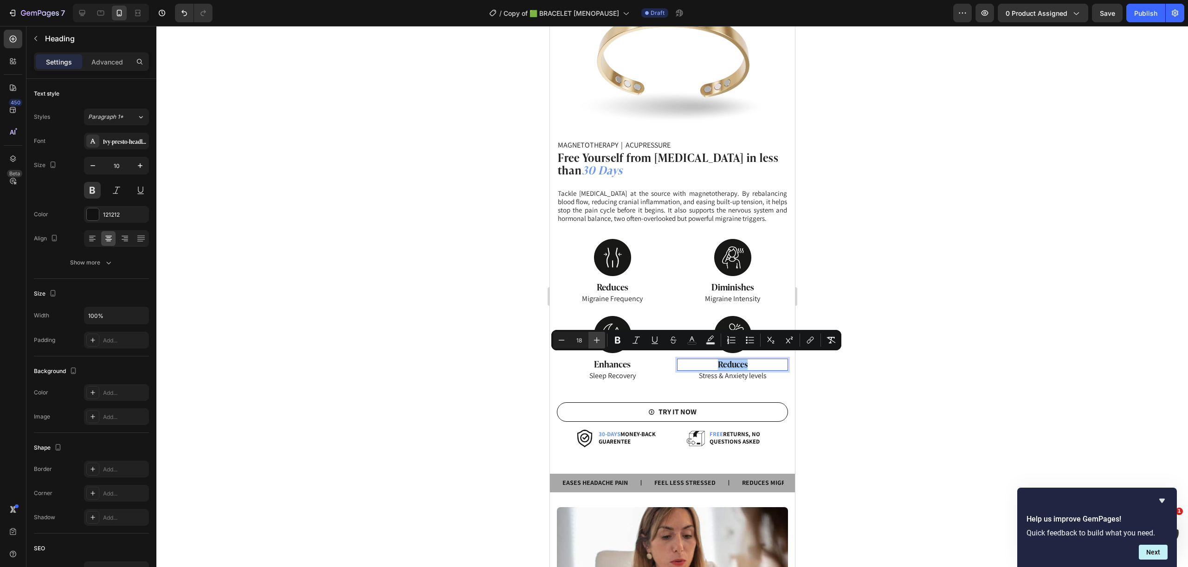
click at [601, 340] on button "Plus" at bounding box center [597, 340] width 17 height 17
type input "19"
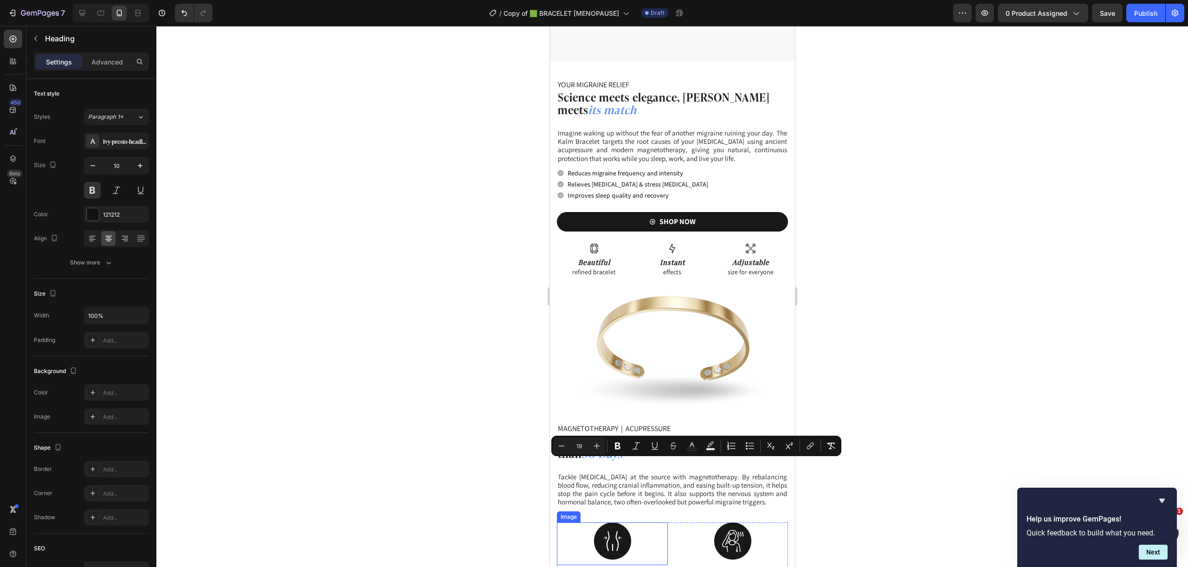
scroll to position [1046, 0]
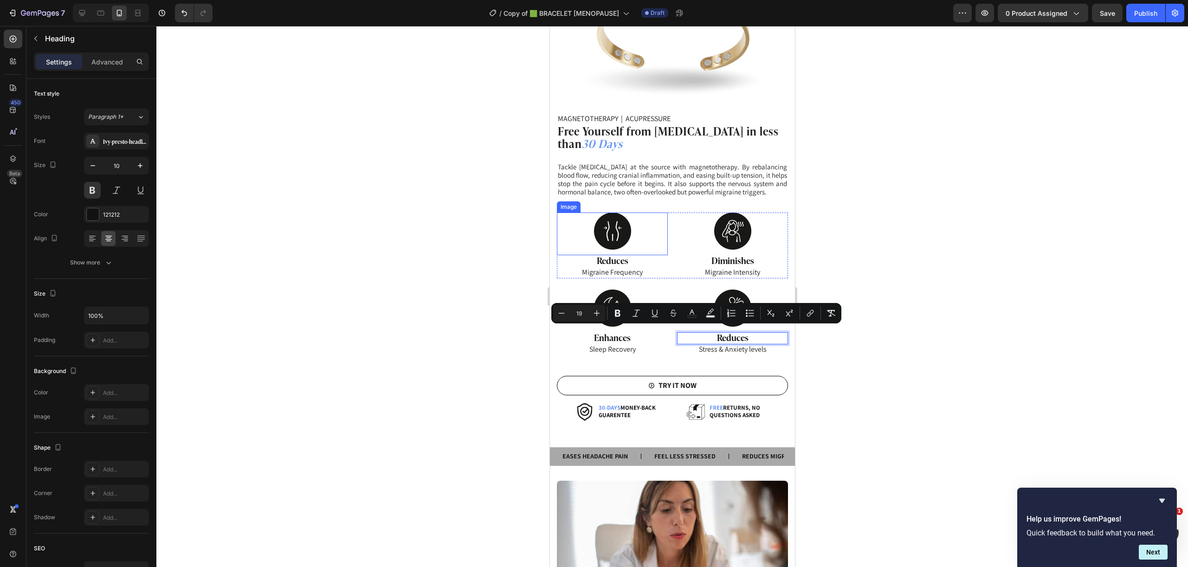
click at [616, 236] on img at bounding box center [612, 231] width 37 height 37
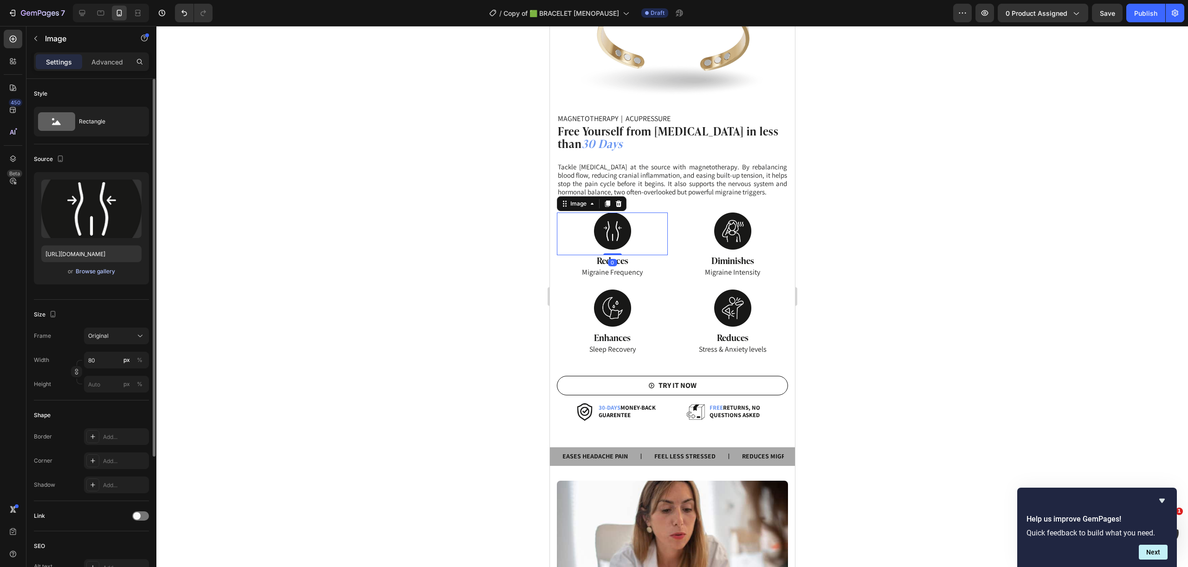
click at [104, 269] on div "Browse gallery" at bounding box center [95, 271] width 39 height 8
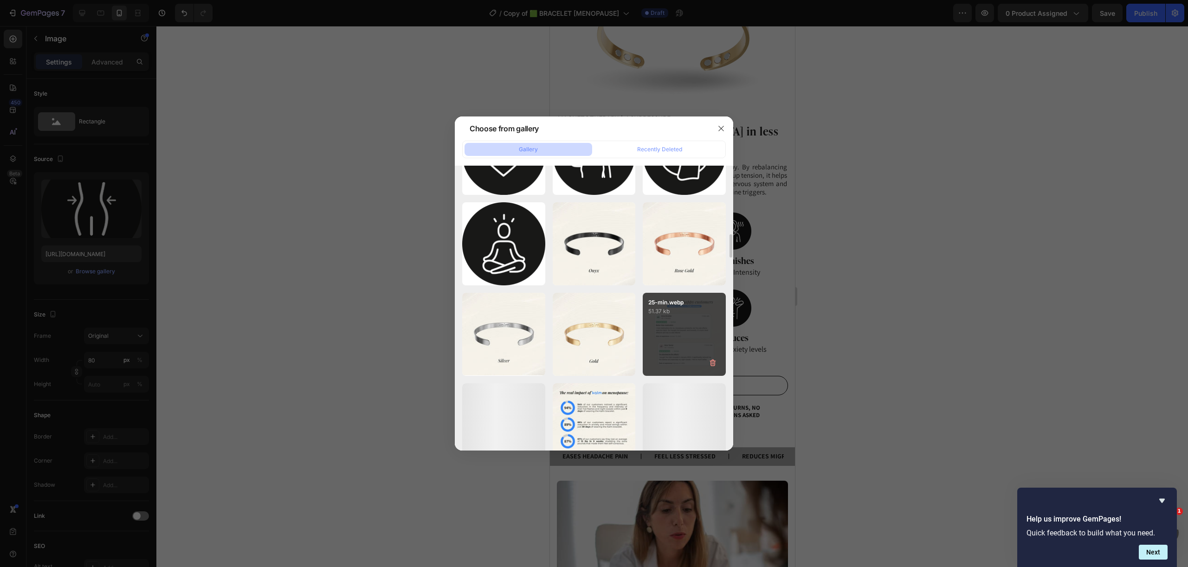
scroll to position [2540, 0]
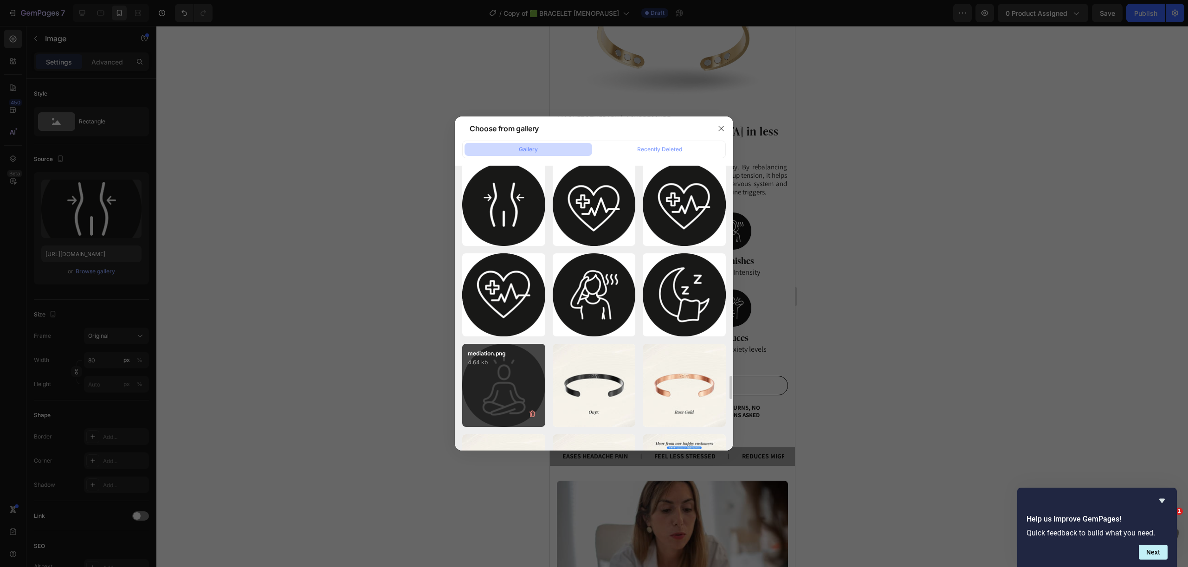
click at [487, 394] on div "mediation.png 4.64 kb" at bounding box center [503, 385] width 83 height 83
type input "https://cdn.shopify.com/s/files/1/0651/6260/8684/files/gempages_562169409200719…"
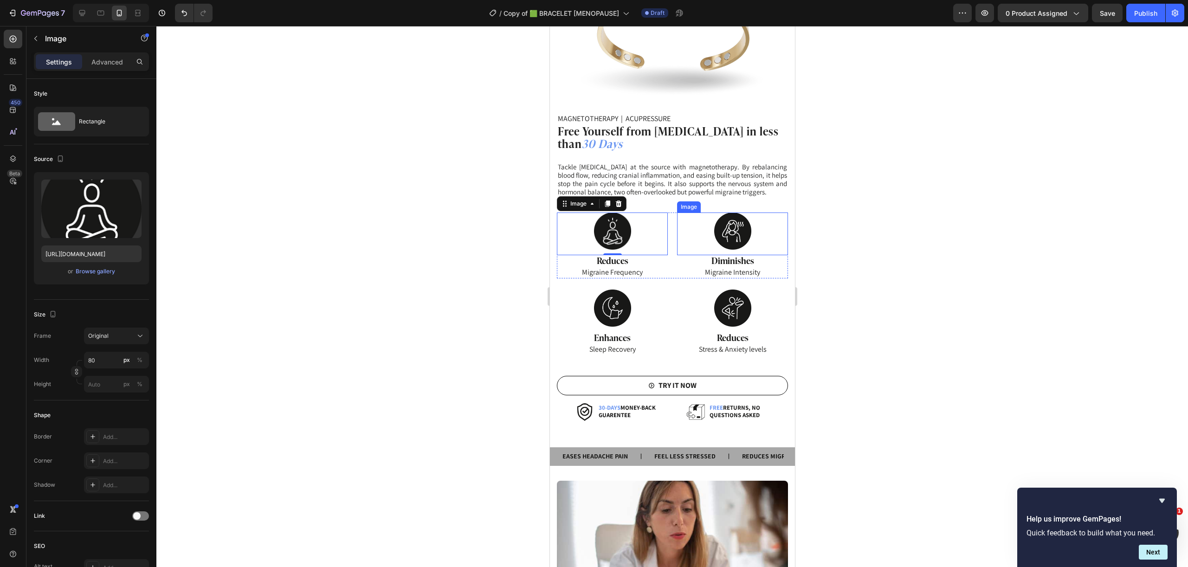
click at [731, 228] on img at bounding box center [732, 231] width 37 height 37
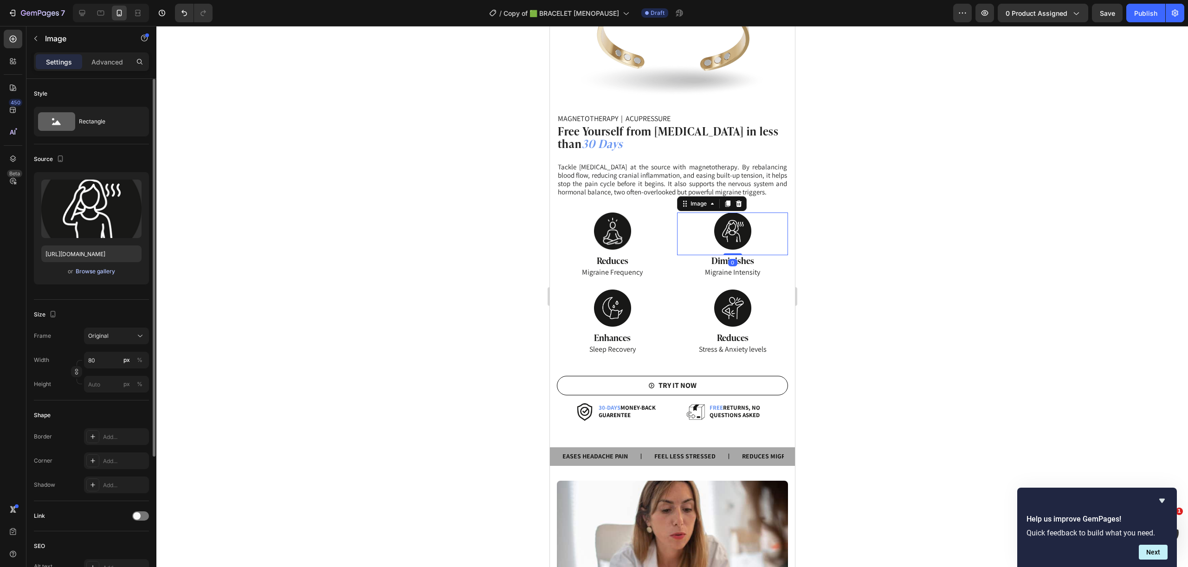
click at [86, 271] on div "Browse gallery" at bounding box center [95, 271] width 39 height 8
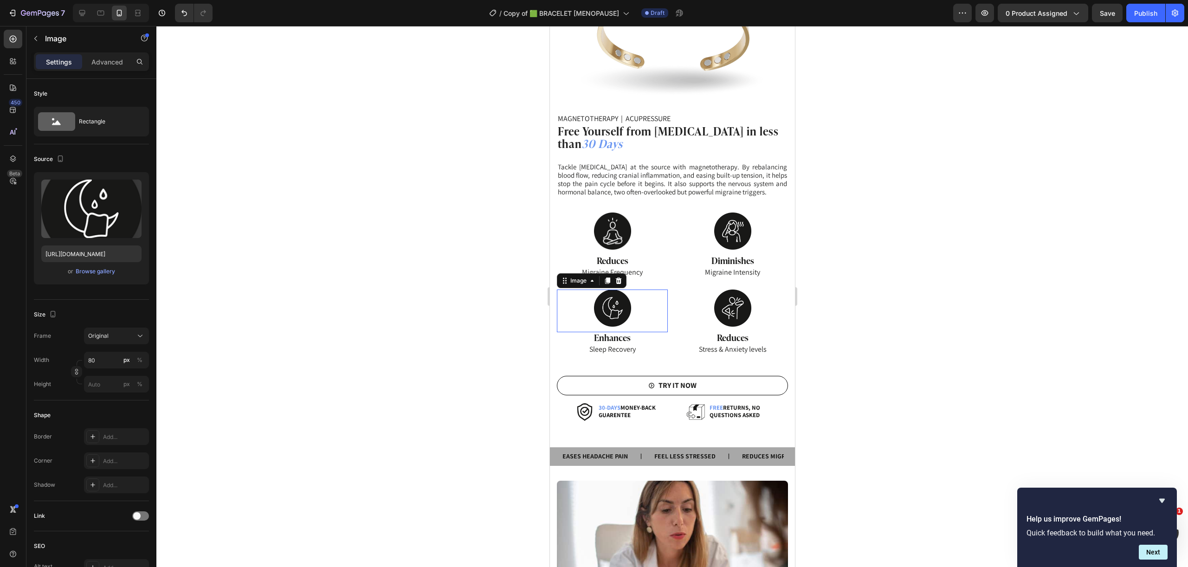
click at [613, 306] on img at bounding box center [612, 308] width 37 height 37
click at [109, 276] on button "Browse gallery" at bounding box center [95, 271] width 40 height 9
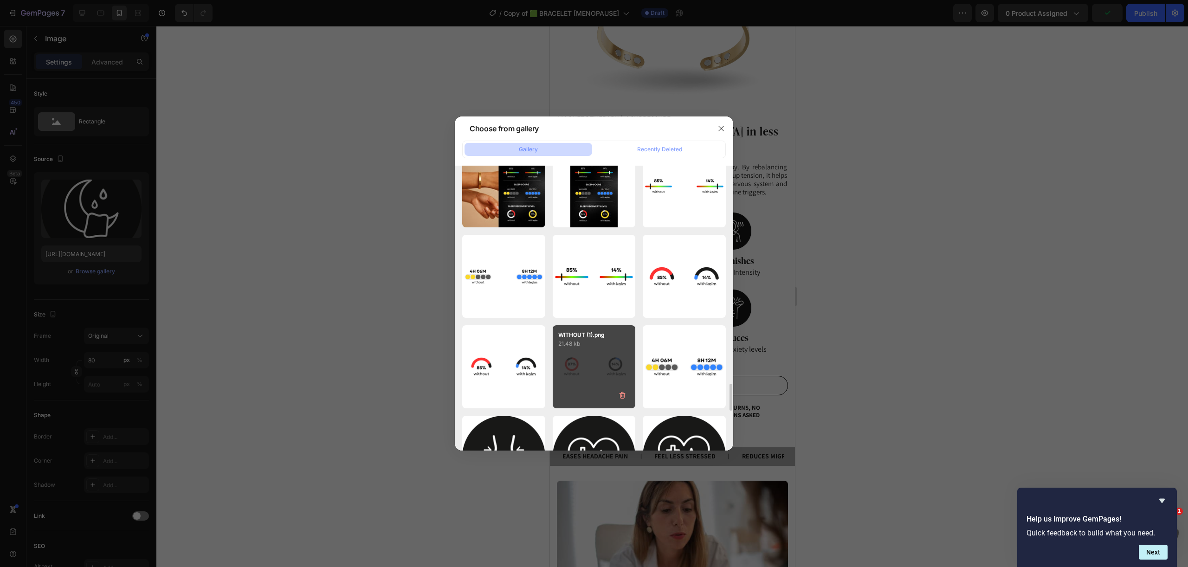
scroll to position [2458, 0]
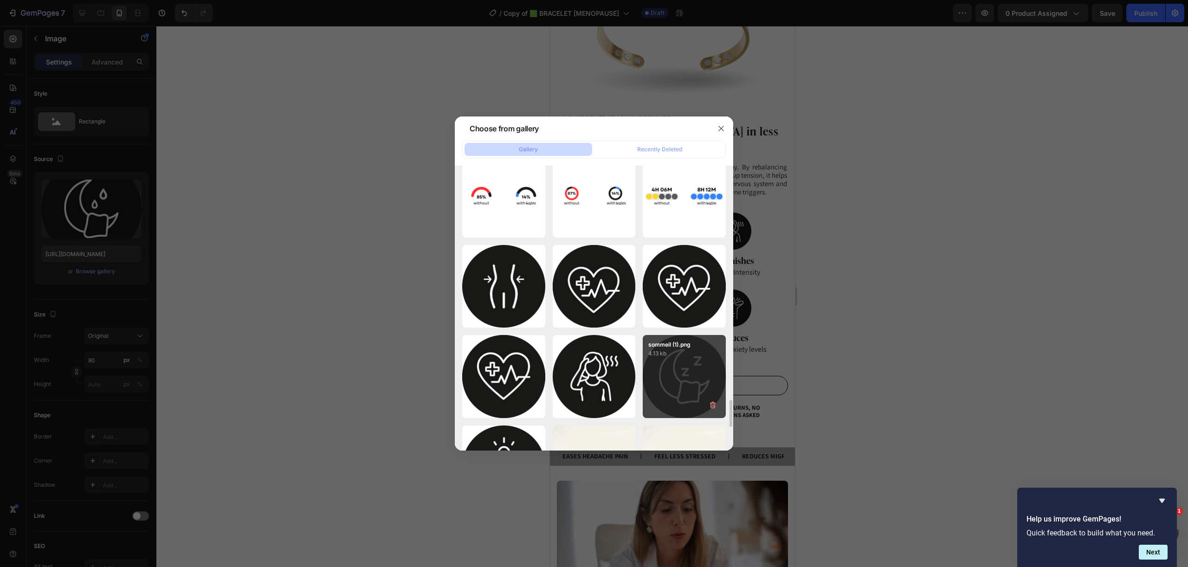
click at [682, 394] on div "sommeil (1).png 4.13 kb" at bounding box center [684, 376] width 83 height 83
type input "https://cdn.shopify.com/s/files/1/0651/6260/8684/files/gempages_562169409200719…"
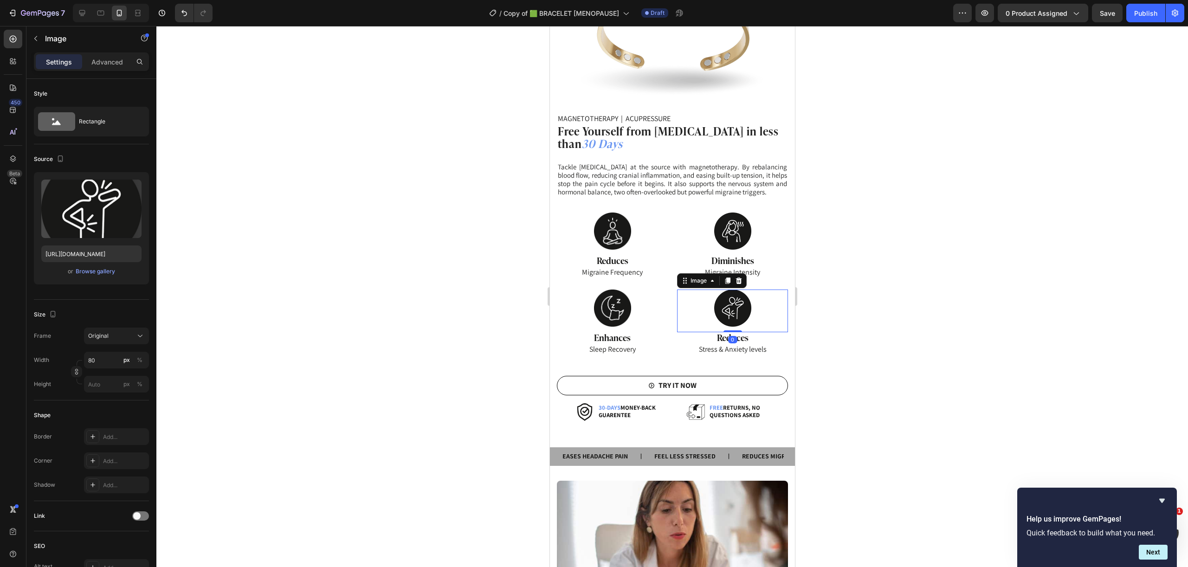
click at [726, 297] on img at bounding box center [732, 308] width 37 height 37
click at [103, 271] on div "Browse gallery" at bounding box center [95, 271] width 39 height 8
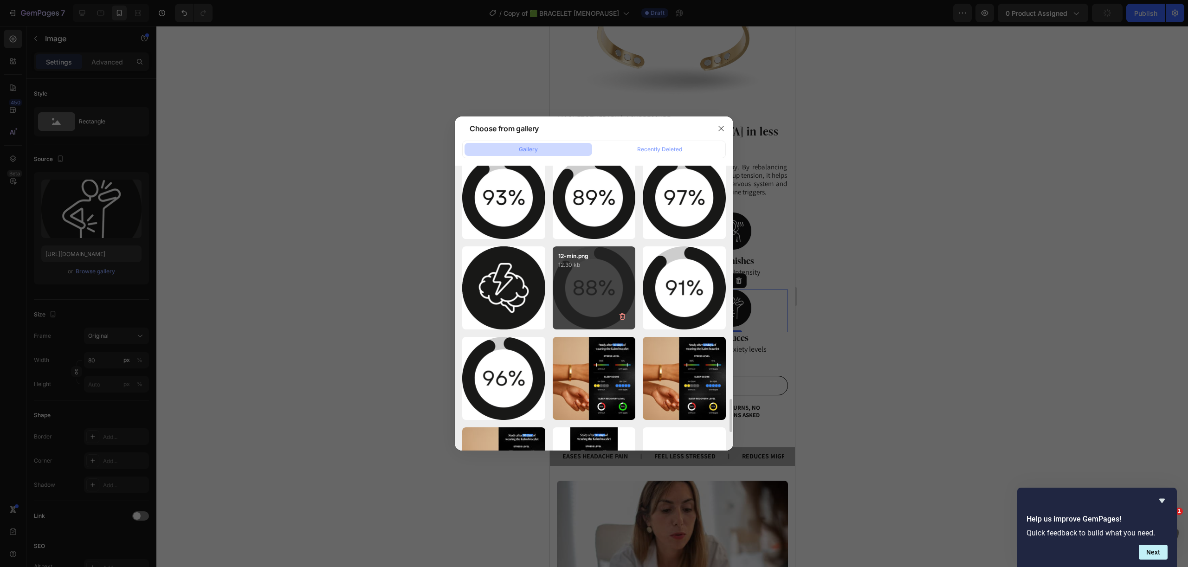
scroll to position [2006, 0]
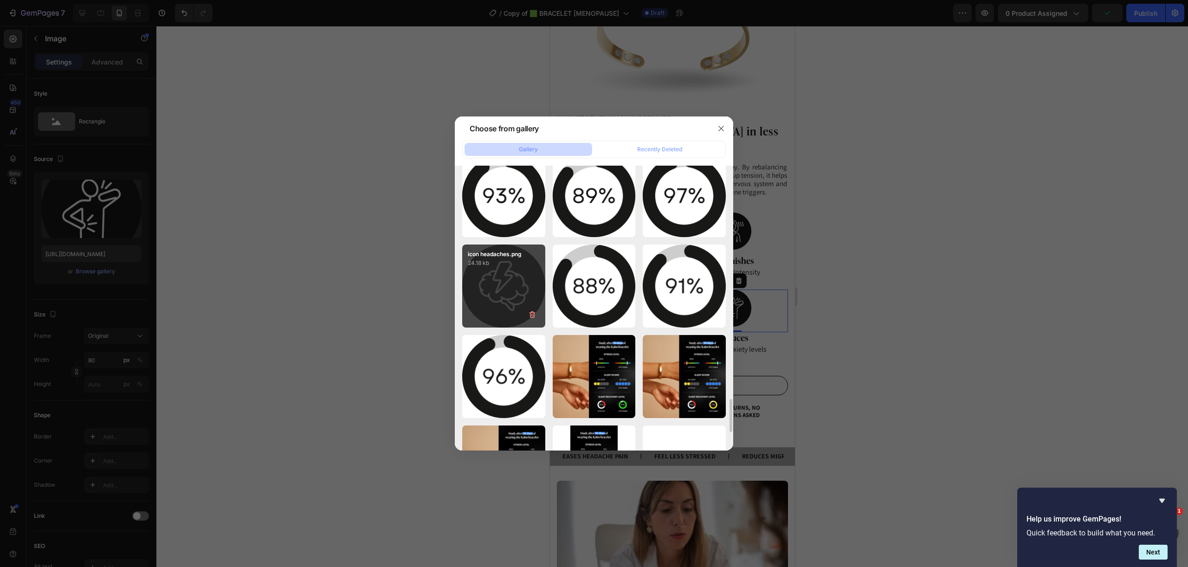
click at [467, 286] on div "icon headaches.png 24.18 kb" at bounding box center [503, 286] width 83 height 83
type input "https://cdn.shopify.com/s/files/1/0651/6260/8684/files/gempages_562169409200719…"
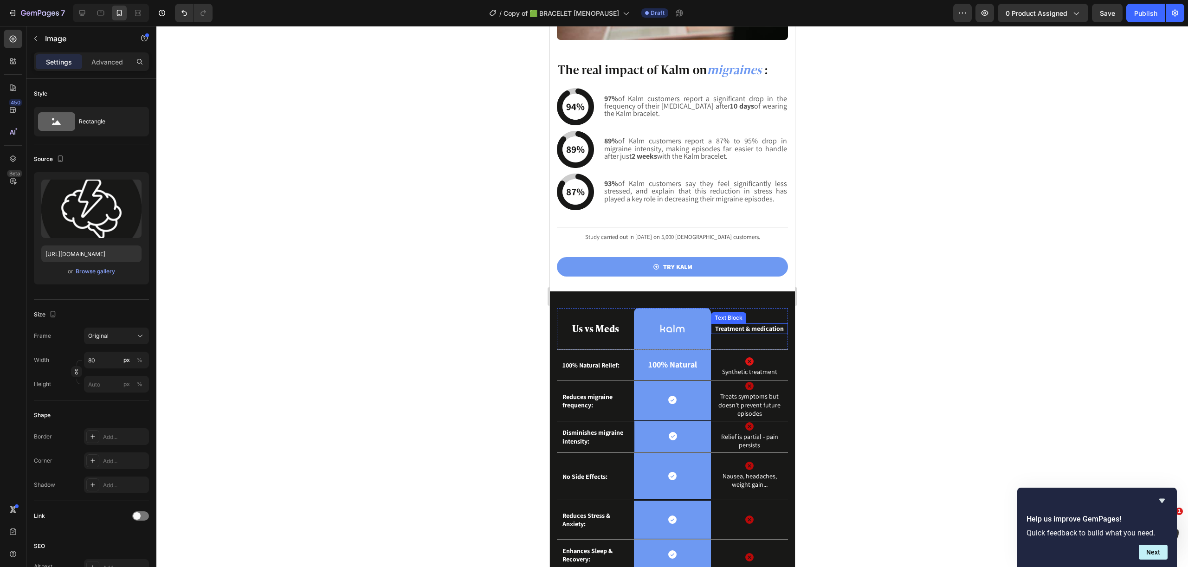
scroll to position [1718, 0]
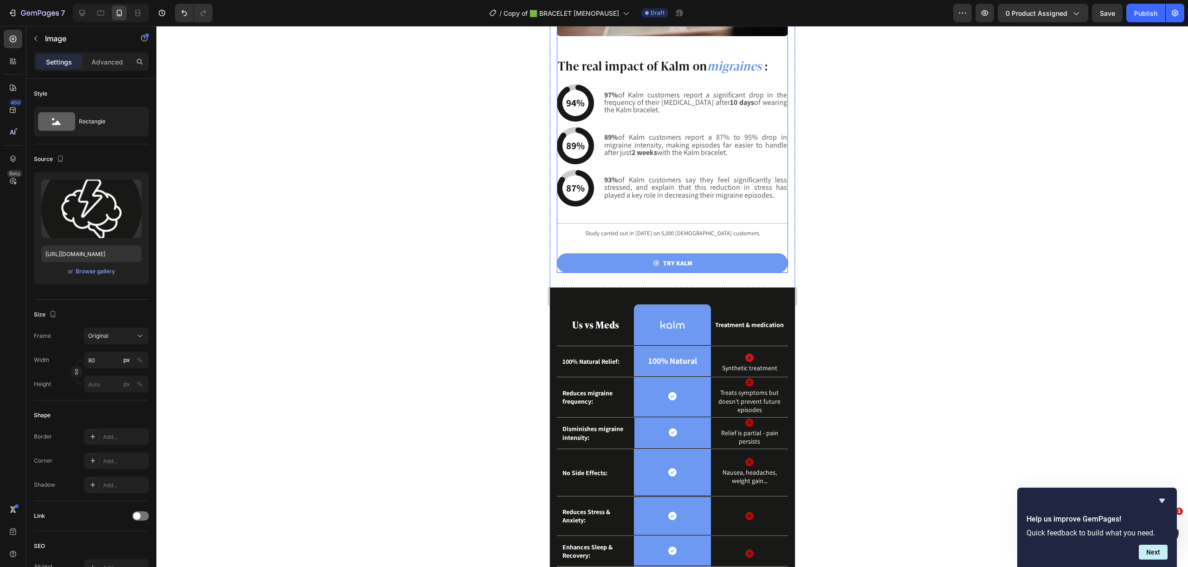
click at [600, 116] on div "The real impact of Kalm on migraines : Heading Image 97% of Kalm customers repo…" at bounding box center [671, 165] width 231 height 214
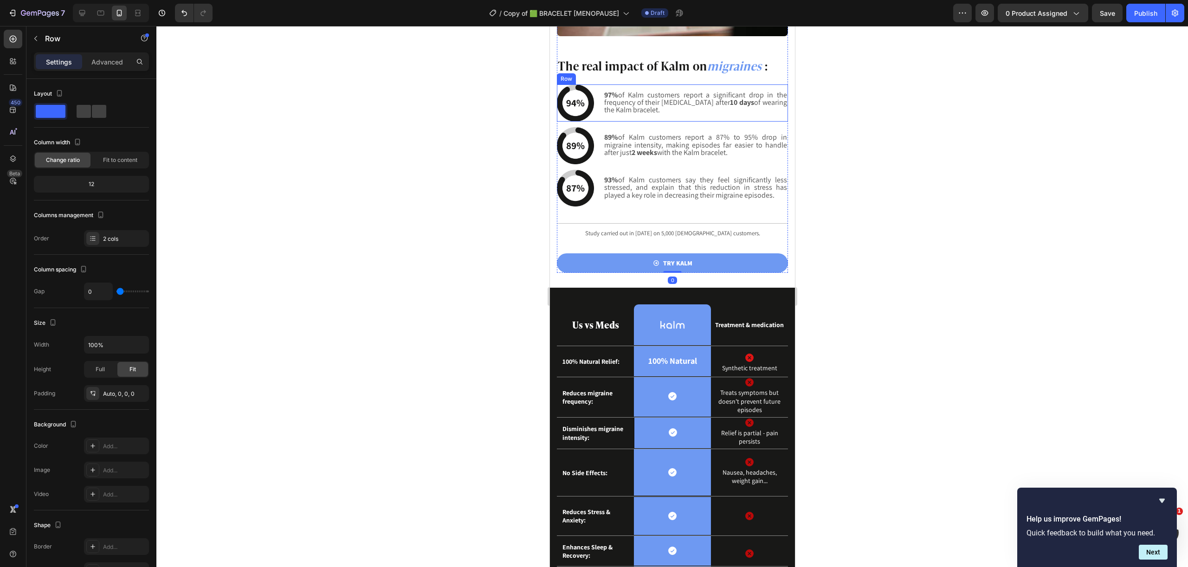
click at [597, 110] on div "Image 97% of Kalm customers report a significant drop in the frequency of their…" at bounding box center [671, 102] width 231 height 37
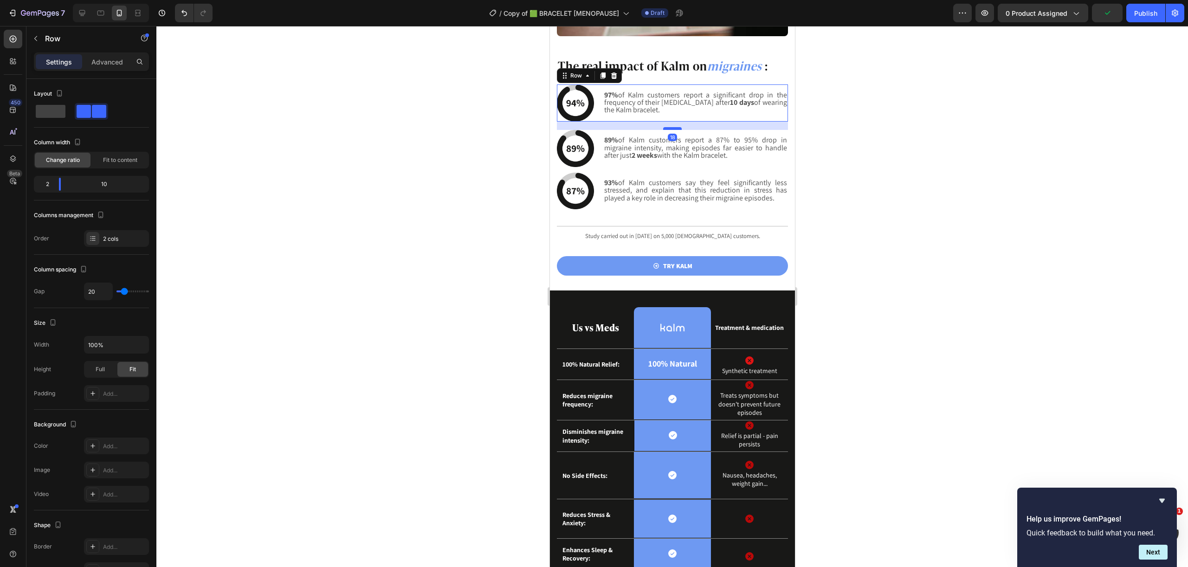
click at [665, 127] on div at bounding box center [672, 128] width 19 height 3
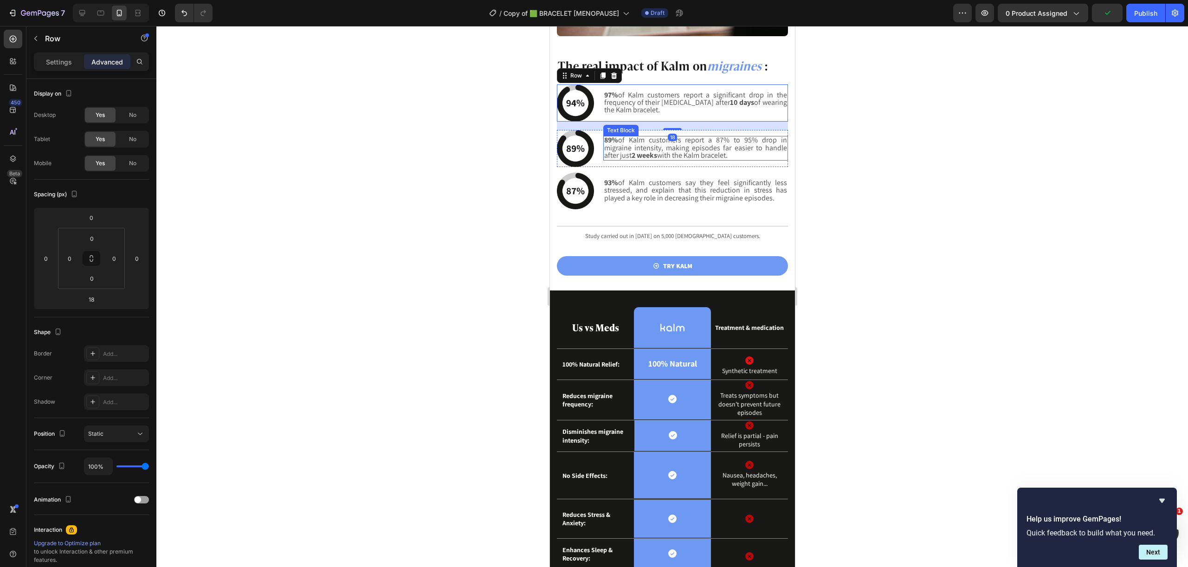
click at [598, 153] on div "Image 89% of Kalm customers report a 87% to 95% drop in migraine intensity, mak…" at bounding box center [671, 148] width 231 height 37
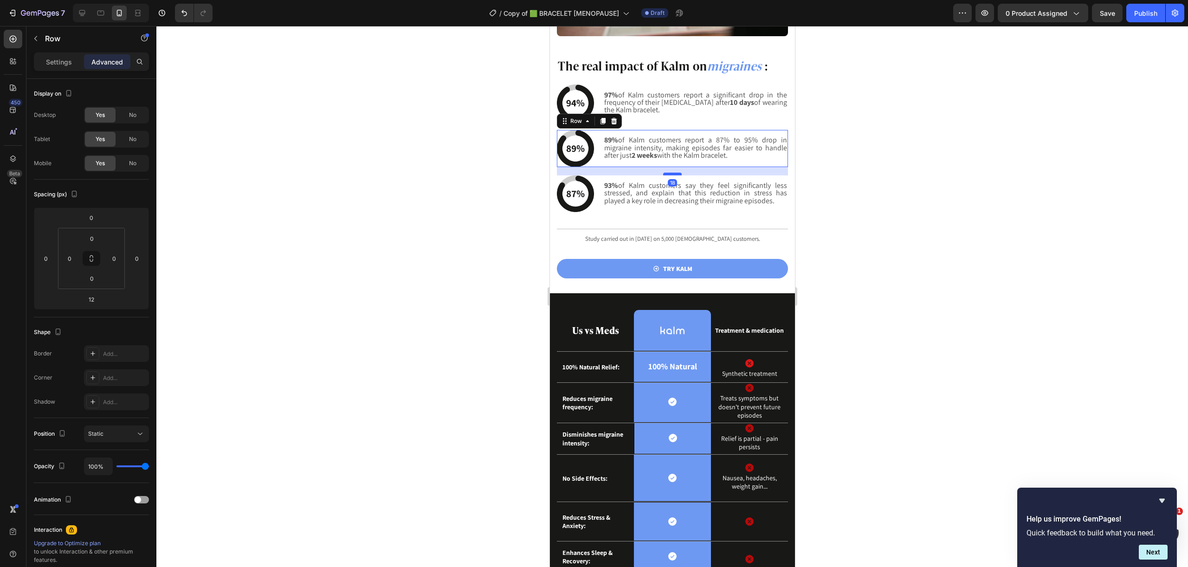
click at [671, 173] on div at bounding box center [672, 174] width 19 height 3
type input "18"
click at [731, 210] on div "The real impact of Kalm on migraines : Heading Image 97% of Kalm customers repo…" at bounding box center [671, 168] width 231 height 220
click at [699, 223] on div "Title Line" at bounding box center [671, 229] width 231 height 12
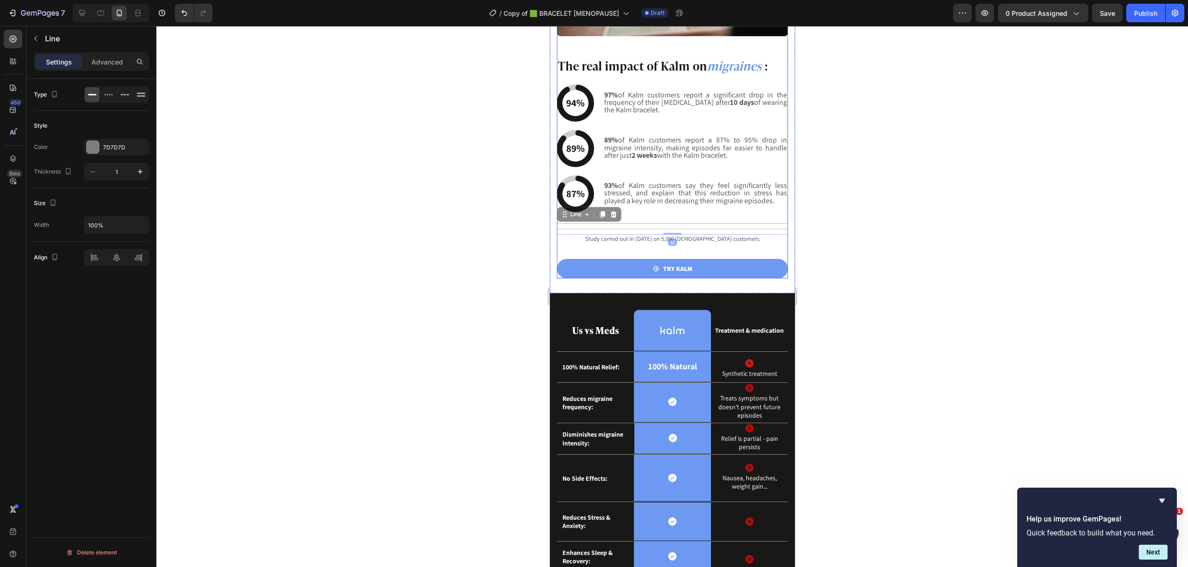
click at [696, 202] on div "The real impact of Kalm on migraines : Heading Image 97% of Kalm customers repo…" at bounding box center [671, 168] width 231 height 220
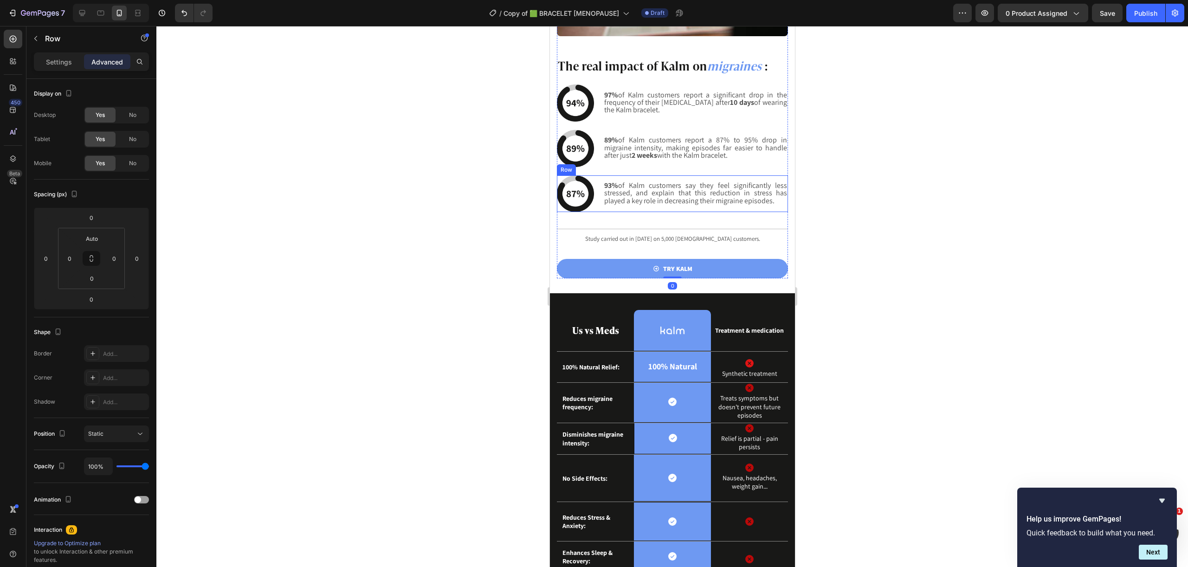
click at [698, 197] on div "93% of Kalm customers say they feel significantly less stressed, and explain th…" at bounding box center [695, 193] width 185 height 37
click at [664, 160] on div "The real impact of Kalm on migraines : Heading Image 97% of Kalm customers repo…" at bounding box center [671, 168] width 231 height 220
click at [1099, 8] on button "button" at bounding box center [1107, 13] width 31 height 19
click at [583, 9] on span "Copy of 🟩 BRACELET [MENOPAUSE]" at bounding box center [562, 13] width 116 height 10
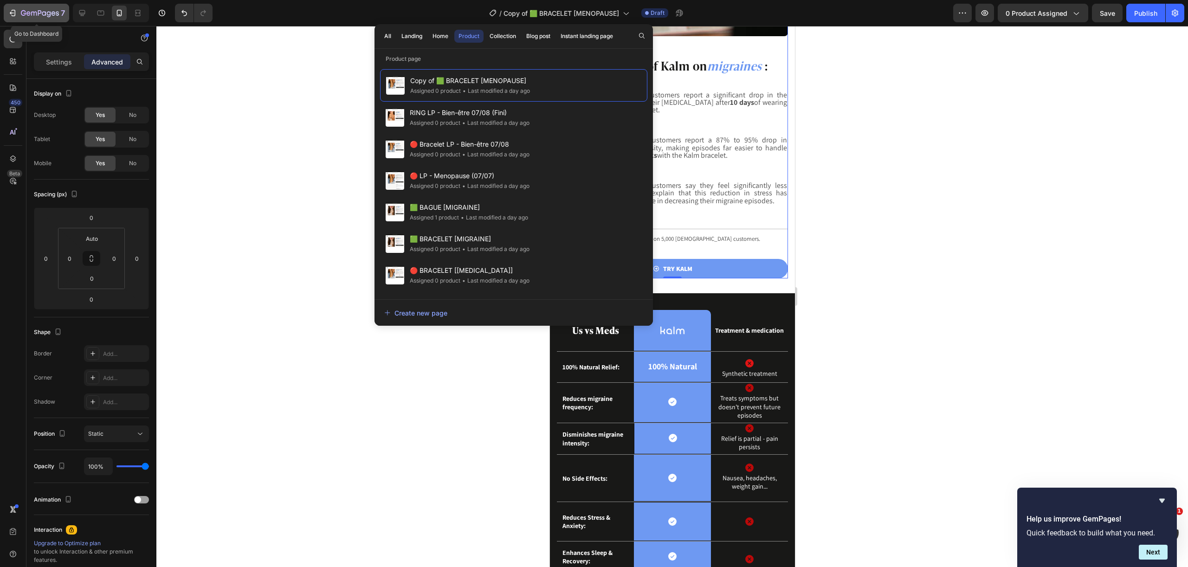
click at [17, 9] on icon "button" at bounding box center [12, 12] width 9 height 9
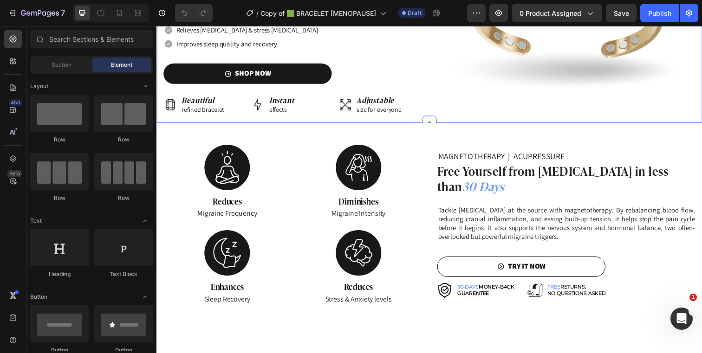
scroll to position [866, 0]
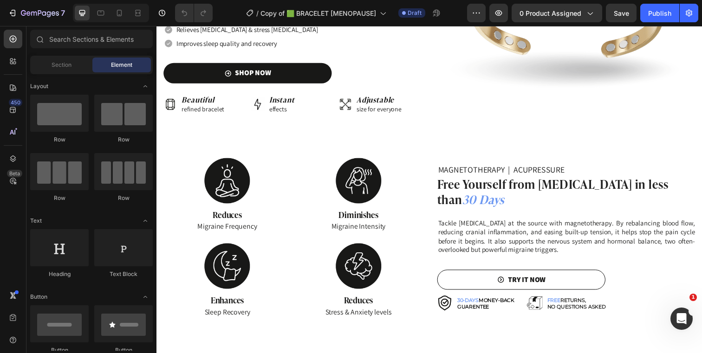
click at [229, 212] on span "Reduces" at bounding box center [228, 218] width 30 height 12
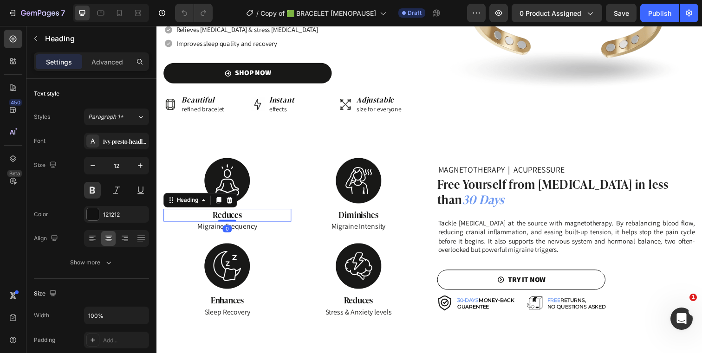
click at [229, 224] on div at bounding box center [228, 225] width 19 height 2
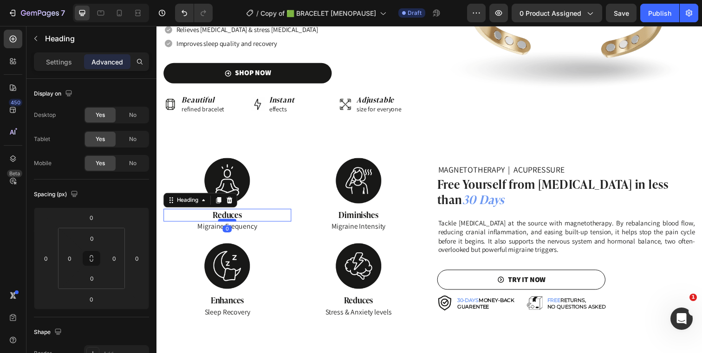
click at [236, 212] on span "Reduces" at bounding box center [228, 218] width 30 height 12
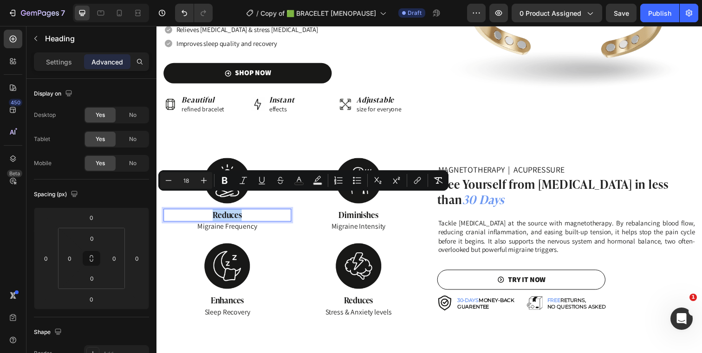
copy span "Reduces"
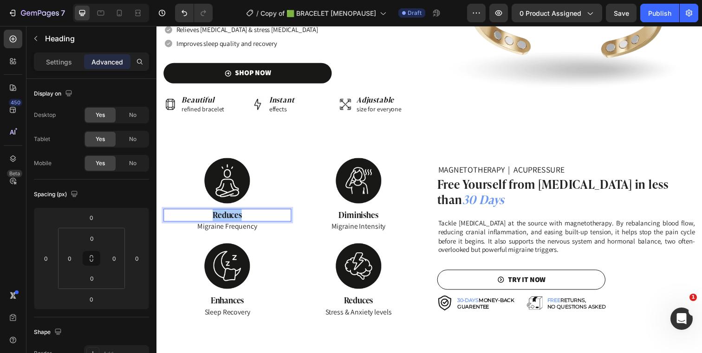
click at [241, 226] on span "Migraine Frequency" at bounding box center [228, 231] width 61 height 10
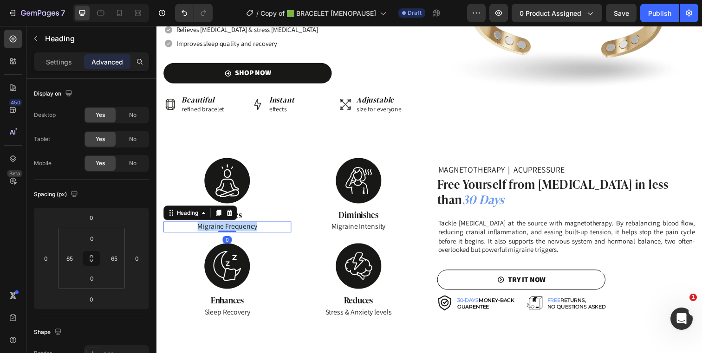
click at [241, 226] on span "Migraine Frequency" at bounding box center [228, 231] width 61 height 10
click at [357, 226] on span "Migraine Intensity" at bounding box center [362, 231] width 55 height 10
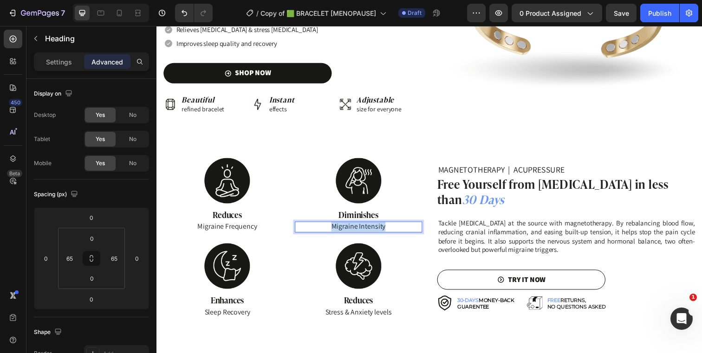
click at [357, 226] on span "Migraine Intensity" at bounding box center [362, 231] width 55 height 10
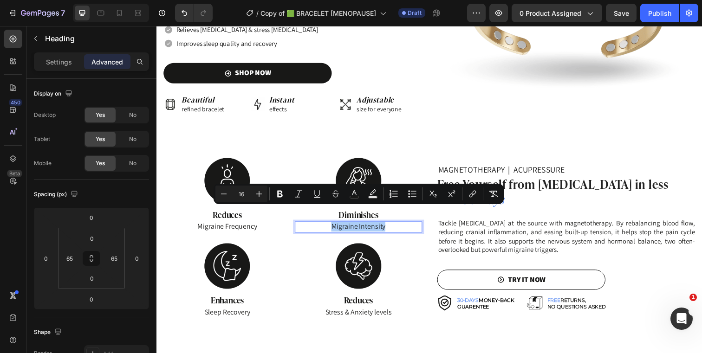
click at [226, 313] on span "Sleep Recovery" at bounding box center [228, 318] width 46 height 10
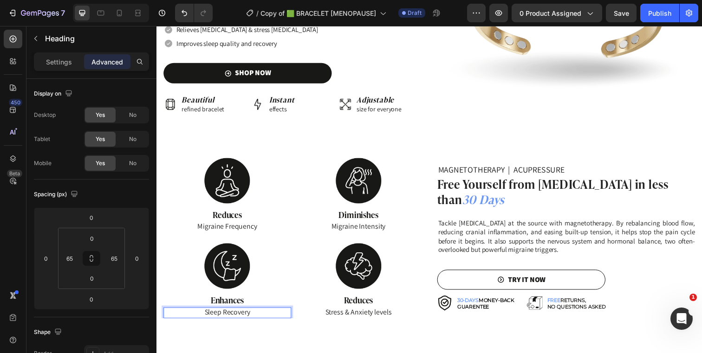
click at [226, 313] on span "Sleep Recovery" at bounding box center [228, 318] width 46 height 10
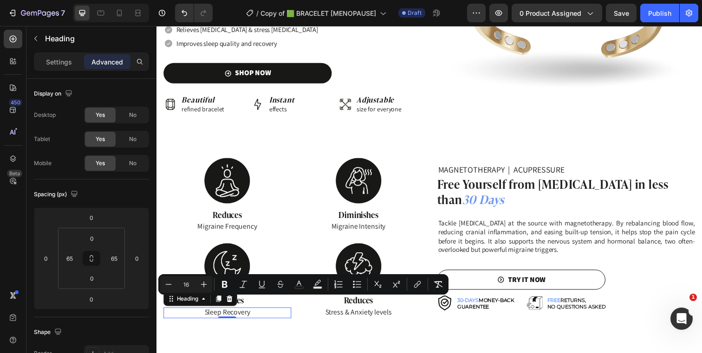
click at [363, 313] on span "Stress & Anxiety levels" at bounding box center [363, 318] width 68 height 10
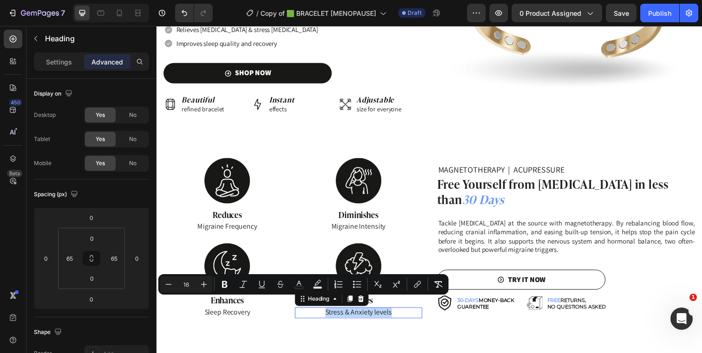
click at [363, 313] on span "Stress & Anxiety levels" at bounding box center [363, 318] width 68 height 10
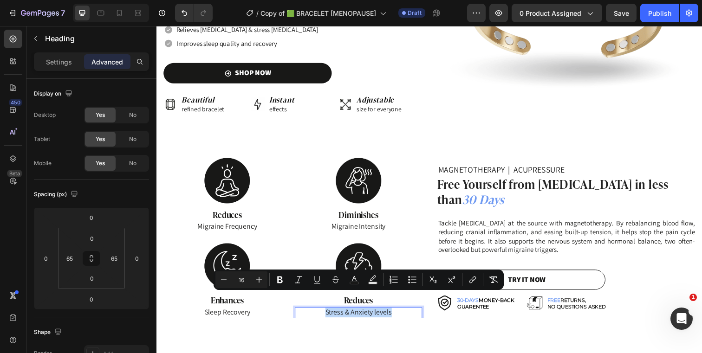
copy span "Stress & Anxiety levels"
click at [376, 314] on p "Stress & Anxiety levels" at bounding box center [363, 318] width 68 height 9
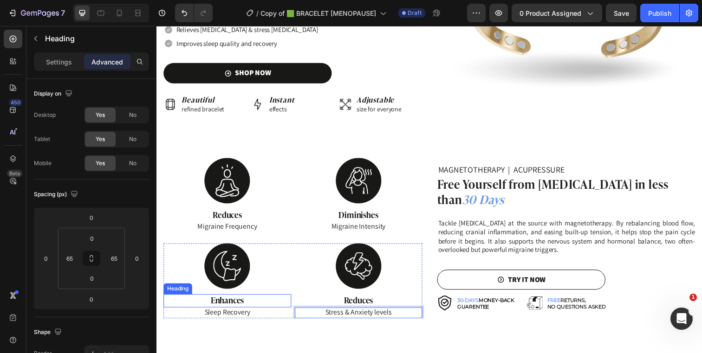
click at [252, 300] on h2 "Enhances" at bounding box center [228, 306] width 130 height 13
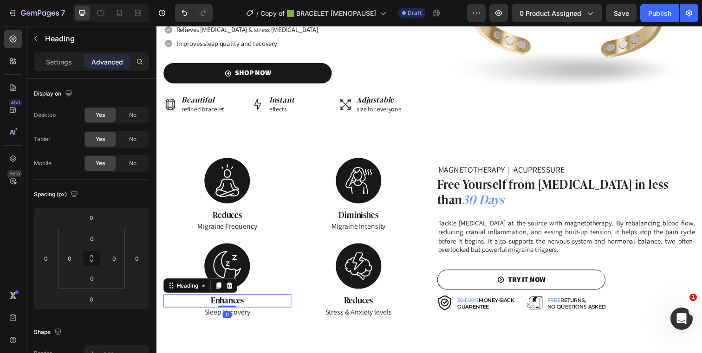
click at [252, 300] on h2 "Enhances" at bounding box center [228, 306] width 130 height 13
click at [252, 301] on p "Enhances" at bounding box center [228, 307] width 129 height 12
click at [337, 300] on h2 "Reduces" at bounding box center [362, 306] width 130 height 13
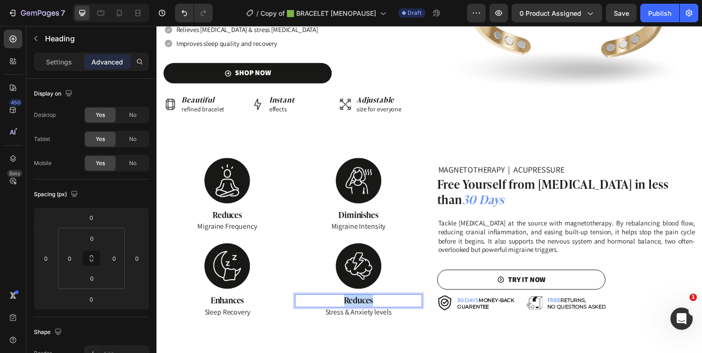
click at [337, 301] on p "Reduces" at bounding box center [362, 307] width 129 height 12
click at [369, 212] on span "Diminishes" at bounding box center [362, 218] width 40 height 12
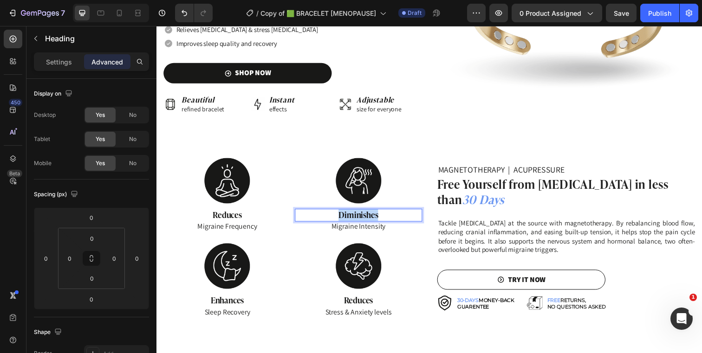
click at [369, 212] on span "Diminishes" at bounding box center [362, 218] width 40 height 12
copy span "Diminishes"
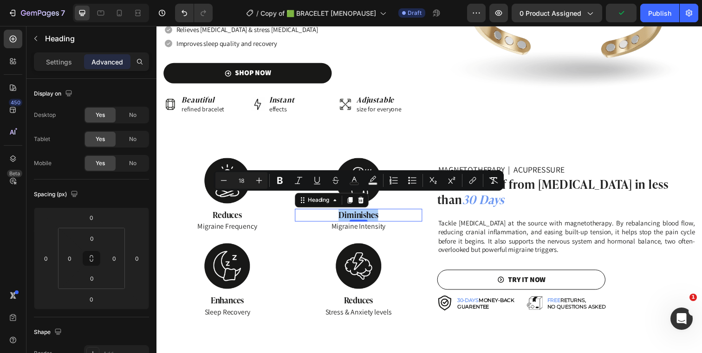
click at [240, 212] on span "Reduces" at bounding box center [228, 218] width 30 height 12
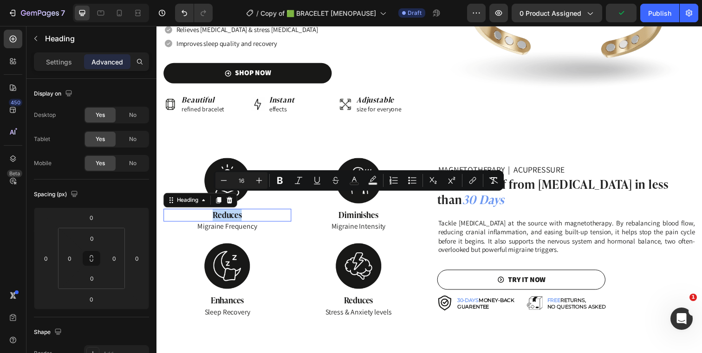
click at [240, 212] on span "Reduces" at bounding box center [228, 218] width 30 height 12
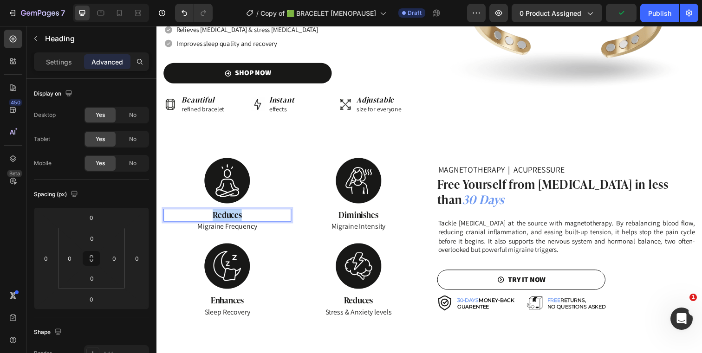
copy span "Reduces"
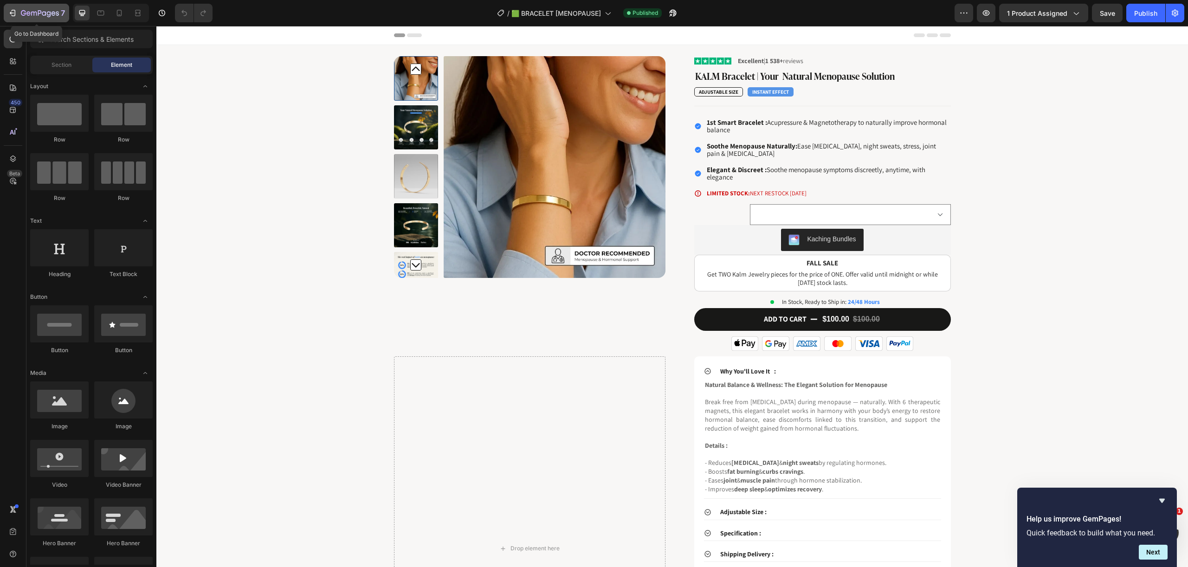
click at [8, 9] on icon "button" at bounding box center [12, 12] width 9 height 9
